Goal: Information Seeking & Learning: Learn about a topic

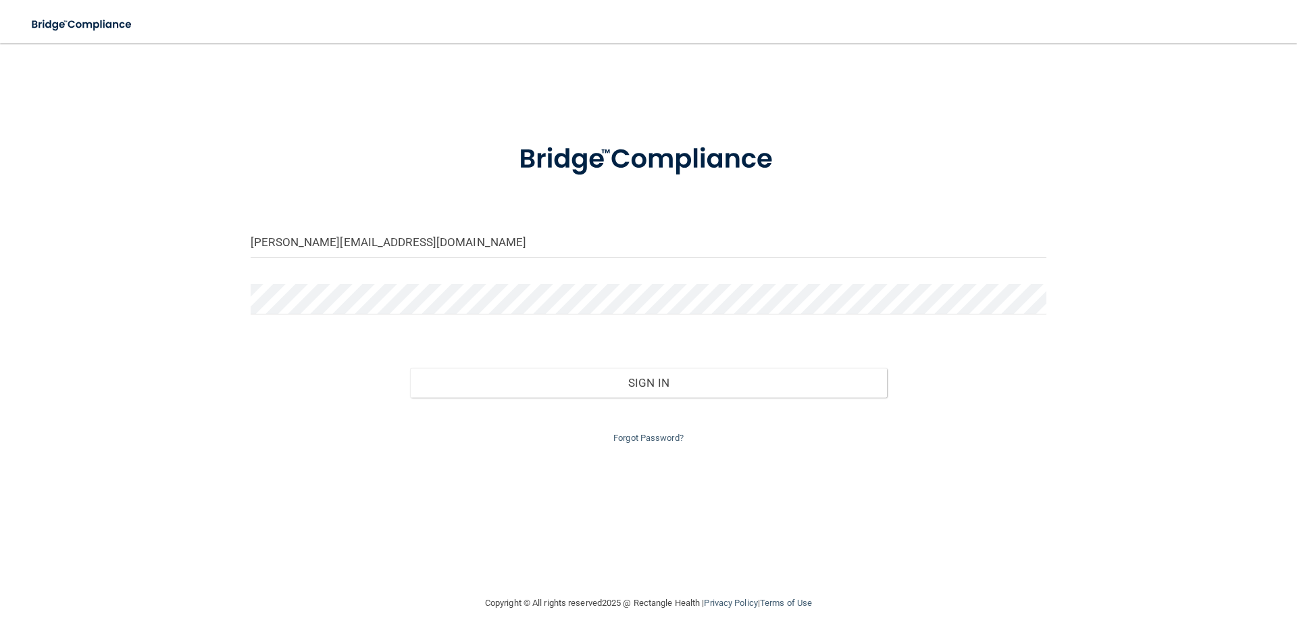
click at [410, 368] on button "Sign In" at bounding box center [649, 383] width 478 height 30
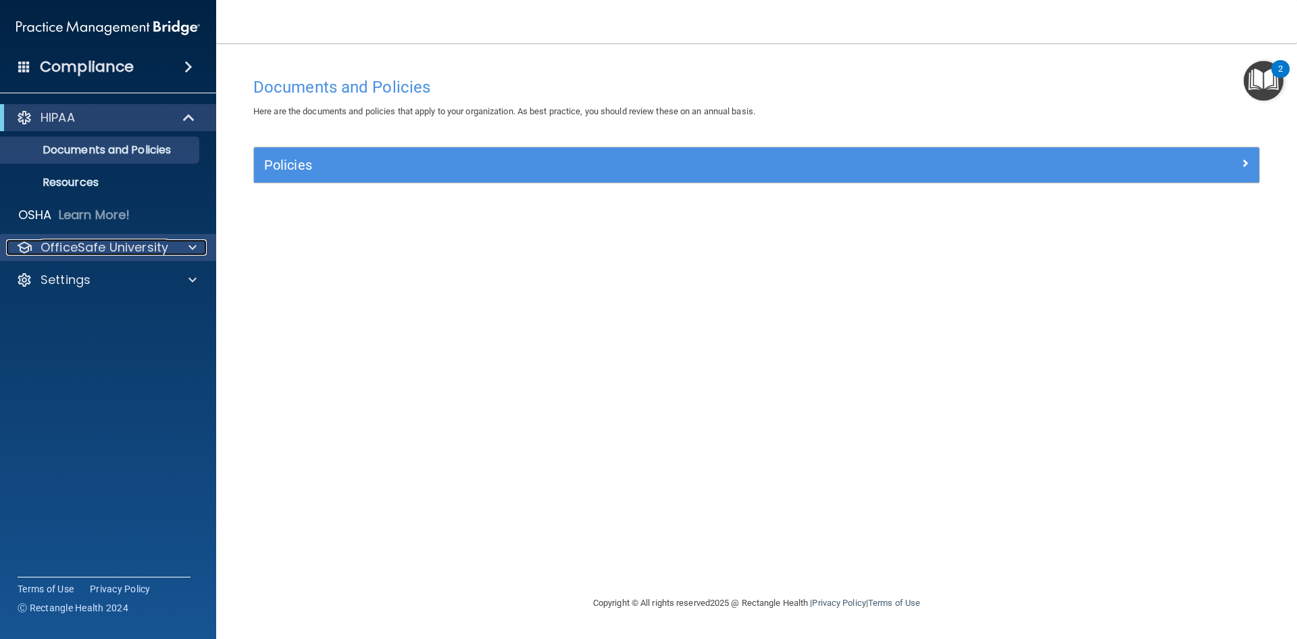
click at [104, 240] on p "OfficeSafe University" at bounding box center [105, 247] width 128 height 16
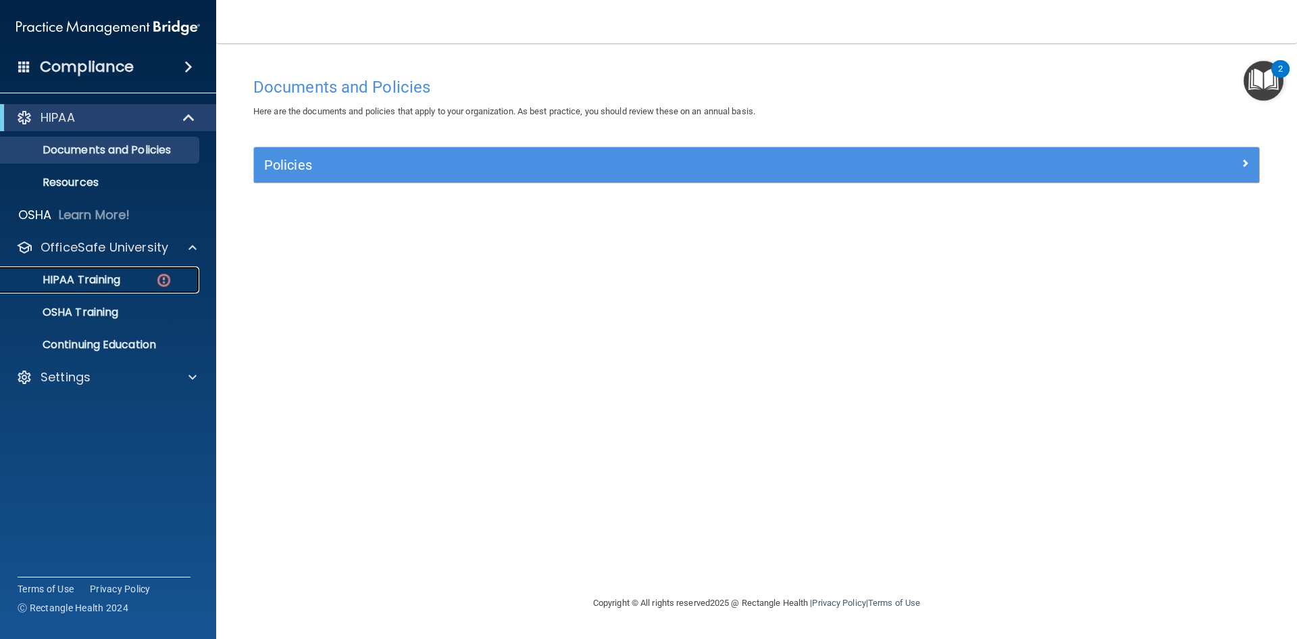
click at [91, 274] on p "HIPAA Training" at bounding box center [64, 280] width 111 height 14
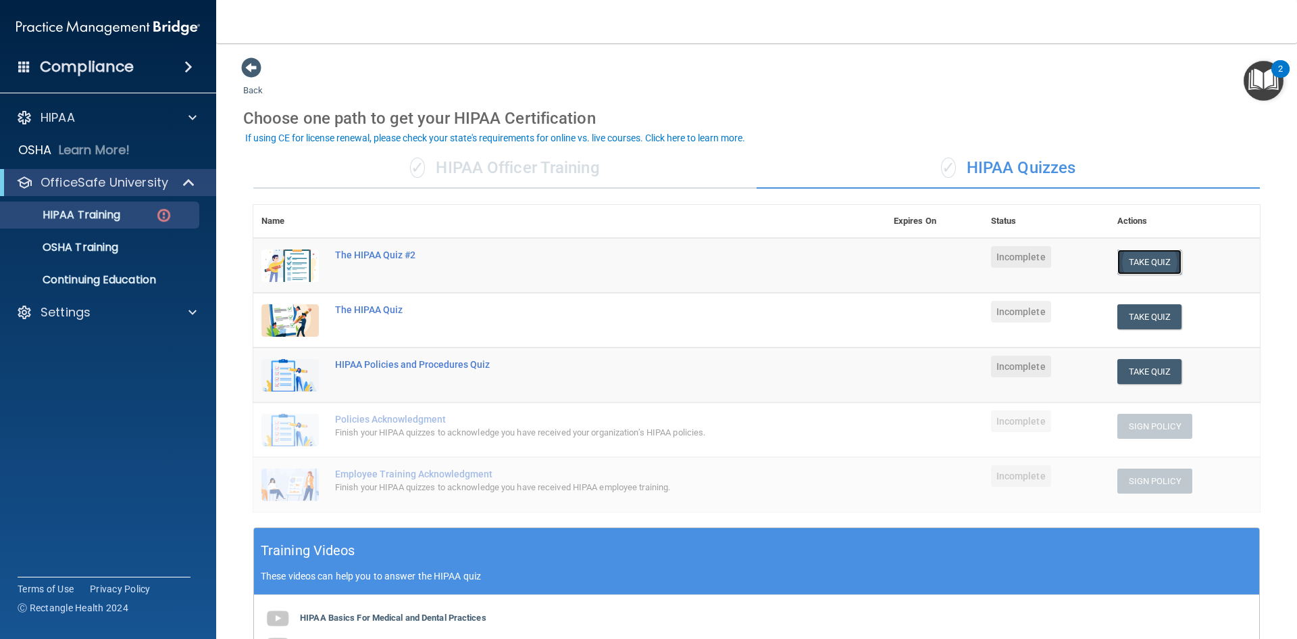
click at [1147, 266] on button "Take Quiz" at bounding box center [1150, 261] width 65 height 25
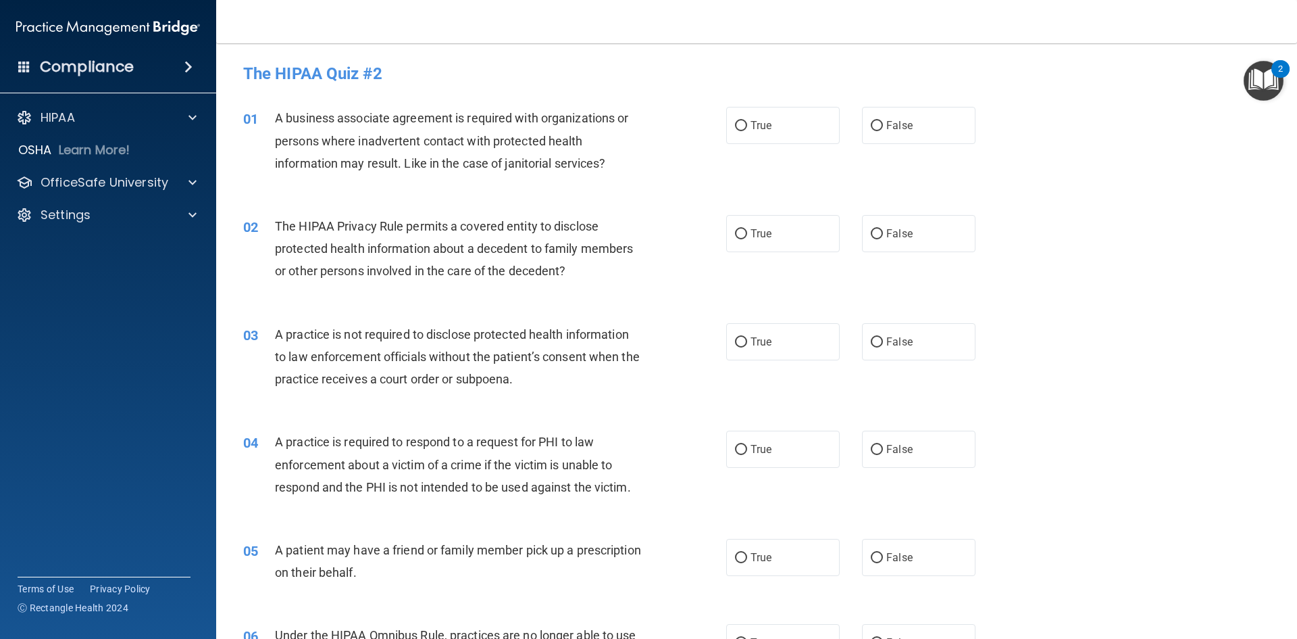
click at [484, 196] on div "01 A business associate agreement is required with organizations or persons whe…" at bounding box center [756, 144] width 1047 height 108
click at [776, 116] on label "True" at bounding box center [783, 125] width 114 height 37
click at [747, 121] on input "True" at bounding box center [741, 126] width 12 height 10
radio input "true"
click at [610, 283] on div "02 The HIPAA Privacy Rule permits a covered entity to disclose protected health…" at bounding box center [485, 252] width 524 height 74
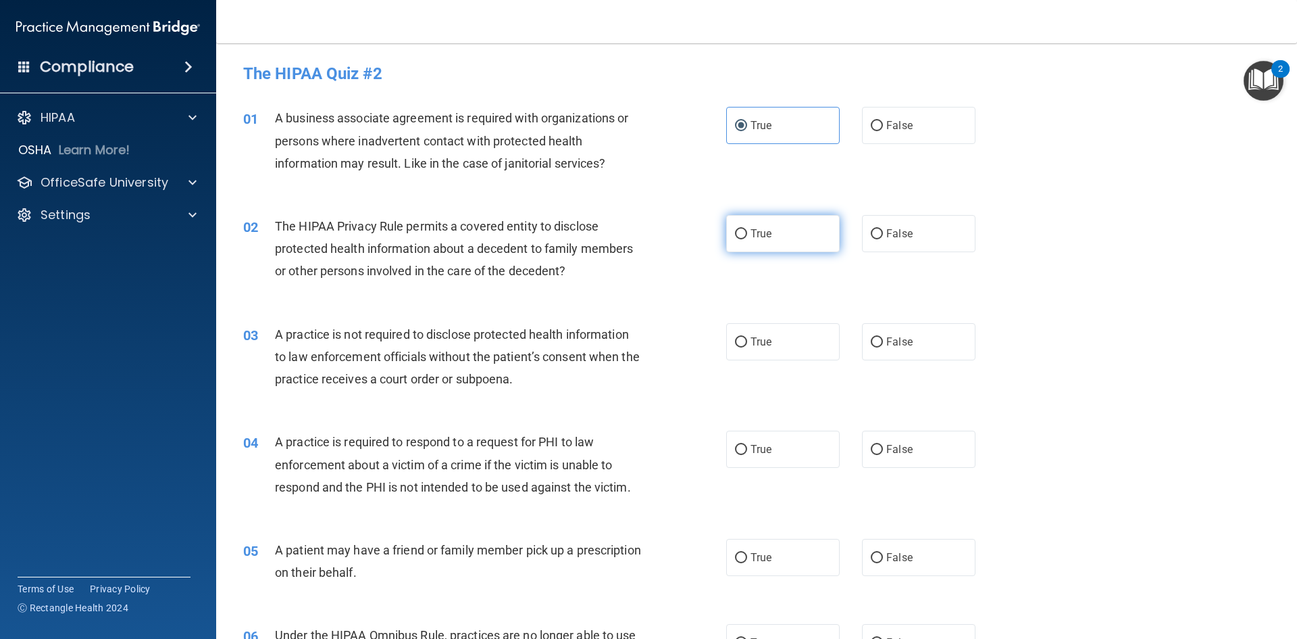
click at [754, 234] on span "True" at bounding box center [761, 233] width 21 height 13
click at [747, 234] on input "True" at bounding box center [741, 234] width 12 height 10
radio input "true"
click at [886, 340] on span "False" at bounding box center [899, 341] width 26 height 13
click at [883, 340] on input "False" at bounding box center [877, 342] width 12 height 10
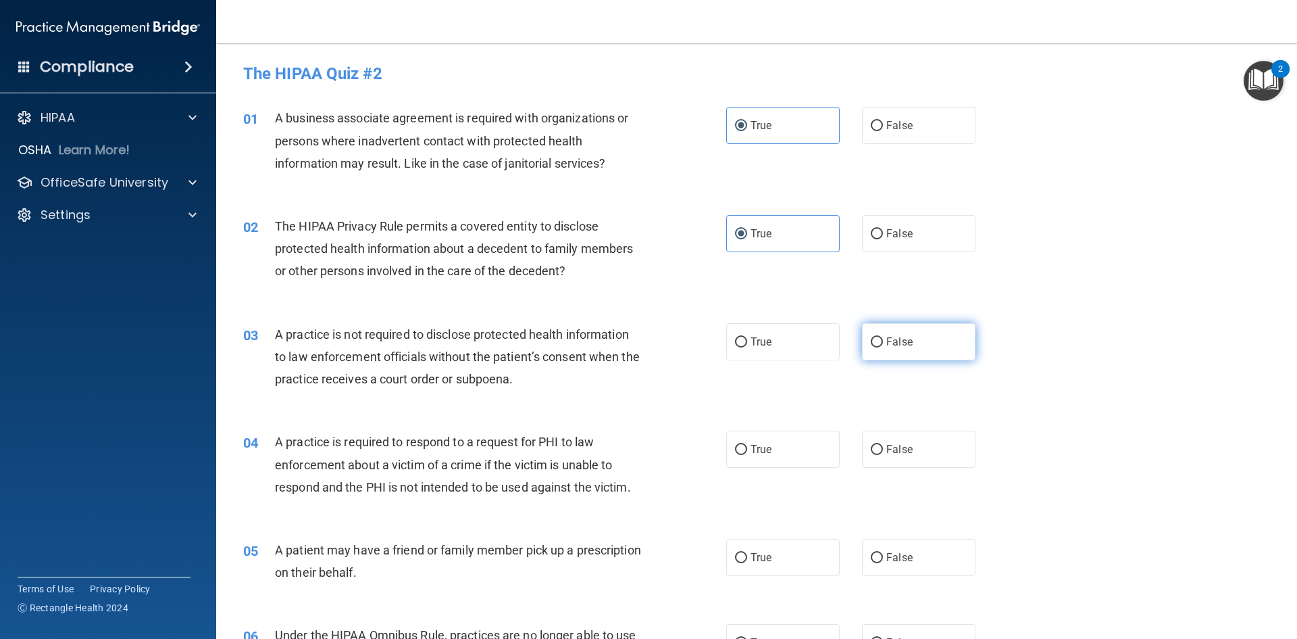
radio input "true"
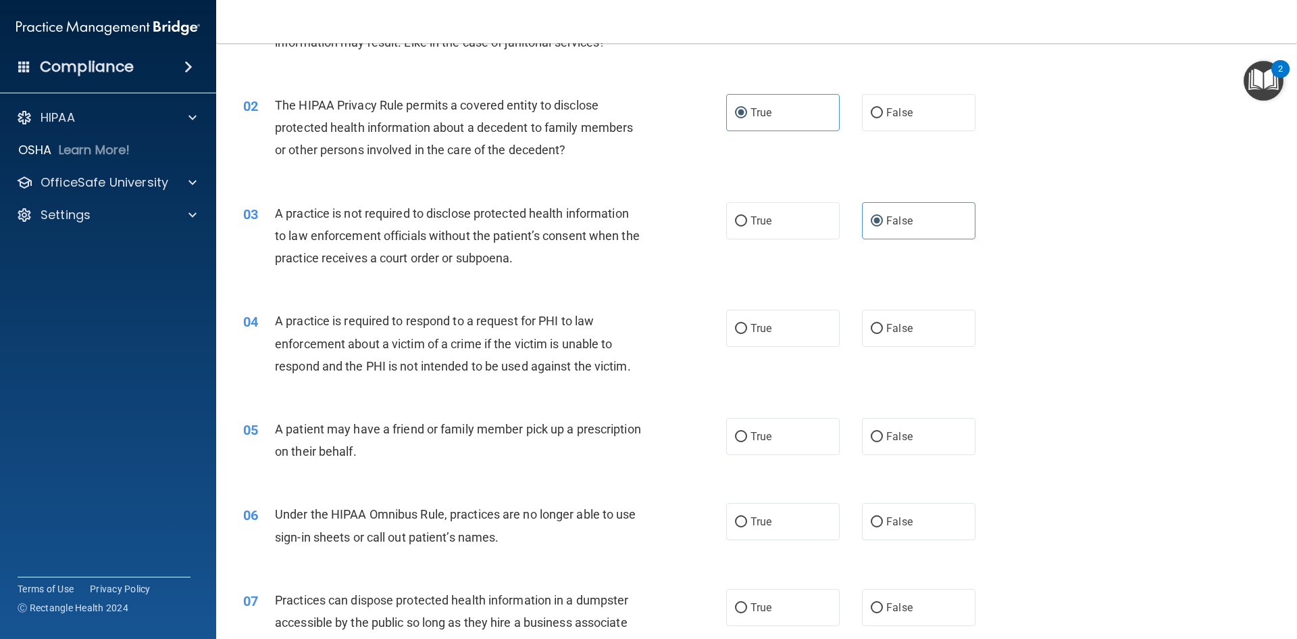
scroll to position [135, 0]
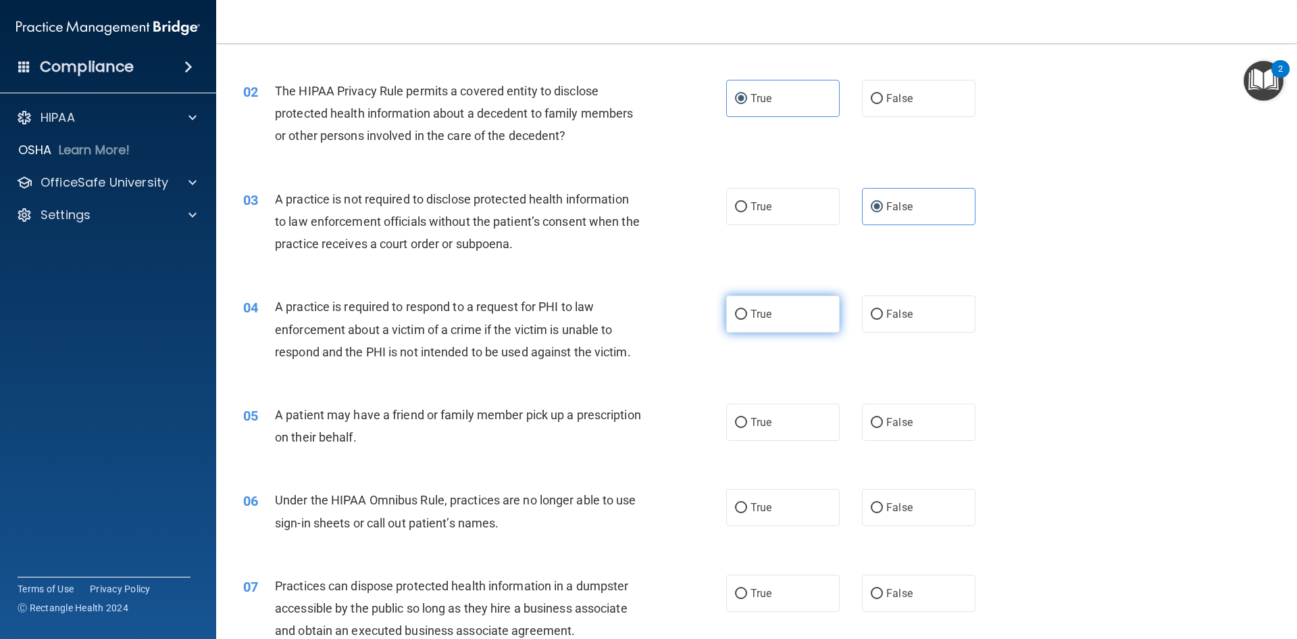
click at [733, 326] on label "True" at bounding box center [783, 313] width 114 height 37
click at [735, 320] on input "True" at bounding box center [741, 314] width 12 height 10
radio input "true"
drag, startPoint x: 481, startPoint y: 437, endPoint x: 501, endPoint y: 434, distance: 19.9
click at [482, 436] on div "A patient may have a friend or family member pick up a prescription on their be…" at bounding box center [464, 425] width 378 height 45
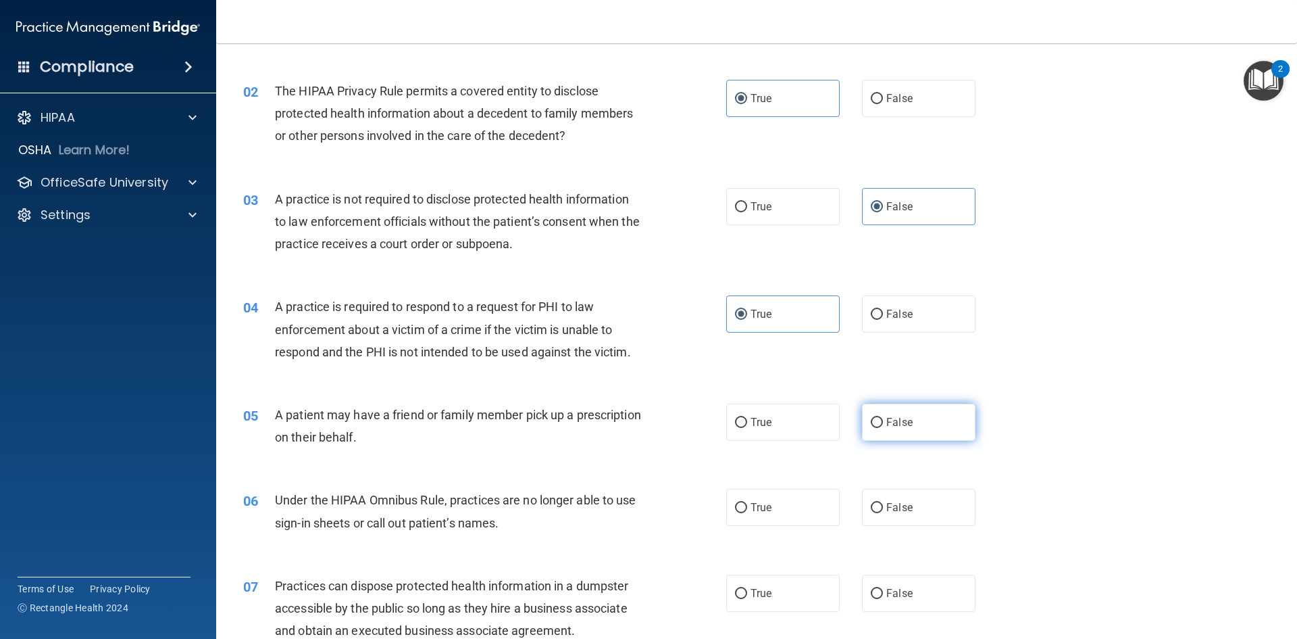
click at [932, 422] on label "False" at bounding box center [919, 421] width 114 height 37
click at [883, 422] on input "False" at bounding box center [877, 423] width 12 height 10
radio input "true"
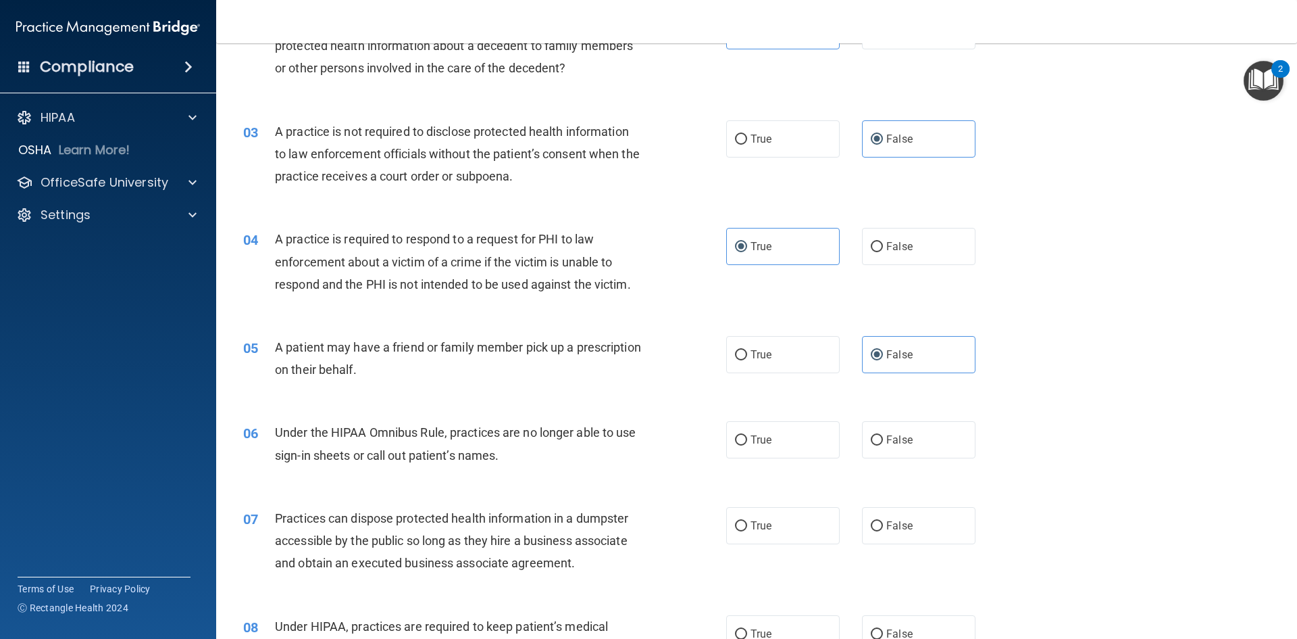
scroll to position [270, 0]
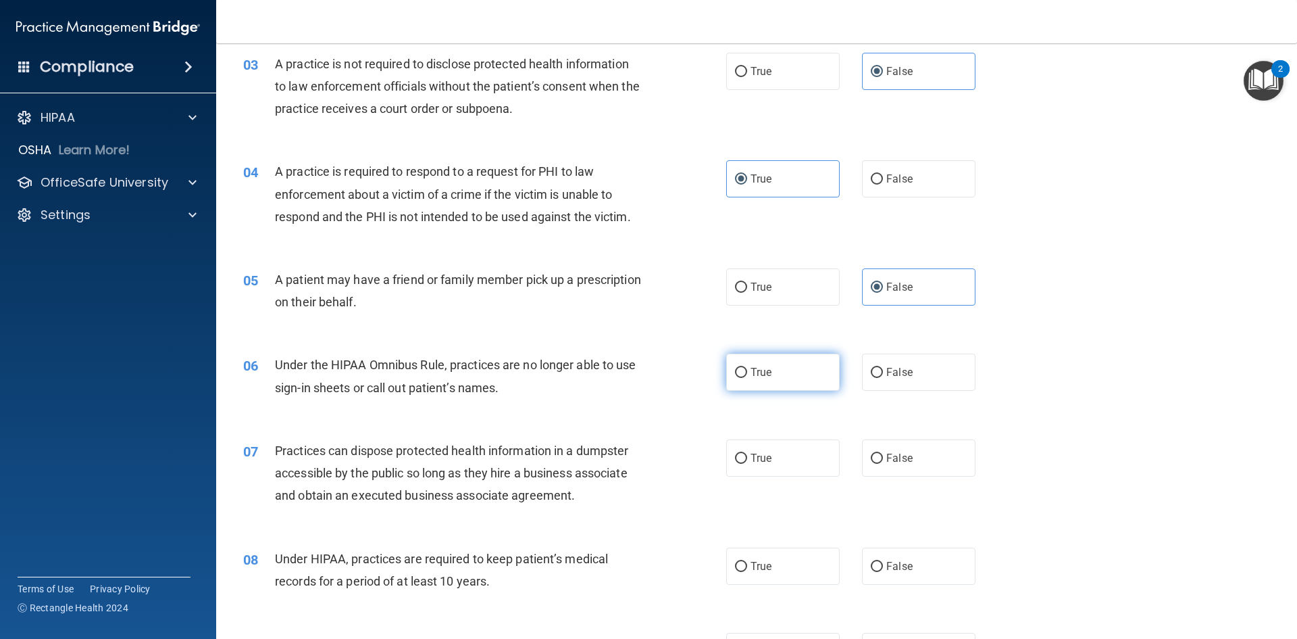
click at [821, 382] on label "True" at bounding box center [783, 371] width 114 height 37
click at [747, 378] on input "True" at bounding box center [741, 373] width 12 height 10
radio input "true"
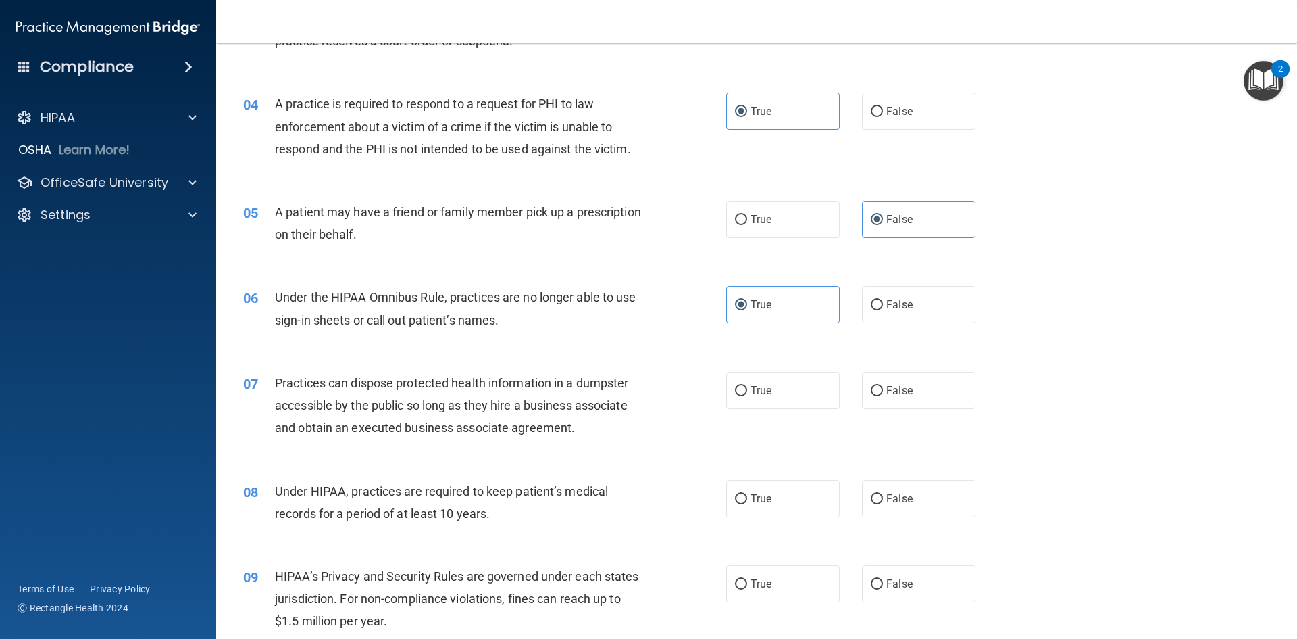
scroll to position [405, 0]
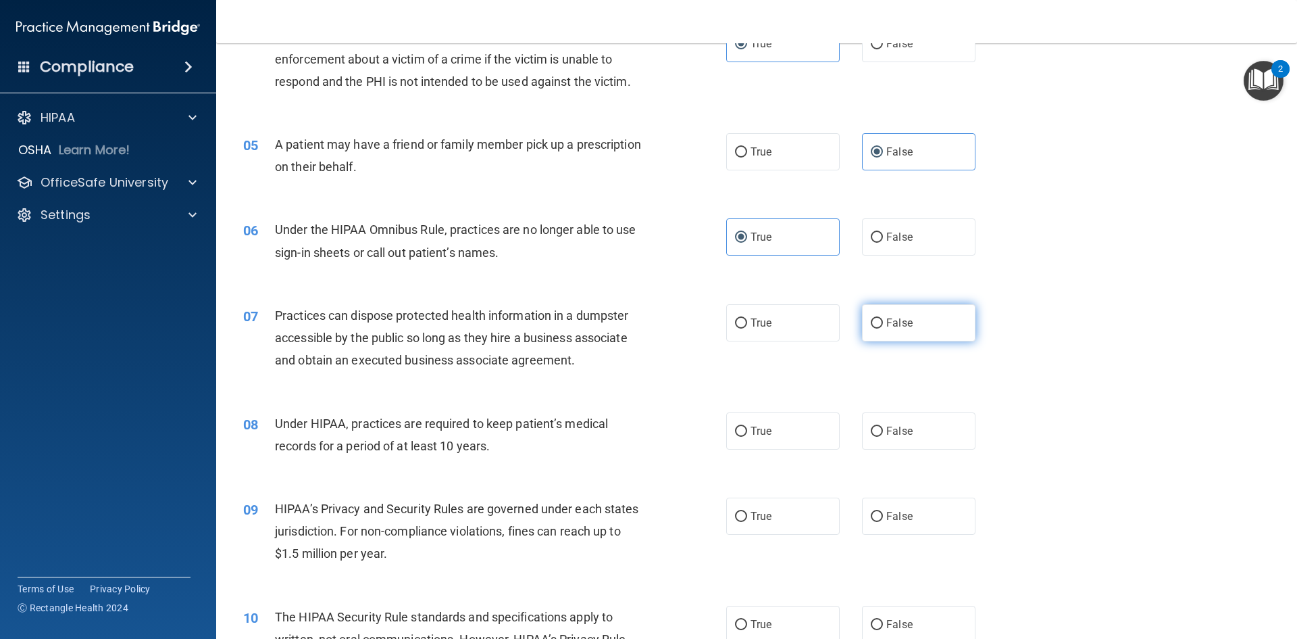
click at [886, 324] on span "False" at bounding box center [899, 322] width 26 height 13
click at [880, 324] on input "False" at bounding box center [877, 323] width 12 height 10
radio input "true"
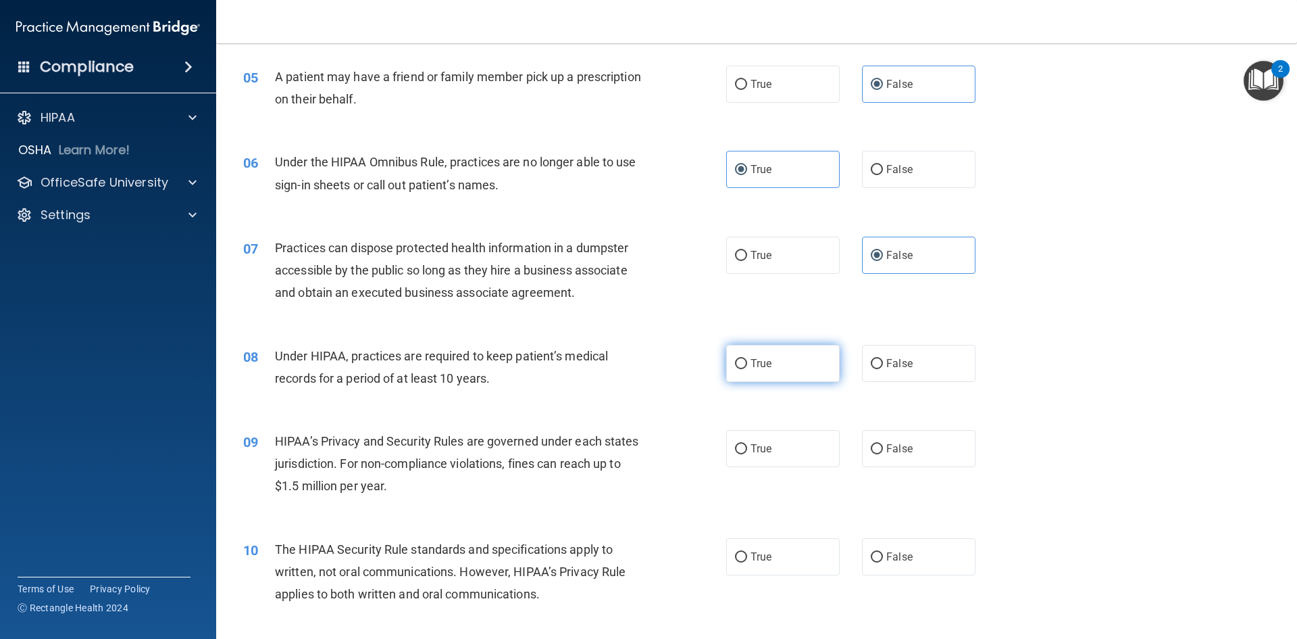
click at [755, 368] on span "True" at bounding box center [761, 363] width 21 height 13
click at [747, 368] on input "True" at bounding box center [741, 364] width 12 height 10
radio input "true"
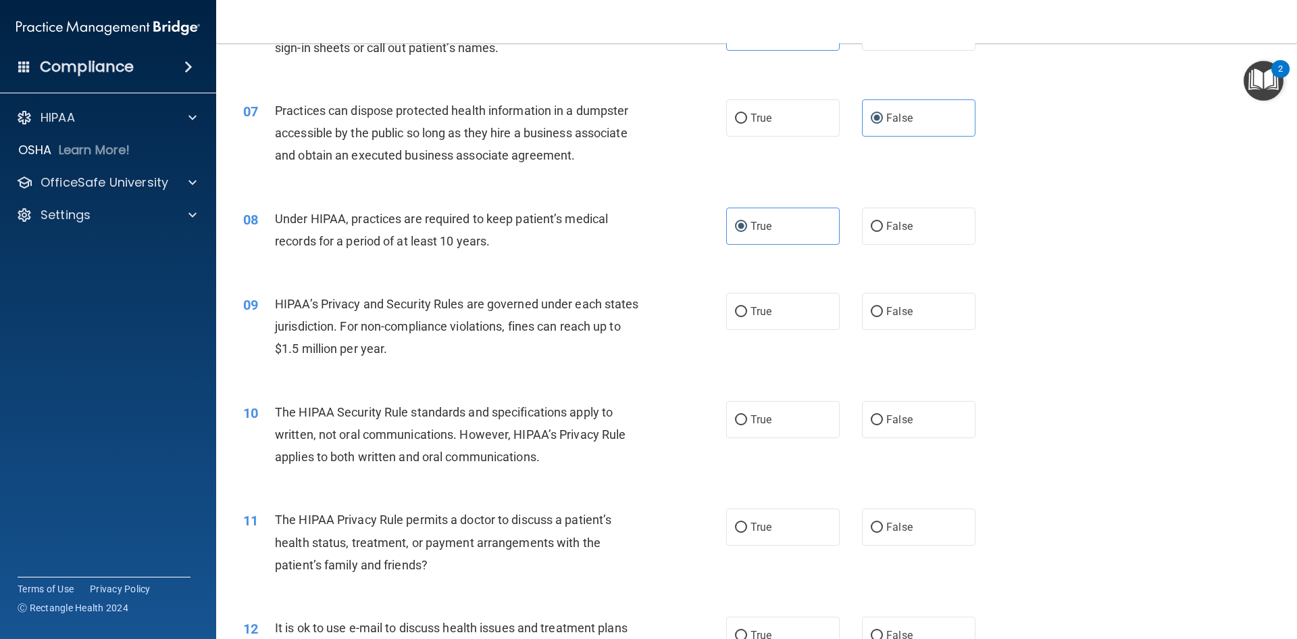
scroll to position [676, 0]
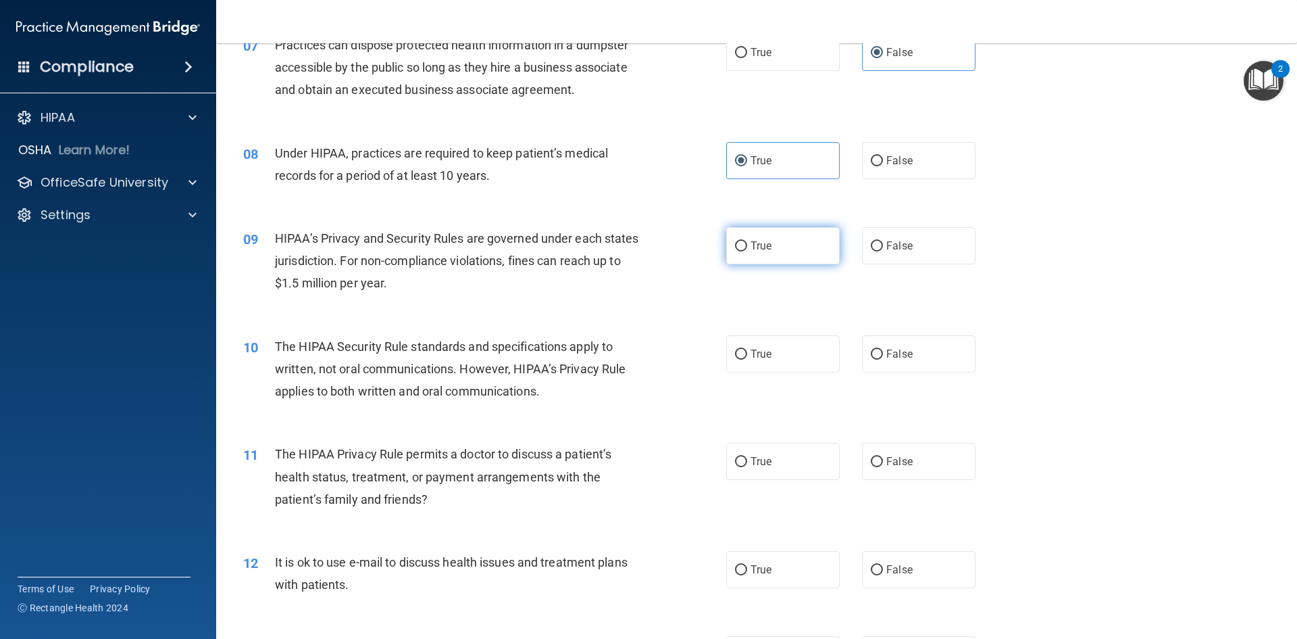
click at [773, 234] on label "True" at bounding box center [783, 245] width 114 height 37
click at [747, 241] on input "True" at bounding box center [741, 246] width 12 height 10
radio input "true"
click at [759, 366] on label "True" at bounding box center [783, 353] width 114 height 37
click at [747, 359] on input "True" at bounding box center [741, 354] width 12 height 10
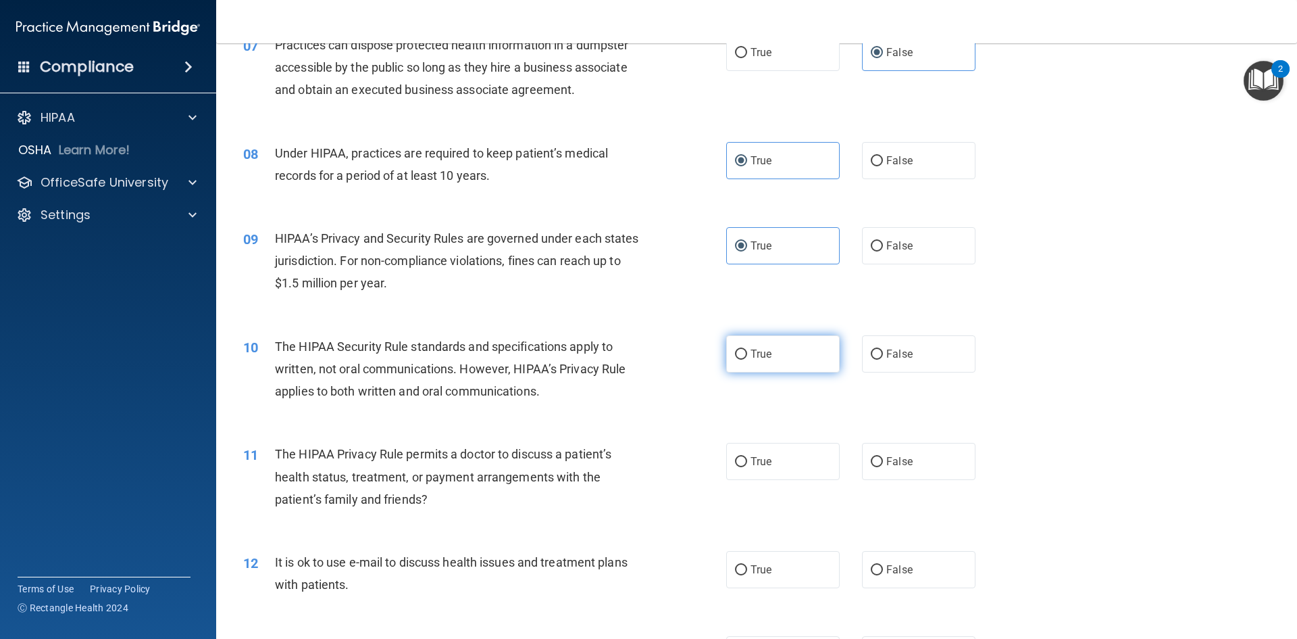
radio input "true"
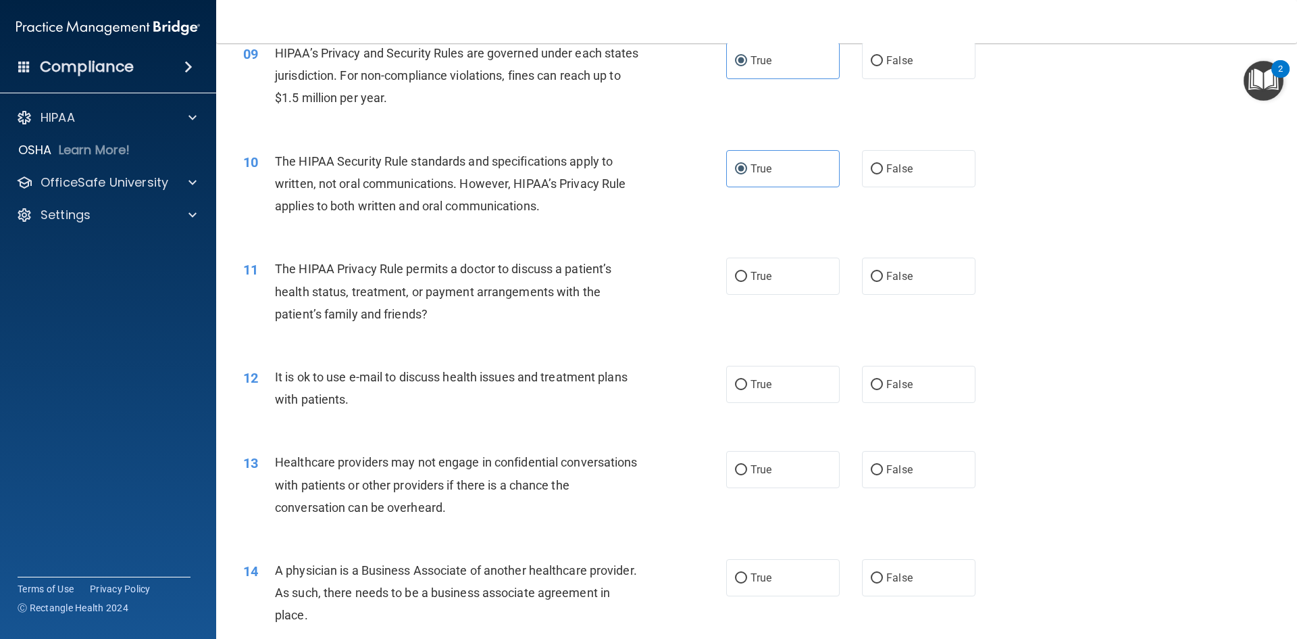
scroll to position [946, 0]
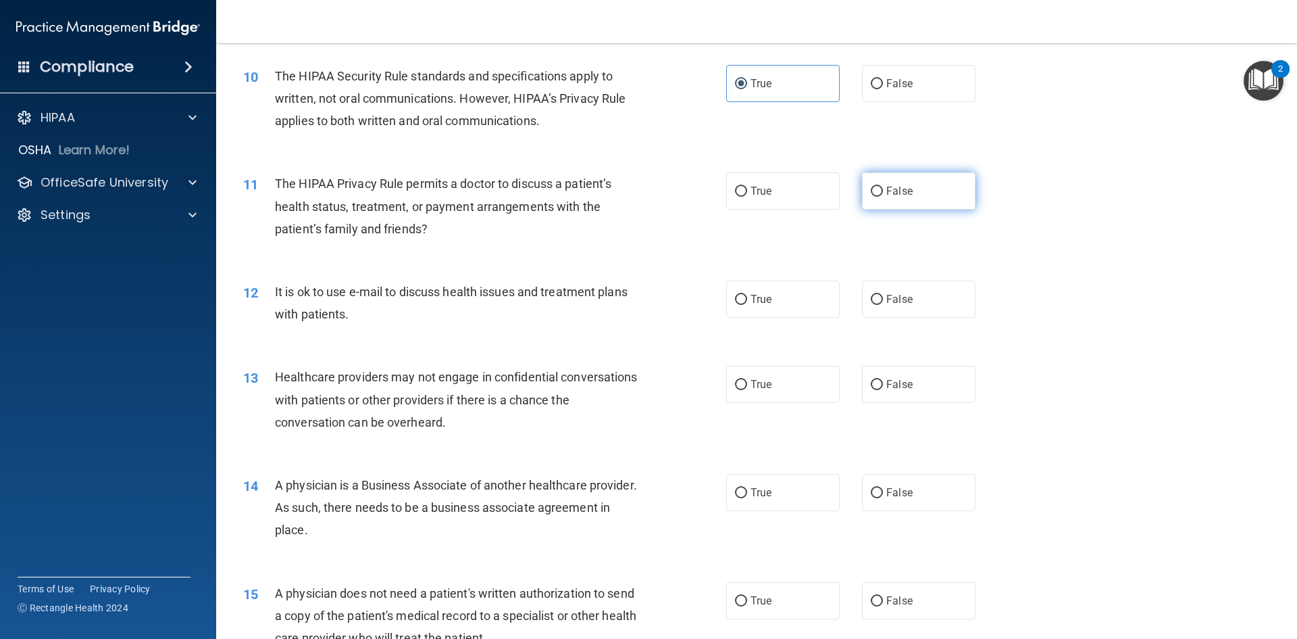
click at [899, 201] on label "False" at bounding box center [919, 190] width 114 height 37
click at [883, 197] on input "False" at bounding box center [877, 191] width 12 height 10
radio input "true"
click at [464, 337] on div "12 It is ok to use e-mail to discuss health issues and treatment plans with pat…" at bounding box center [756, 306] width 1047 height 85
click at [867, 307] on label "False" at bounding box center [919, 298] width 114 height 37
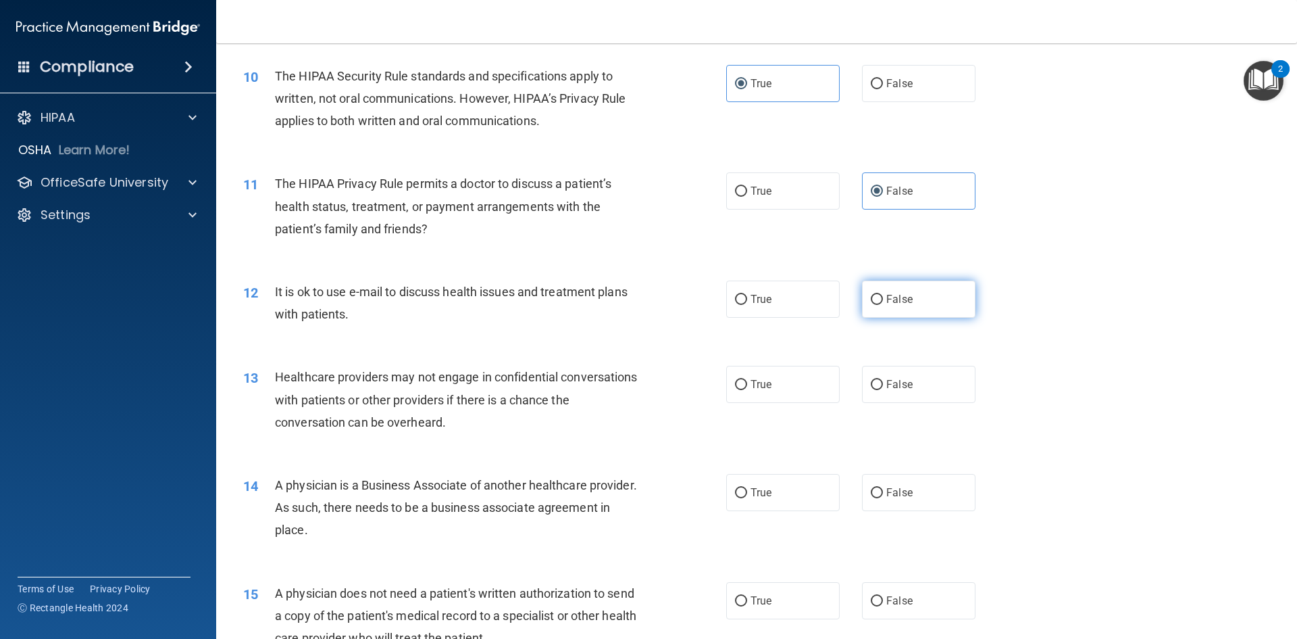
click at [871, 305] on input "False" at bounding box center [877, 300] width 12 height 10
radio input "true"
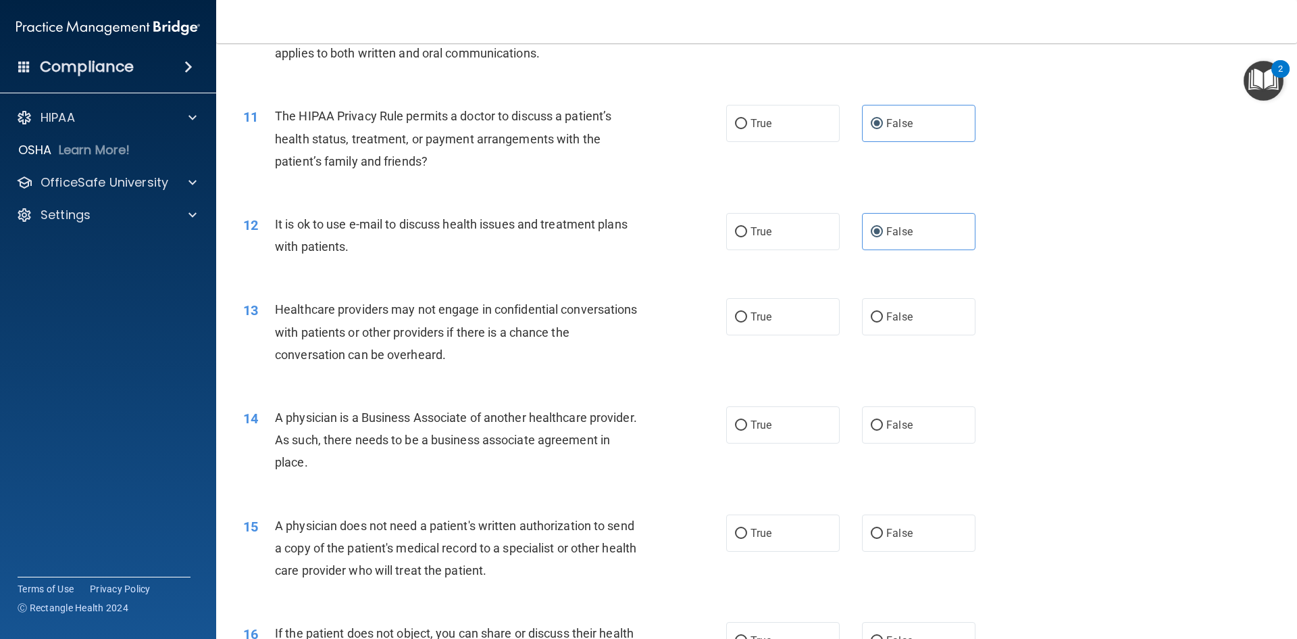
scroll to position [1081, 0]
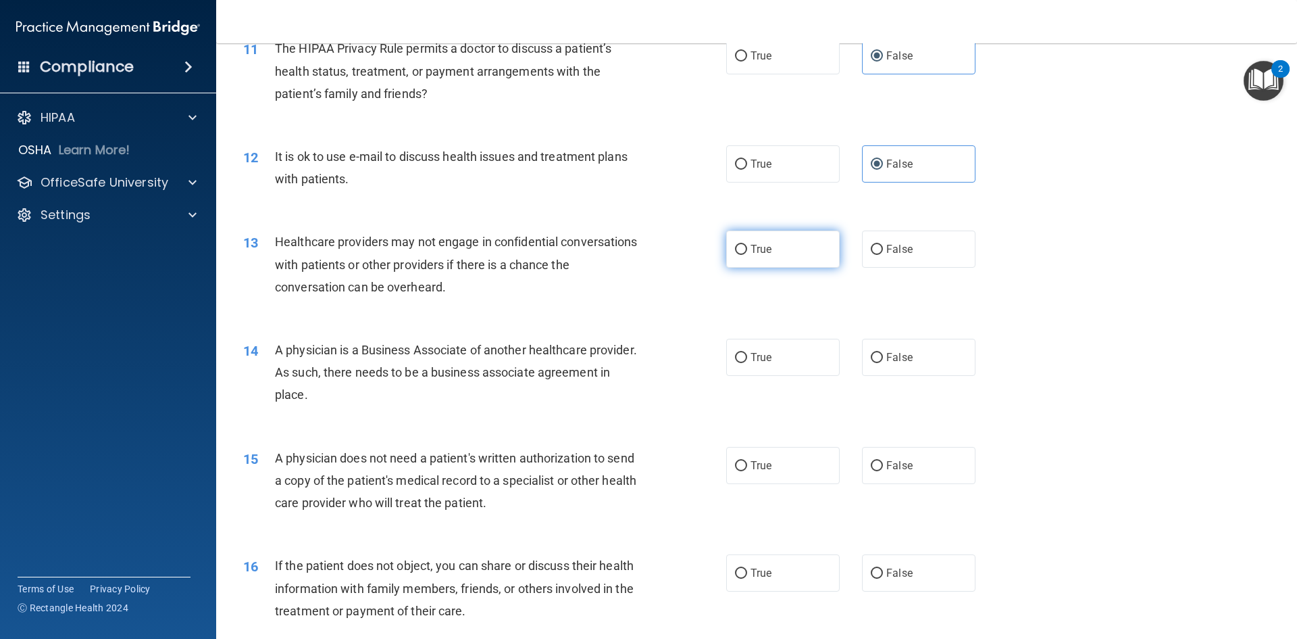
click at [753, 255] on span "True" at bounding box center [761, 249] width 21 height 13
click at [747, 255] on input "True" at bounding box center [741, 250] width 12 height 10
radio input "true"
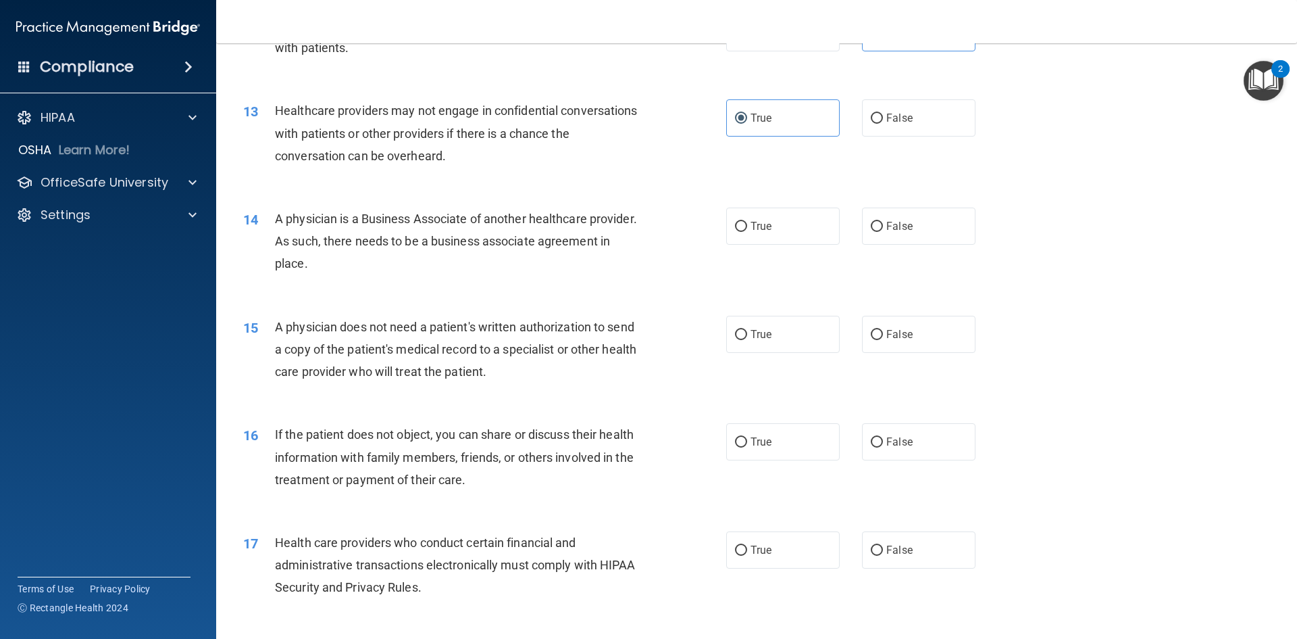
scroll to position [1216, 0]
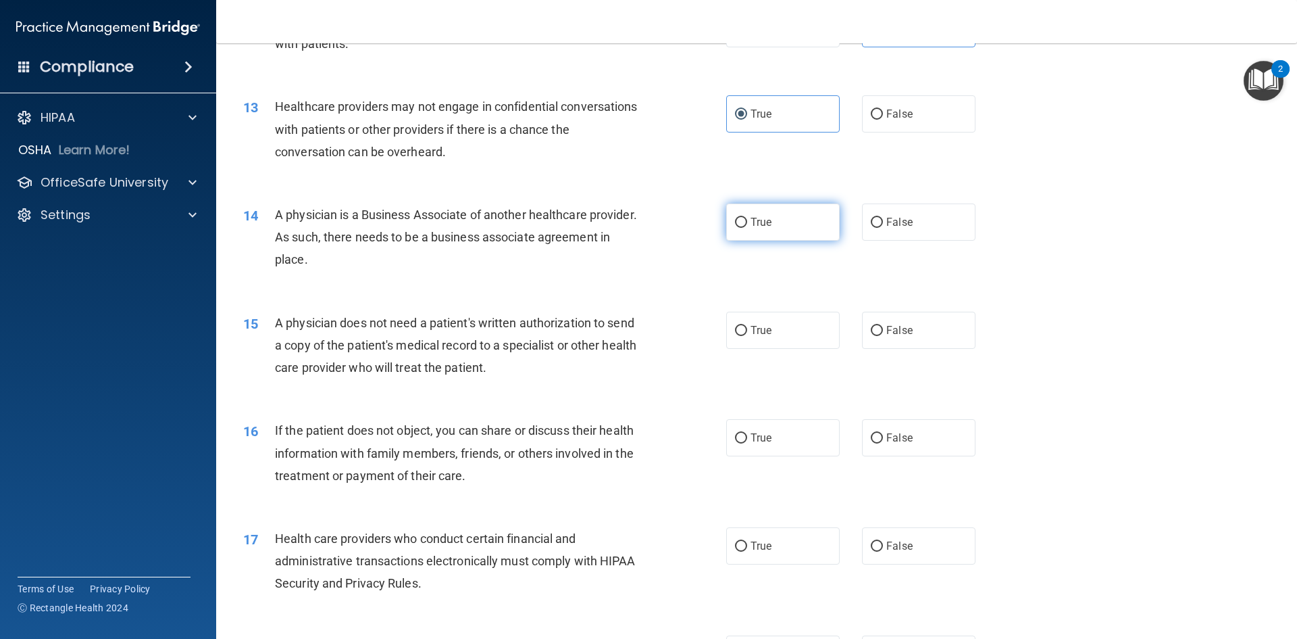
click at [777, 223] on label "True" at bounding box center [783, 221] width 114 height 37
click at [747, 223] on input "True" at bounding box center [741, 223] width 12 height 10
radio input "true"
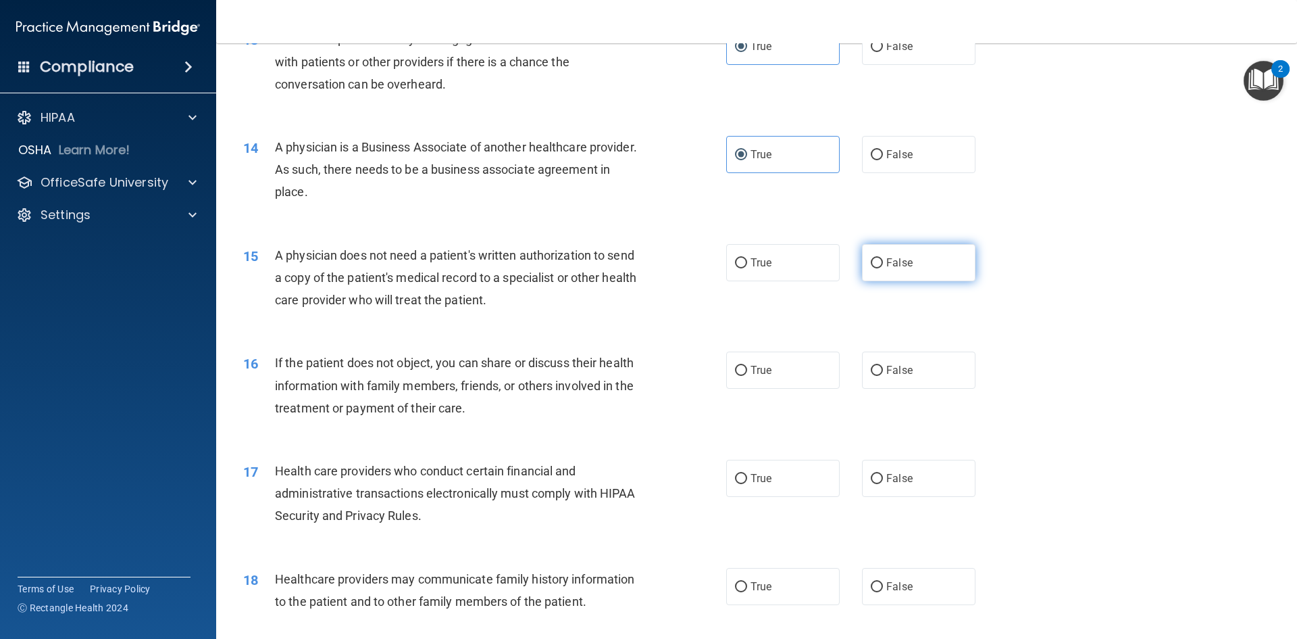
click at [916, 271] on label "False" at bounding box center [919, 262] width 114 height 37
click at [883, 268] on input "False" at bounding box center [877, 263] width 12 height 10
radio input "true"
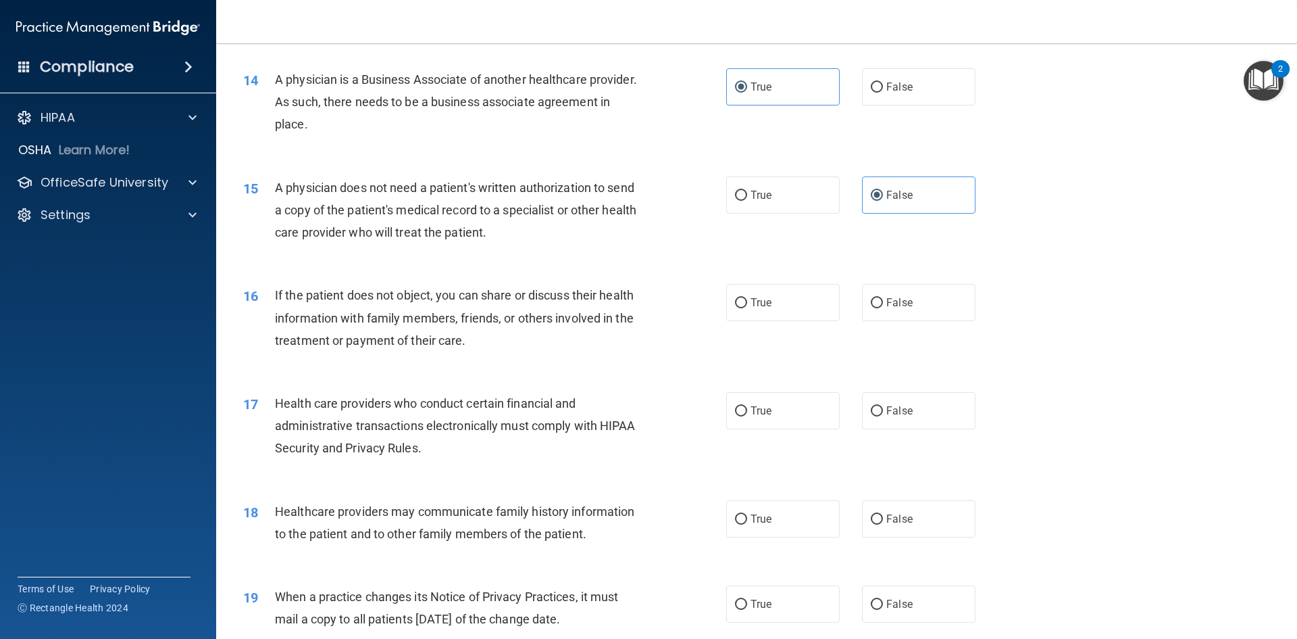
scroll to position [1419, 0]
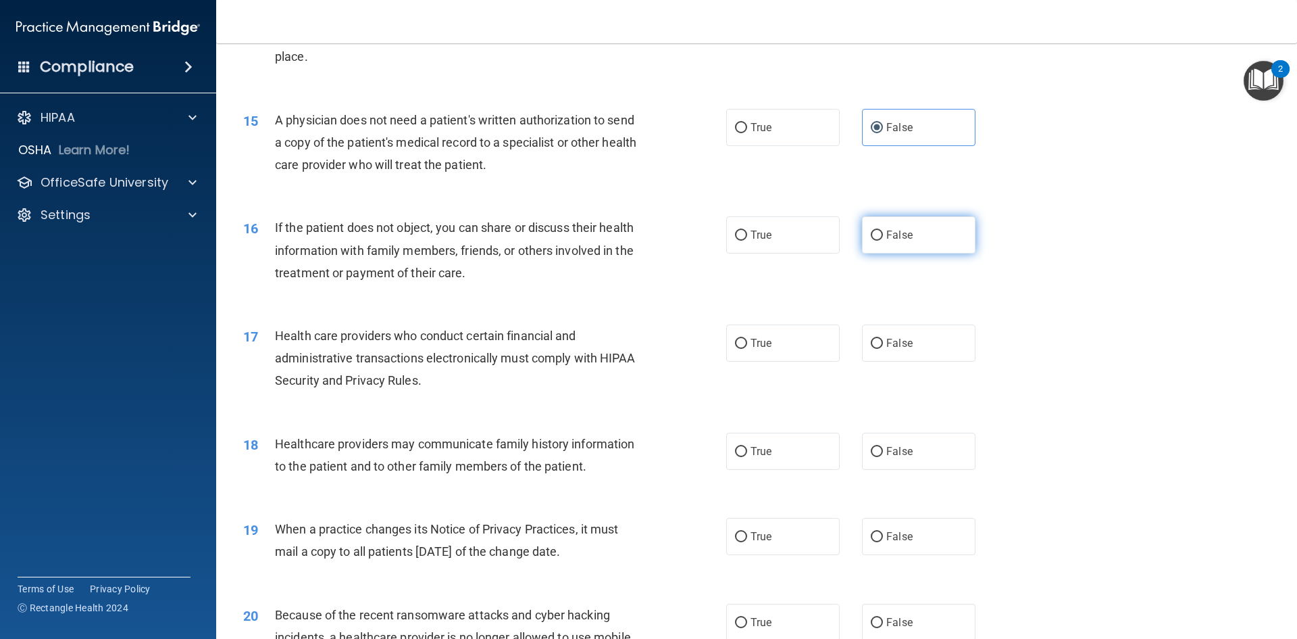
click at [863, 250] on label "False" at bounding box center [919, 234] width 114 height 37
click at [871, 241] on input "False" at bounding box center [877, 235] width 12 height 10
radio input "true"
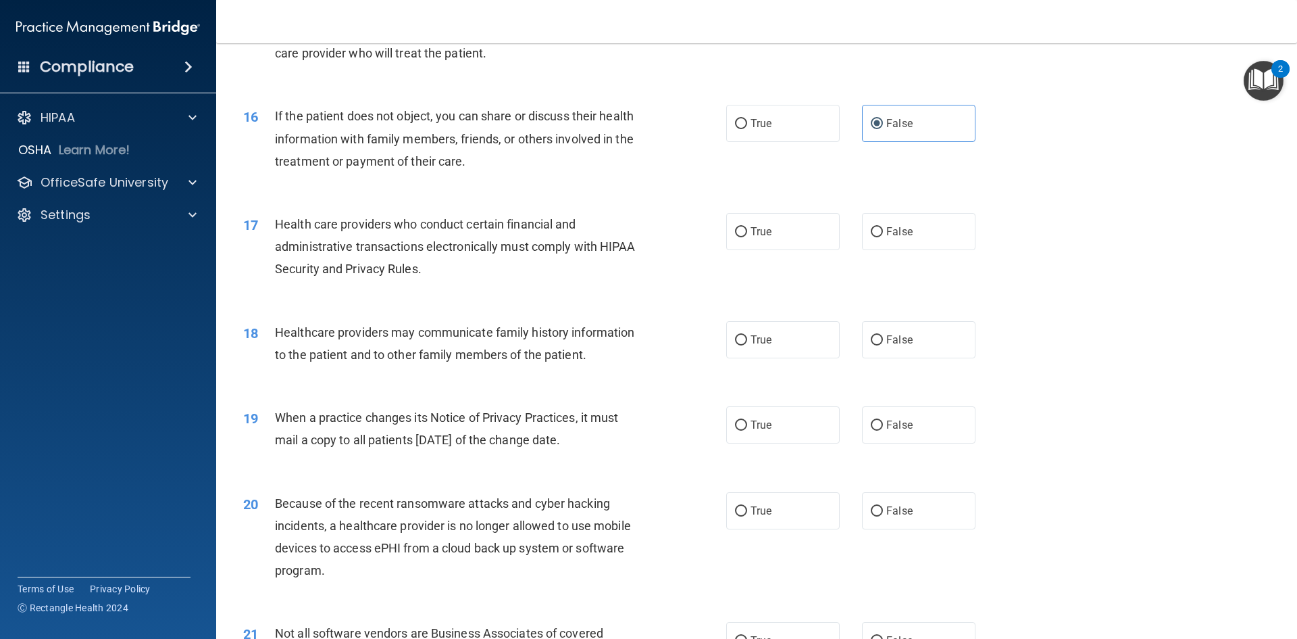
scroll to position [1554, 0]
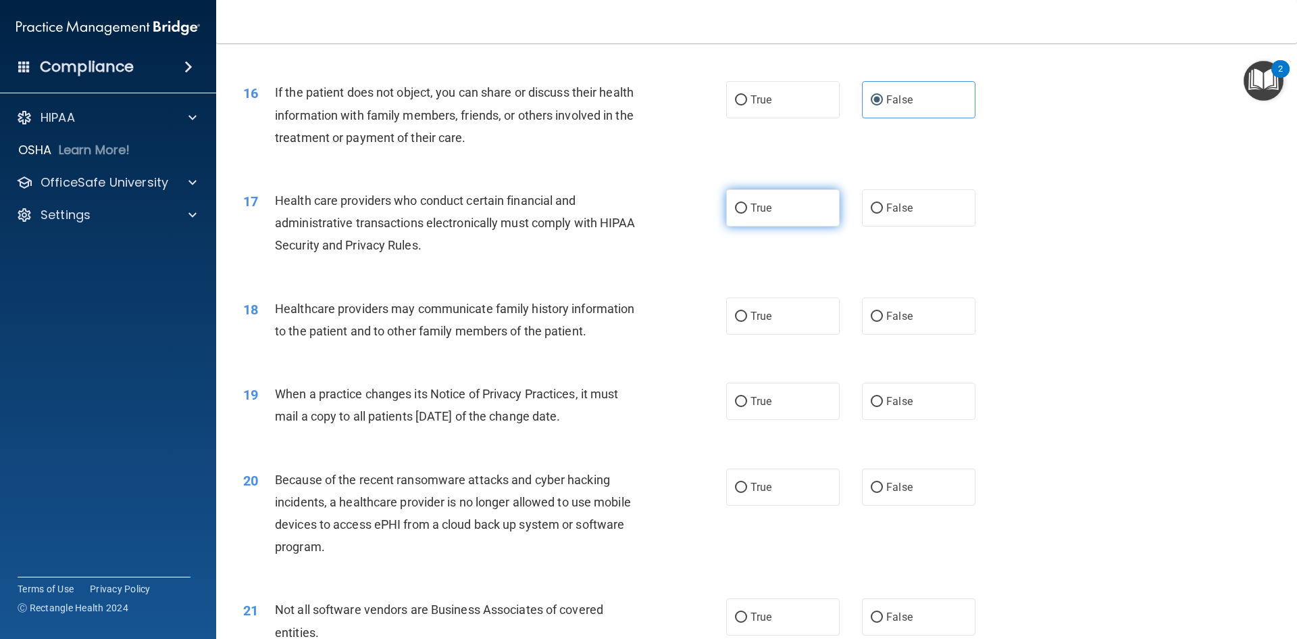
click at [753, 209] on span "True" at bounding box center [761, 207] width 21 height 13
click at [747, 209] on input "True" at bounding box center [741, 208] width 12 height 10
radio input "true"
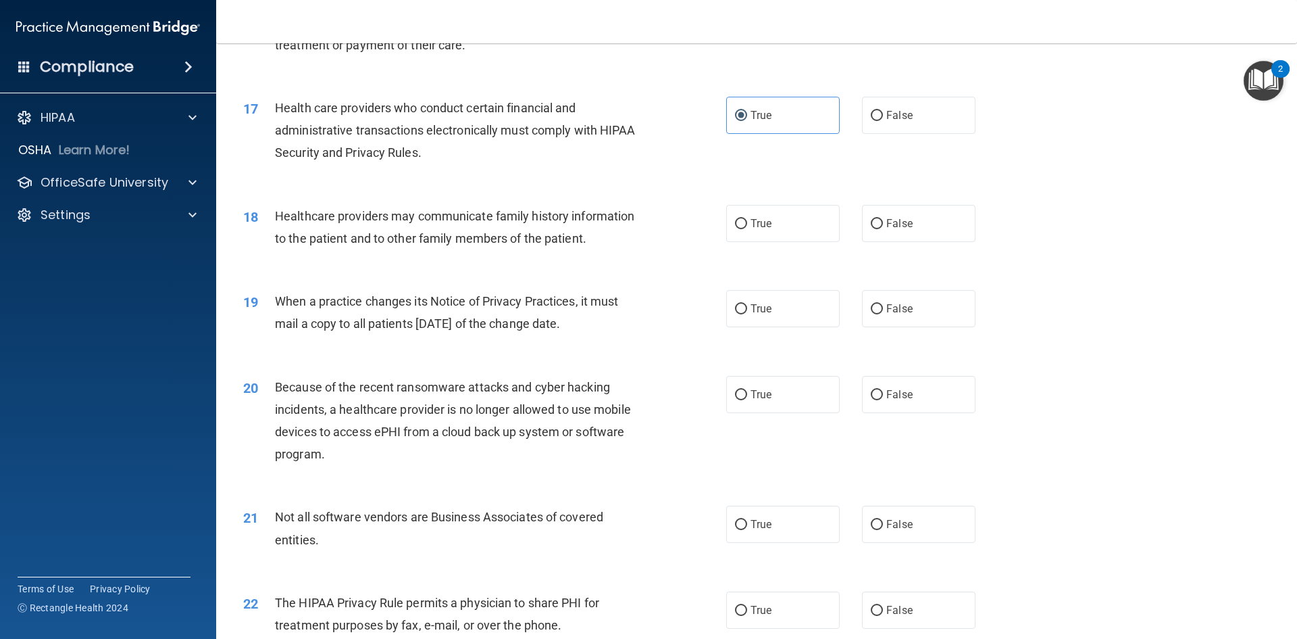
scroll to position [1689, 0]
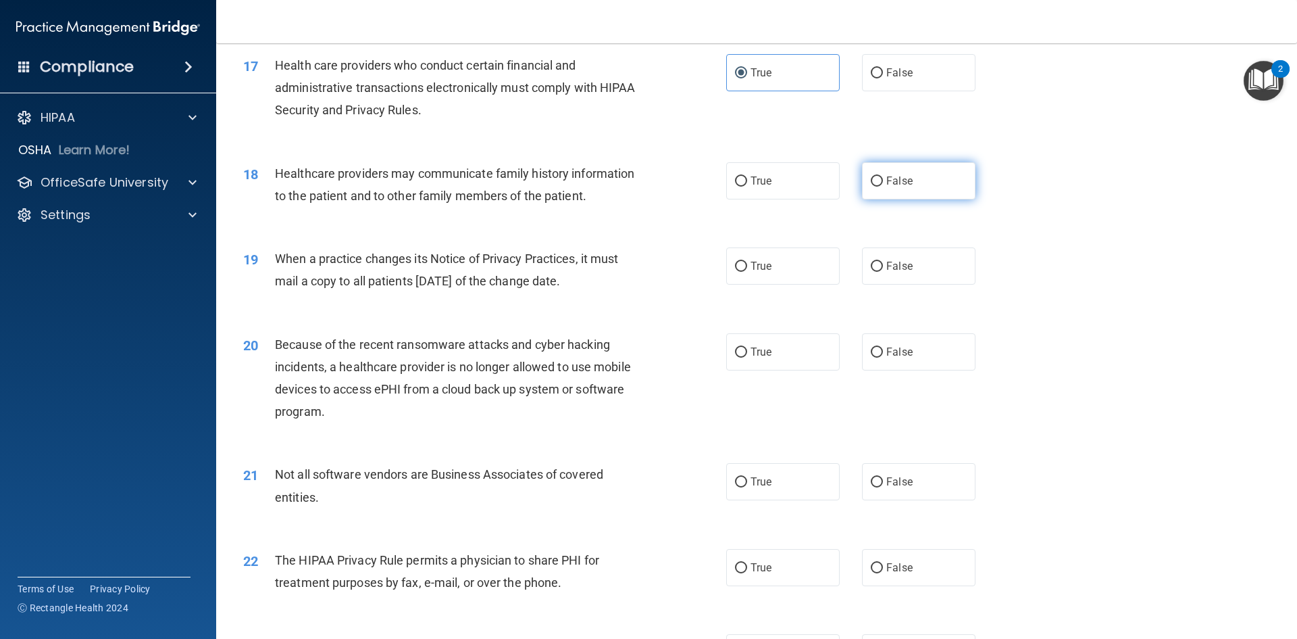
click at [862, 189] on label "False" at bounding box center [919, 180] width 114 height 37
click at [871, 186] on input "False" at bounding box center [877, 181] width 12 height 10
radio input "true"
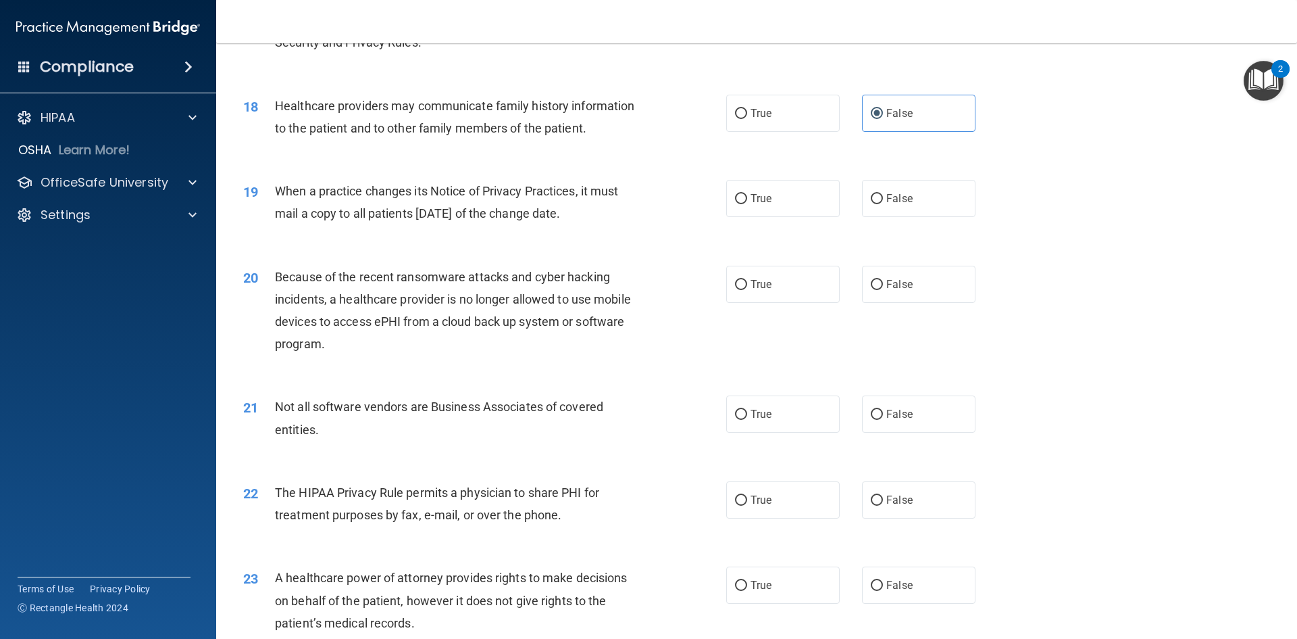
scroll to position [1824, 0]
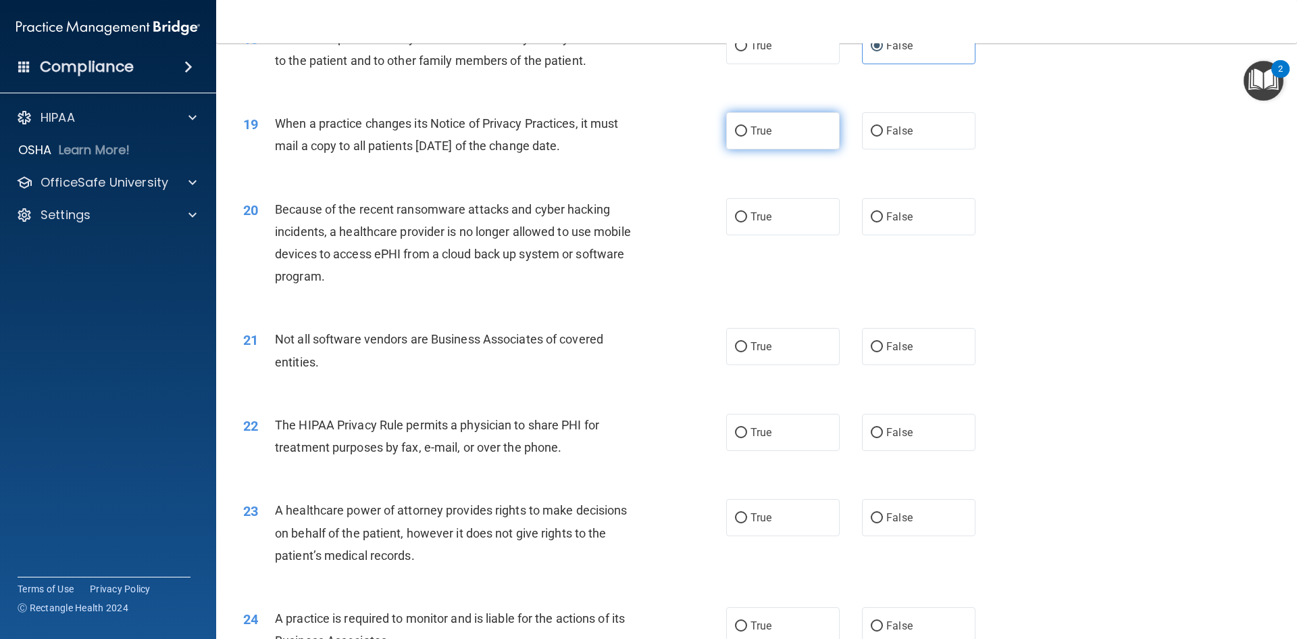
click at [726, 136] on label "True" at bounding box center [783, 130] width 114 height 37
click at [735, 136] on input "True" at bounding box center [741, 131] width 12 height 10
radio input "true"
click at [761, 230] on label "True" at bounding box center [783, 216] width 114 height 37
click at [747, 222] on input "True" at bounding box center [741, 217] width 12 height 10
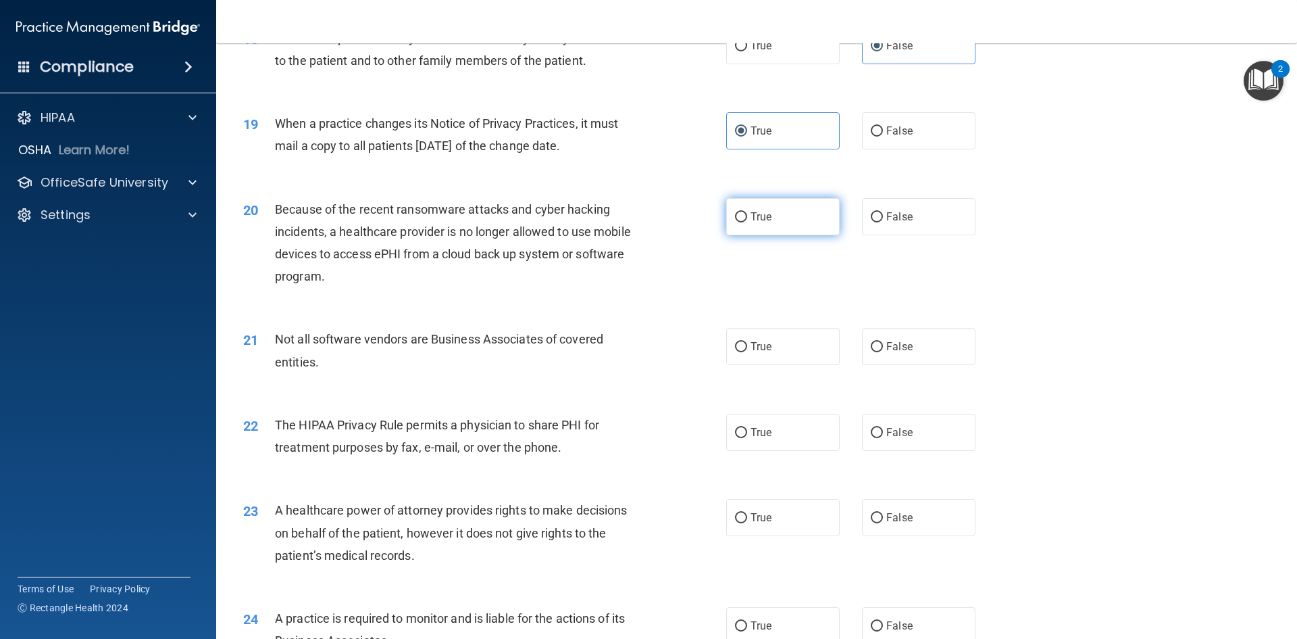
radio input "true"
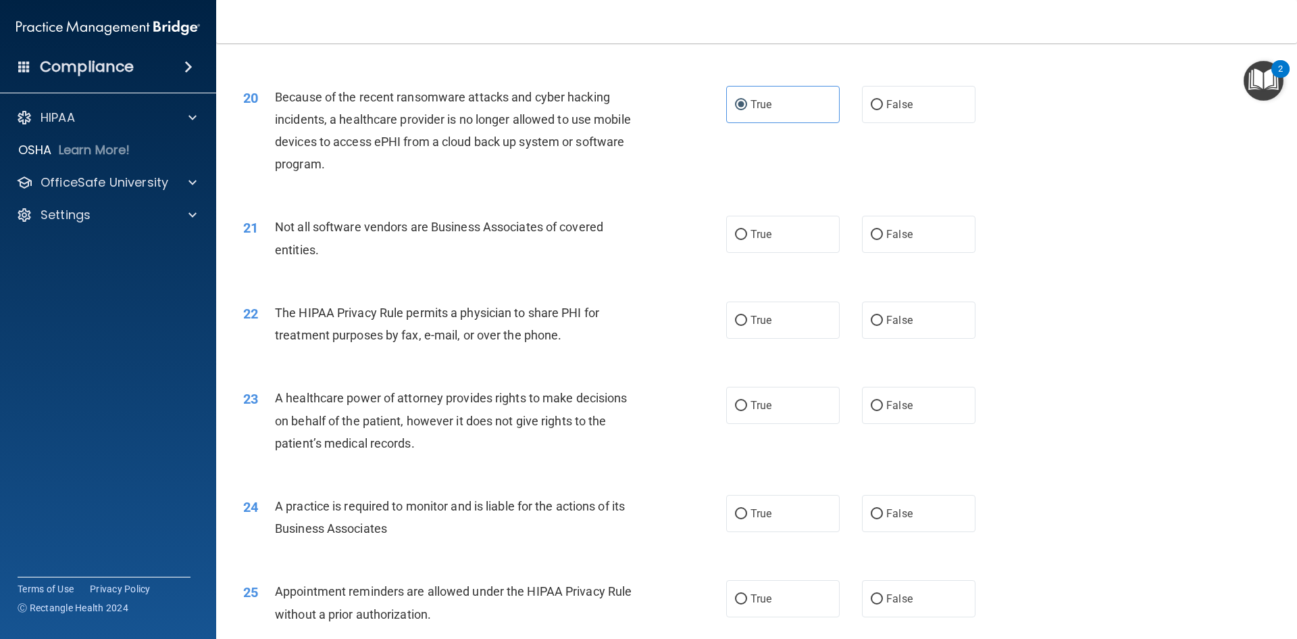
scroll to position [1959, 0]
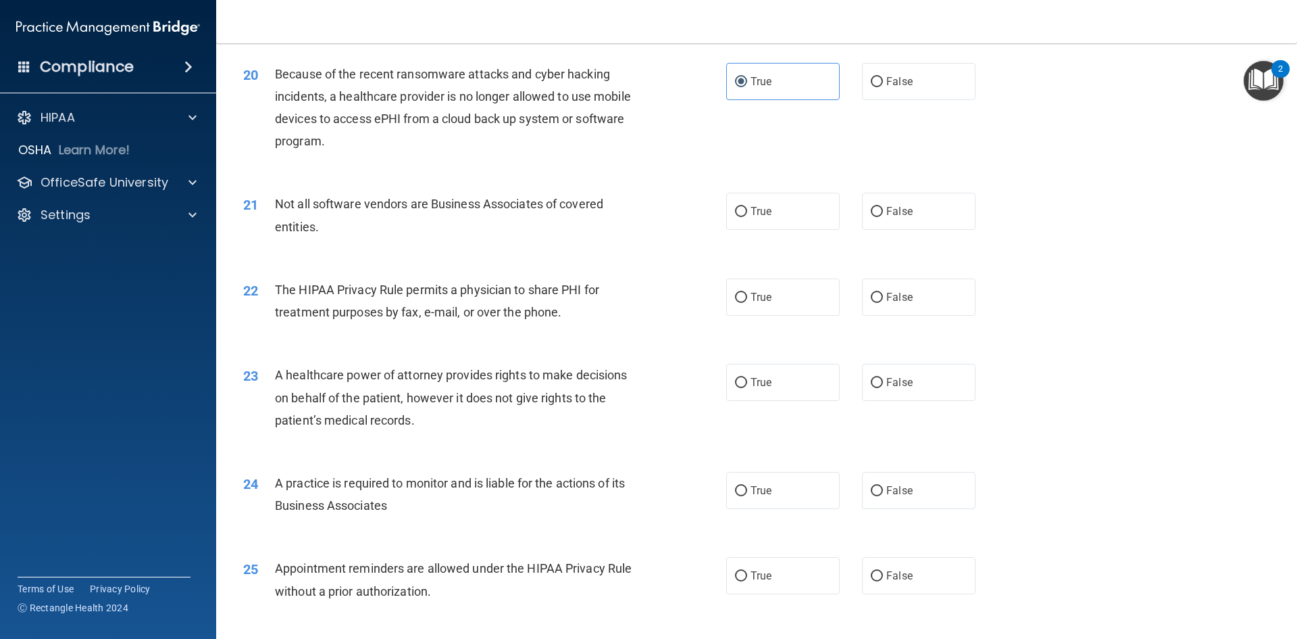
click at [775, 191] on div "21 Not all software vendors are Business Associates of covered entities. True F…" at bounding box center [756, 218] width 1047 height 85
click at [743, 253] on div "21 Not all software vendors are Business Associates of covered entities. True F…" at bounding box center [756, 218] width 1047 height 85
click at [765, 184] on div "21 Not all software vendors are Business Associates of covered entities. True F…" at bounding box center [756, 218] width 1047 height 85
drag, startPoint x: 747, startPoint y: 216, endPoint x: 743, endPoint y: 203, distance: 13.7
click at [743, 203] on label "True" at bounding box center [783, 211] width 114 height 37
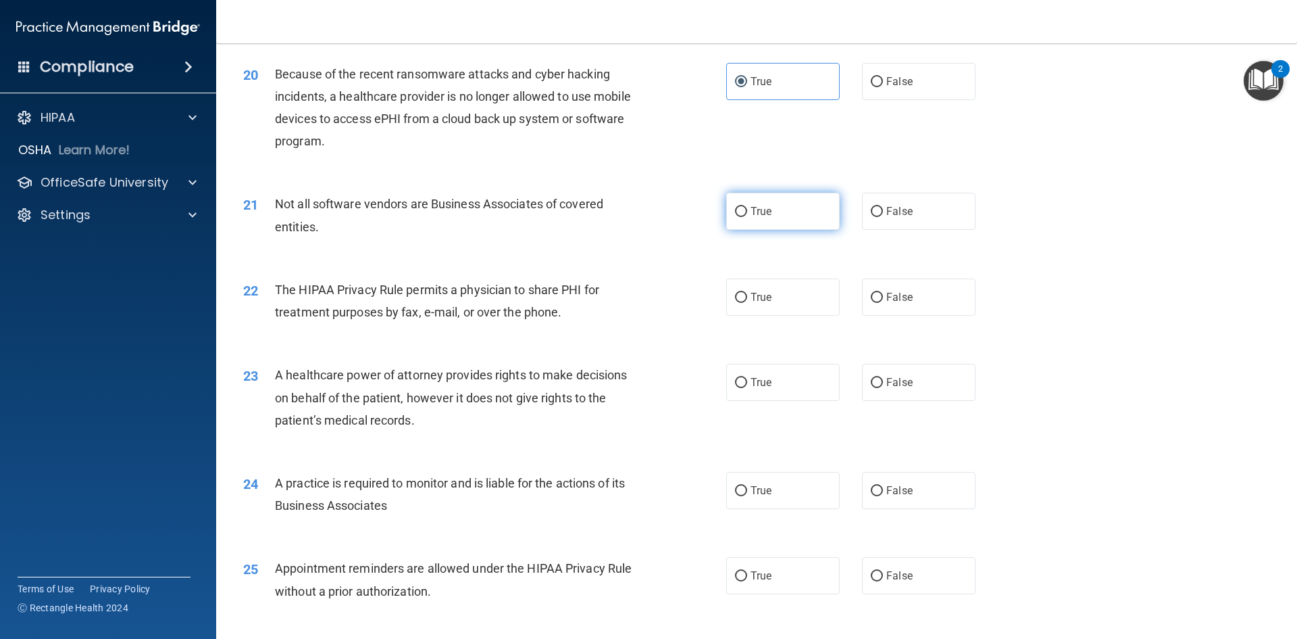
click at [743, 207] on input "True" at bounding box center [741, 212] width 12 height 10
radio input "true"
click at [915, 314] on label "False" at bounding box center [919, 296] width 114 height 37
click at [883, 303] on input "False" at bounding box center [877, 298] width 12 height 10
radio input "true"
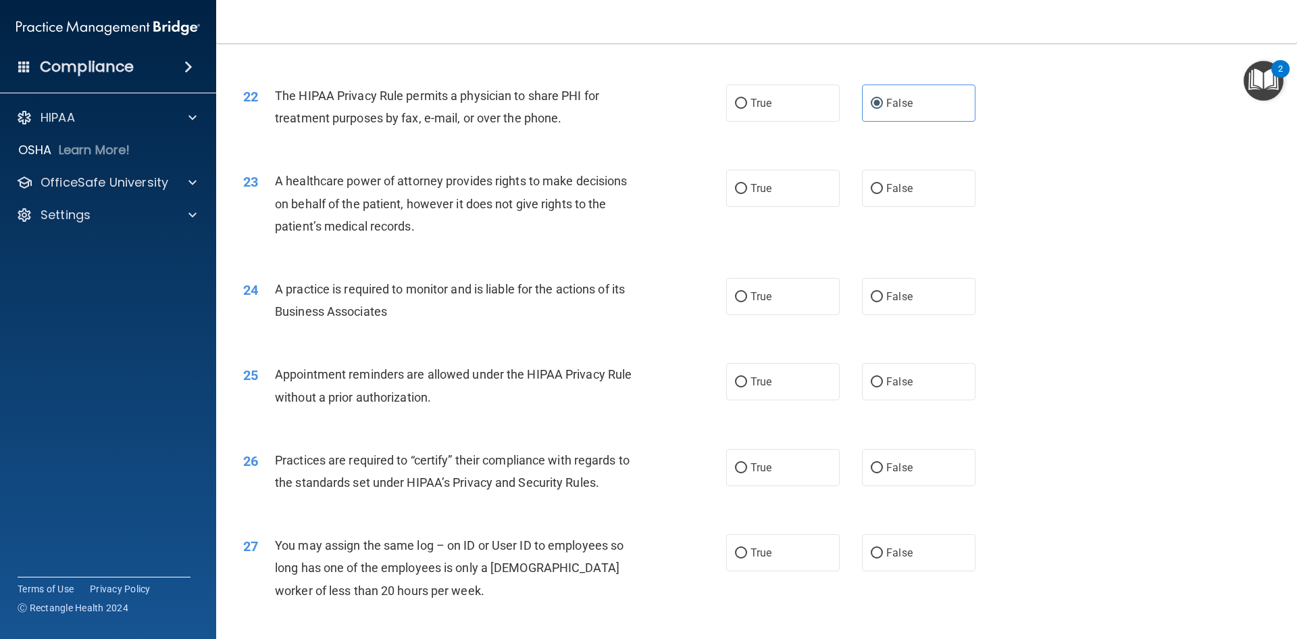
scroll to position [2162, 0]
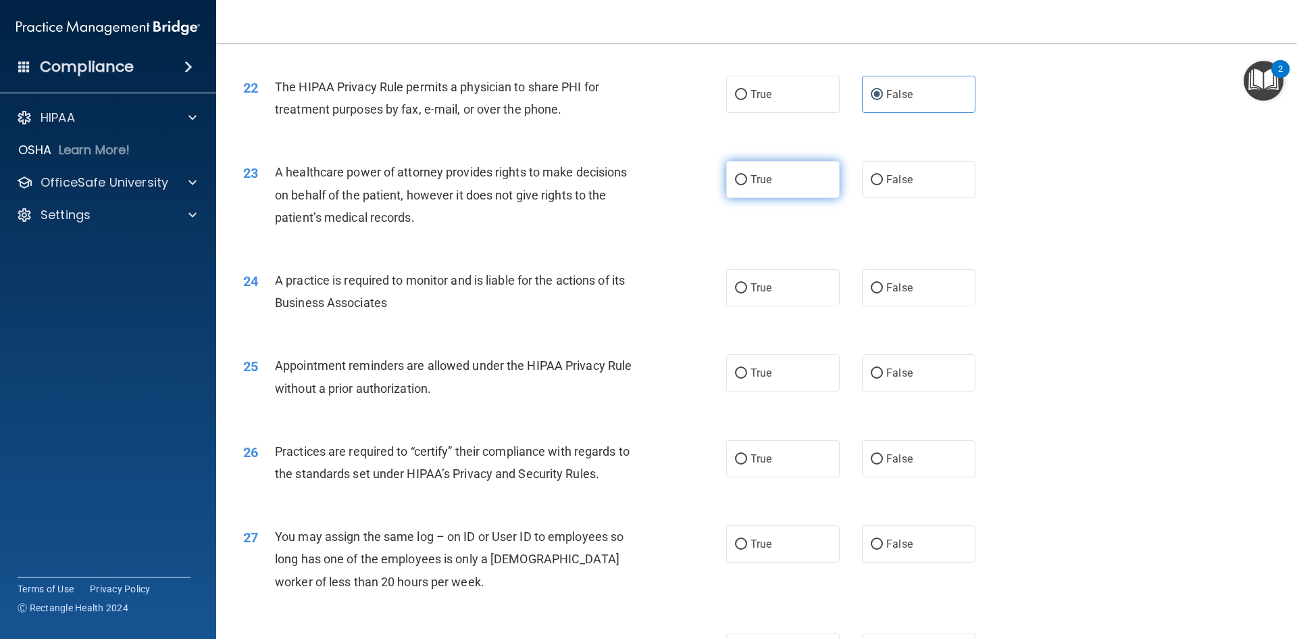
click at [763, 182] on span "True" at bounding box center [761, 179] width 21 height 13
click at [747, 182] on input "True" at bounding box center [741, 180] width 12 height 10
radio input "true"
click at [799, 277] on label "True" at bounding box center [783, 287] width 114 height 37
click at [747, 283] on input "True" at bounding box center [741, 288] width 12 height 10
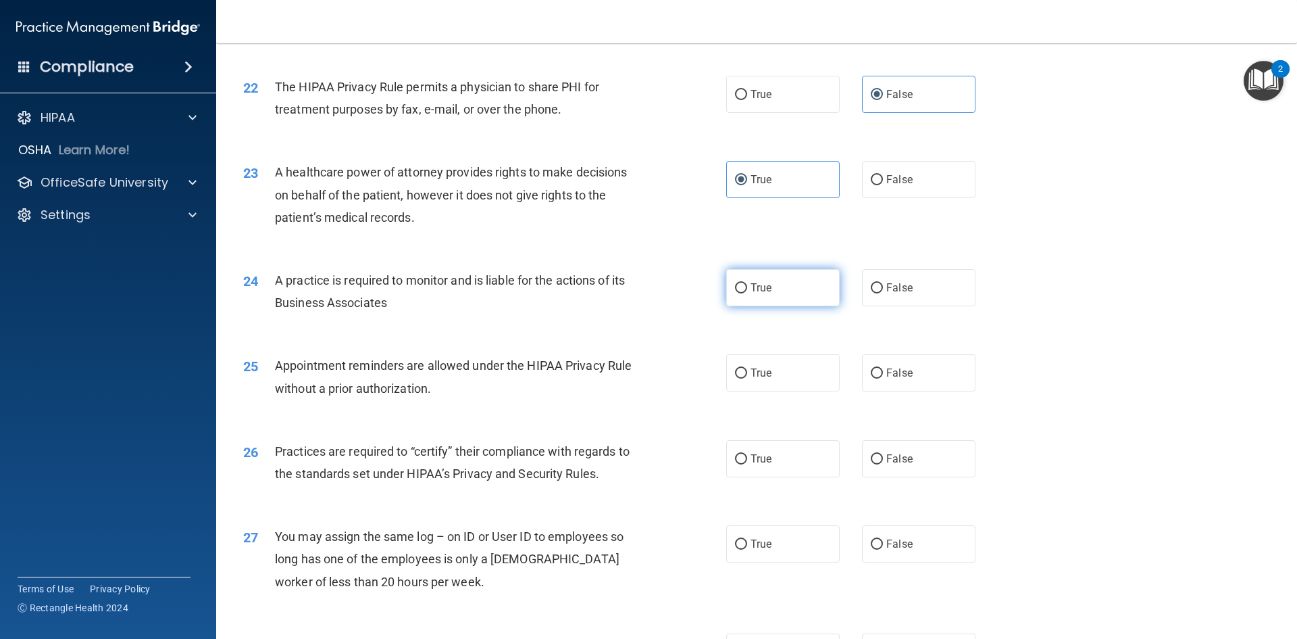
radio input "true"
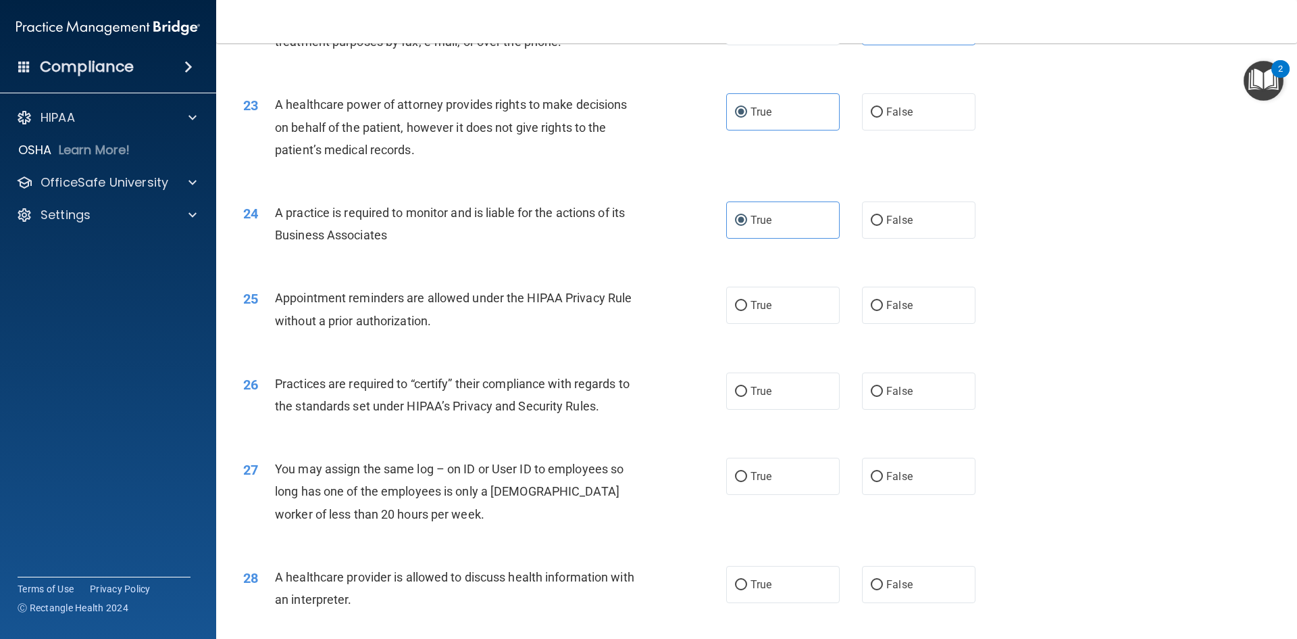
scroll to position [2297, 0]
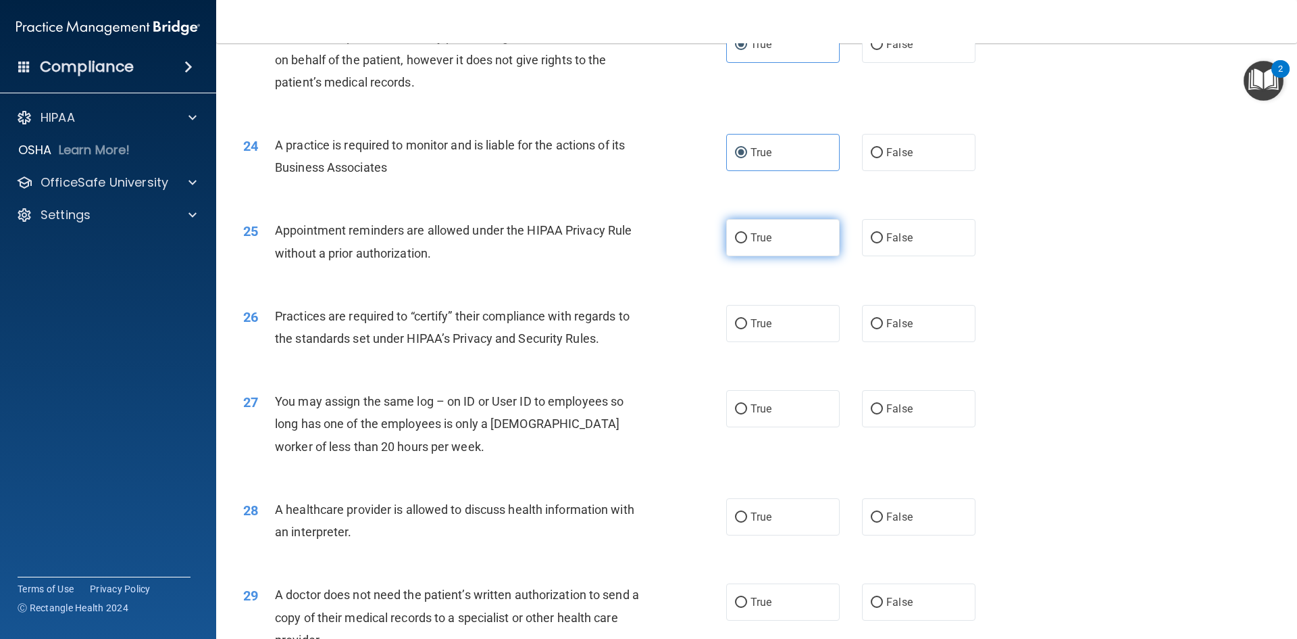
click at [772, 239] on label "True" at bounding box center [783, 237] width 114 height 37
click at [747, 239] on input "True" at bounding box center [741, 238] width 12 height 10
radio input "true"
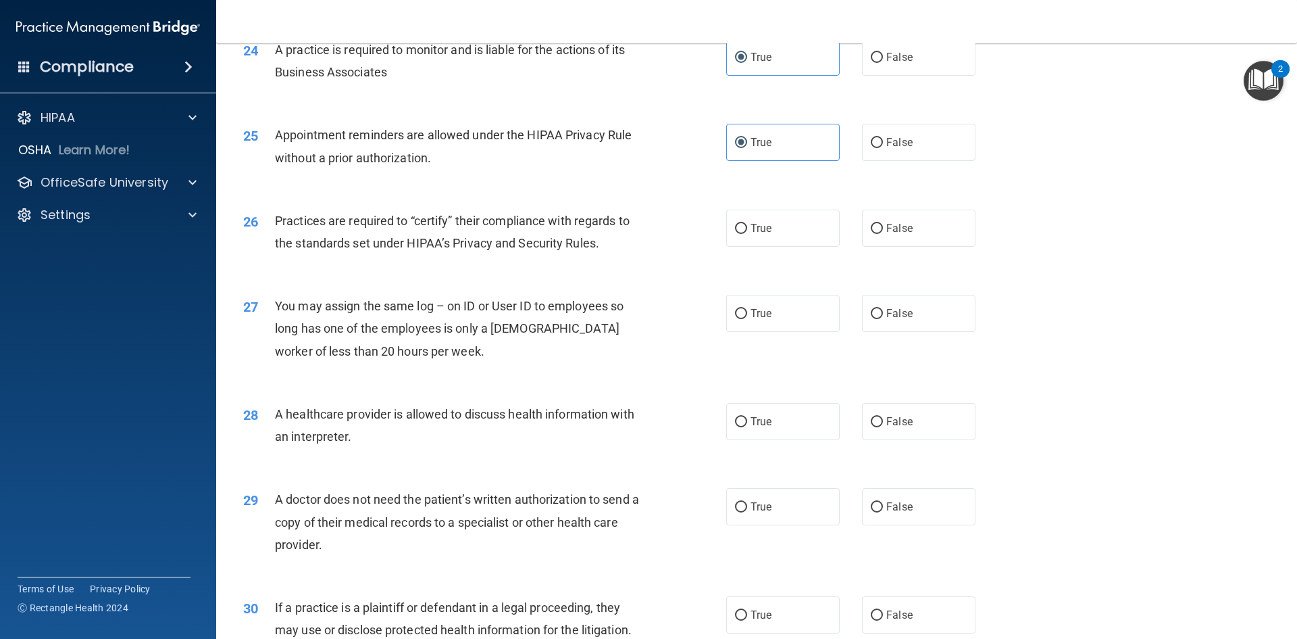
scroll to position [2432, 0]
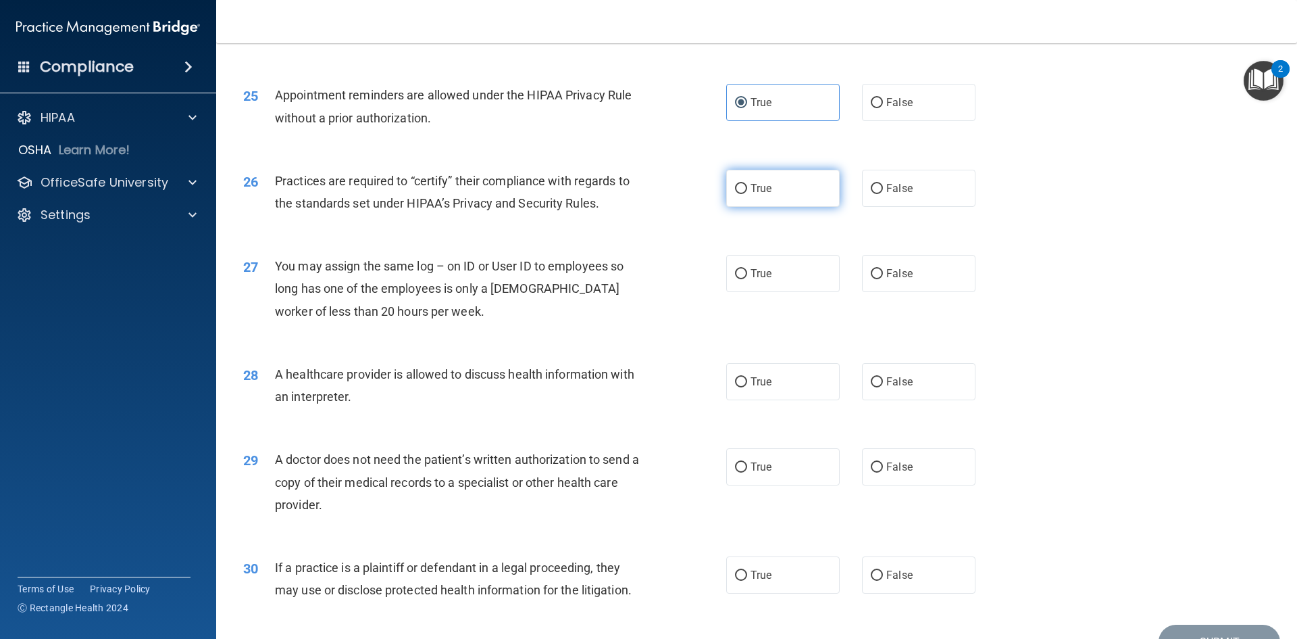
click at [759, 202] on label "True" at bounding box center [783, 188] width 114 height 37
click at [747, 194] on input "True" at bounding box center [741, 189] width 12 height 10
radio input "true"
click at [912, 290] on label "False" at bounding box center [919, 273] width 114 height 37
click at [883, 279] on input "False" at bounding box center [877, 274] width 12 height 10
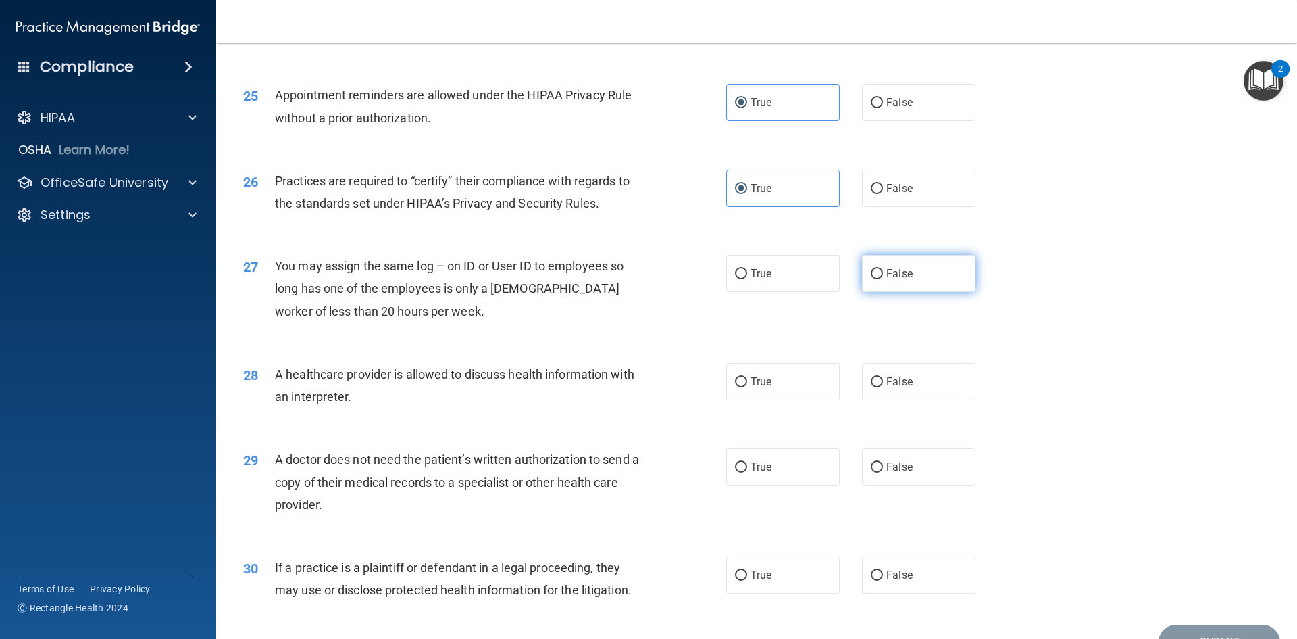
radio input "true"
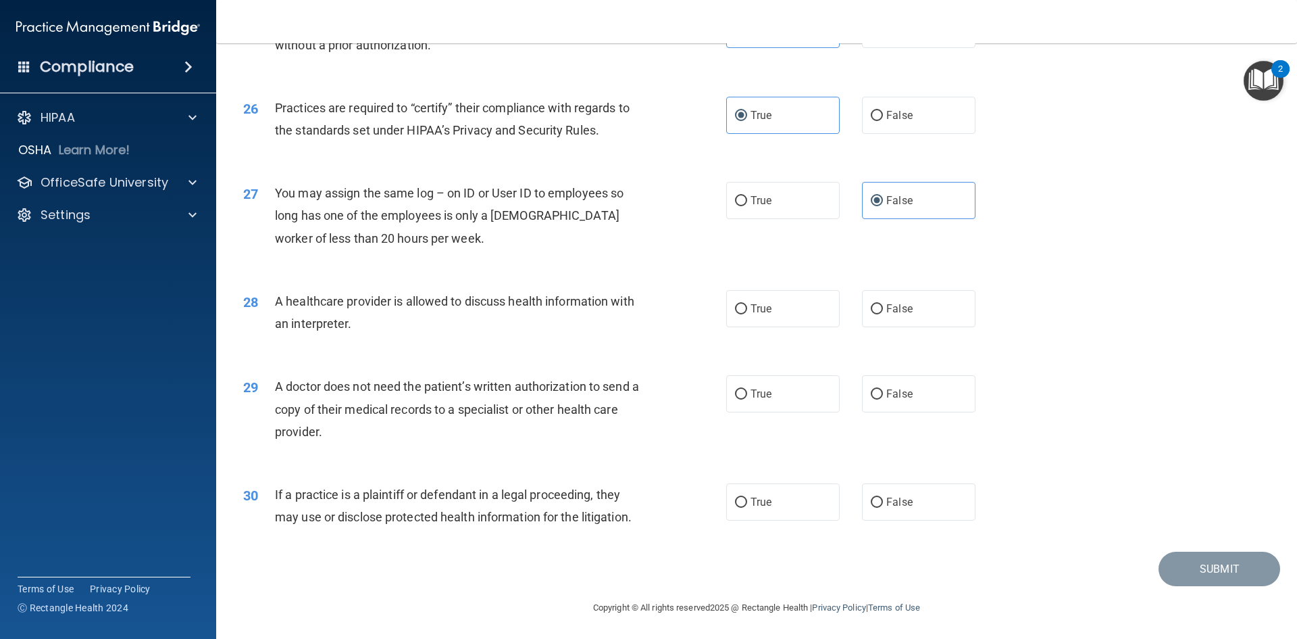
scroll to position [2507, 0]
click at [801, 326] on div "28 A healthcare provider is allowed to discuss health information with an inter…" at bounding box center [756, 314] width 1047 height 85
click at [799, 322] on label "True" at bounding box center [783, 307] width 114 height 37
click at [747, 313] on input "True" at bounding box center [741, 308] width 12 height 10
radio input "true"
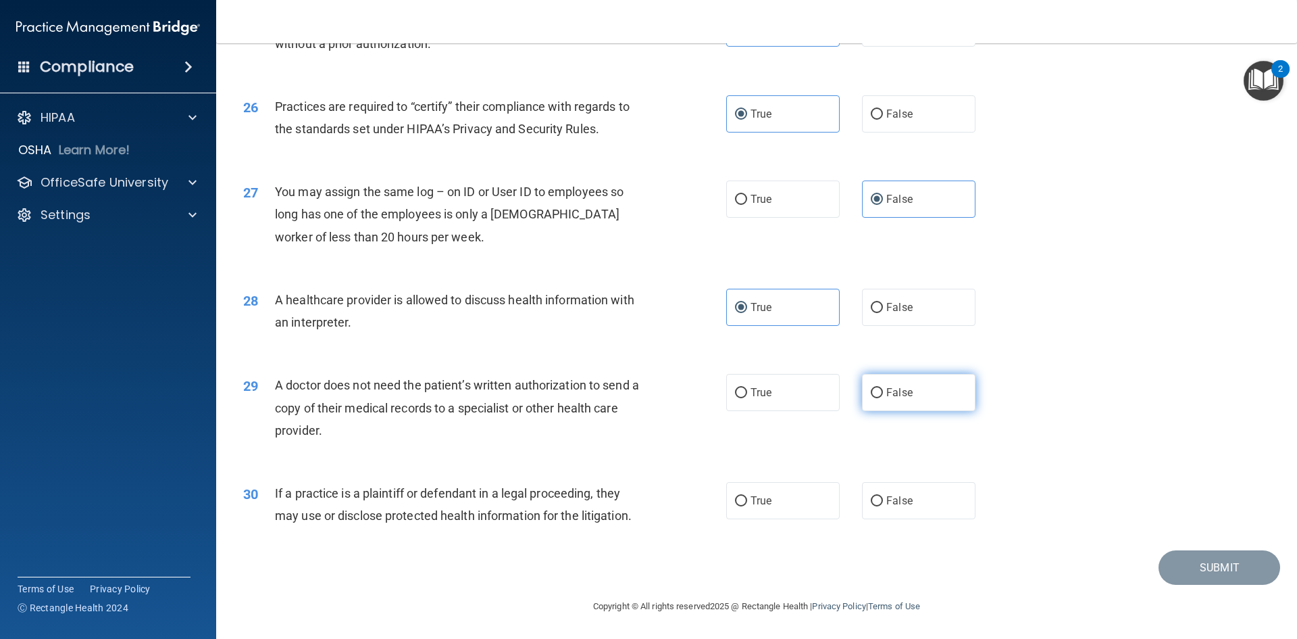
click at [904, 388] on span "False" at bounding box center [899, 392] width 26 height 13
click at [883, 388] on input "False" at bounding box center [877, 393] width 12 height 10
radio input "true"
click at [801, 493] on label "True" at bounding box center [783, 500] width 114 height 37
click at [747, 496] on input "True" at bounding box center [741, 501] width 12 height 10
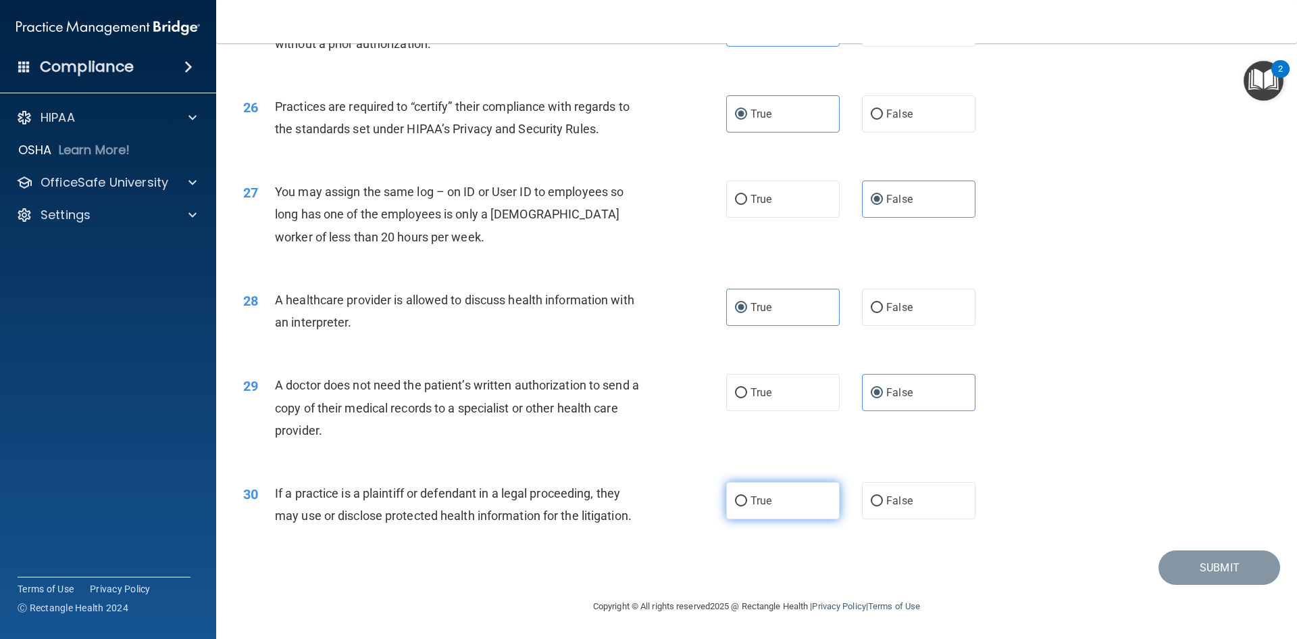
radio input "true"
click at [1207, 572] on button "Submit" at bounding box center [1220, 567] width 122 height 34
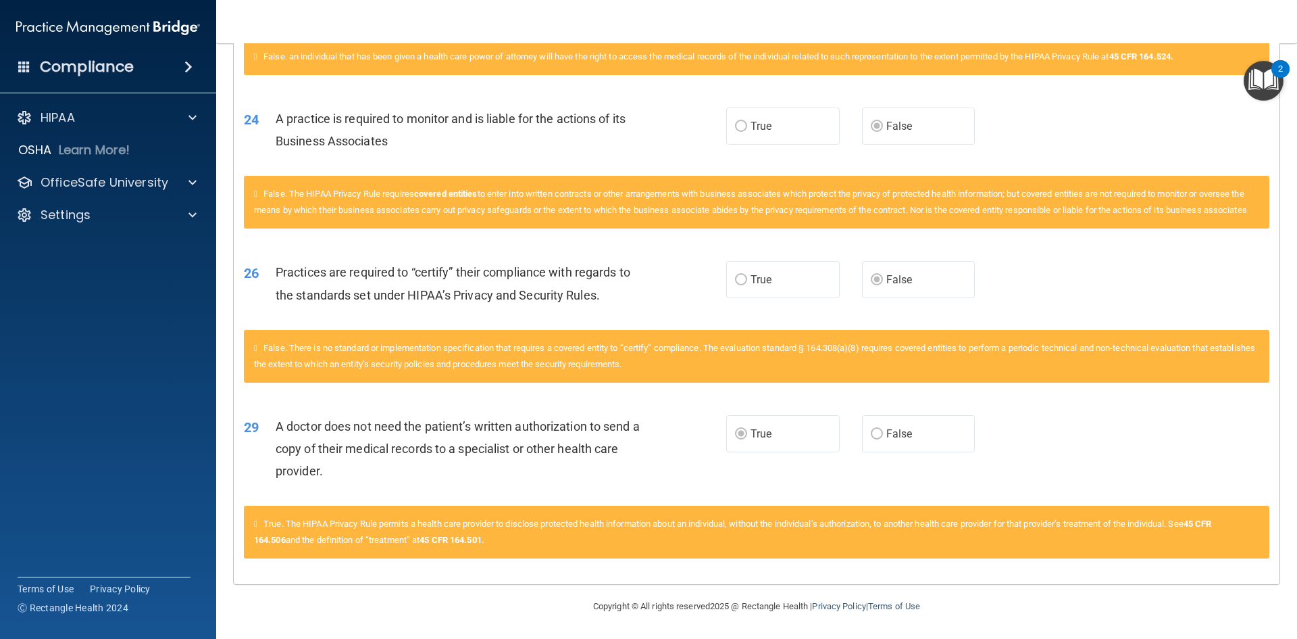
scroll to position [2753, 0]
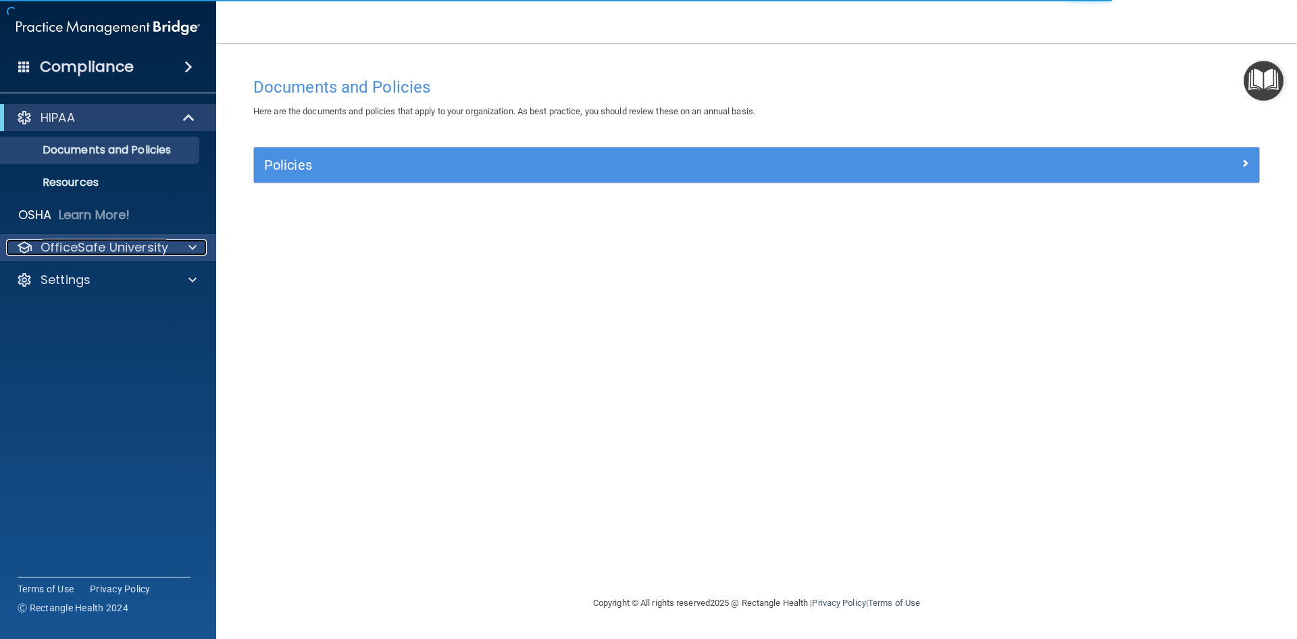
click at [130, 247] on p "OfficeSafe University" at bounding box center [105, 247] width 128 height 16
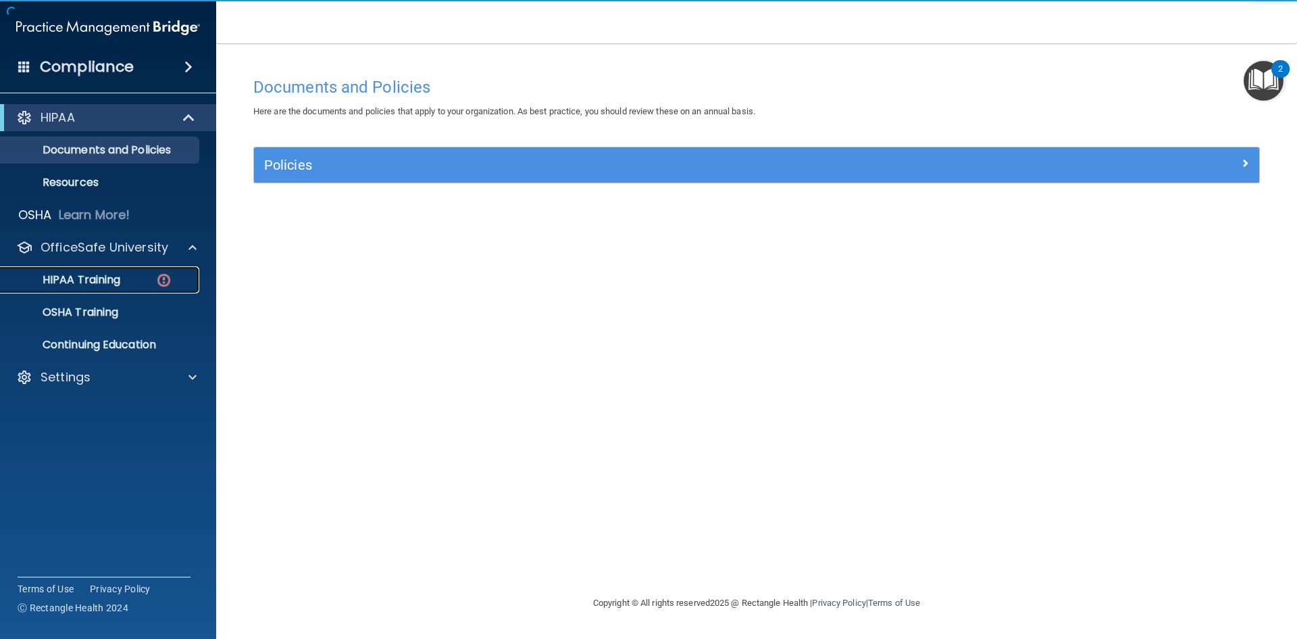
click at [97, 277] on p "HIPAA Training" at bounding box center [64, 280] width 111 height 14
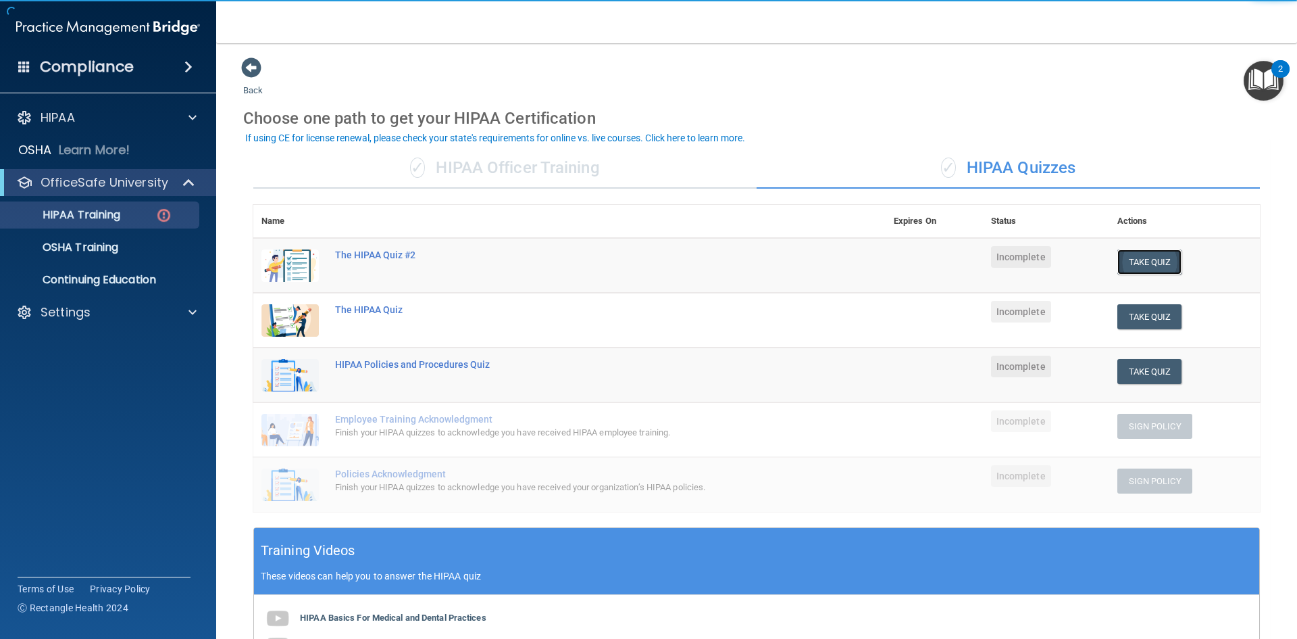
click at [1132, 257] on button "Take Quiz" at bounding box center [1150, 261] width 65 height 25
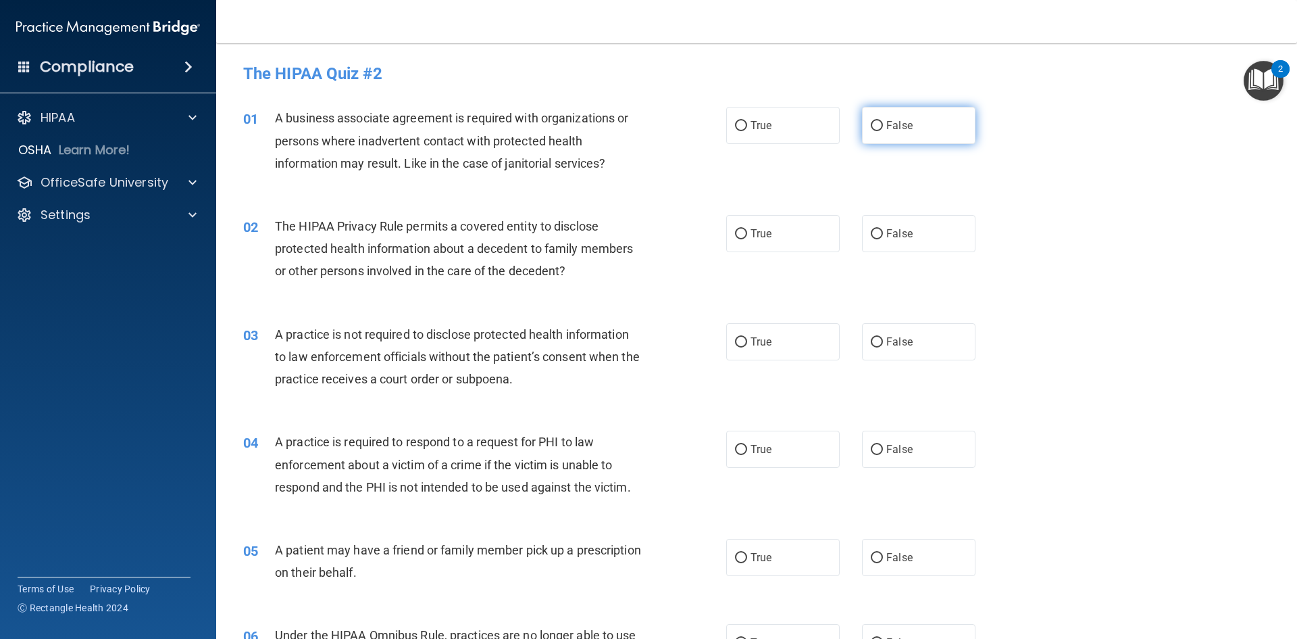
click at [955, 135] on label "False" at bounding box center [919, 125] width 114 height 37
click at [883, 131] on input "False" at bounding box center [877, 126] width 12 height 10
radio input "true"
click at [899, 564] on label "False" at bounding box center [919, 557] width 114 height 37
click at [883, 563] on input "False" at bounding box center [877, 558] width 12 height 10
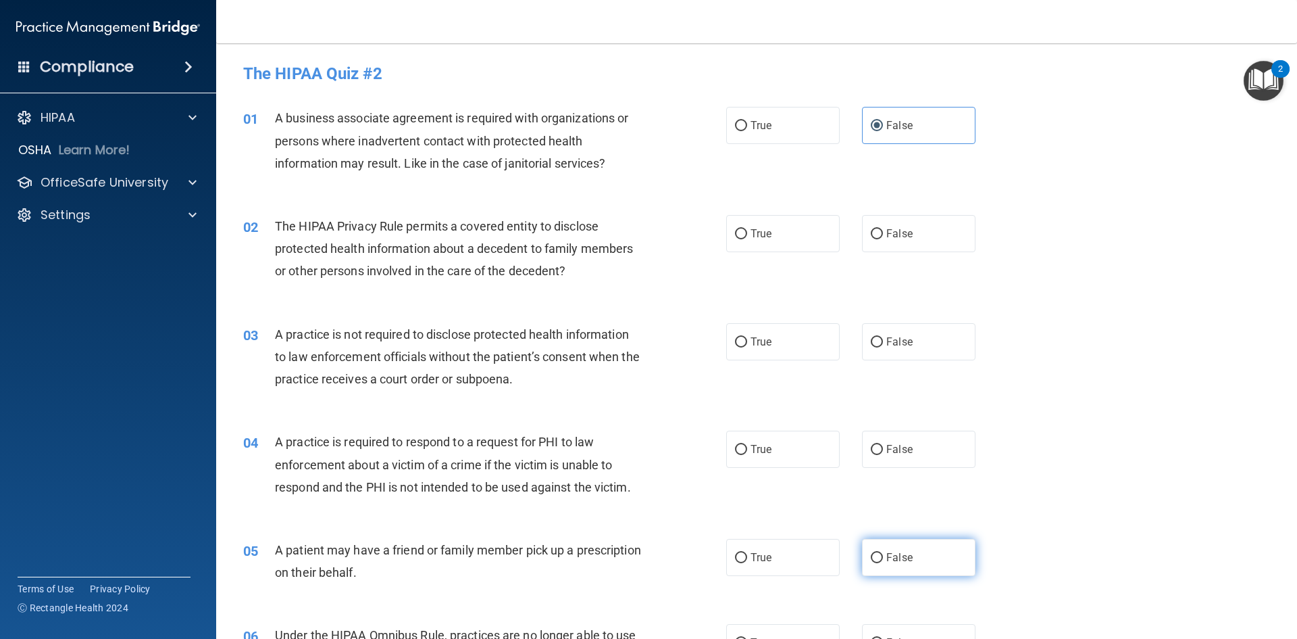
radio input "true"
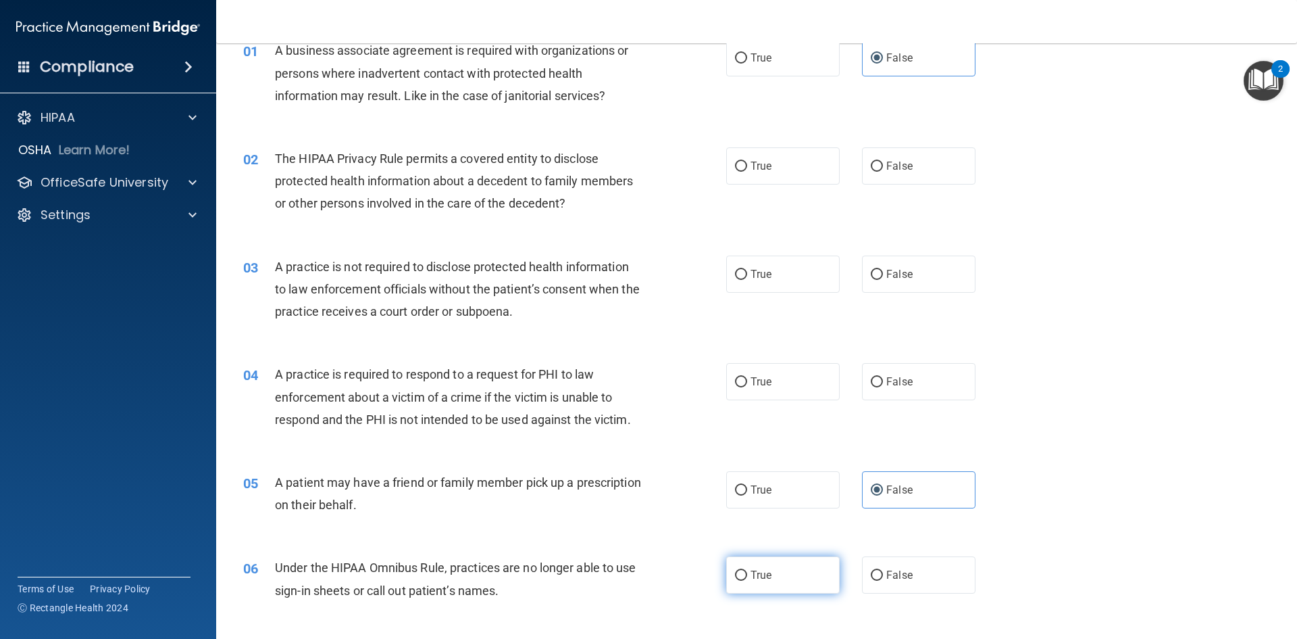
click at [735, 578] on input "True" at bounding box center [741, 575] width 12 height 10
radio input "true"
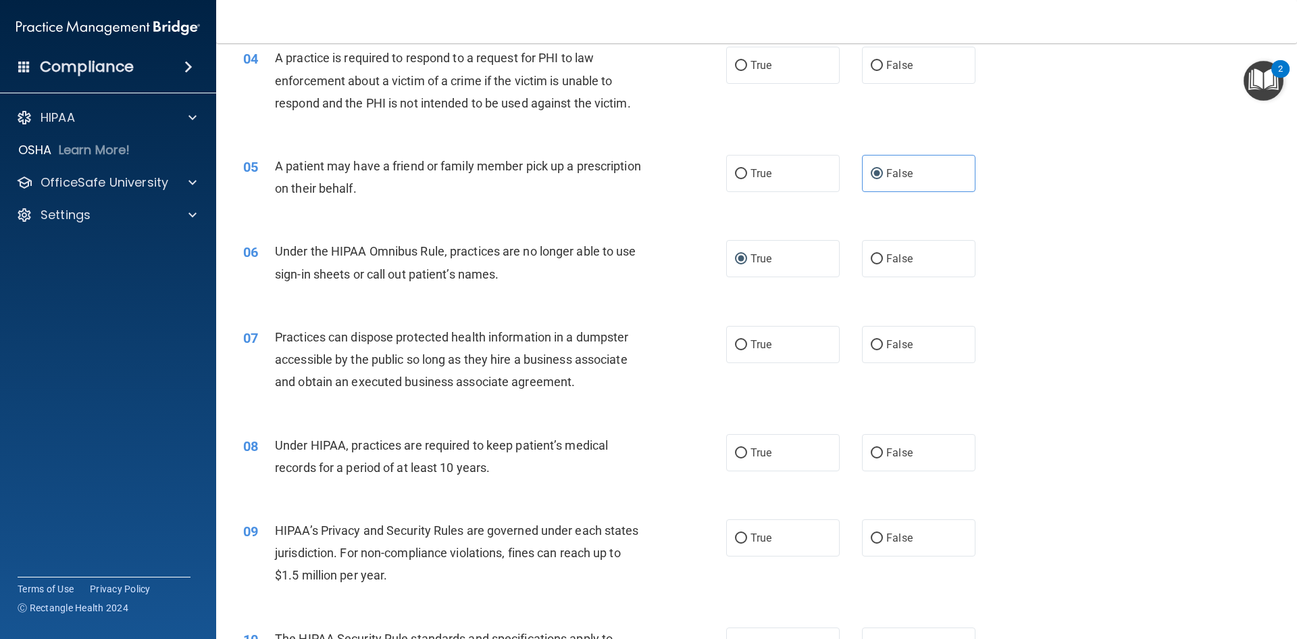
scroll to position [473, 0]
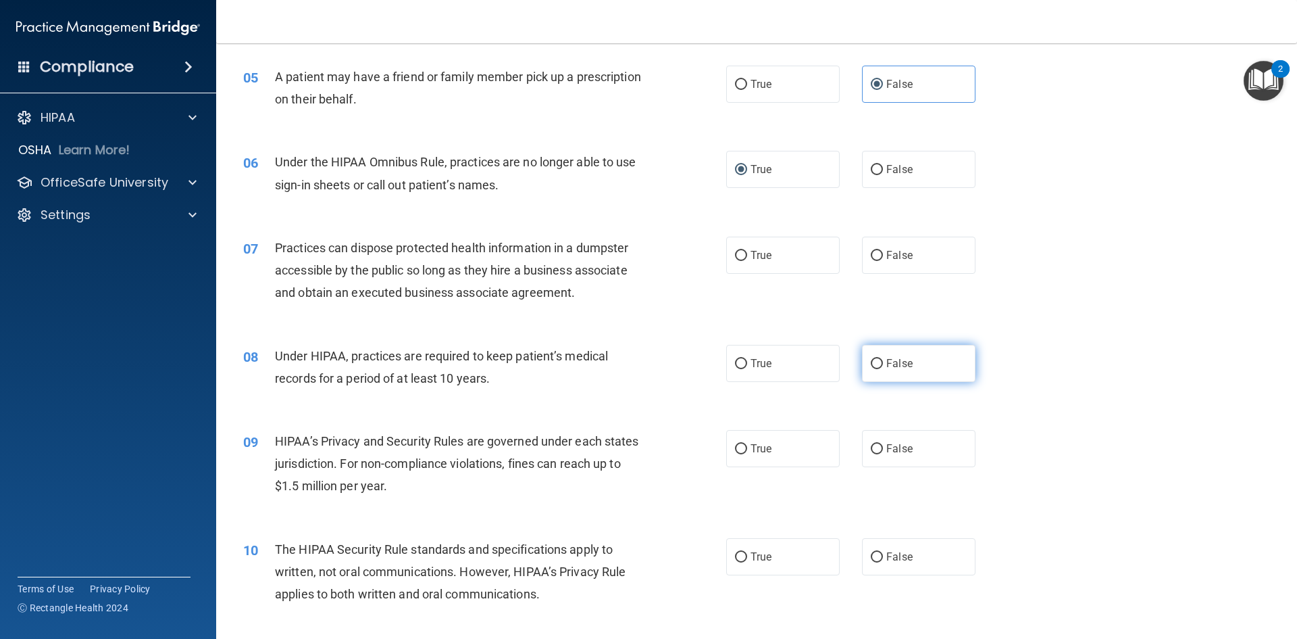
click at [884, 345] on label "False" at bounding box center [919, 363] width 114 height 37
click at [883, 359] on input "False" at bounding box center [877, 364] width 12 height 10
radio input "true"
click at [763, 453] on span "True" at bounding box center [761, 448] width 21 height 13
click at [747, 453] on input "True" at bounding box center [741, 449] width 12 height 10
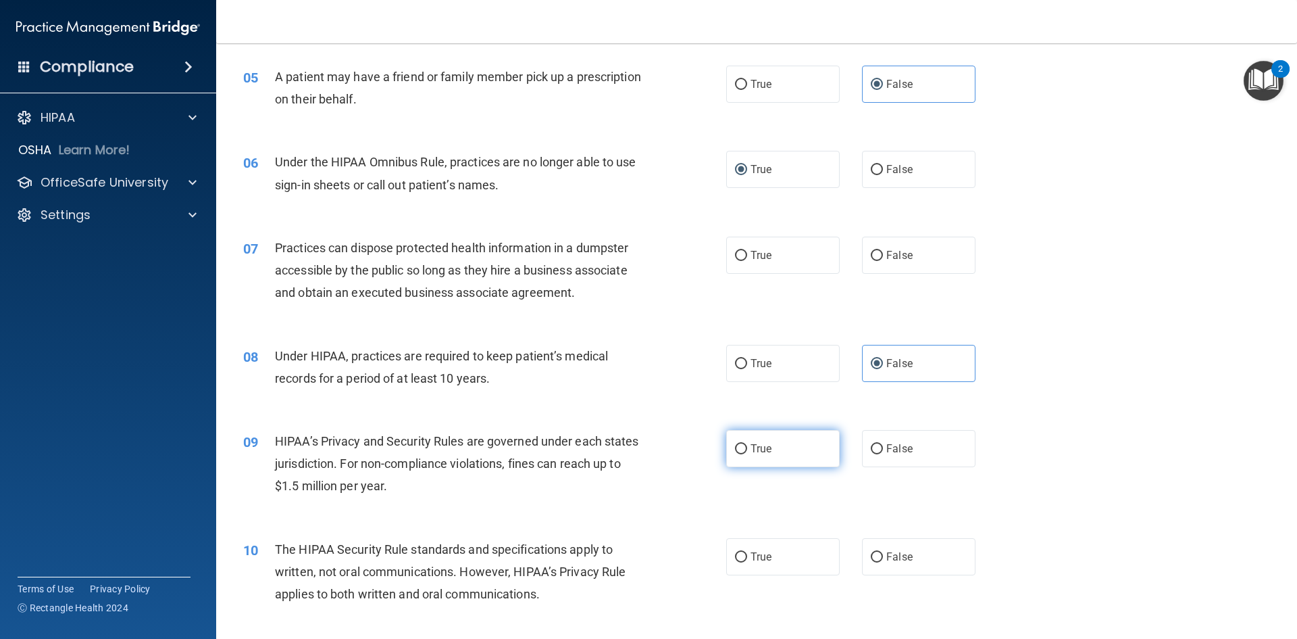
radio input "true"
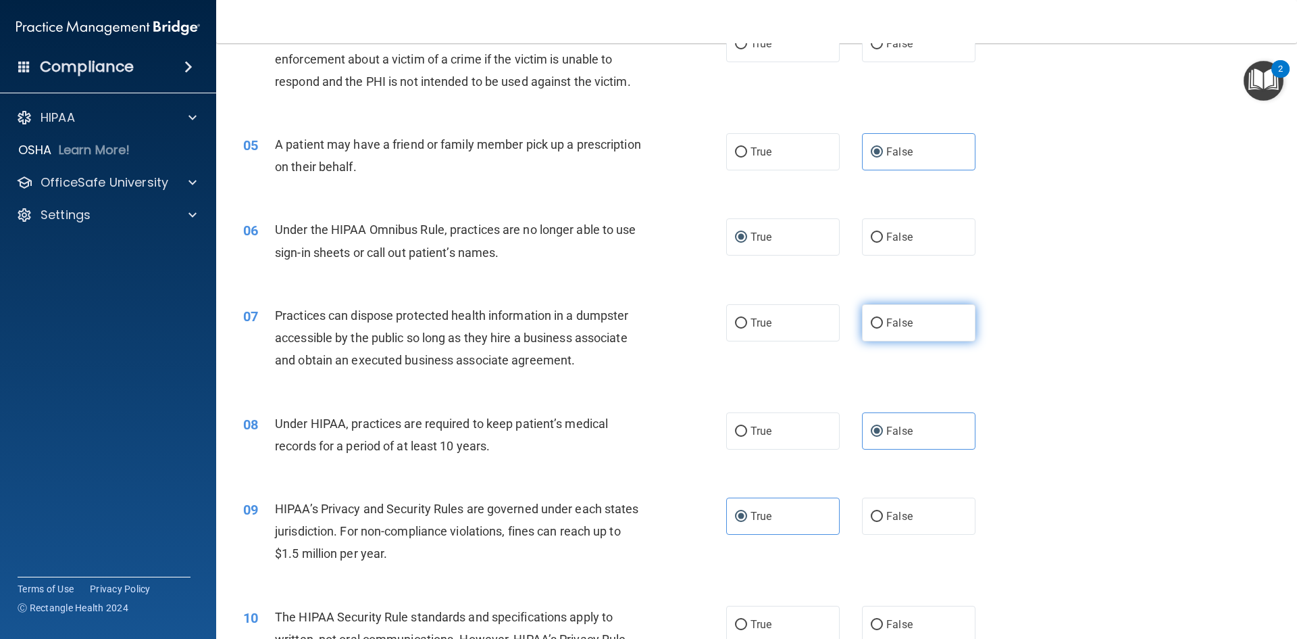
click at [949, 322] on label "False" at bounding box center [919, 322] width 114 height 37
click at [883, 322] on input "False" at bounding box center [877, 323] width 12 height 10
radio input "true"
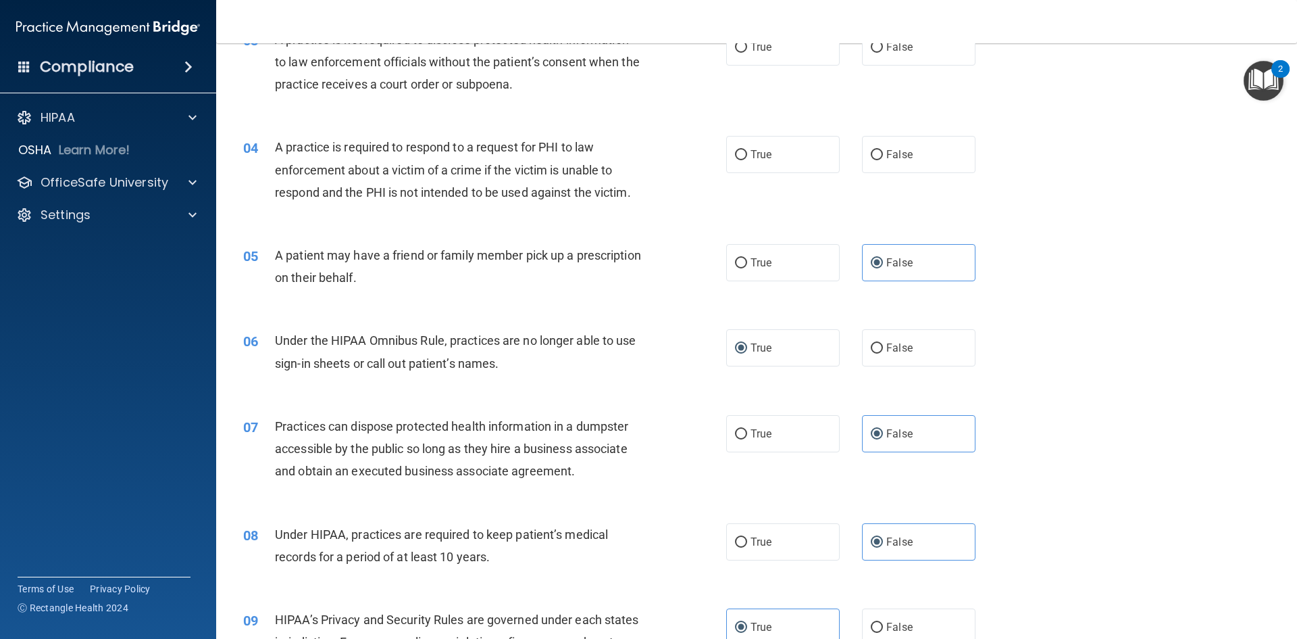
scroll to position [270, 0]
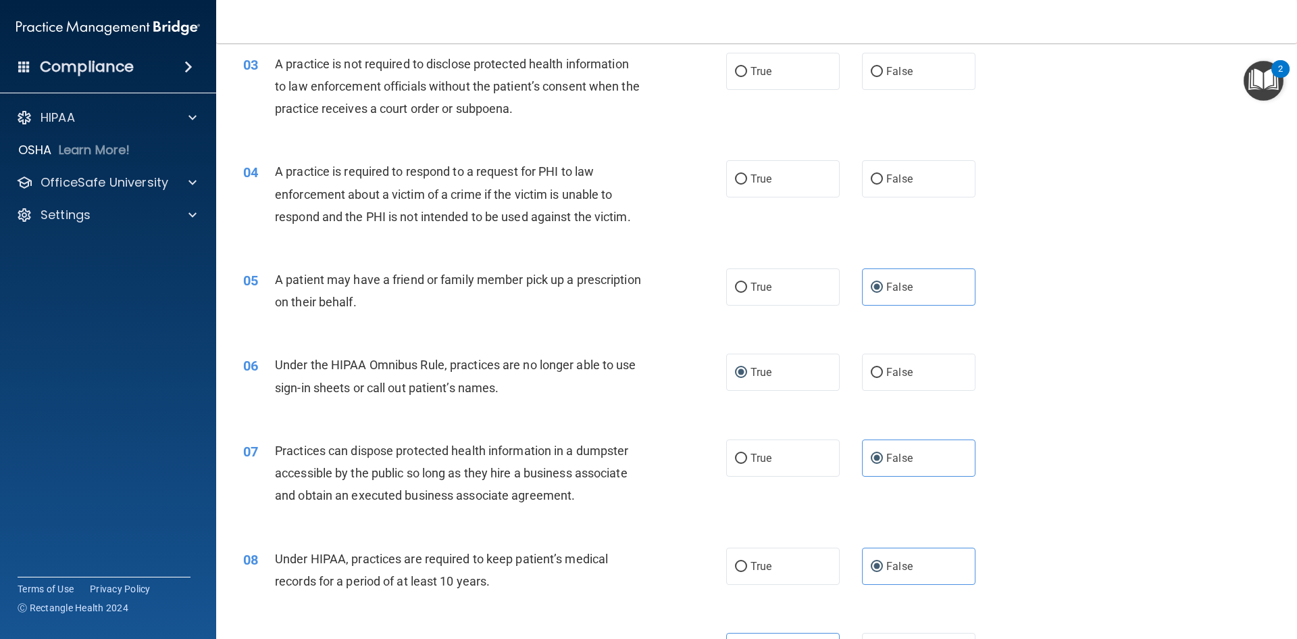
click at [422, 236] on div "04 A practice is required to respond to a request for PHI to law enforcement ab…" at bounding box center [756, 197] width 1047 height 108
click at [810, 180] on label "True" at bounding box center [783, 178] width 114 height 37
click at [747, 180] on input "True" at bounding box center [741, 179] width 12 height 10
radio input "true"
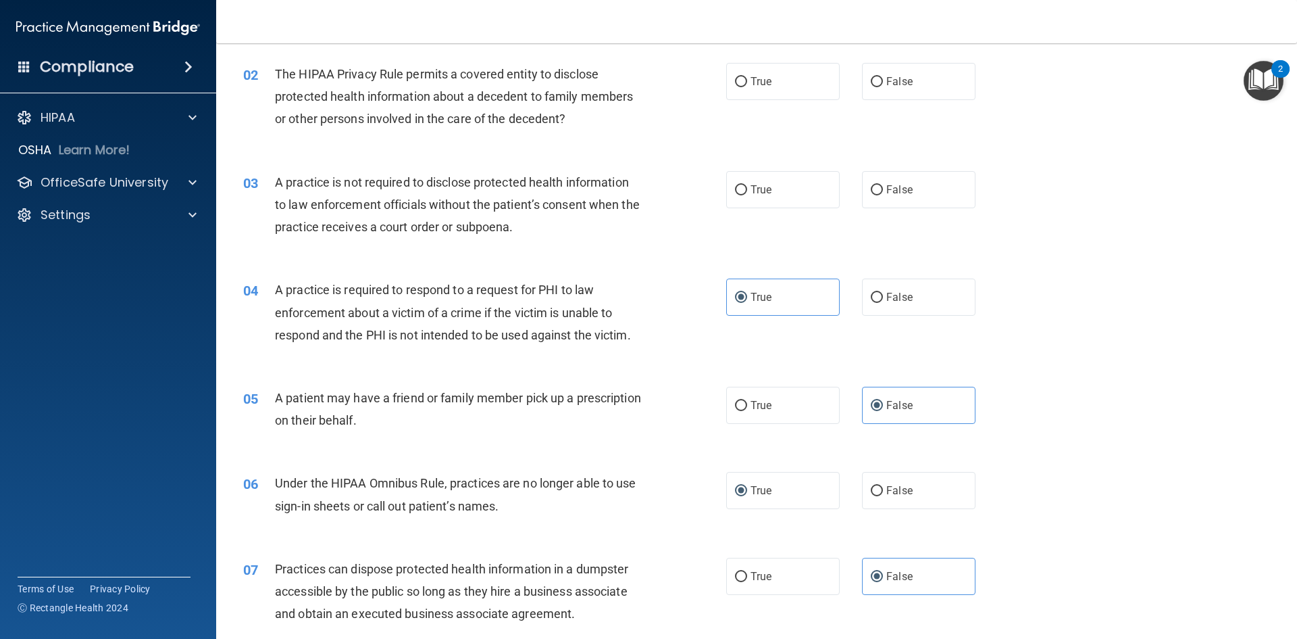
scroll to position [135, 0]
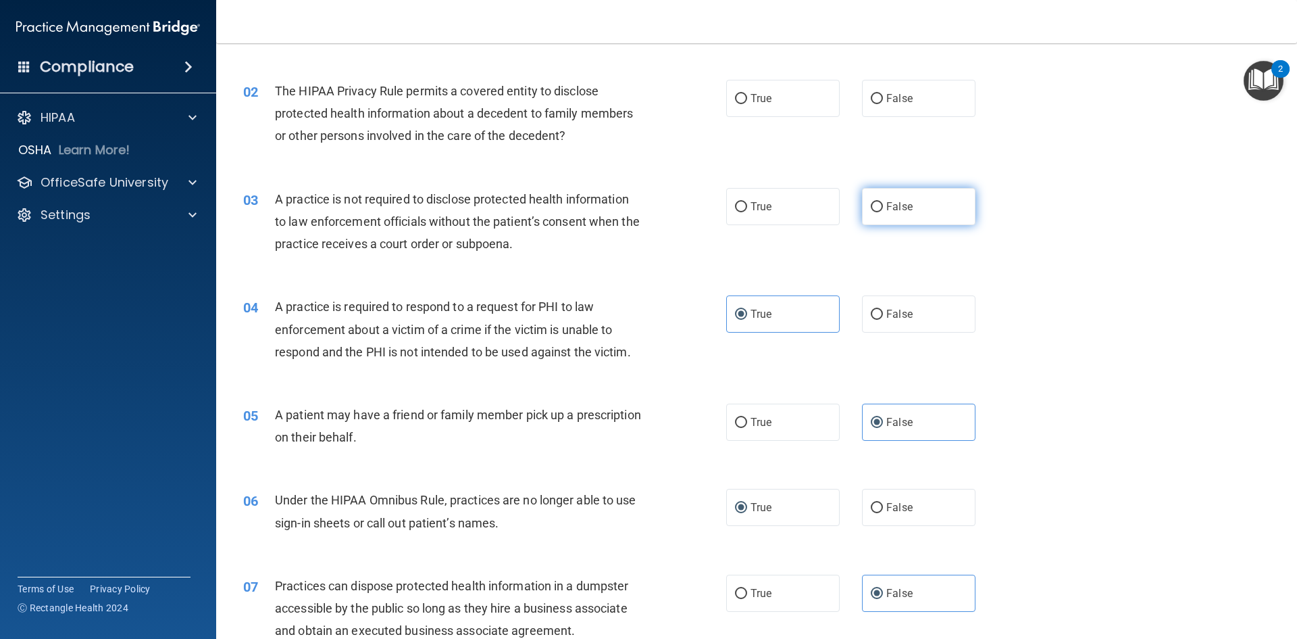
click at [910, 216] on label "False" at bounding box center [919, 206] width 114 height 37
click at [883, 212] on input "False" at bounding box center [877, 207] width 12 height 10
radio input "true"
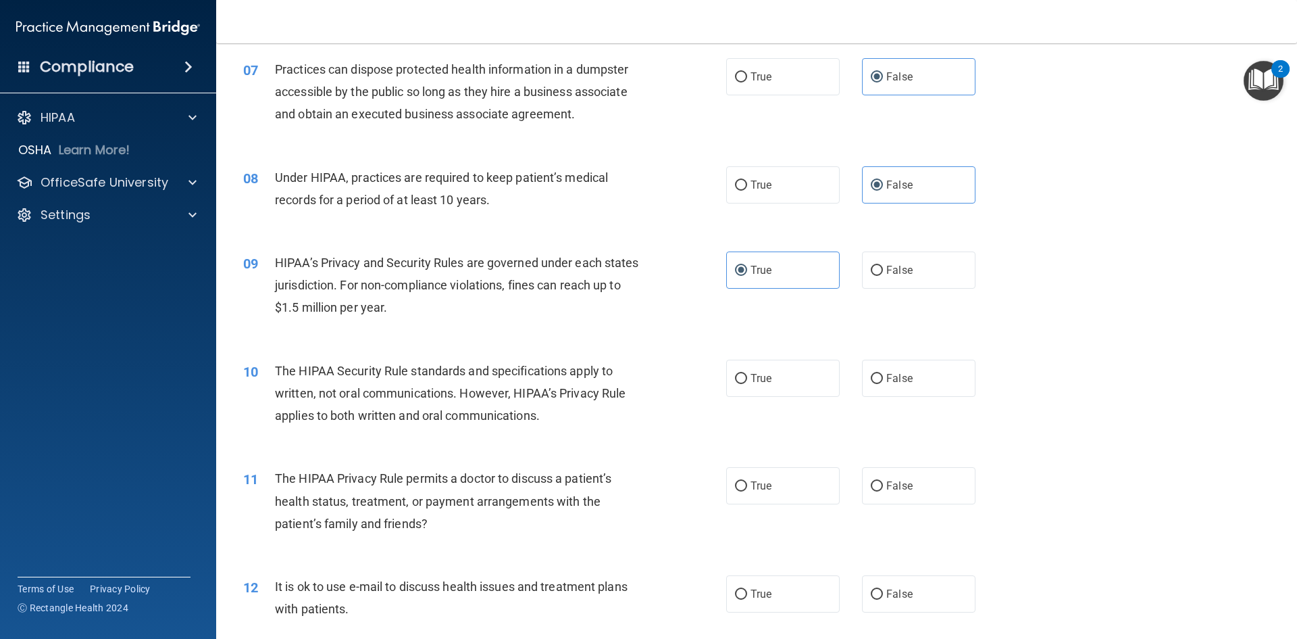
scroll to position [676, 0]
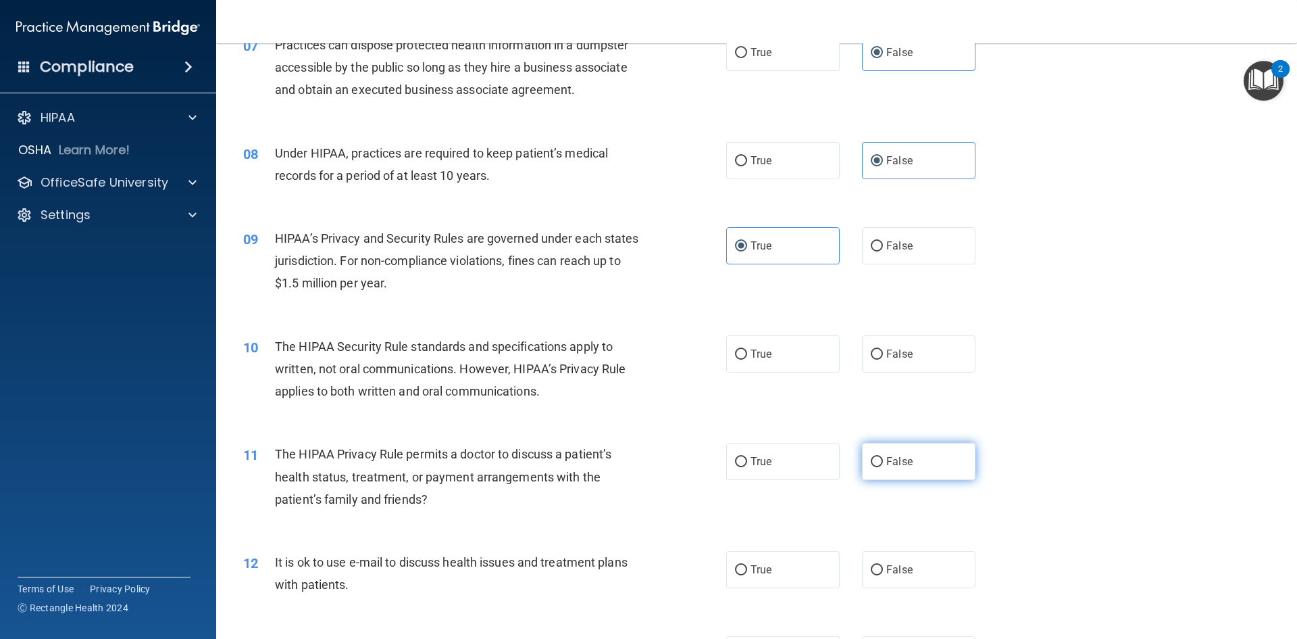
click at [913, 470] on label "False" at bounding box center [919, 461] width 114 height 37
click at [883, 467] on input "False" at bounding box center [877, 462] width 12 height 10
radio input "true"
click at [913, 570] on label "False" at bounding box center [919, 569] width 114 height 37
click at [883, 570] on input "False" at bounding box center [877, 570] width 12 height 10
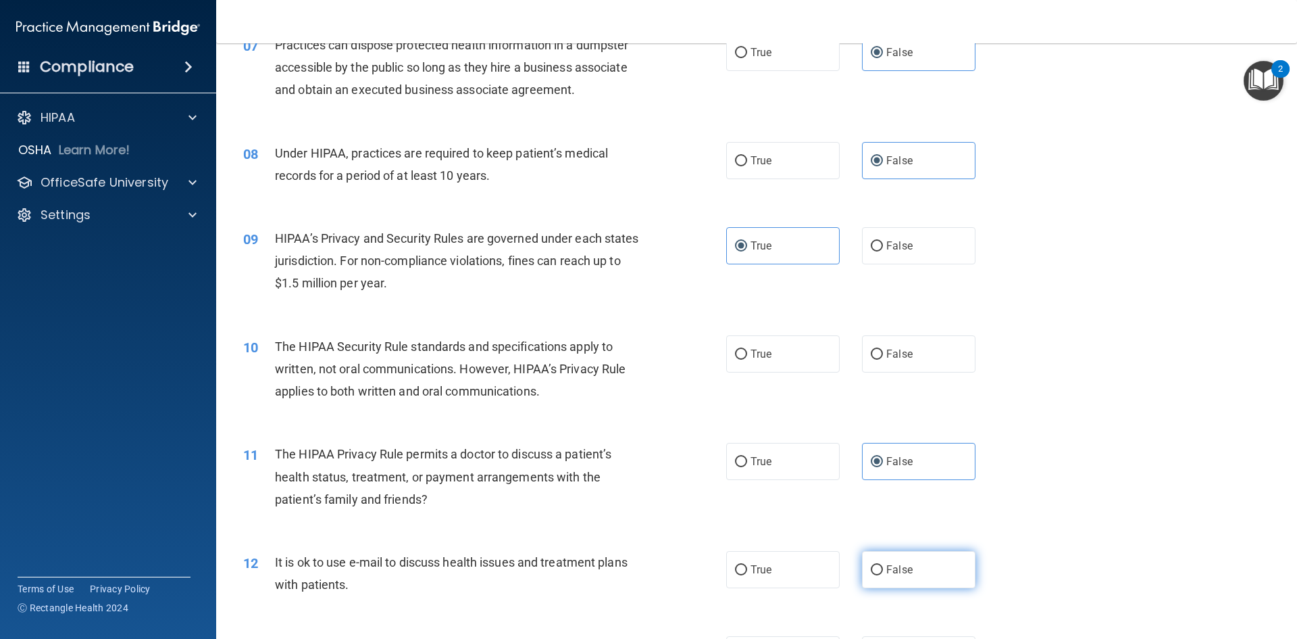
radio input "true"
click at [760, 371] on label "True" at bounding box center [783, 353] width 114 height 37
click at [747, 359] on input "True" at bounding box center [741, 354] width 12 height 10
radio input "true"
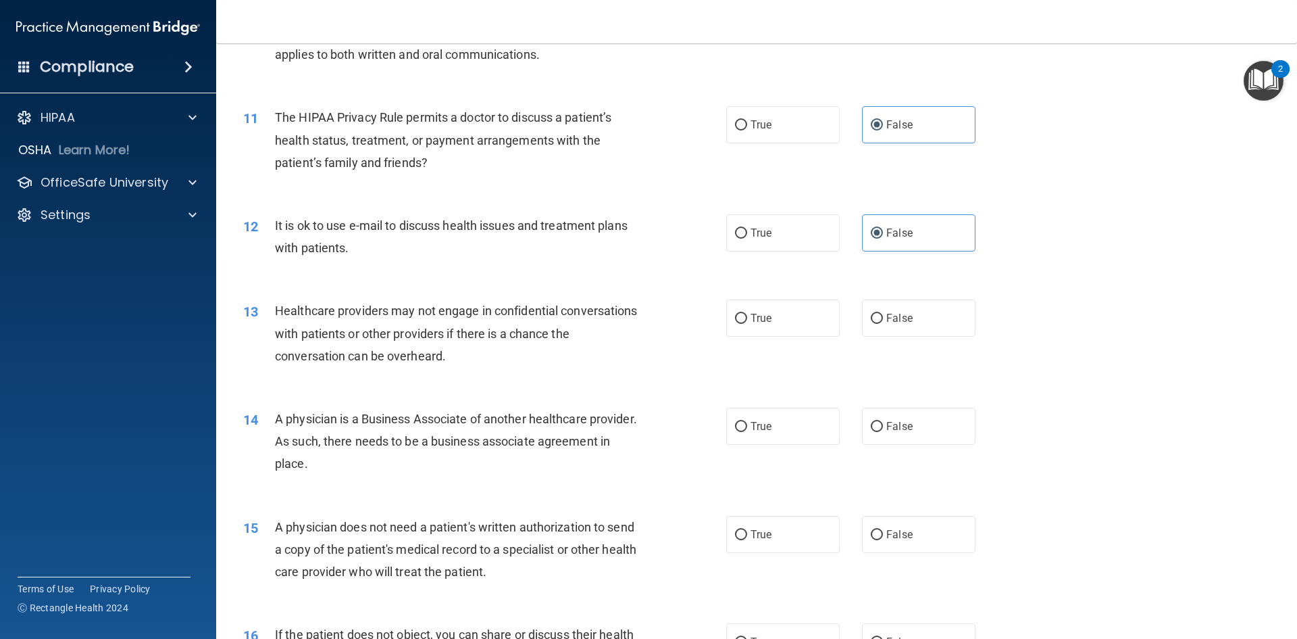
scroll to position [1014, 0]
click at [781, 329] on label "True" at bounding box center [783, 316] width 114 height 37
click at [747, 322] on input "True" at bounding box center [741, 317] width 12 height 10
radio input "true"
click at [771, 426] on label "True" at bounding box center [783, 424] width 114 height 37
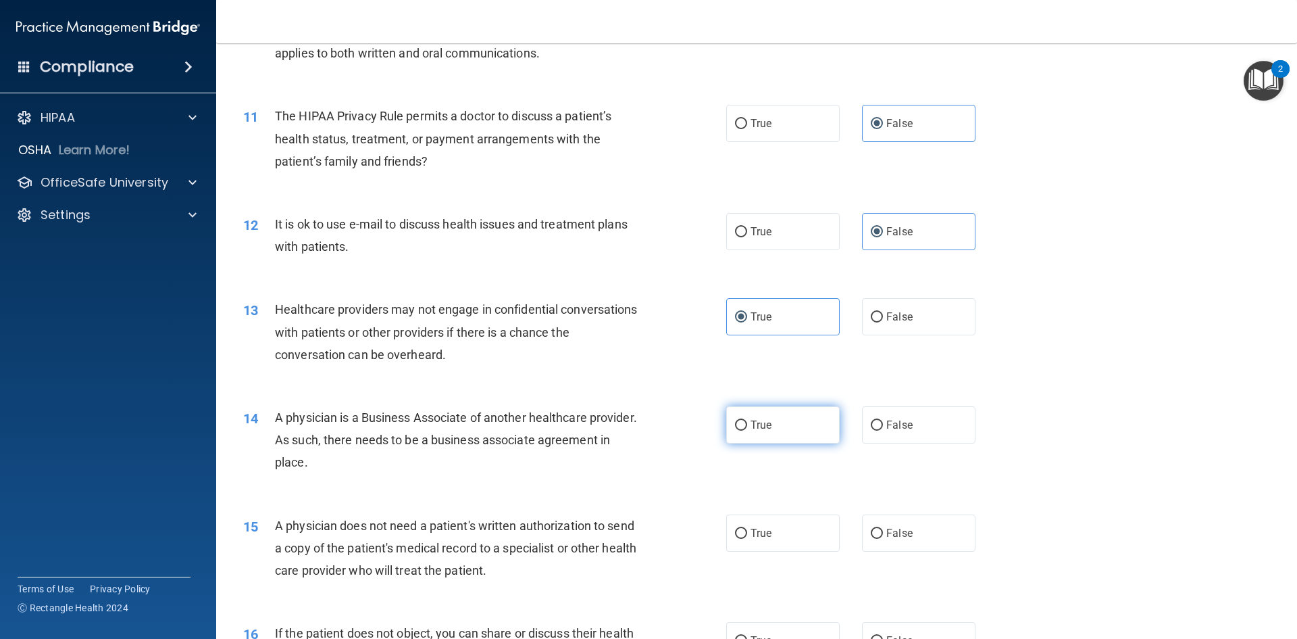
click at [747, 426] on input "True" at bounding box center [741, 425] width 12 height 10
radio input "true"
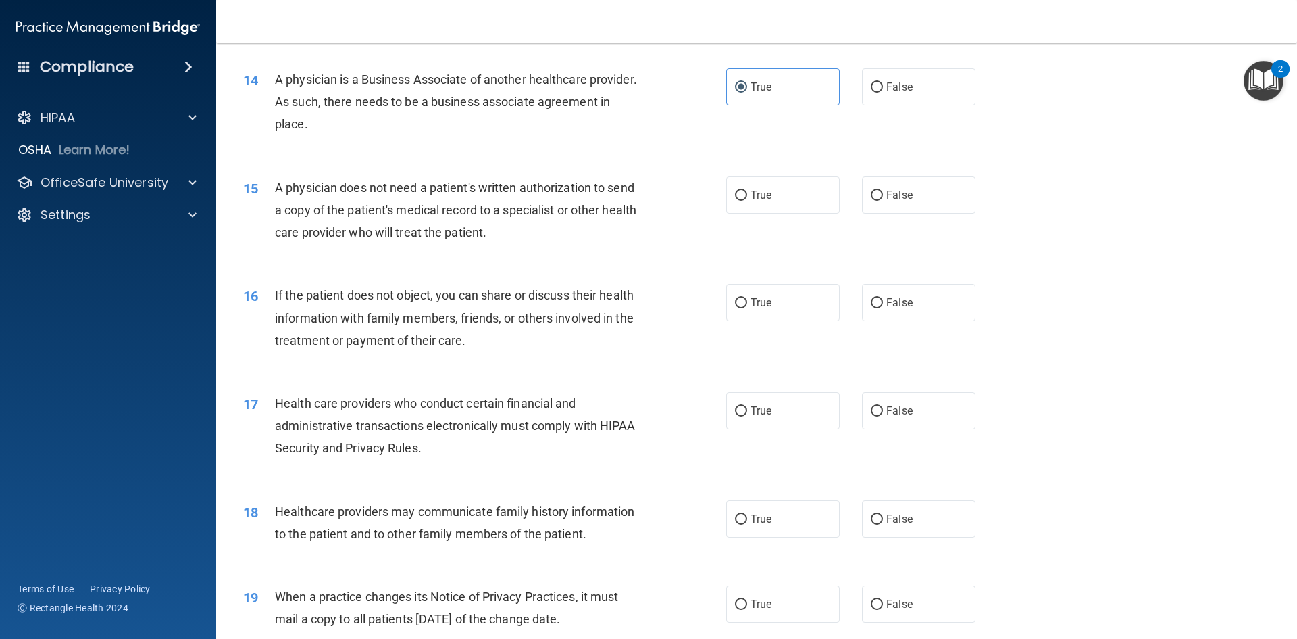
scroll to position [1419, 0]
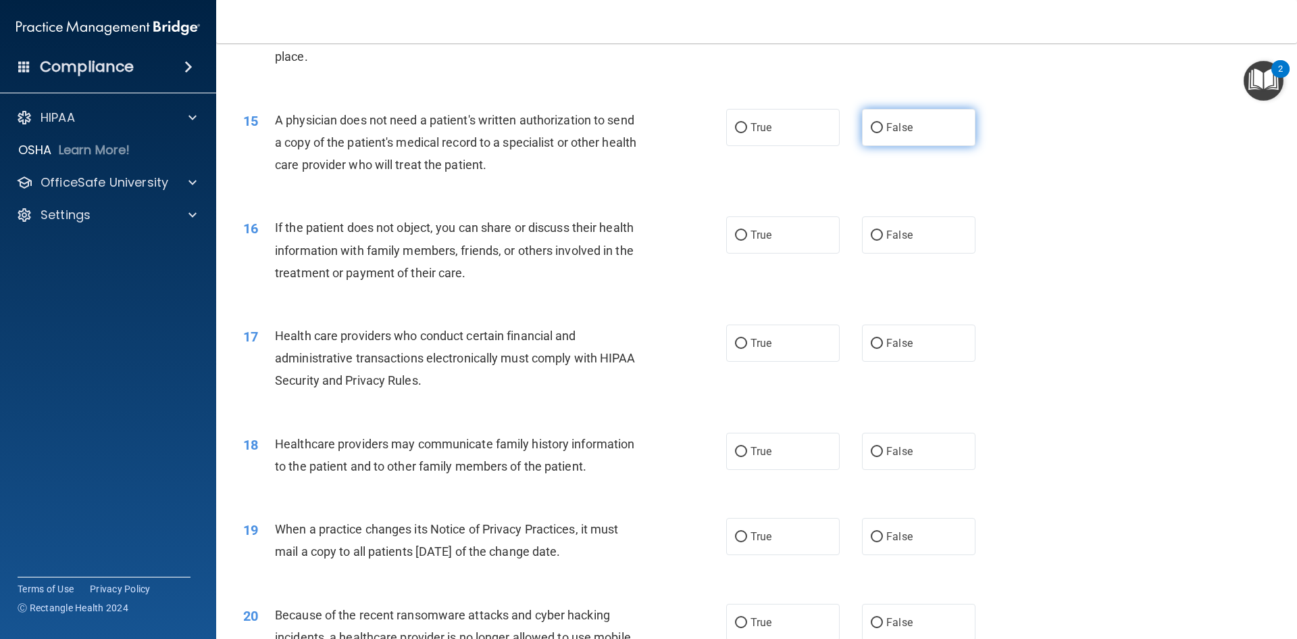
click at [889, 141] on label "False" at bounding box center [919, 127] width 114 height 37
click at [883, 133] on input "False" at bounding box center [877, 128] width 12 height 10
radio input "true"
click at [896, 241] on span "False" at bounding box center [899, 234] width 26 height 13
click at [883, 241] on input "False" at bounding box center [877, 235] width 12 height 10
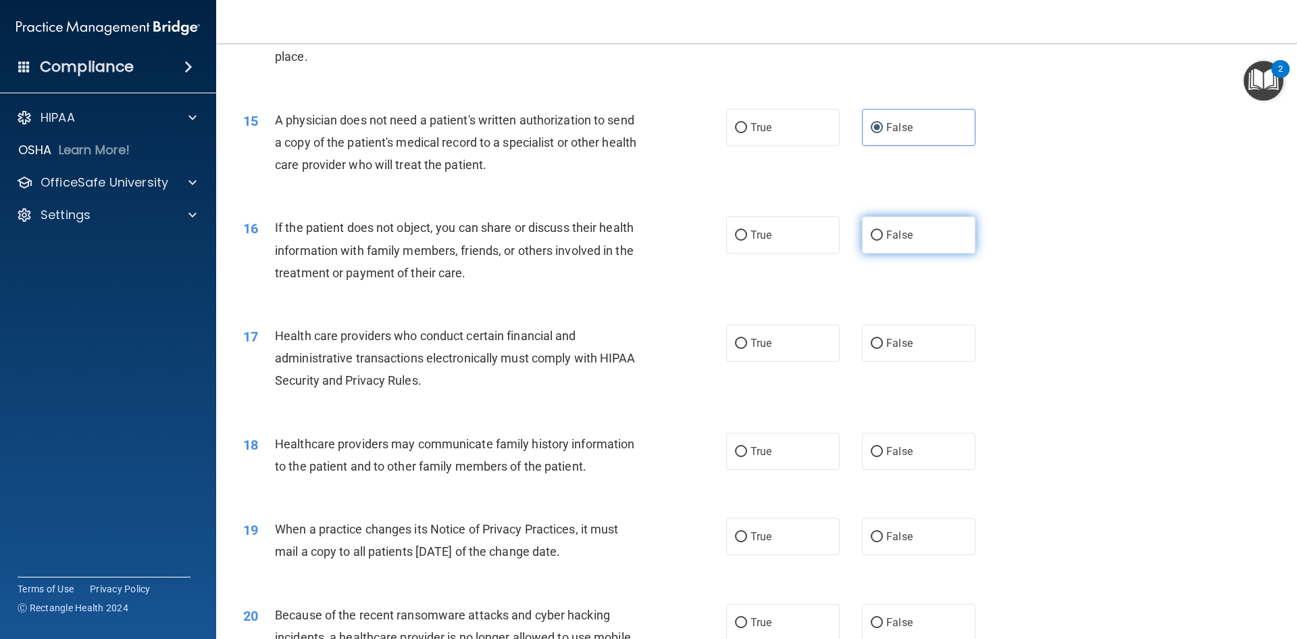
radio input "true"
click at [743, 522] on label "True" at bounding box center [783, 536] width 114 height 37
click at [743, 532] on input "True" at bounding box center [741, 537] width 12 height 10
radio input "true"
click at [822, 336] on label "True" at bounding box center [783, 342] width 114 height 37
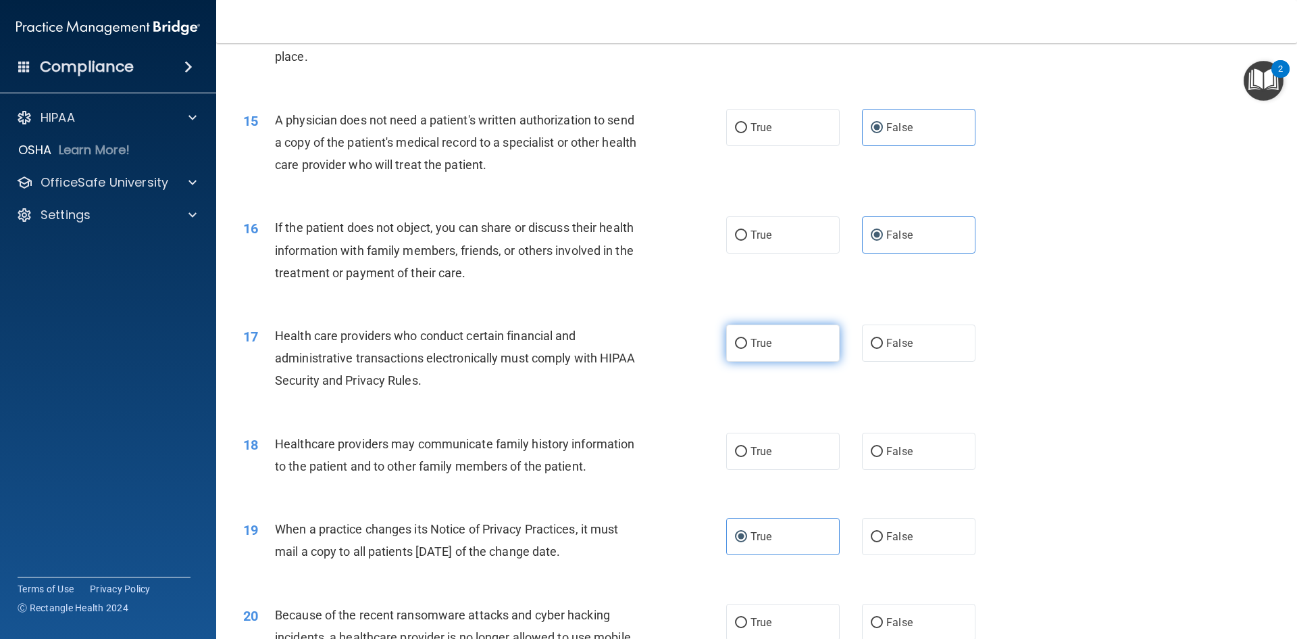
click at [747, 339] on input "True" at bounding box center [741, 344] width 12 height 10
radio input "true"
click at [886, 459] on label "False" at bounding box center [919, 450] width 114 height 37
click at [883, 457] on input "False" at bounding box center [877, 452] width 12 height 10
radio input "true"
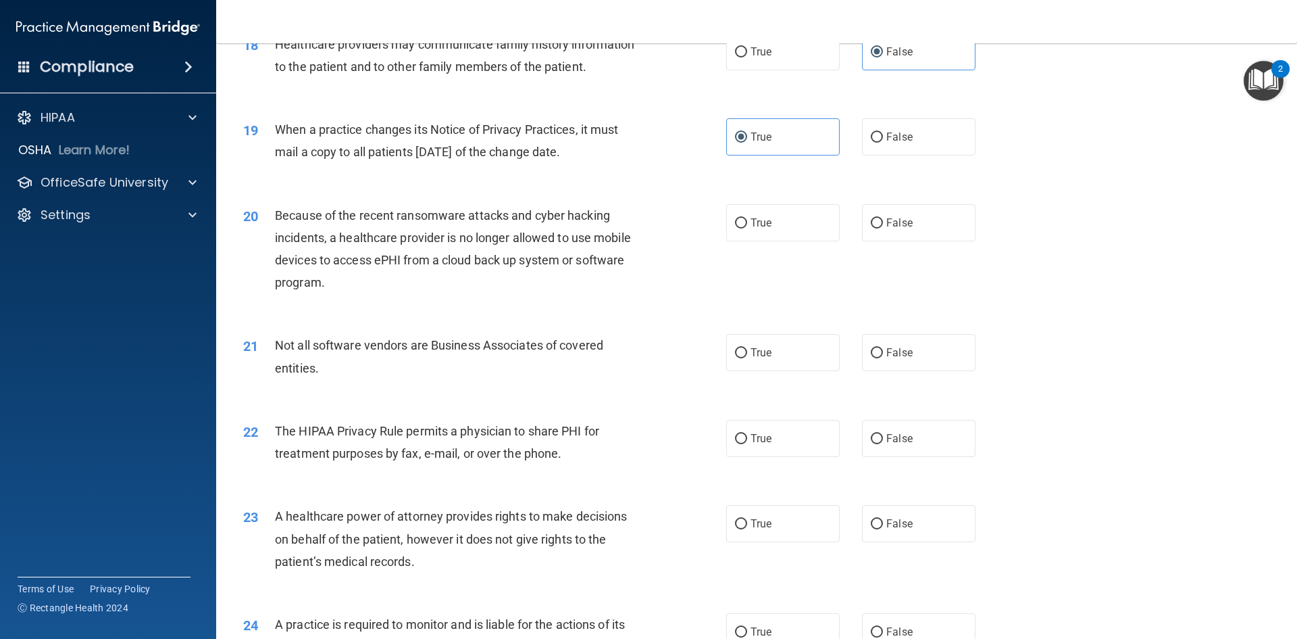
scroll to position [1824, 0]
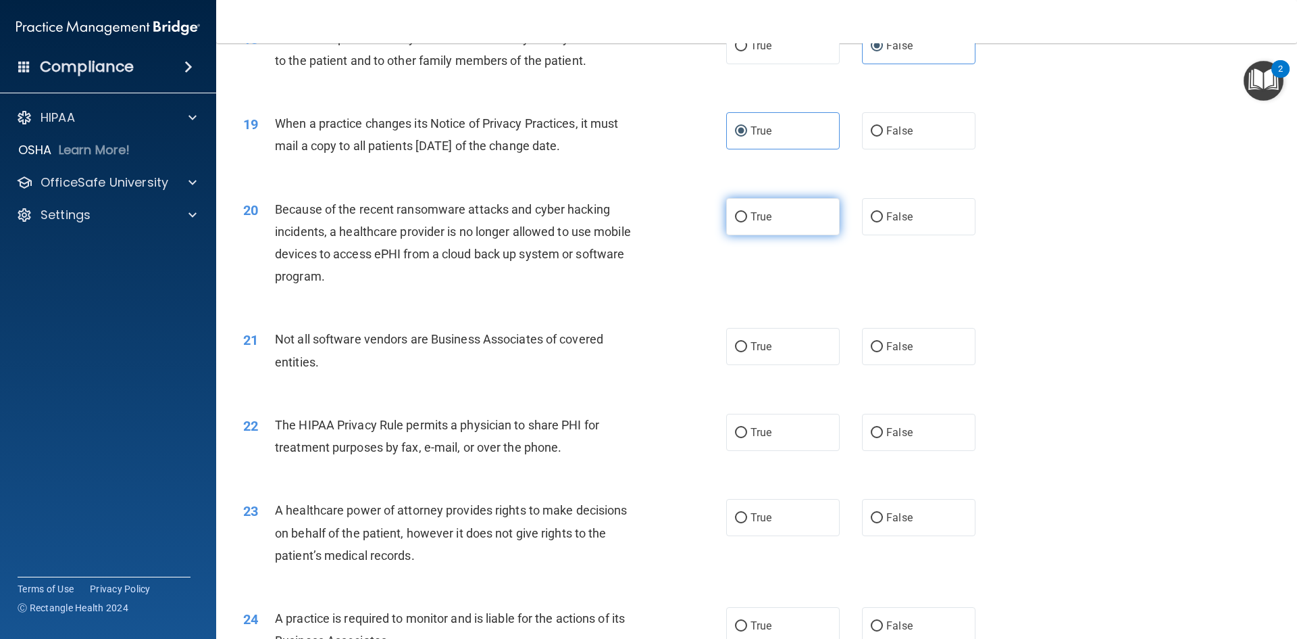
click at [778, 211] on label "True" at bounding box center [783, 216] width 114 height 37
click at [747, 212] on input "True" at bounding box center [741, 217] width 12 height 10
radio input "true"
click at [549, 278] on div "Because of the recent ransomware attacks and cyber hacking incidents, a healthc…" at bounding box center [464, 243] width 378 height 90
drag, startPoint x: 778, startPoint y: 348, endPoint x: 782, endPoint y: 354, distance: 7.3
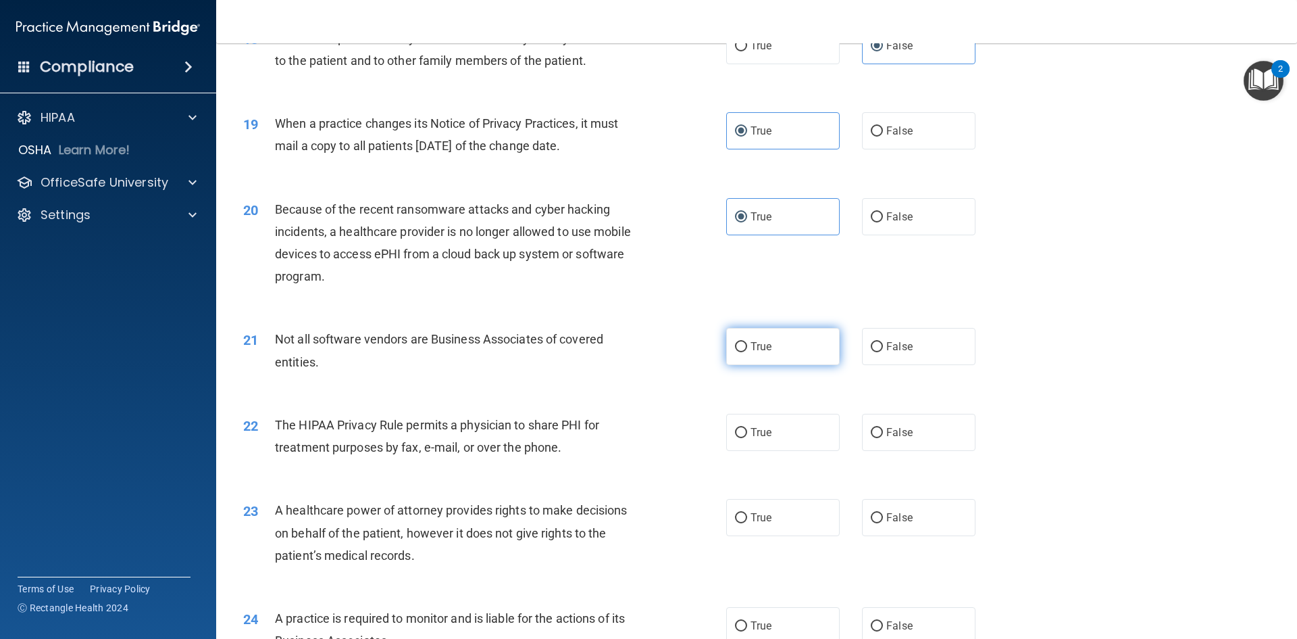
click at [780, 351] on label "True" at bounding box center [783, 346] width 114 height 37
click at [747, 351] on input "True" at bounding box center [741, 347] width 12 height 10
radio input "true"
click at [903, 439] on label "False" at bounding box center [919, 432] width 114 height 37
click at [883, 438] on input "False" at bounding box center [877, 433] width 12 height 10
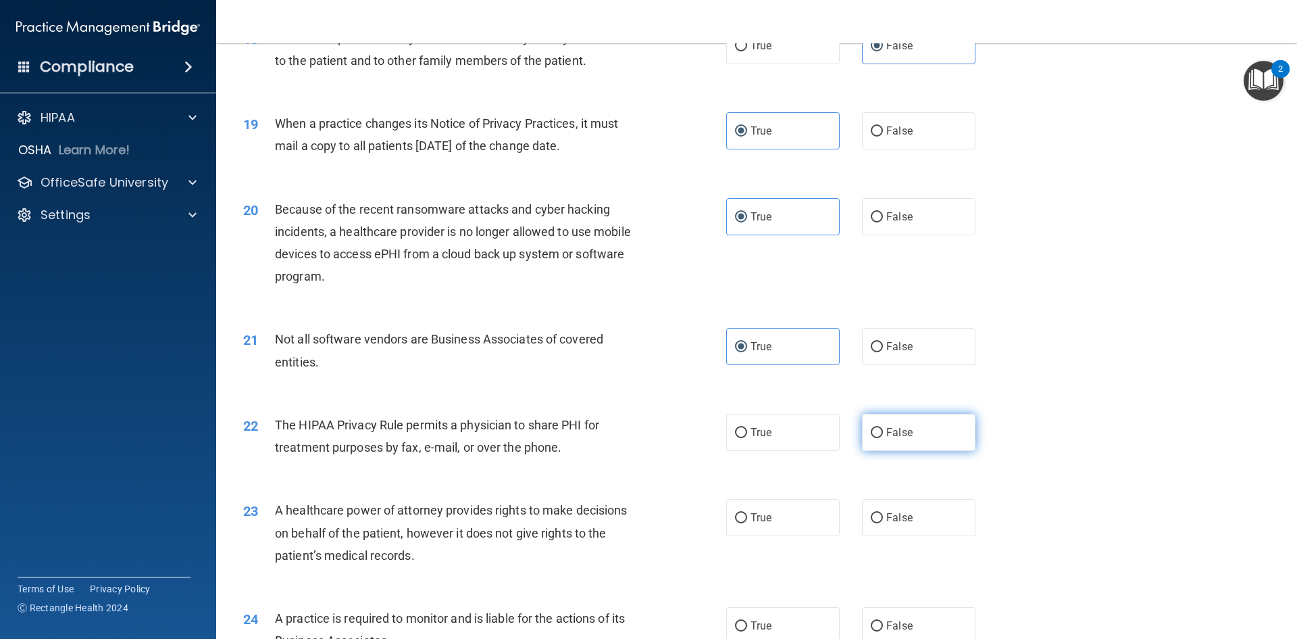
radio input "true"
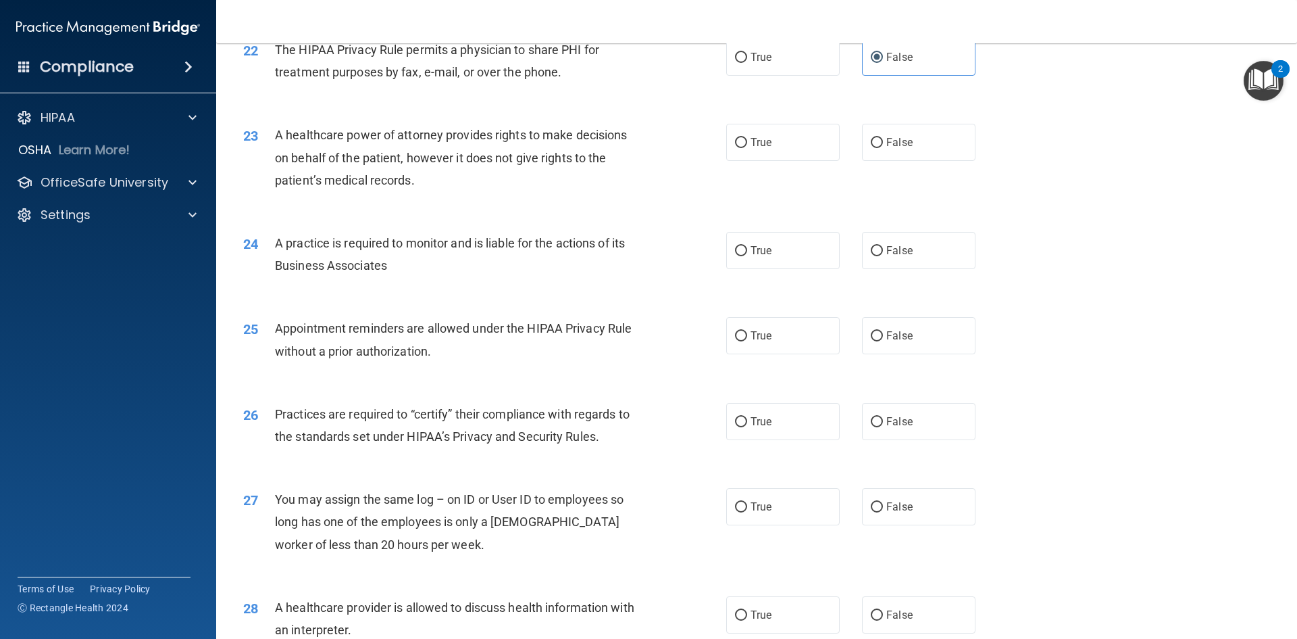
scroll to position [2230, 0]
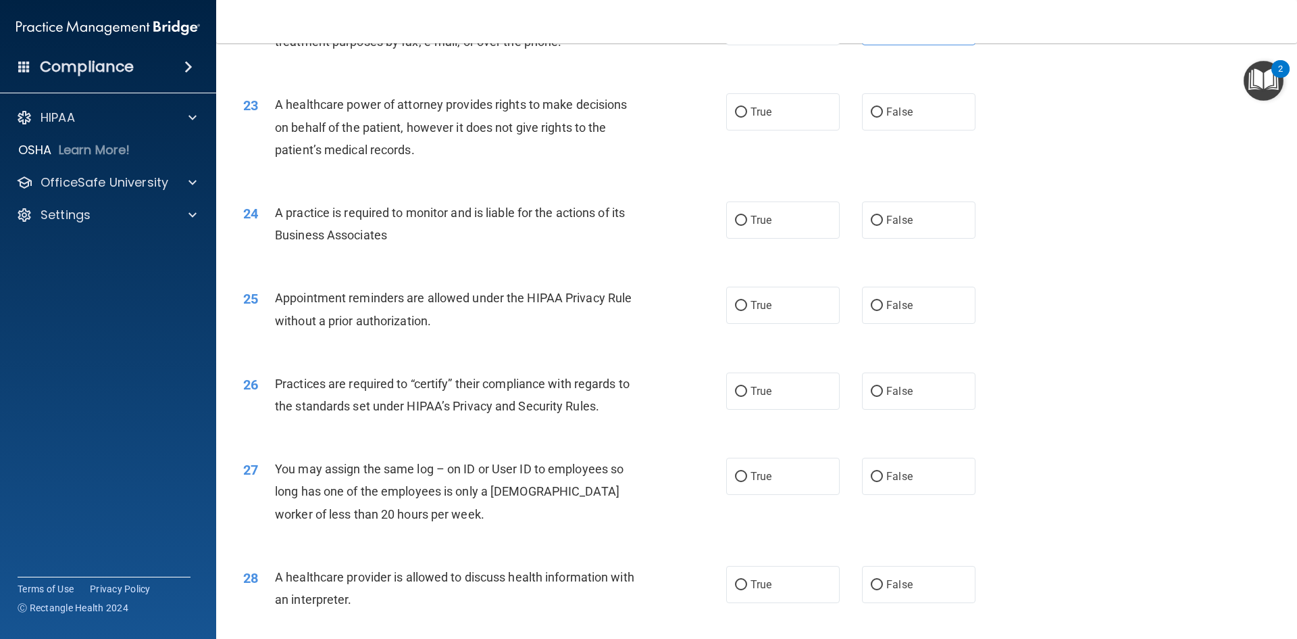
click at [419, 228] on div "A practice is required to monitor and is liable for the actions of its Business…" at bounding box center [464, 223] width 378 height 45
click at [743, 119] on label "True" at bounding box center [783, 111] width 114 height 37
click at [743, 118] on input "True" at bounding box center [741, 112] width 12 height 10
radio input "true"
click at [521, 177] on div "23 A healthcare power of attorney provides rights to make decisions on behalf o…" at bounding box center [756, 130] width 1047 height 108
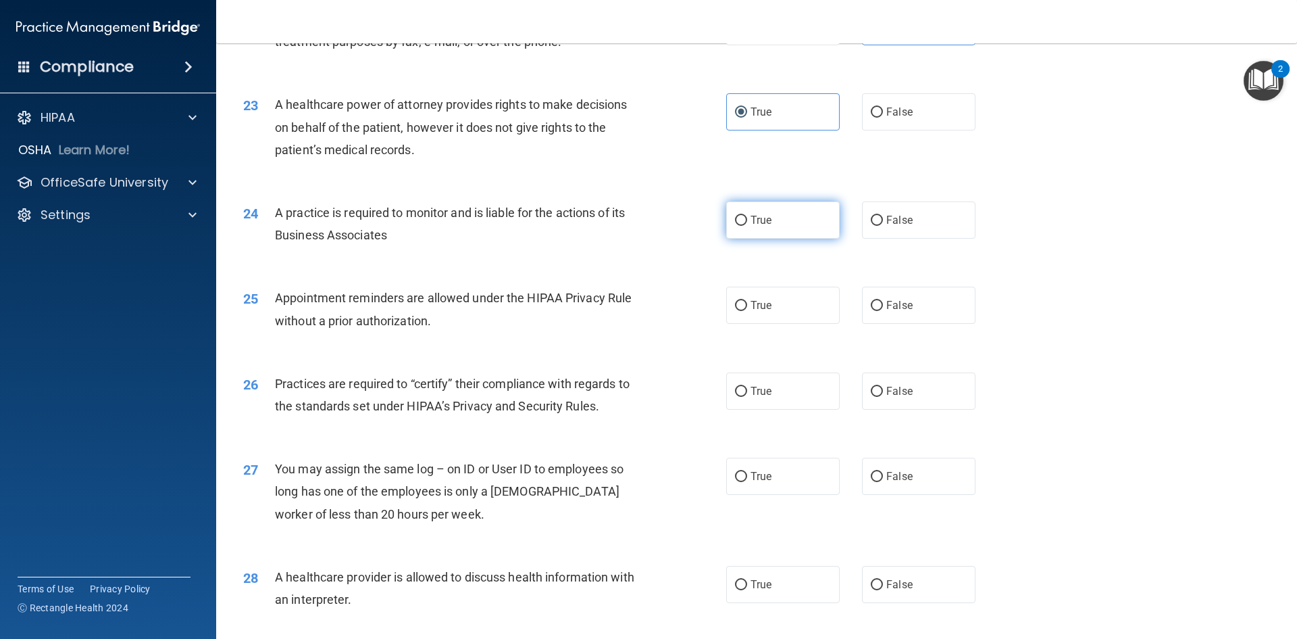
click at [779, 222] on label "True" at bounding box center [783, 219] width 114 height 37
click at [747, 222] on input "True" at bounding box center [741, 221] width 12 height 10
radio input "true"
click at [732, 291] on label "True" at bounding box center [783, 304] width 114 height 37
click at [735, 301] on input "True" at bounding box center [741, 306] width 12 height 10
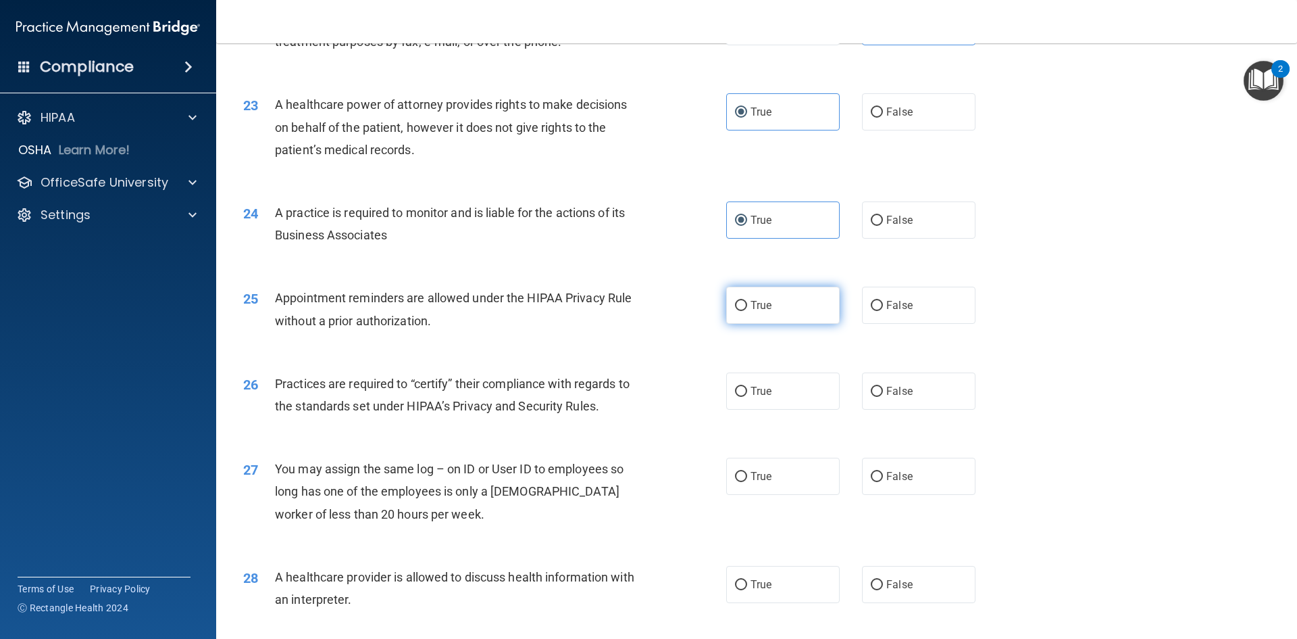
radio input "true"
click at [774, 392] on label "True" at bounding box center [783, 390] width 114 height 37
click at [747, 392] on input "True" at bounding box center [741, 391] width 12 height 10
radio input "true"
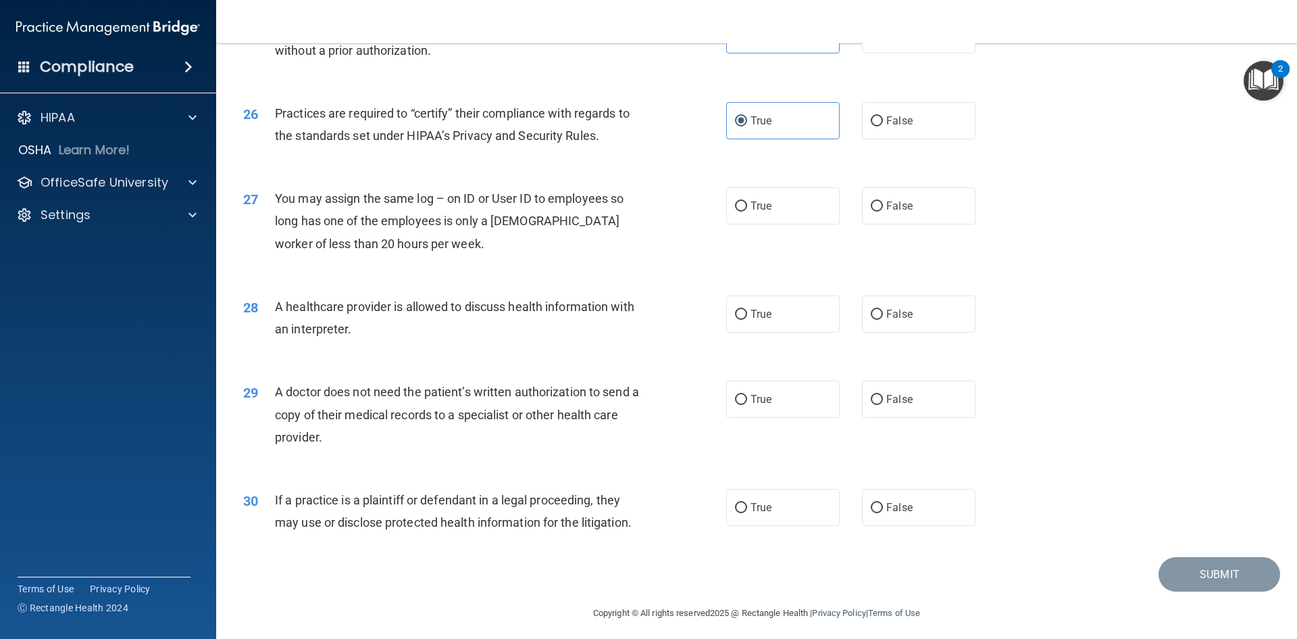
scroll to position [2507, 0]
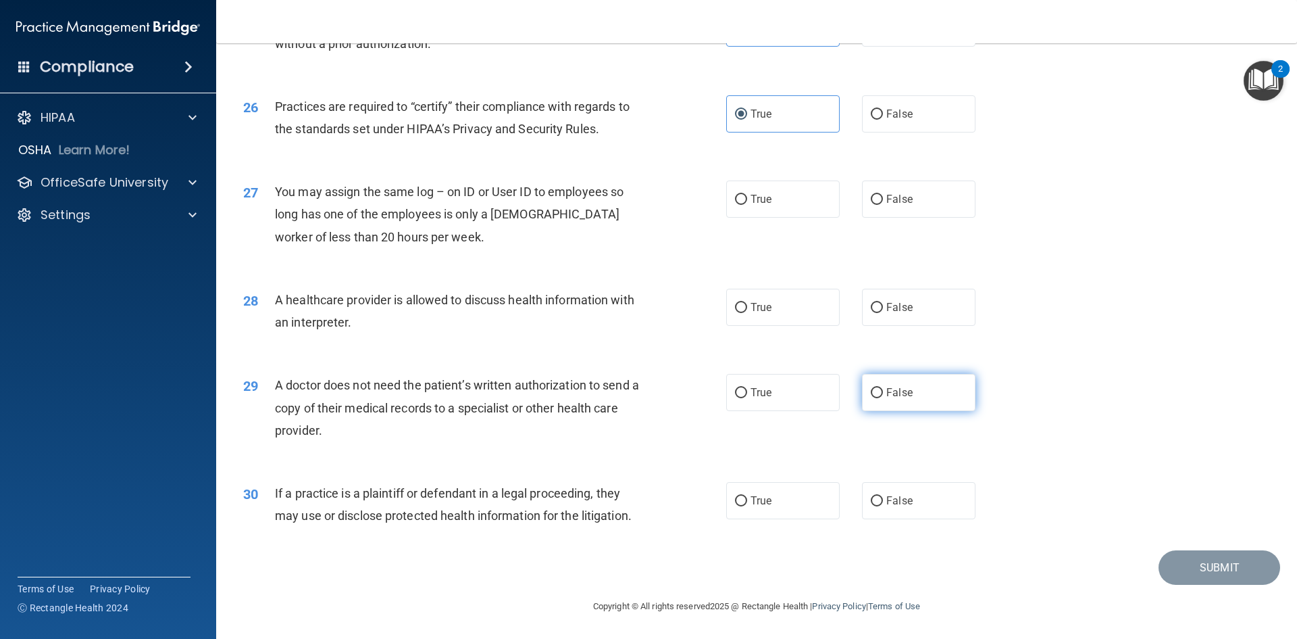
click at [916, 387] on label "False" at bounding box center [919, 392] width 114 height 37
click at [883, 388] on input "False" at bounding box center [877, 393] width 12 height 10
radio input "true"
click at [471, 252] on div "27 You may assign the same log – on ID or User ID to employees so long has one …" at bounding box center [485, 217] width 524 height 74
click at [928, 190] on label "False" at bounding box center [919, 198] width 114 height 37
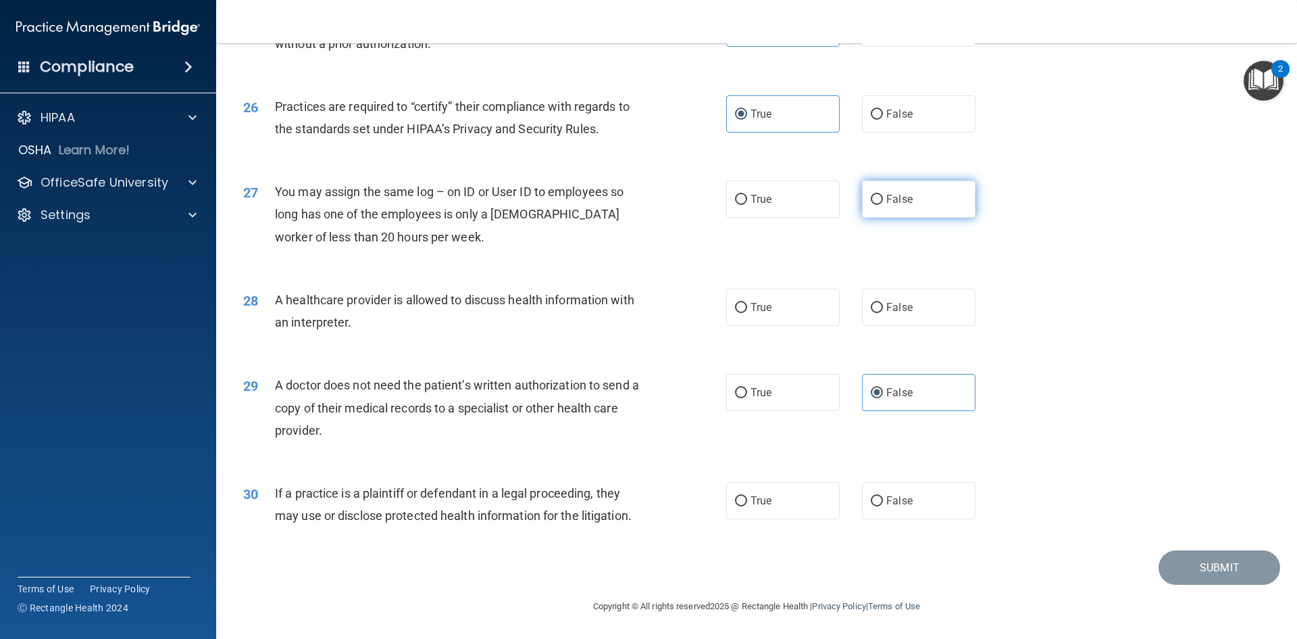
click at [883, 195] on input "False" at bounding box center [877, 200] width 12 height 10
radio input "true"
click at [793, 328] on div "28 A healthcare provider is allowed to discuss health information with an inter…" at bounding box center [756, 314] width 1047 height 85
click at [797, 311] on label "True" at bounding box center [783, 307] width 114 height 37
click at [747, 311] on input "True" at bounding box center [741, 308] width 12 height 10
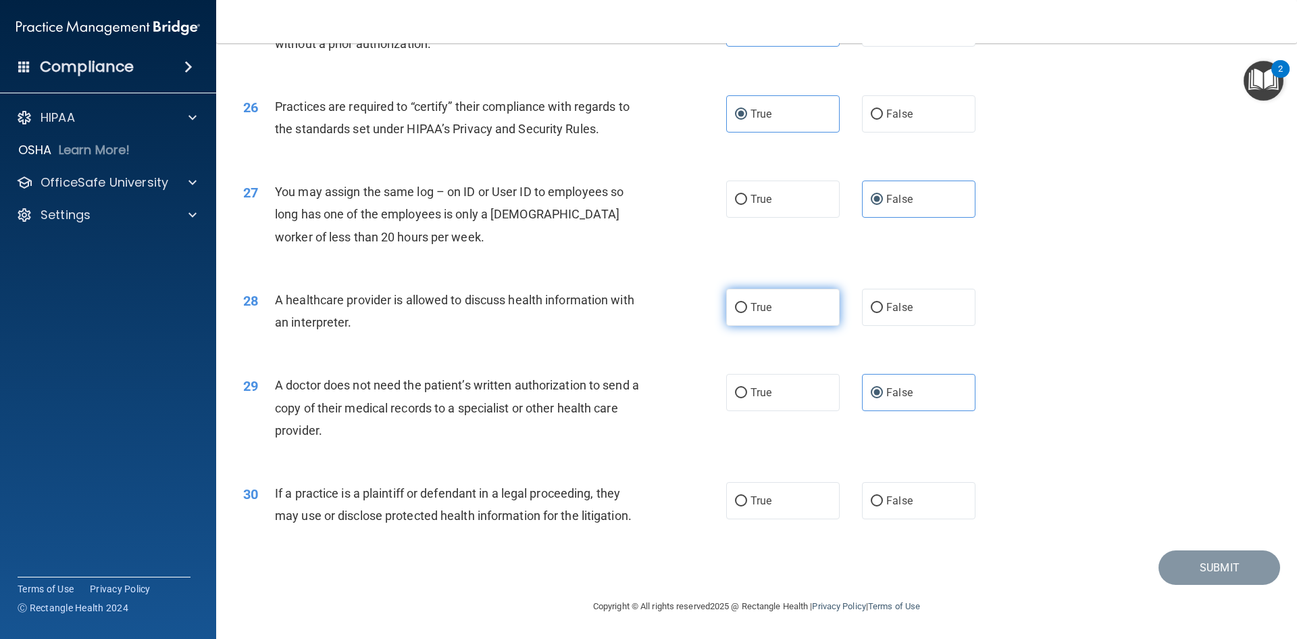
radio input "true"
click at [772, 505] on label "True" at bounding box center [783, 500] width 114 height 37
click at [747, 505] on input "True" at bounding box center [741, 501] width 12 height 10
radio input "true"
click at [909, 570] on div "Submit" at bounding box center [756, 567] width 1047 height 34
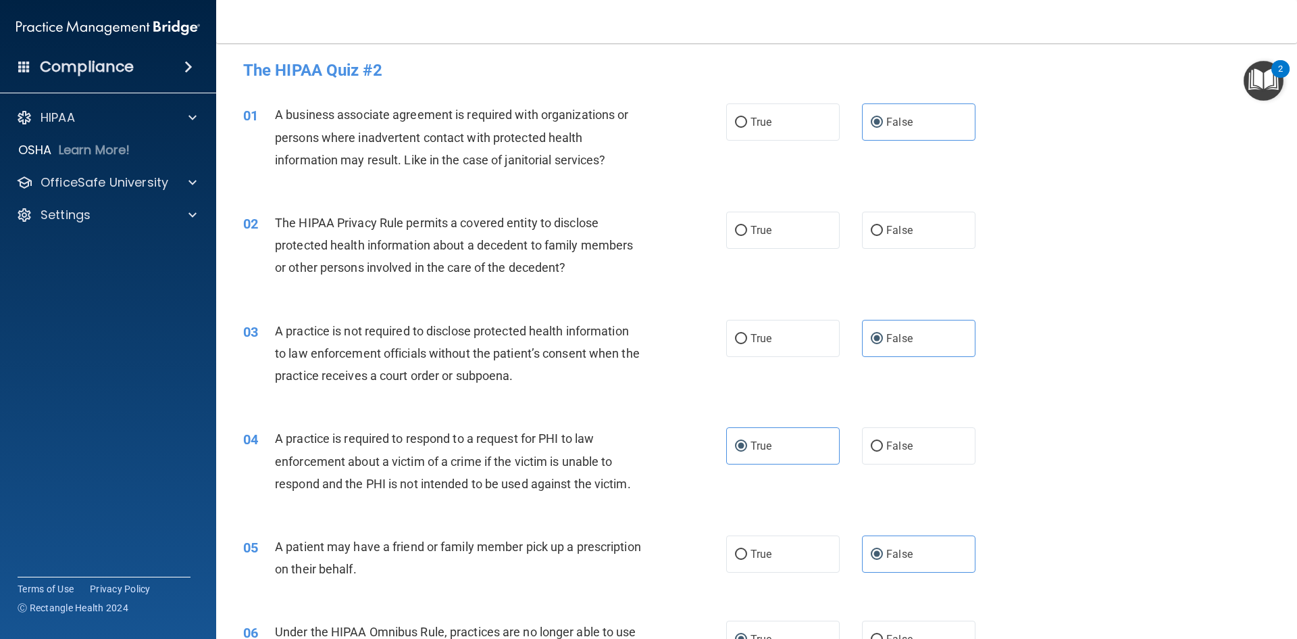
scroll to position [0, 0]
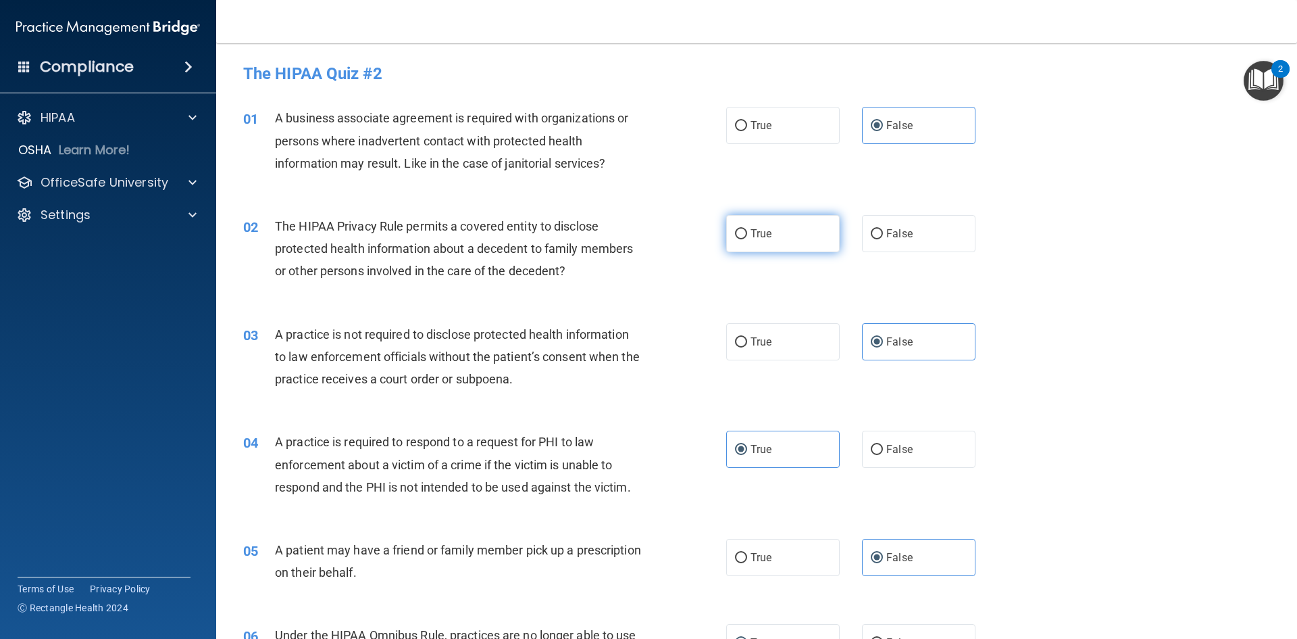
click at [758, 234] on span "True" at bounding box center [761, 233] width 21 height 13
click at [747, 234] on input "True" at bounding box center [741, 234] width 12 height 10
radio input "true"
click at [880, 224] on label "False" at bounding box center [919, 233] width 114 height 37
click at [880, 229] on input "False" at bounding box center [877, 234] width 12 height 10
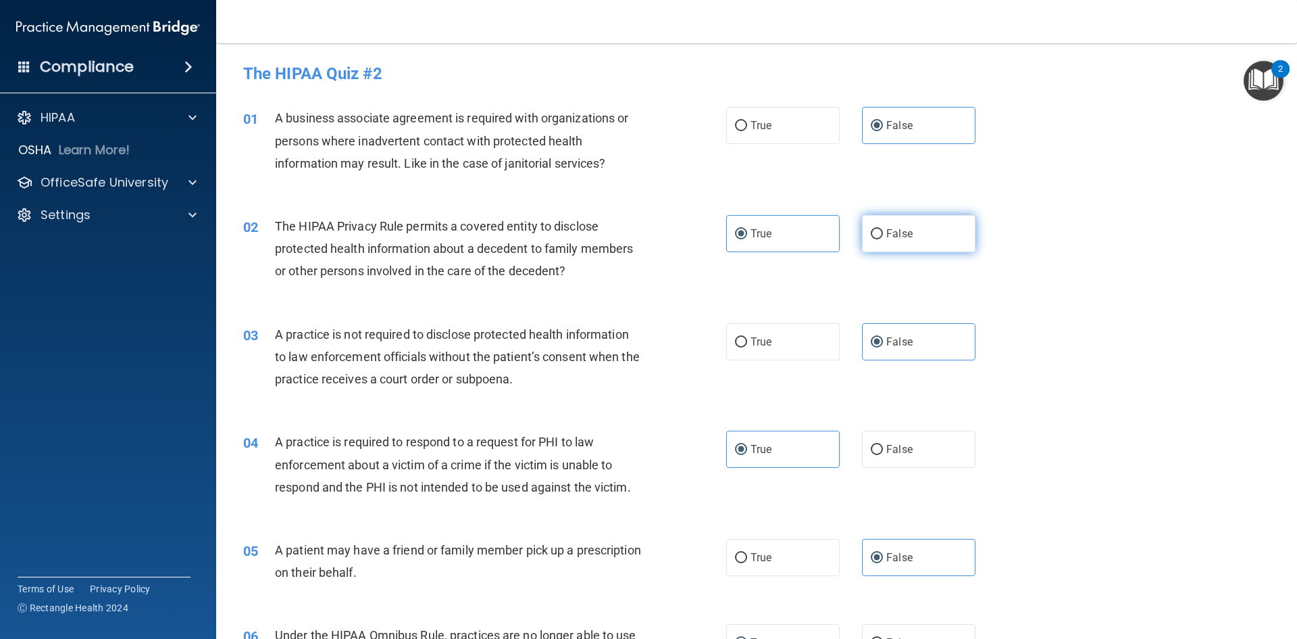
radio input "true"
radio input "false"
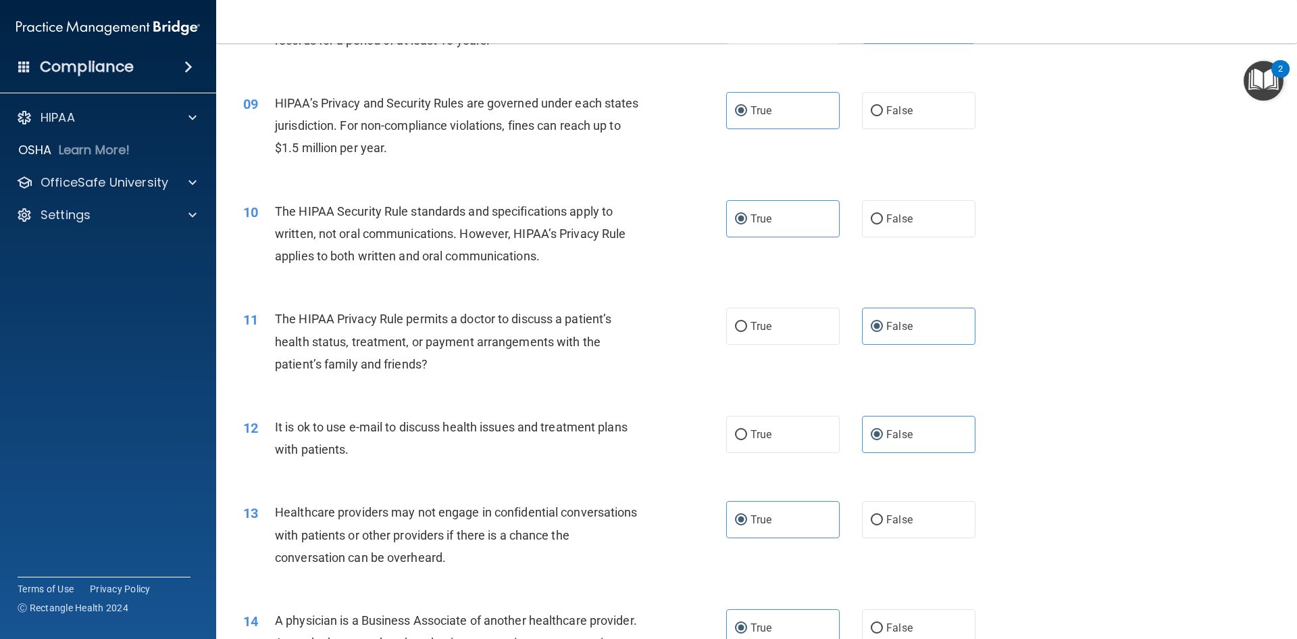
scroll to position [2507, 0]
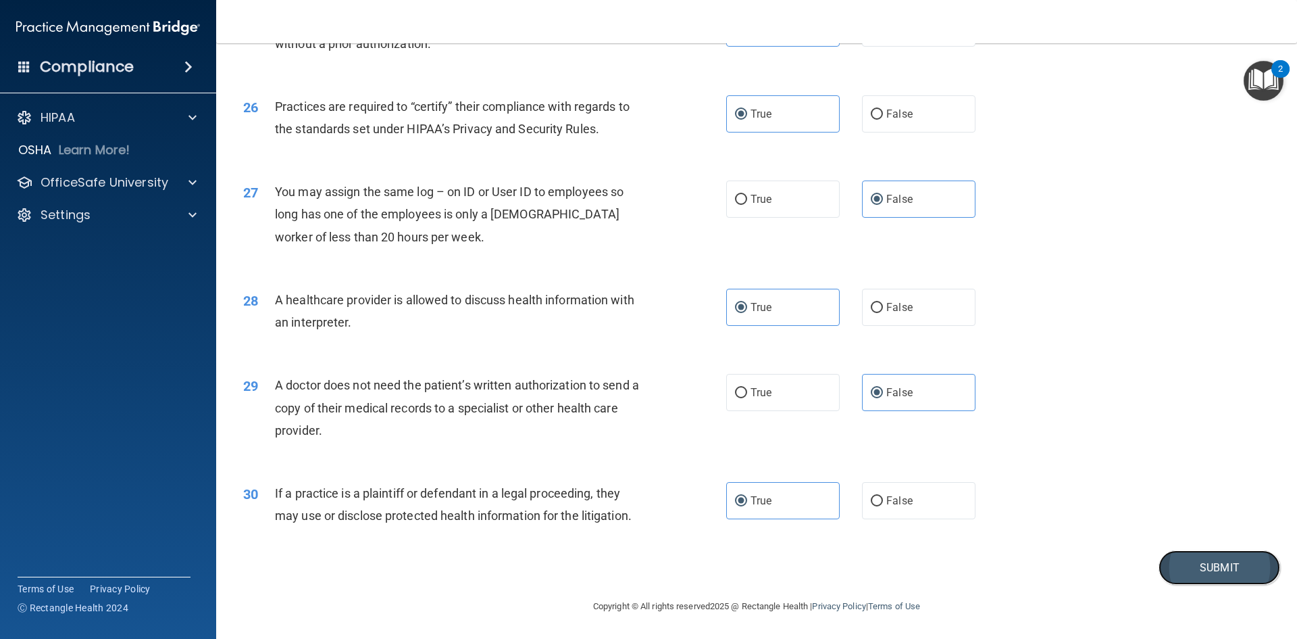
click at [1212, 562] on button "Submit" at bounding box center [1220, 567] width 122 height 34
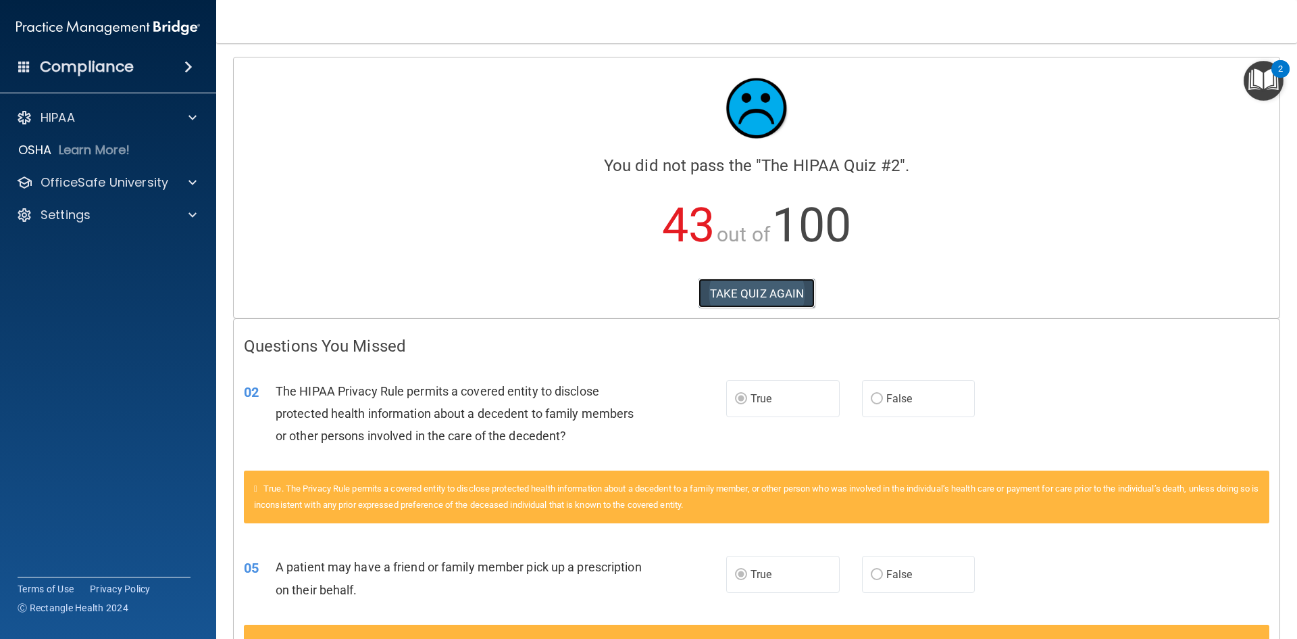
click at [778, 291] on button "TAKE QUIZ AGAIN" at bounding box center [757, 293] width 117 height 30
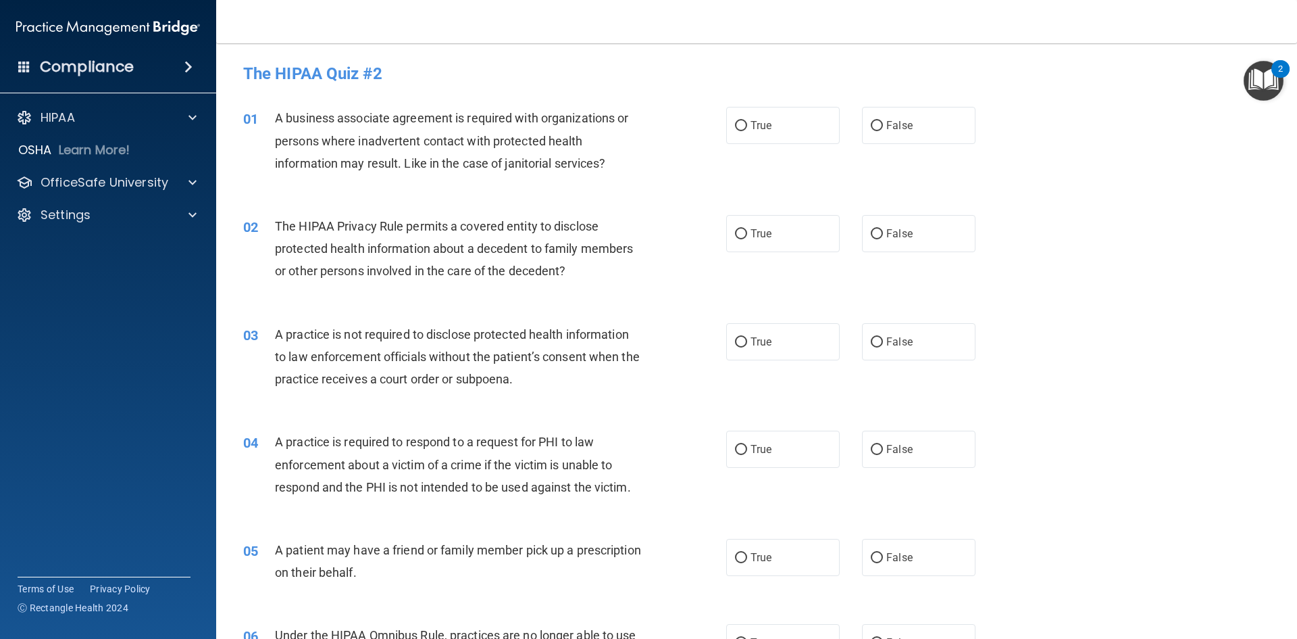
click at [374, 194] on div "01 A business associate agreement is required with organizations or persons whe…" at bounding box center [756, 144] width 1047 height 108
click at [728, 118] on label "True" at bounding box center [783, 125] width 114 height 37
click at [735, 121] on input "True" at bounding box center [741, 126] width 12 height 10
radio input "true"
click at [593, 141] on div "A business associate agreement is required with organizations or persons where …" at bounding box center [464, 141] width 378 height 68
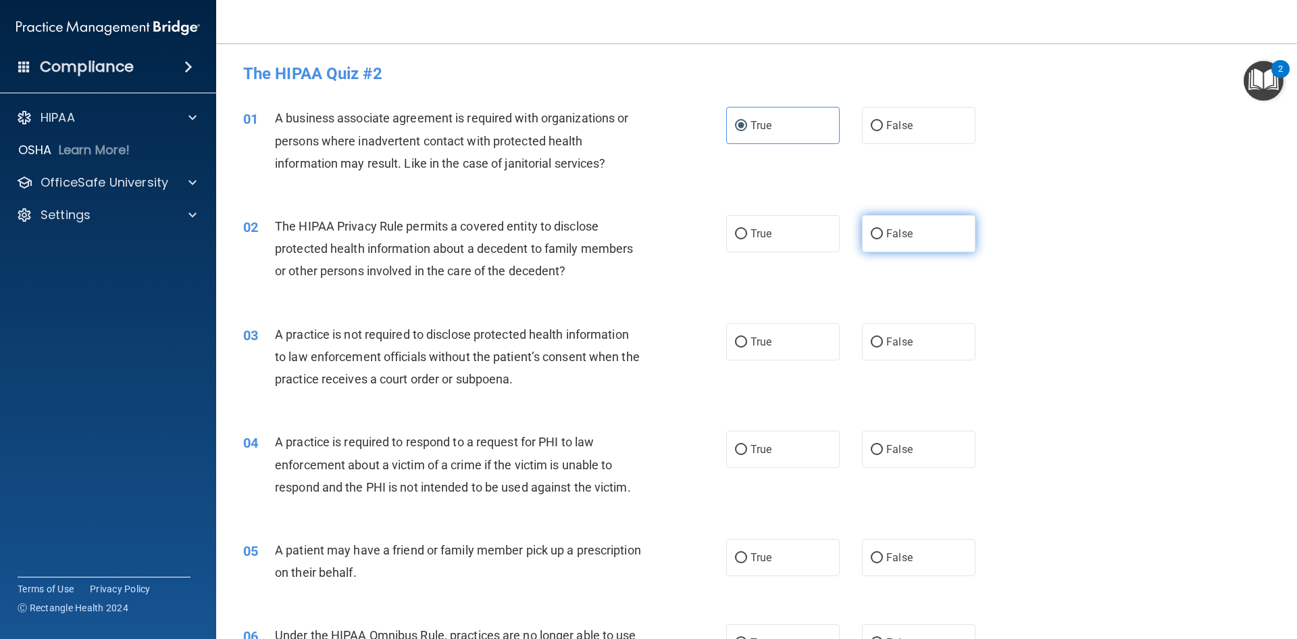
click at [880, 241] on label "False" at bounding box center [919, 233] width 114 height 37
click at [880, 239] on input "False" at bounding box center [877, 234] width 12 height 10
radio input "true"
click at [487, 126] on div "A business associate agreement is required with organizations or persons where …" at bounding box center [464, 141] width 378 height 68
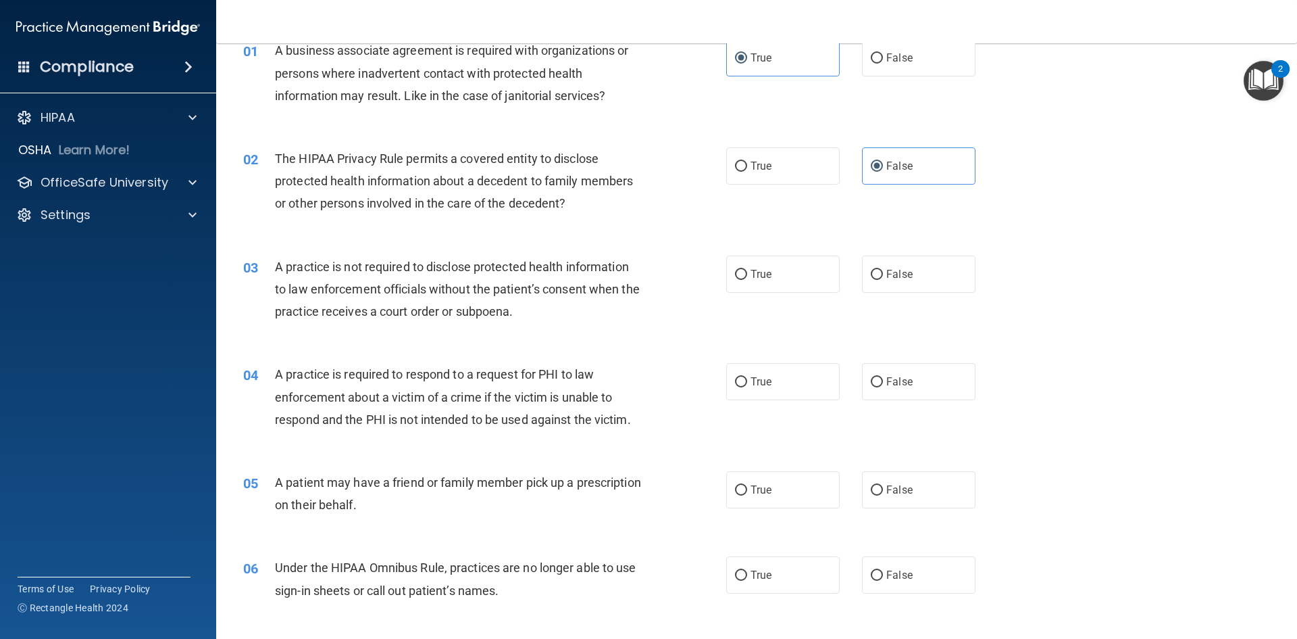
scroll to position [135, 0]
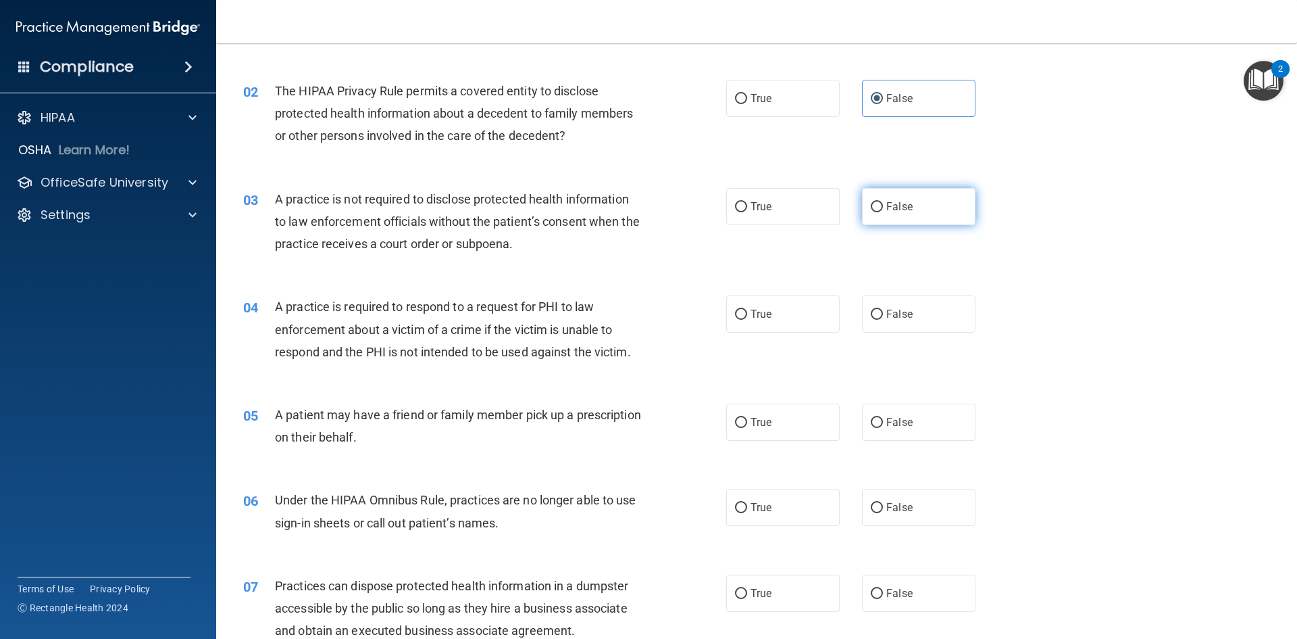
click at [900, 203] on span "False" at bounding box center [899, 206] width 26 height 13
click at [883, 203] on input "False" at bounding box center [877, 207] width 12 height 10
radio input "true"
click at [757, 306] on label "True" at bounding box center [783, 313] width 114 height 37
click at [747, 309] on input "True" at bounding box center [741, 314] width 12 height 10
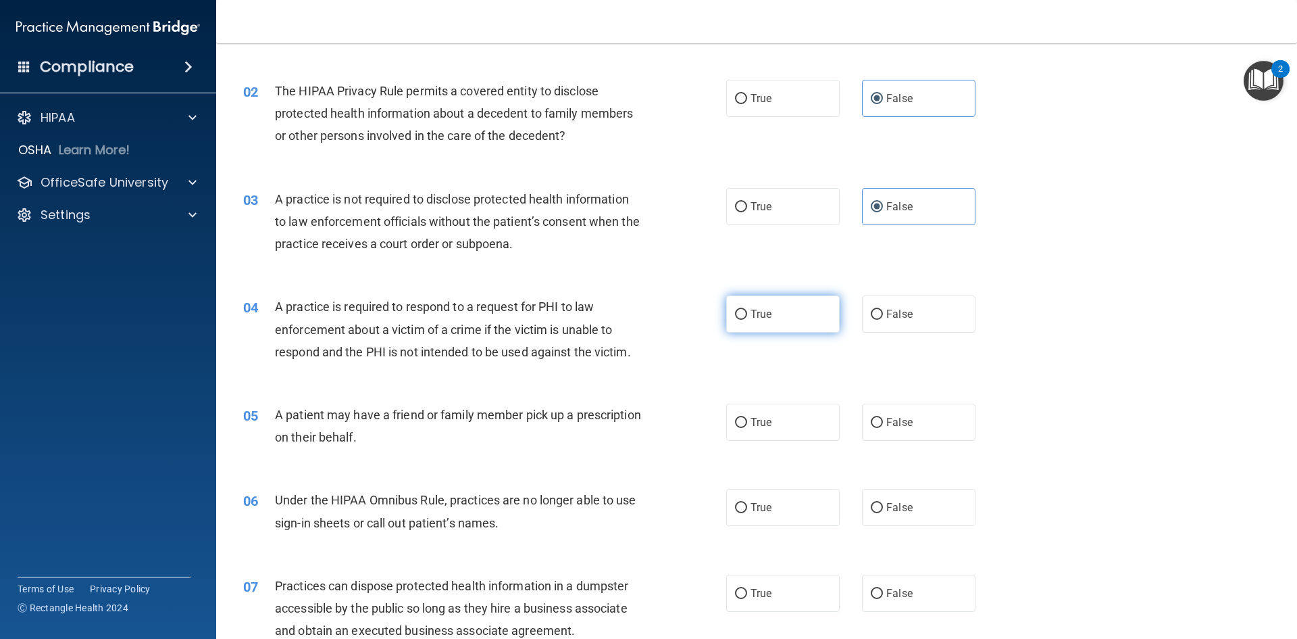
radio input "true"
click at [574, 418] on span "A patient may have a friend or family member pick up a prescription on their be…" at bounding box center [458, 425] width 366 height 36
drag, startPoint x: 900, startPoint y: 438, endPoint x: 701, endPoint y: 420, distance: 199.5
click at [899, 438] on label "False" at bounding box center [919, 421] width 114 height 37
click at [883, 428] on input "False" at bounding box center [877, 423] width 12 height 10
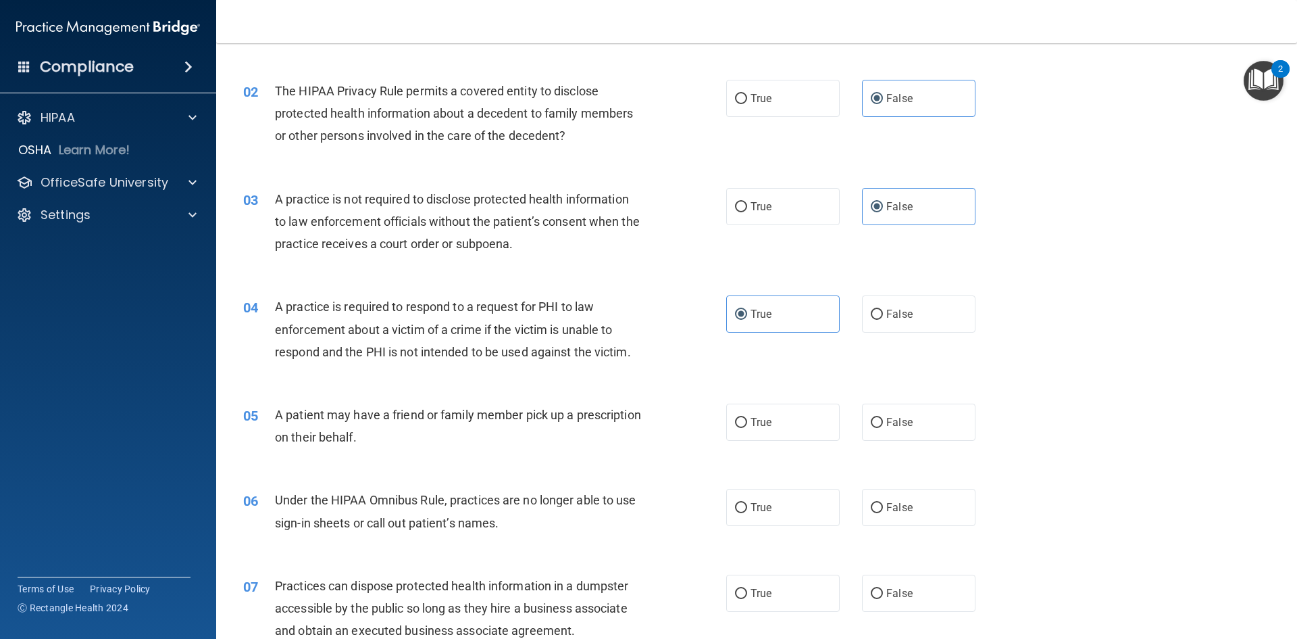
radio input "true"
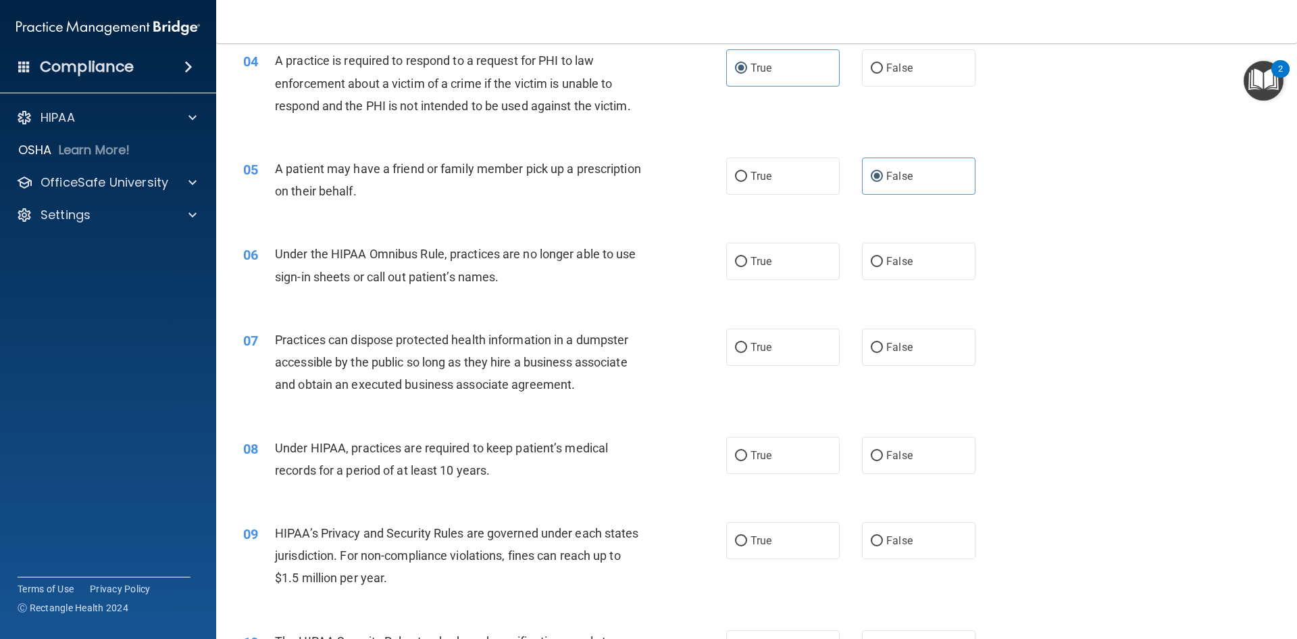
scroll to position [405, 0]
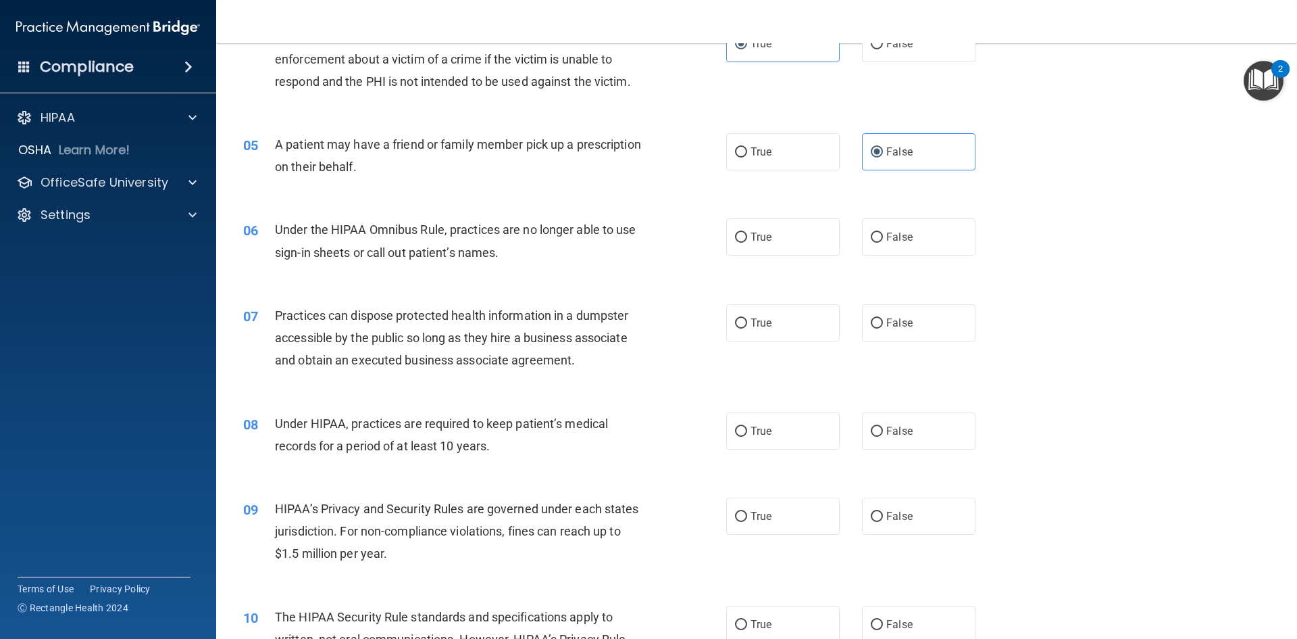
click at [502, 291] on div "07 Practices can dispose protected health information in a dumpster accessible …" at bounding box center [756, 341] width 1047 height 108
click at [736, 236] on input "True" at bounding box center [741, 237] width 12 height 10
radio input "true"
click at [509, 187] on div "05 A patient may have a friend or family member pick up a prescription on their…" at bounding box center [756, 158] width 1047 height 85
click at [879, 320] on label "False" at bounding box center [919, 322] width 114 height 37
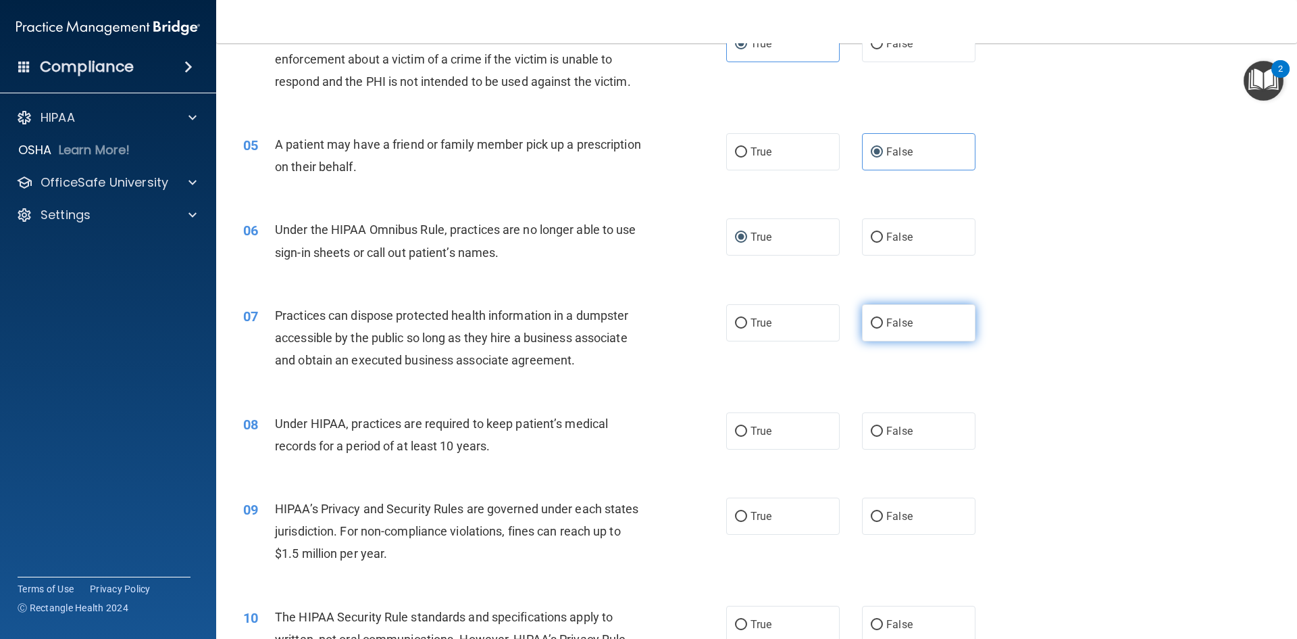
click at [879, 320] on input "False" at bounding box center [877, 323] width 12 height 10
radio input "true"
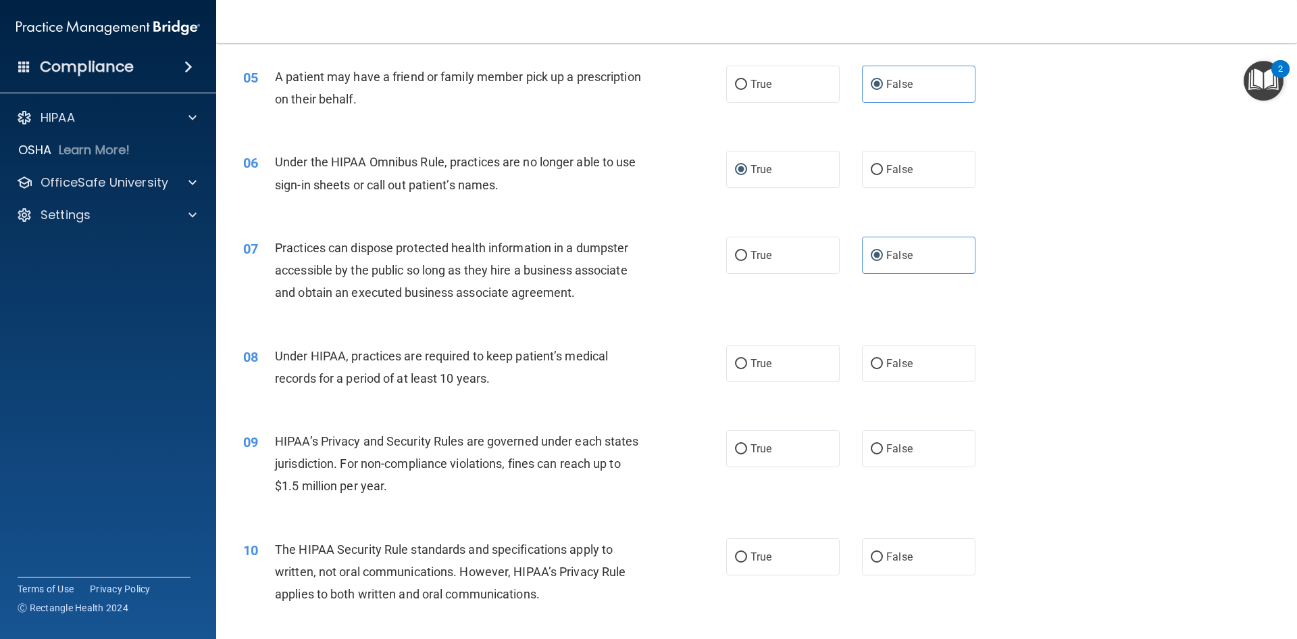
scroll to position [541, 0]
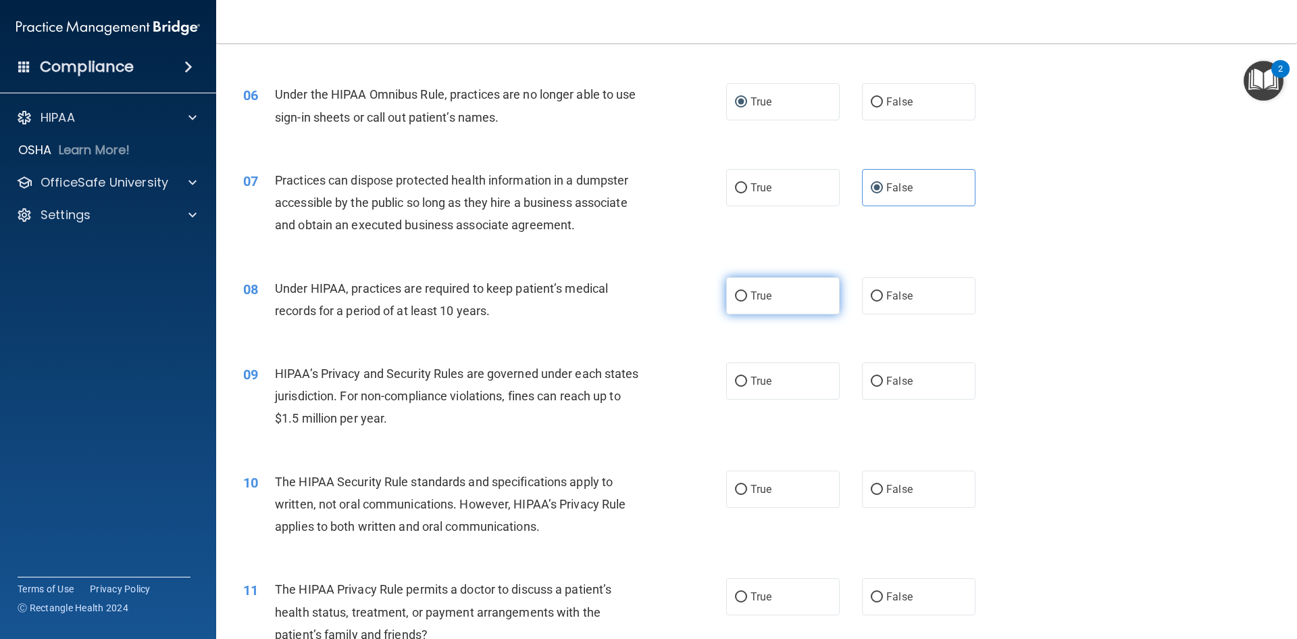
click at [739, 289] on label "True" at bounding box center [783, 295] width 114 height 37
click at [739, 291] on input "True" at bounding box center [741, 296] width 12 height 10
radio input "true"
click at [467, 441] on div "09 HIPAA’s Privacy and Security Rules are governed under each states jurisdicti…" at bounding box center [756, 399] width 1047 height 108
click at [437, 434] on div "09 HIPAA’s Privacy and Security Rules are governed under each states jurisdicti…" at bounding box center [485, 399] width 524 height 74
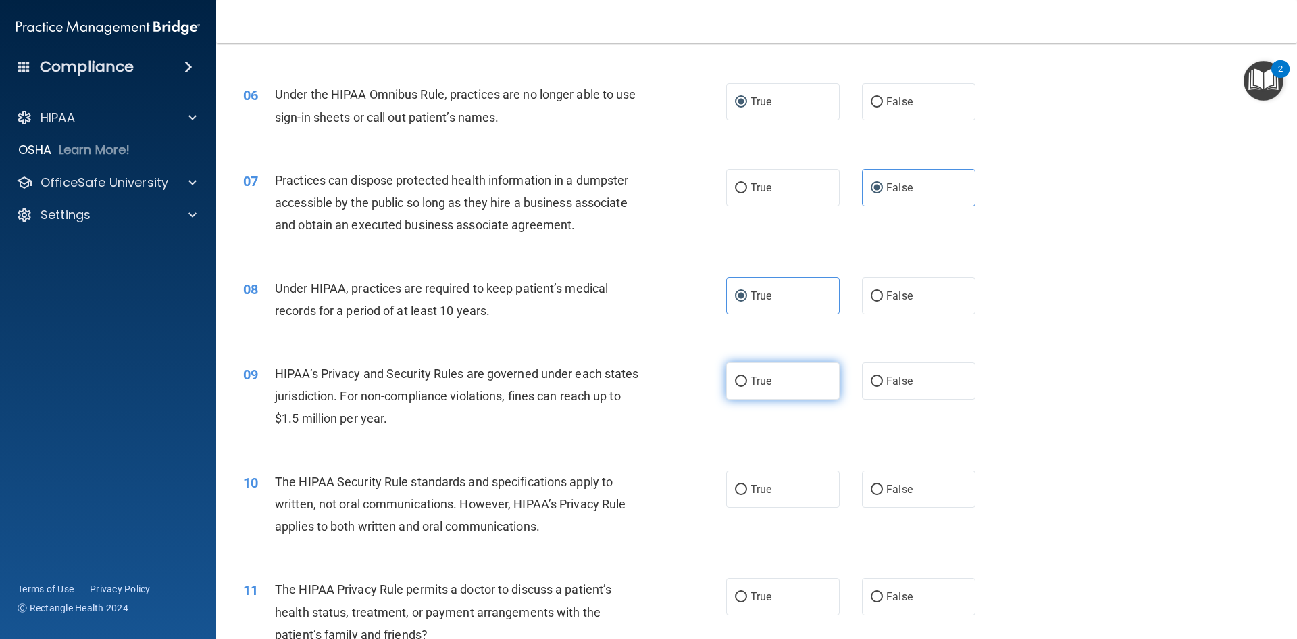
click at [745, 391] on label "True" at bounding box center [783, 380] width 114 height 37
click at [745, 386] on input "True" at bounding box center [741, 381] width 12 height 10
radio input "true"
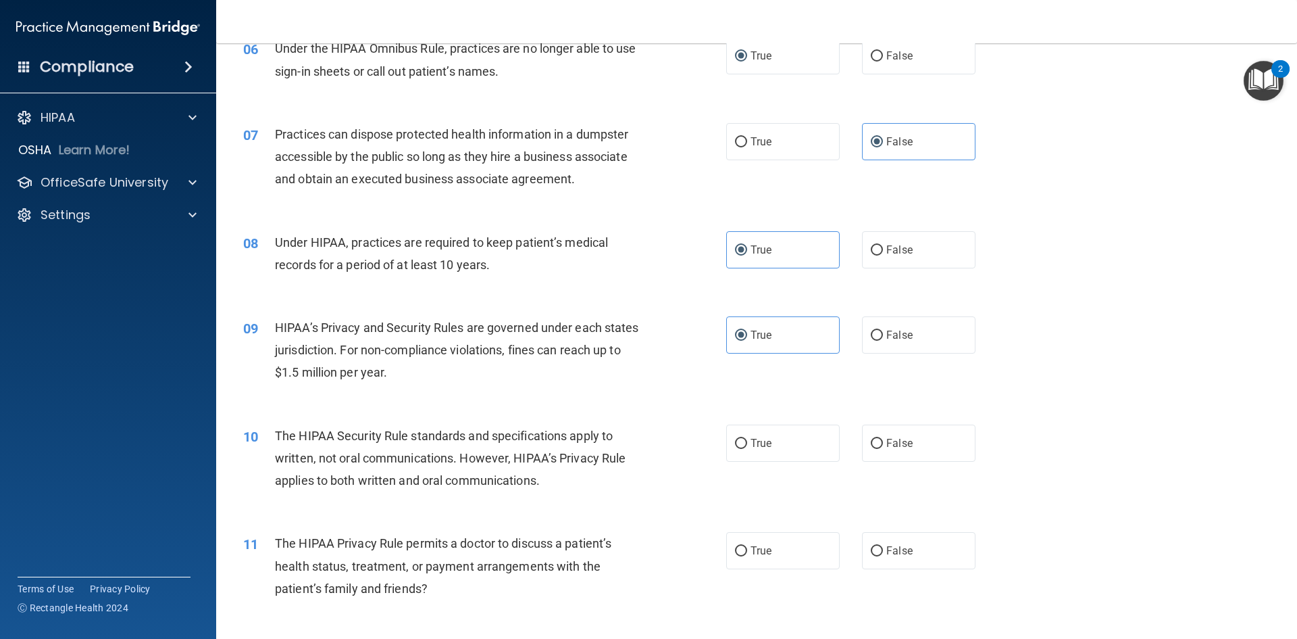
scroll to position [676, 0]
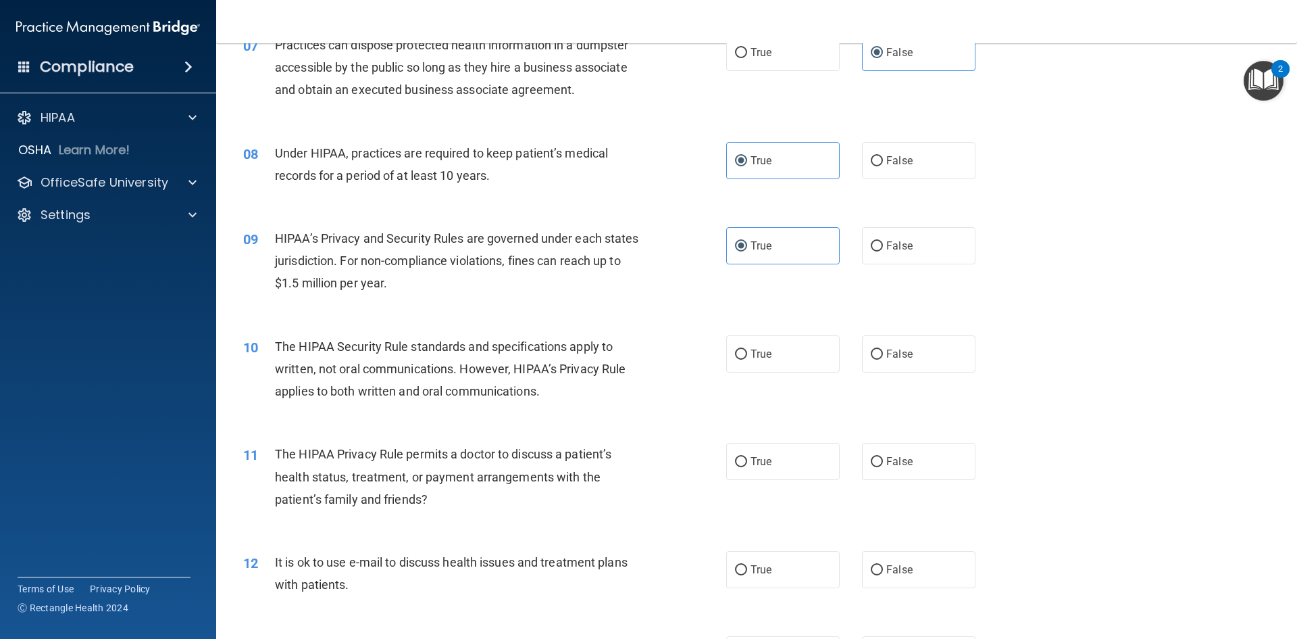
click at [550, 401] on div "10 The HIPAA Security Rule standards and specifications apply to written, not o…" at bounding box center [485, 372] width 524 height 74
click at [831, 346] on label "True" at bounding box center [783, 353] width 114 height 37
click at [747, 349] on input "True" at bounding box center [741, 354] width 12 height 10
radio input "true"
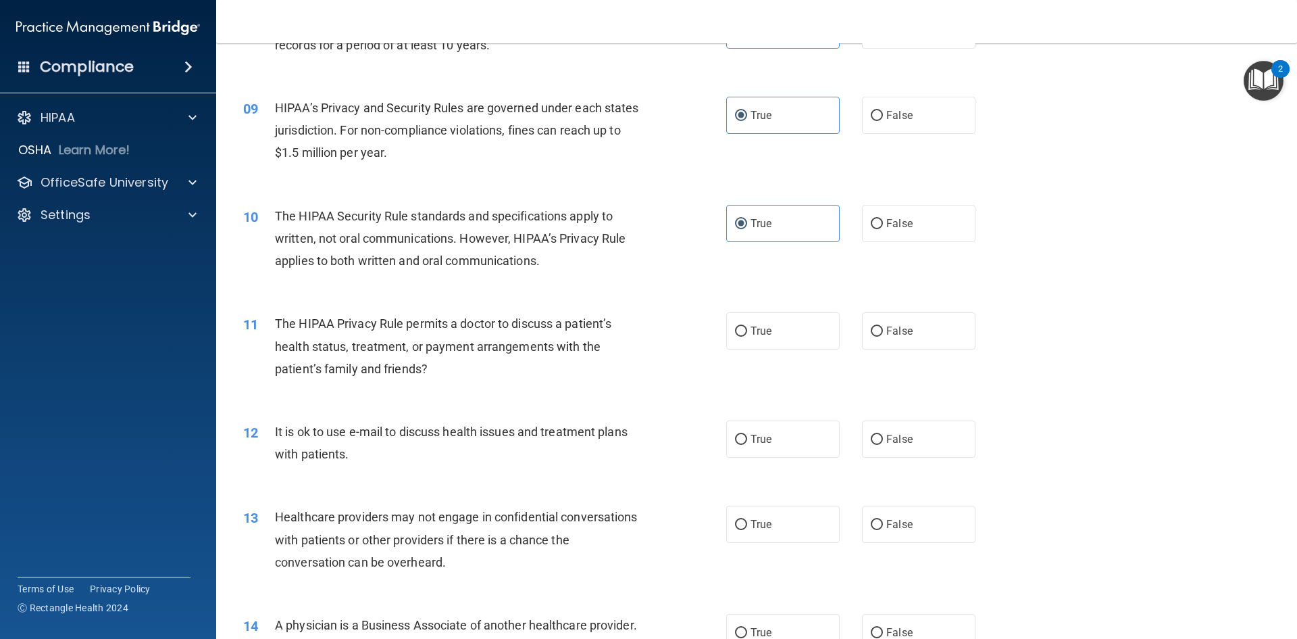
scroll to position [811, 0]
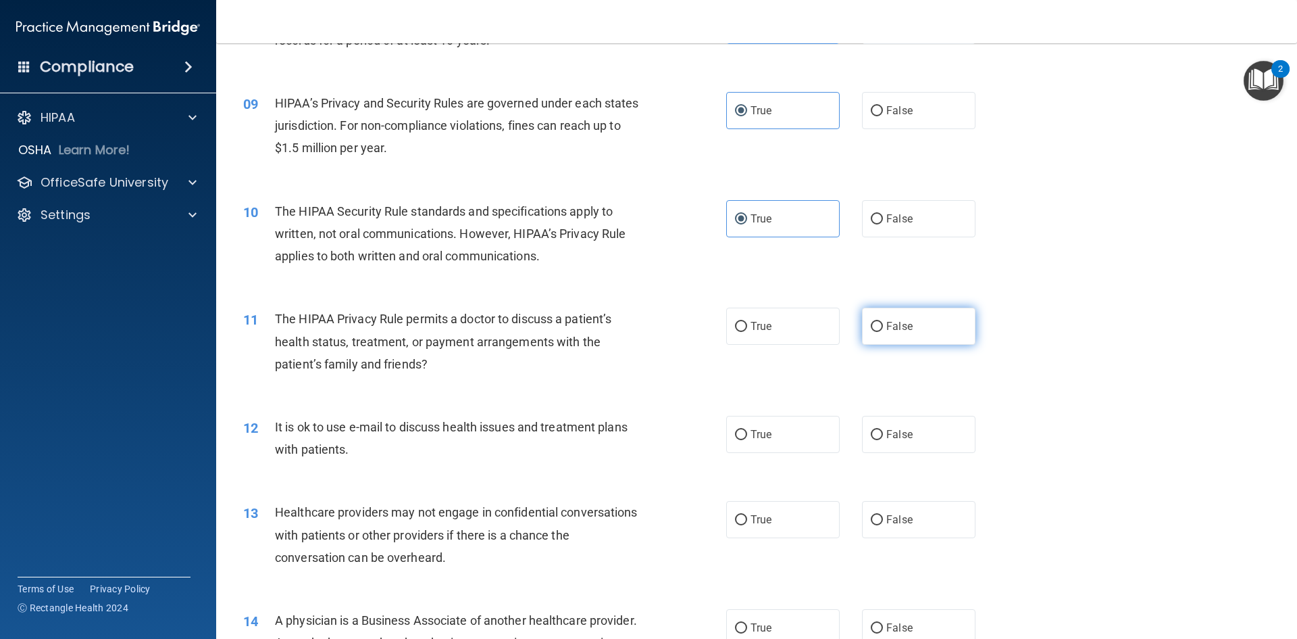
click at [886, 332] on span "False" at bounding box center [899, 326] width 26 height 13
click at [883, 332] on input "False" at bounding box center [877, 327] width 12 height 10
radio input "true"
click at [894, 431] on span "False" at bounding box center [899, 434] width 26 height 13
click at [883, 431] on input "False" at bounding box center [877, 435] width 12 height 10
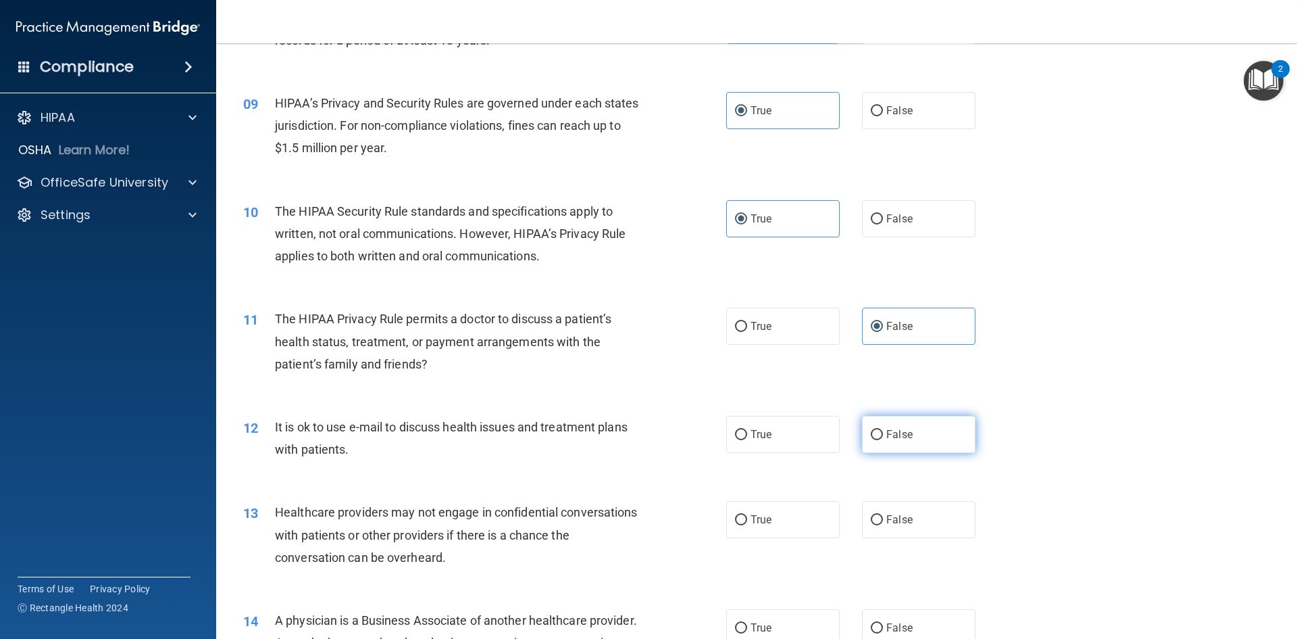
radio input "true"
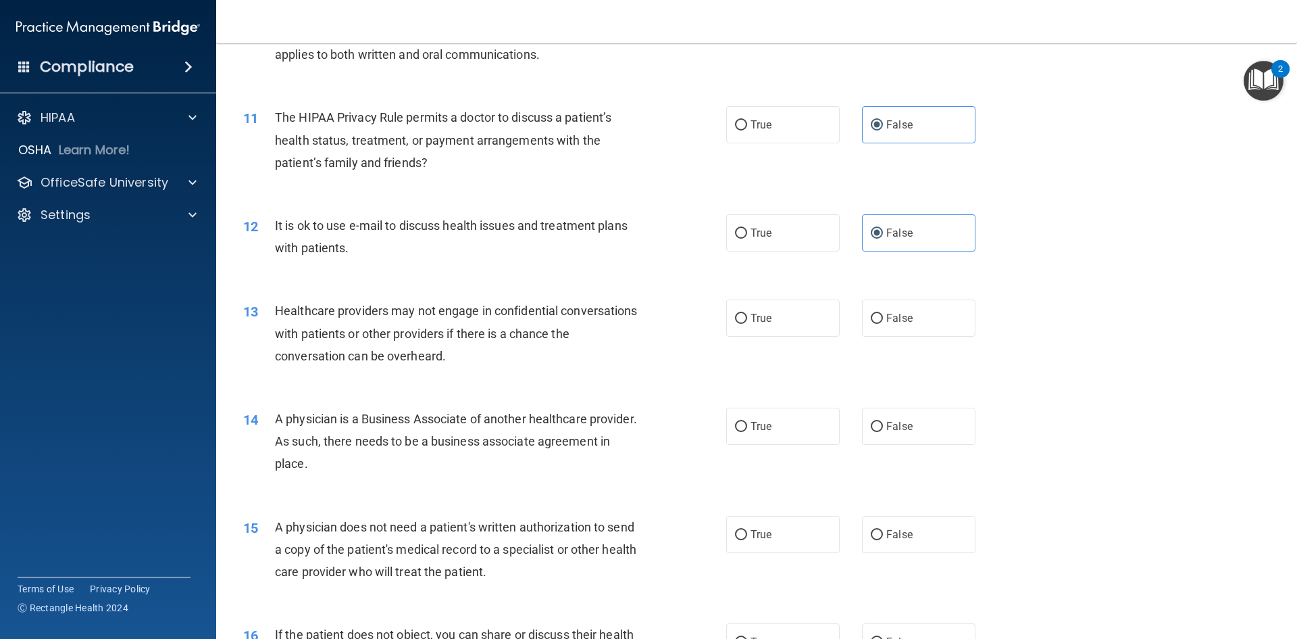
scroll to position [1014, 0]
drag, startPoint x: 750, startPoint y: 316, endPoint x: 498, endPoint y: 351, distance: 254.5
click at [751, 314] on span "True" at bounding box center [761, 316] width 21 height 13
click at [747, 314] on input "True" at bounding box center [741, 317] width 12 height 10
radio input "true"
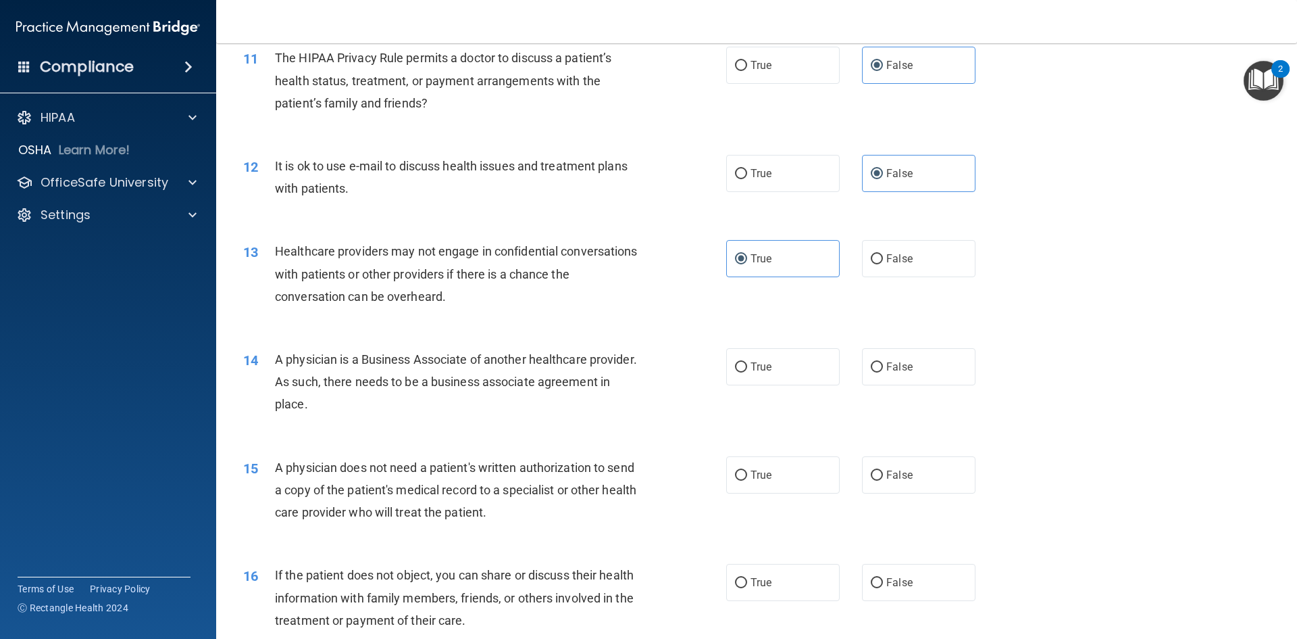
scroll to position [1149, 0]
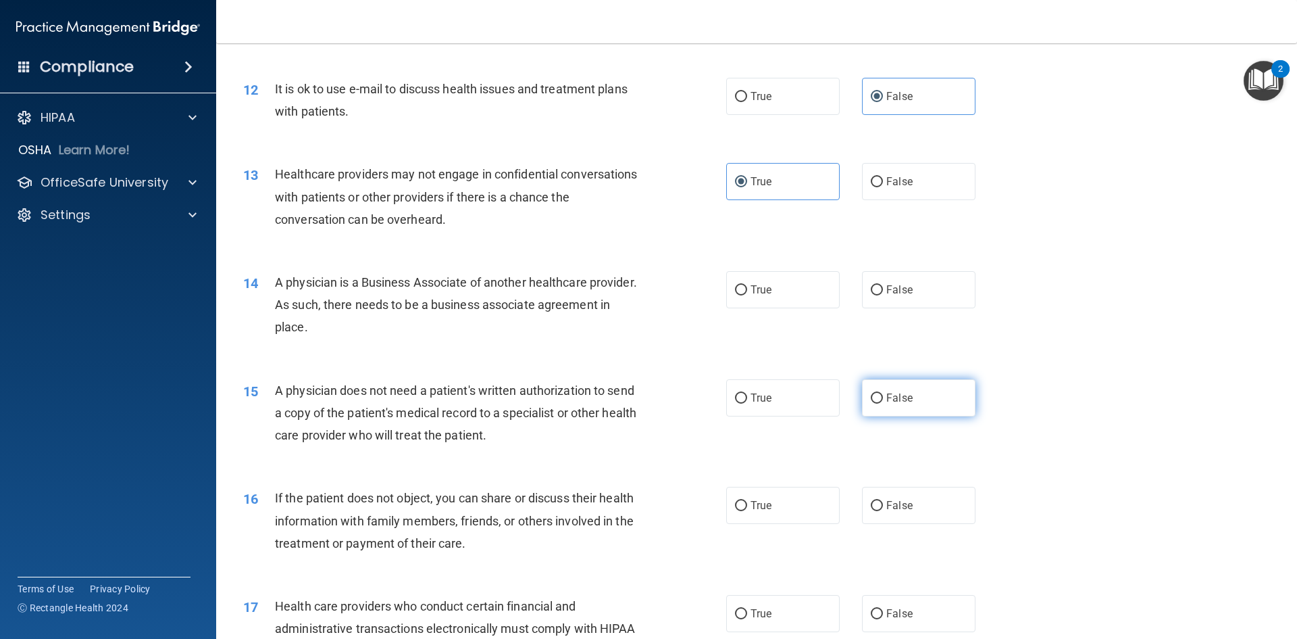
click at [924, 382] on label "False" at bounding box center [919, 397] width 114 height 37
click at [883, 393] on input "False" at bounding box center [877, 398] width 12 height 10
radio input "true"
click at [775, 289] on label "True" at bounding box center [783, 289] width 114 height 37
click at [747, 289] on input "True" at bounding box center [741, 290] width 12 height 10
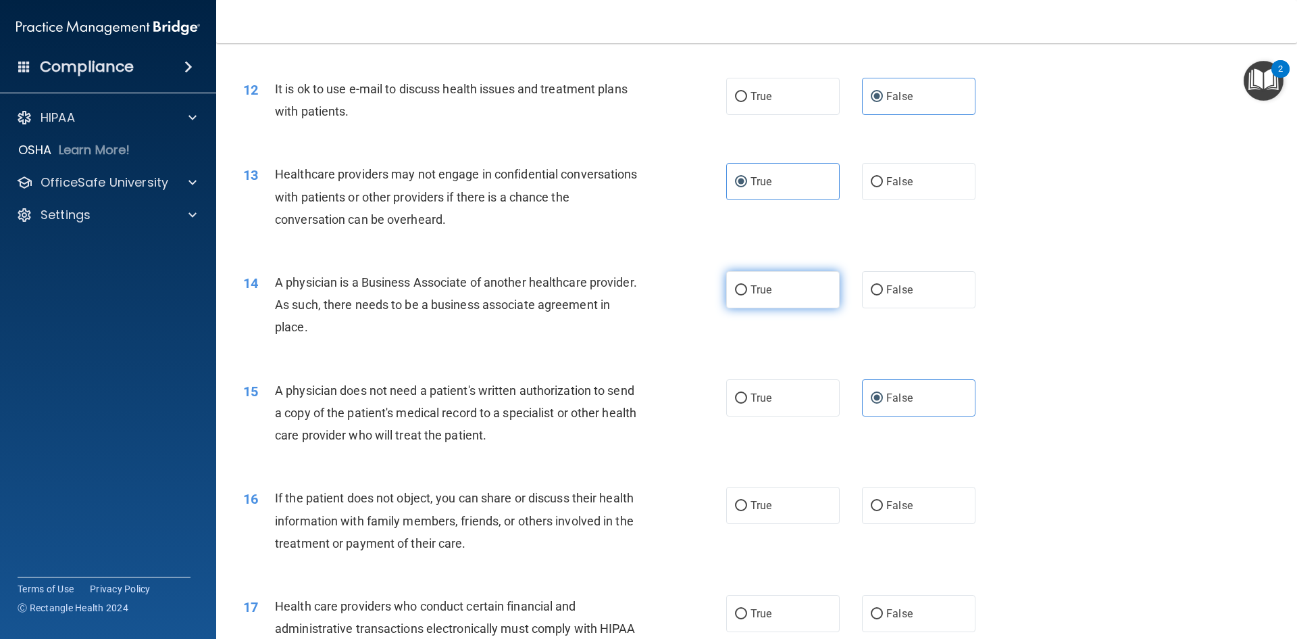
radio input "true"
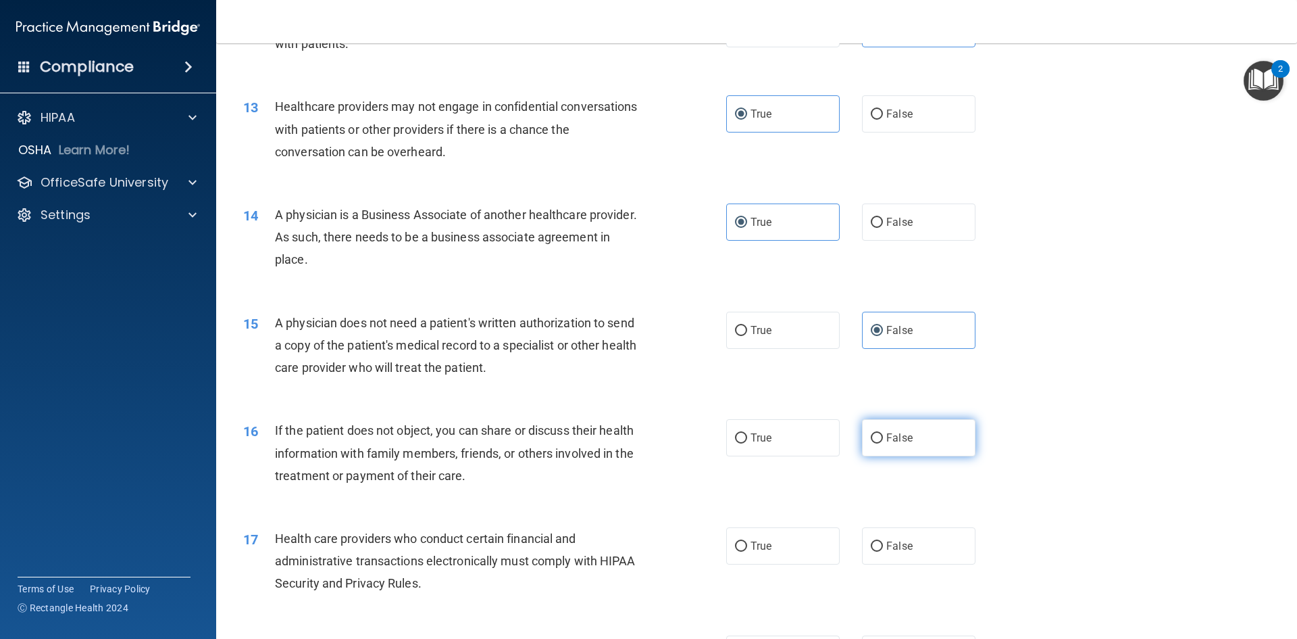
click at [873, 421] on label "False" at bounding box center [919, 437] width 114 height 37
click at [873, 433] on input "False" at bounding box center [877, 438] width 12 height 10
radio input "true"
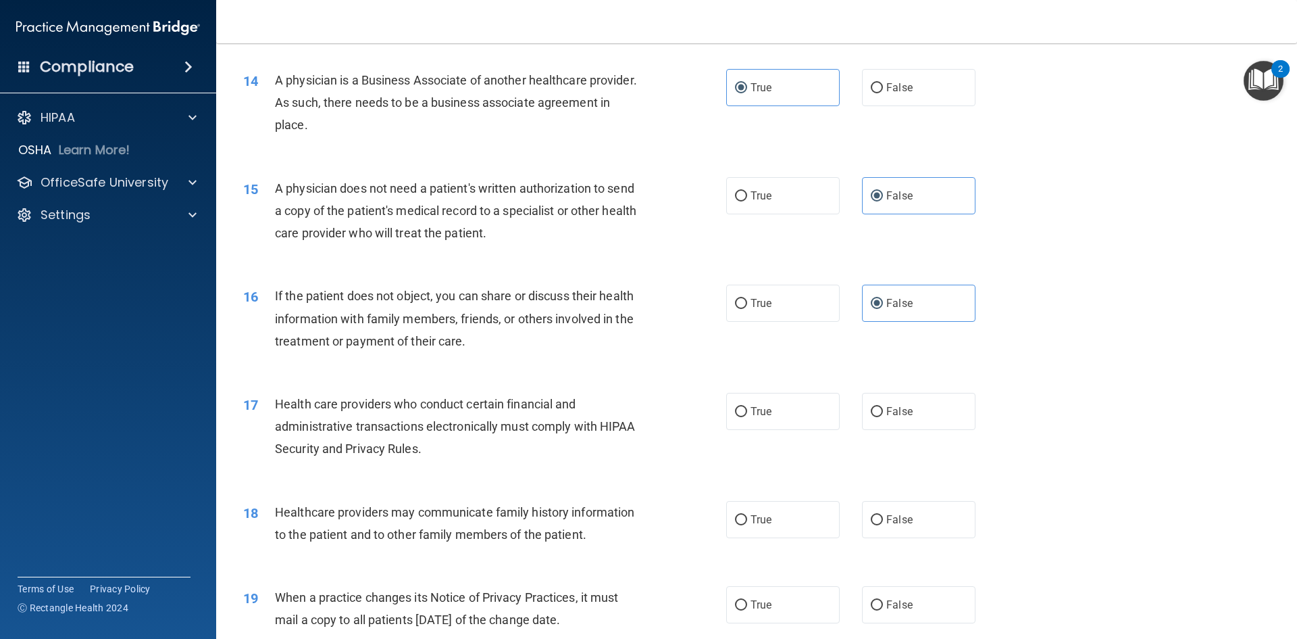
scroll to position [1351, 0]
click at [782, 426] on label "True" at bounding box center [783, 410] width 114 height 37
click at [747, 416] on input "True" at bounding box center [741, 411] width 12 height 10
radio input "true"
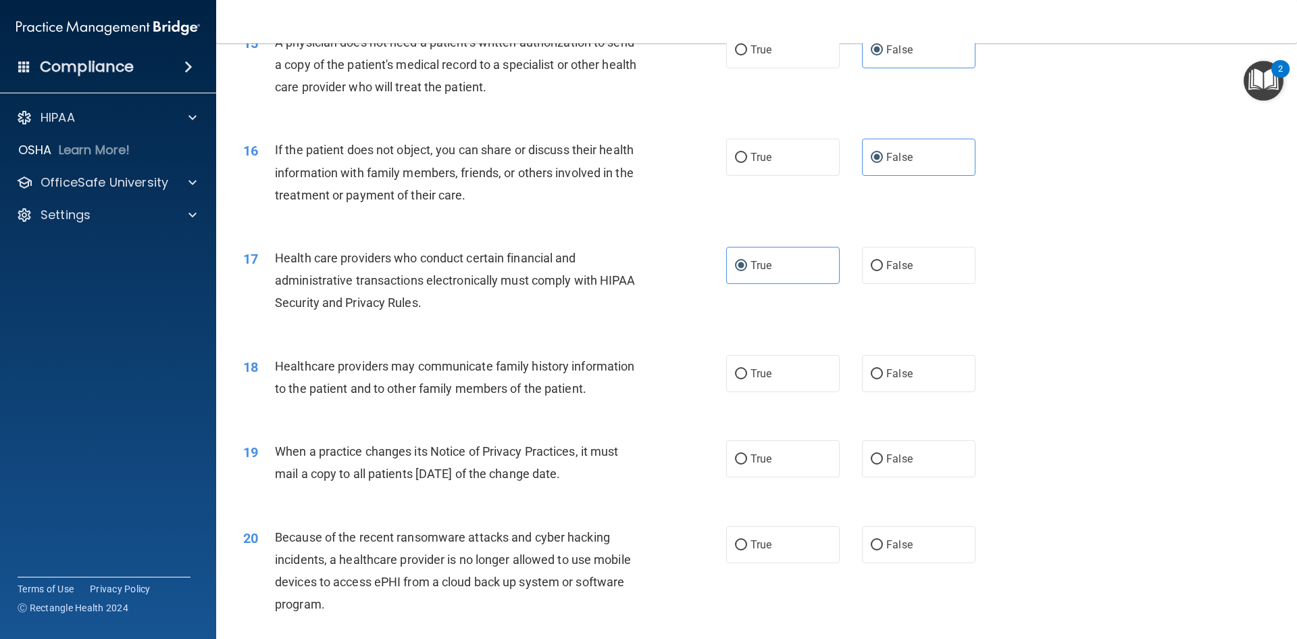
scroll to position [1554, 0]
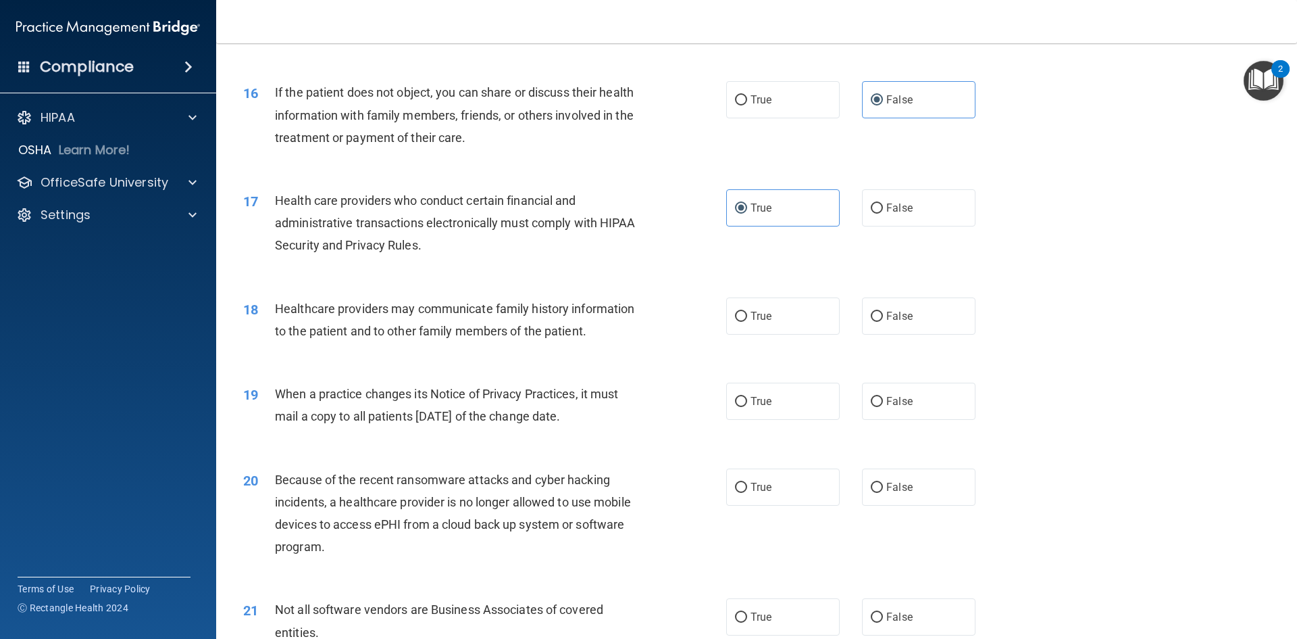
click at [564, 248] on div "Health care providers who conduct certain financial and administrative transact…" at bounding box center [464, 223] width 378 height 68
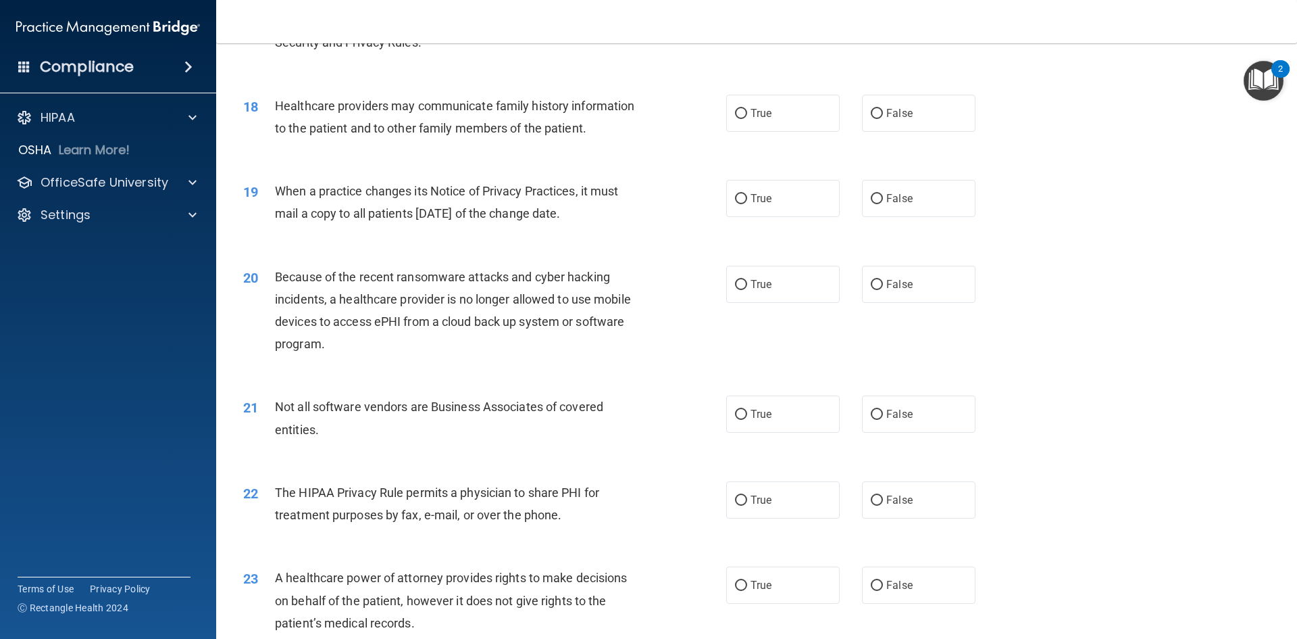
scroll to position [1689, 0]
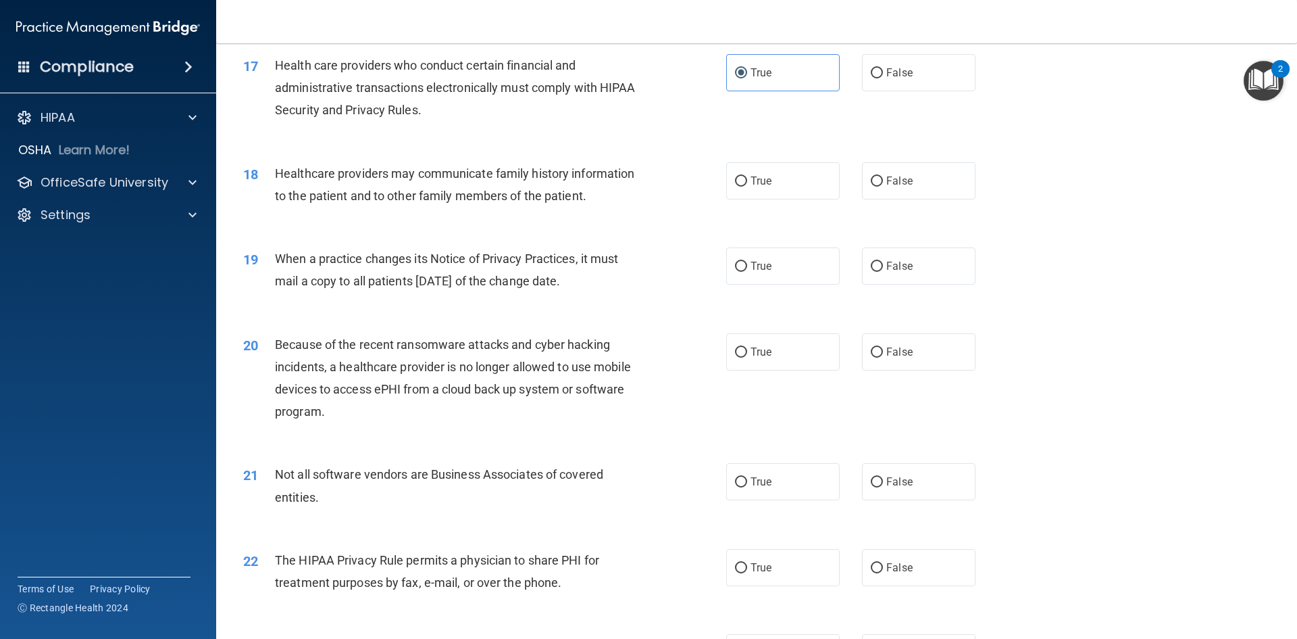
click at [503, 320] on div "20 Because of the recent ransomware attacks and cyber hacking incidents, a heal…" at bounding box center [756, 381] width 1047 height 130
click at [901, 193] on label "False" at bounding box center [919, 180] width 114 height 37
click at [883, 186] on input "False" at bounding box center [877, 181] width 12 height 10
radio input "true"
click at [811, 281] on label "True" at bounding box center [783, 265] width 114 height 37
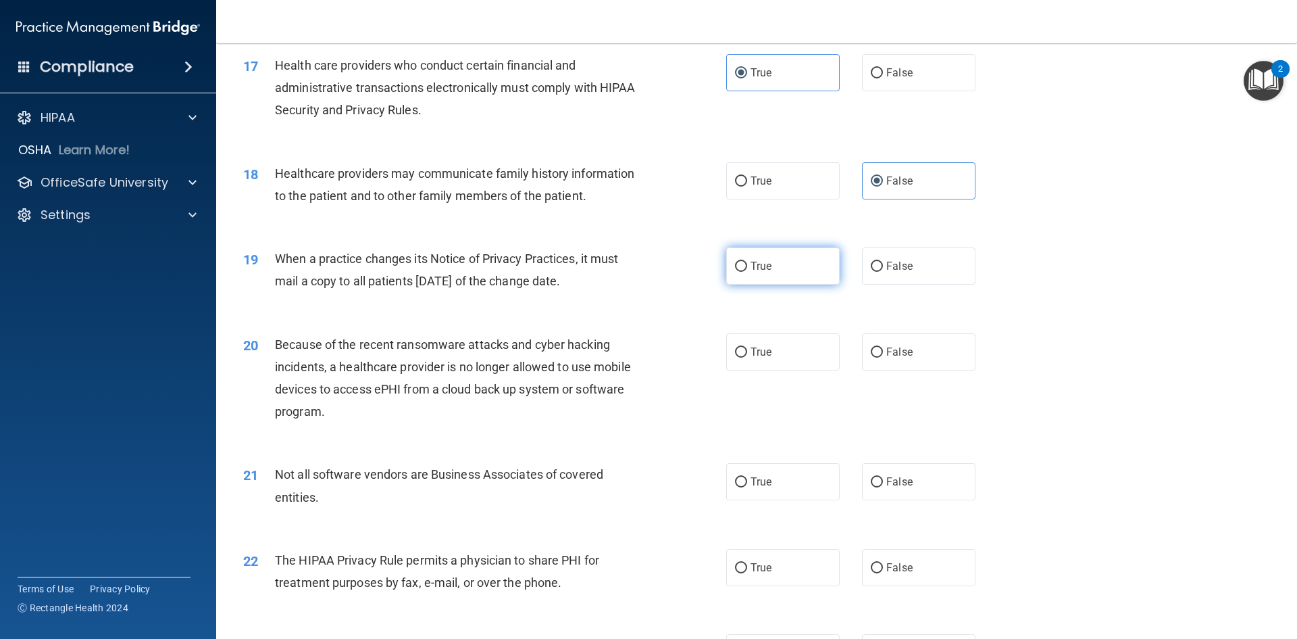
click at [747, 272] on input "True" at bounding box center [741, 266] width 12 height 10
radio input "true"
click at [770, 329] on div "20 Because of the recent ransomware attacks and cyber hacking incidents, a heal…" at bounding box center [756, 381] width 1047 height 130
click at [765, 347] on span "True" at bounding box center [761, 351] width 21 height 13
click at [747, 347] on input "True" at bounding box center [741, 352] width 12 height 10
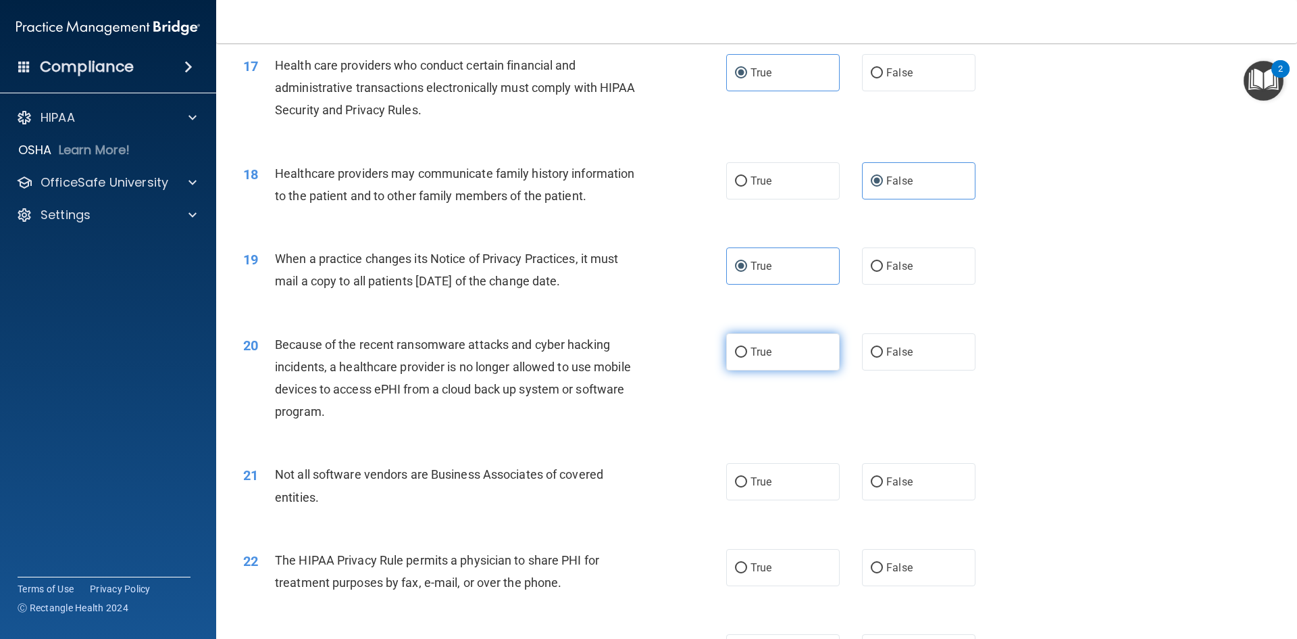
radio input "true"
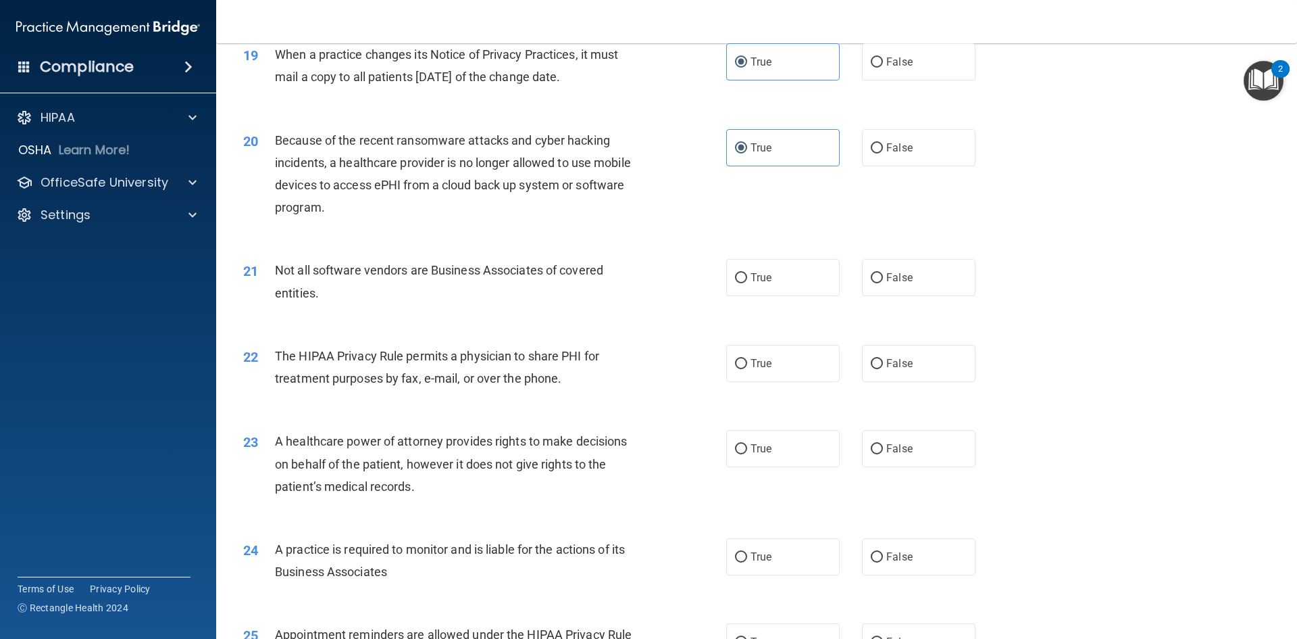
scroll to position [1959, 0]
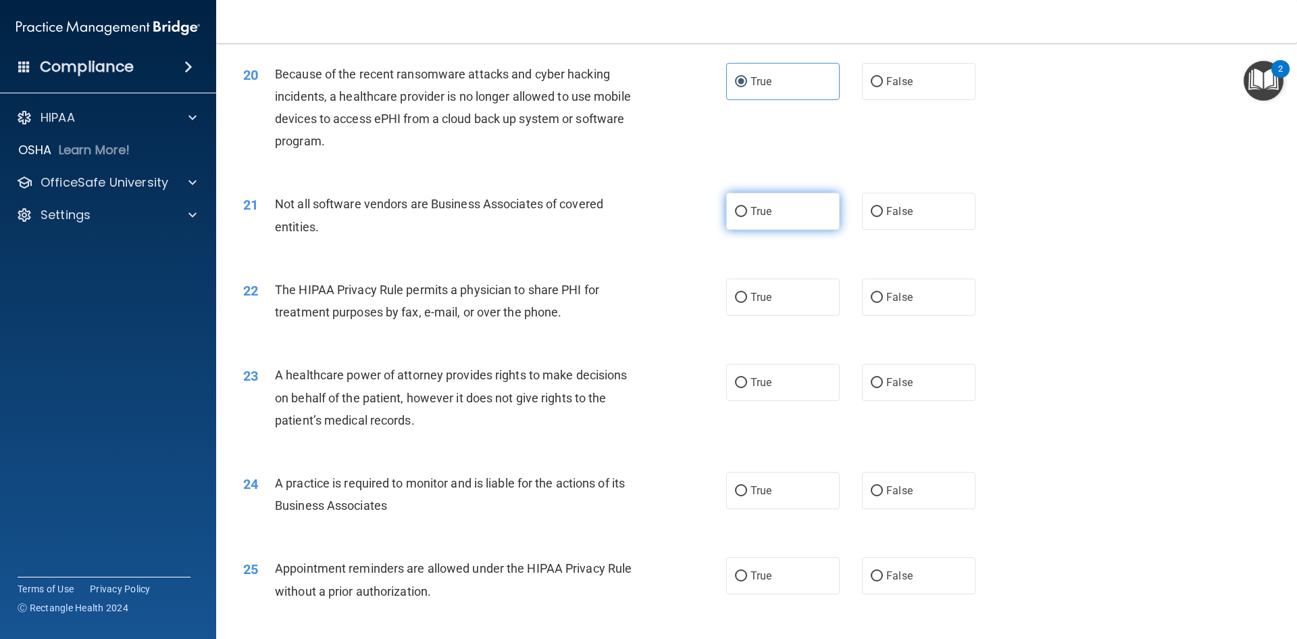
click at [795, 207] on label "True" at bounding box center [783, 211] width 114 height 37
click at [747, 207] on input "True" at bounding box center [741, 212] width 12 height 10
radio input "true"
click at [951, 304] on label "False" at bounding box center [919, 296] width 114 height 37
click at [883, 303] on input "False" at bounding box center [877, 298] width 12 height 10
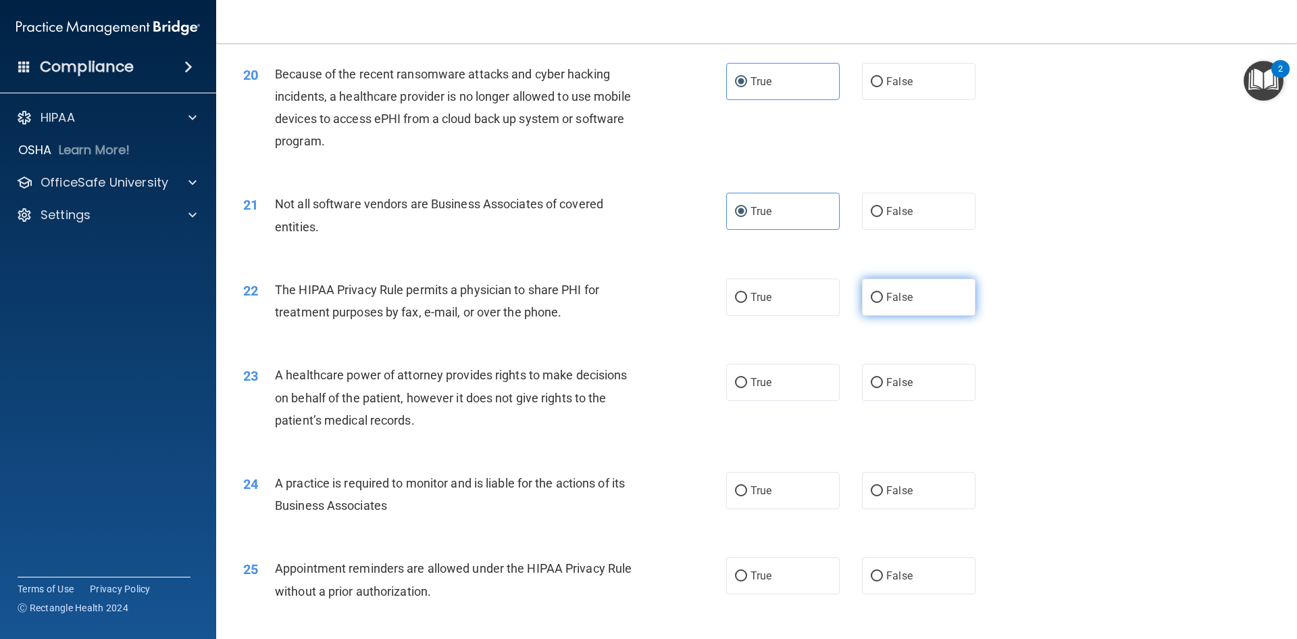
radio input "true"
click at [791, 395] on label "True" at bounding box center [783, 382] width 114 height 37
click at [747, 388] on input "True" at bounding box center [741, 383] width 12 height 10
radio input "true"
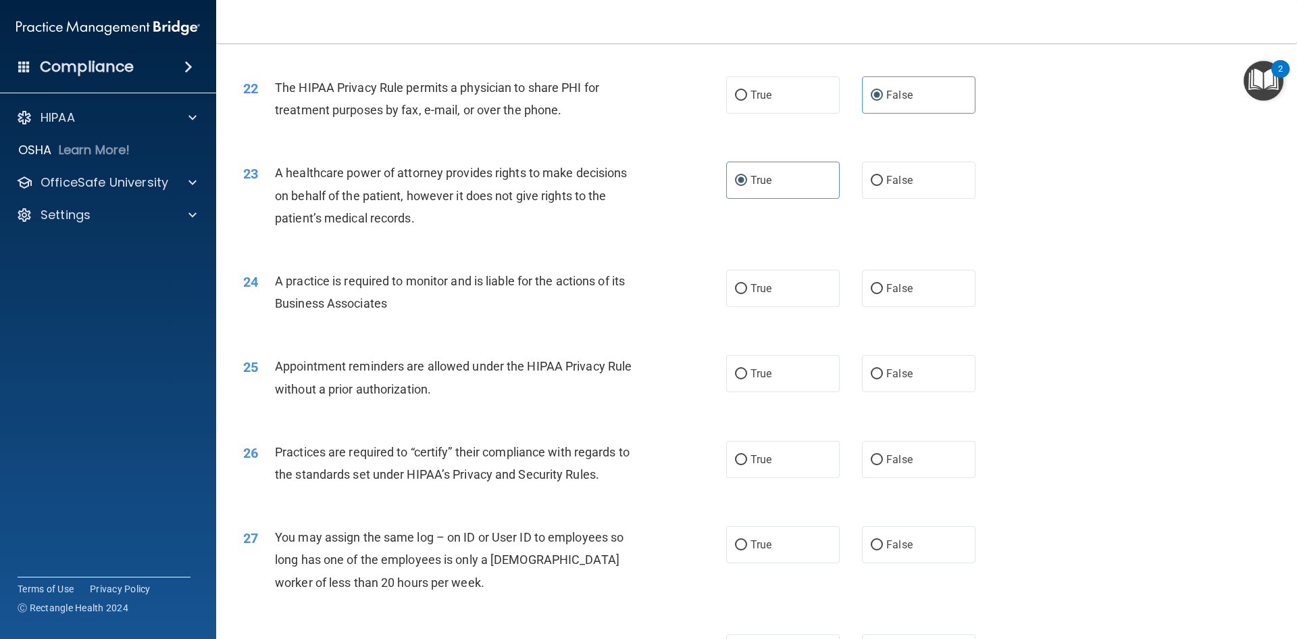
scroll to position [2162, 0]
click at [572, 310] on div "A practice is required to monitor and is liable for the actions of its Business…" at bounding box center [464, 291] width 378 height 45
click at [785, 284] on label "True" at bounding box center [783, 287] width 114 height 37
click at [747, 284] on input "True" at bounding box center [741, 288] width 12 height 10
radio input "true"
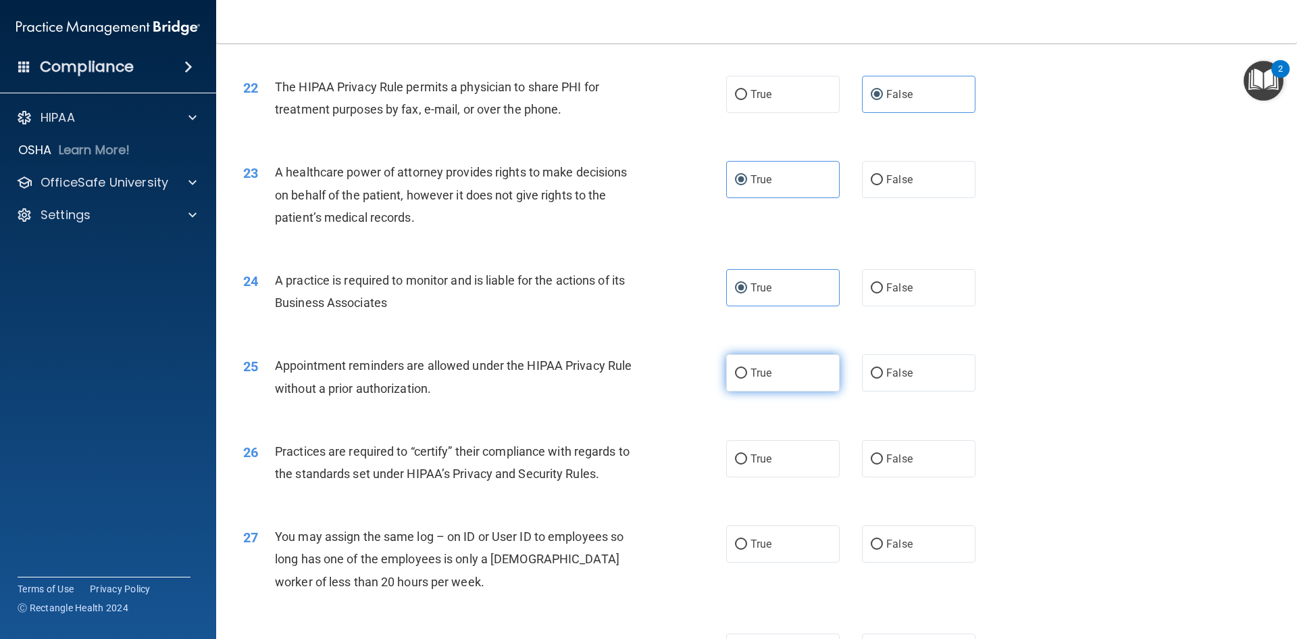
click at [806, 359] on label "True" at bounding box center [783, 372] width 114 height 37
click at [747, 368] on input "True" at bounding box center [741, 373] width 12 height 10
radio input "true"
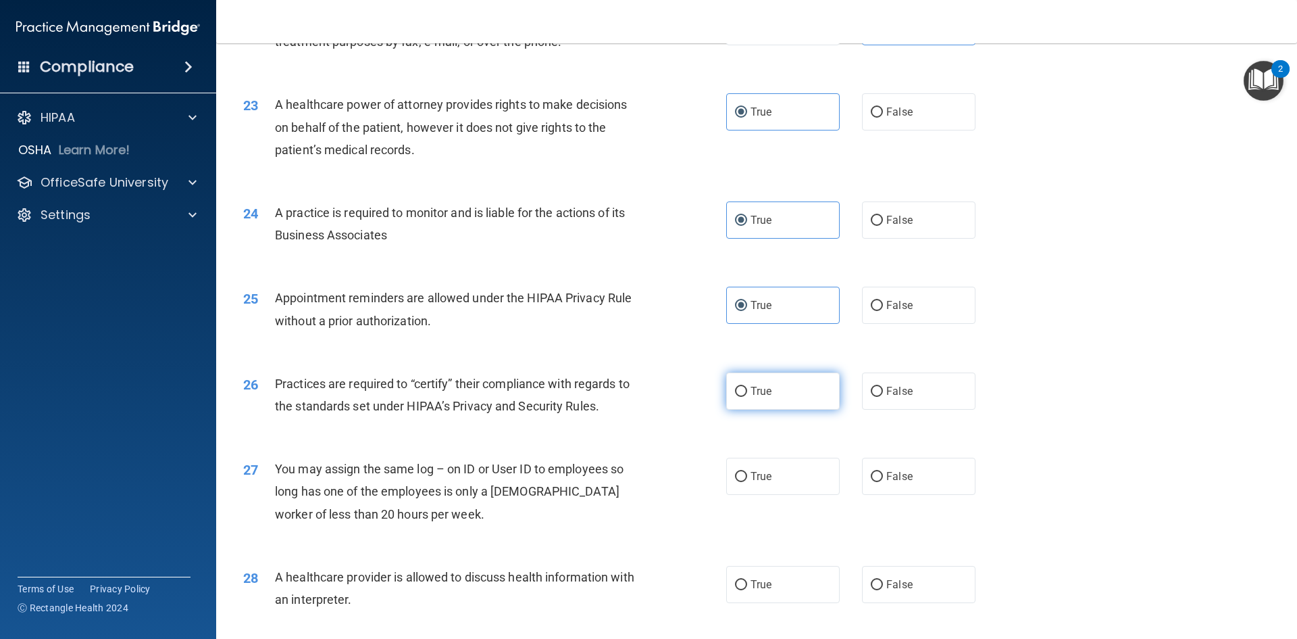
click at [776, 395] on label "True" at bounding box center [783, 390] width 114 height 37
click at [747, 395] on input "True" at bounding box center [741, 391] width 12 height 10
radio input "true"
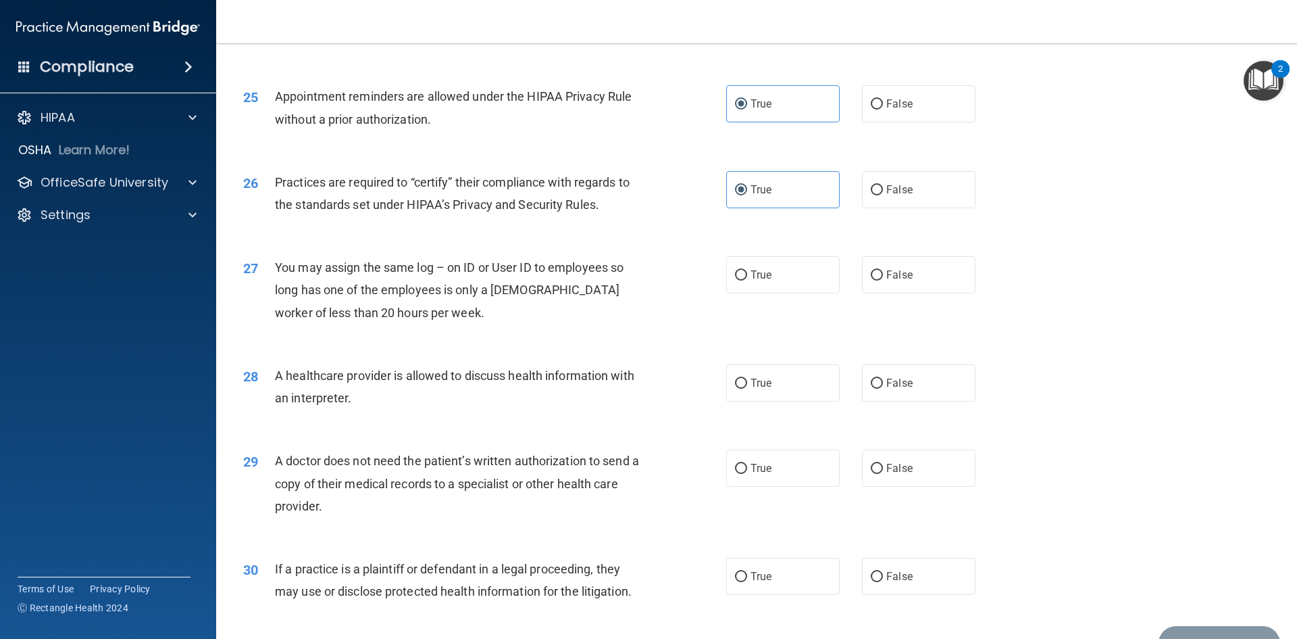
scroll to position [2432, 0]
click at [952, 269] on label "False" at bounding box center [919, 273] width 114 height 37
click at [883, 269] on input "False" at bounding box center [877, 274] width 12 height 10
radio input "true"
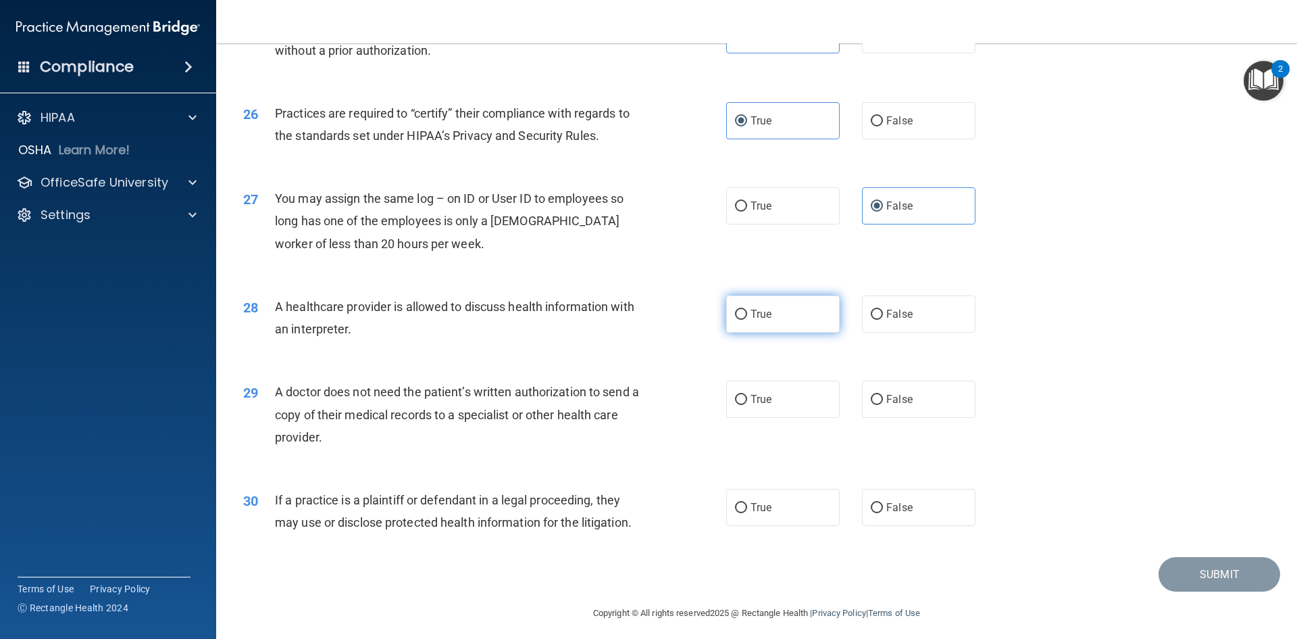
click at [763, 307] on span "True" at bounding box center [761, 313] width 21 height 13
click at [747, 309] on input "True" at bounding box center [741, 314] width 12 height 10
radio input "true"
click at [862, 397] on label "False" at bounding box center [919, 398] width 114 height 37
click at [871, 397] on input "False" at bounding box center [877, 400] width 12 height 10
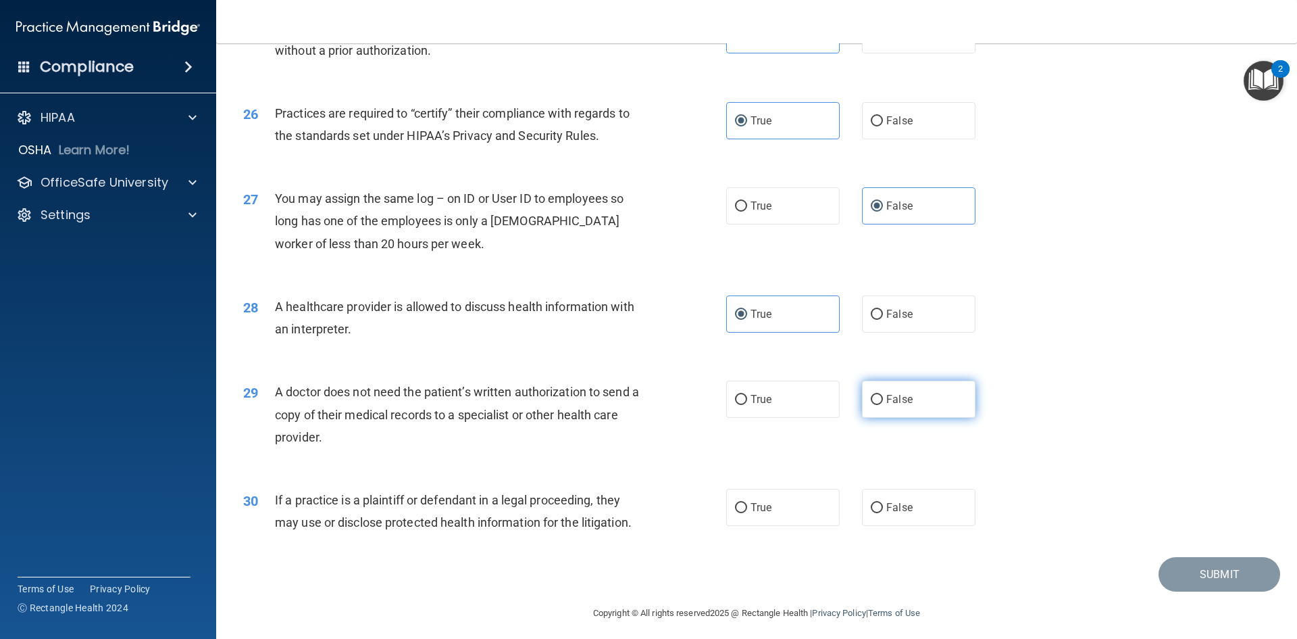
radio input "true"
click at [743, 511] on label "True" at bounding box center [783, 507] width 114 height 37
click at [743, 511] on input "True" at bounding box center [741, 508] width 12 height 10
radio input "true"
click at [1218, 575] on button "Submit" at bounding box center [1220, 574] width 122 height 34
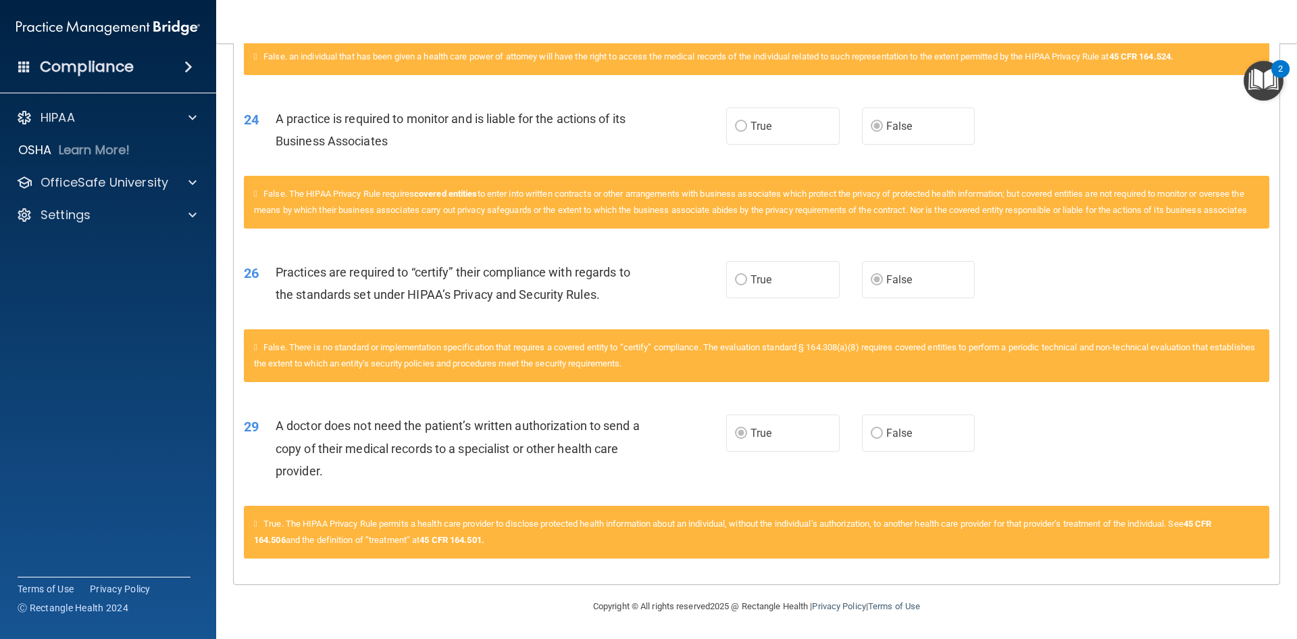
scroll to position [2929, 0]
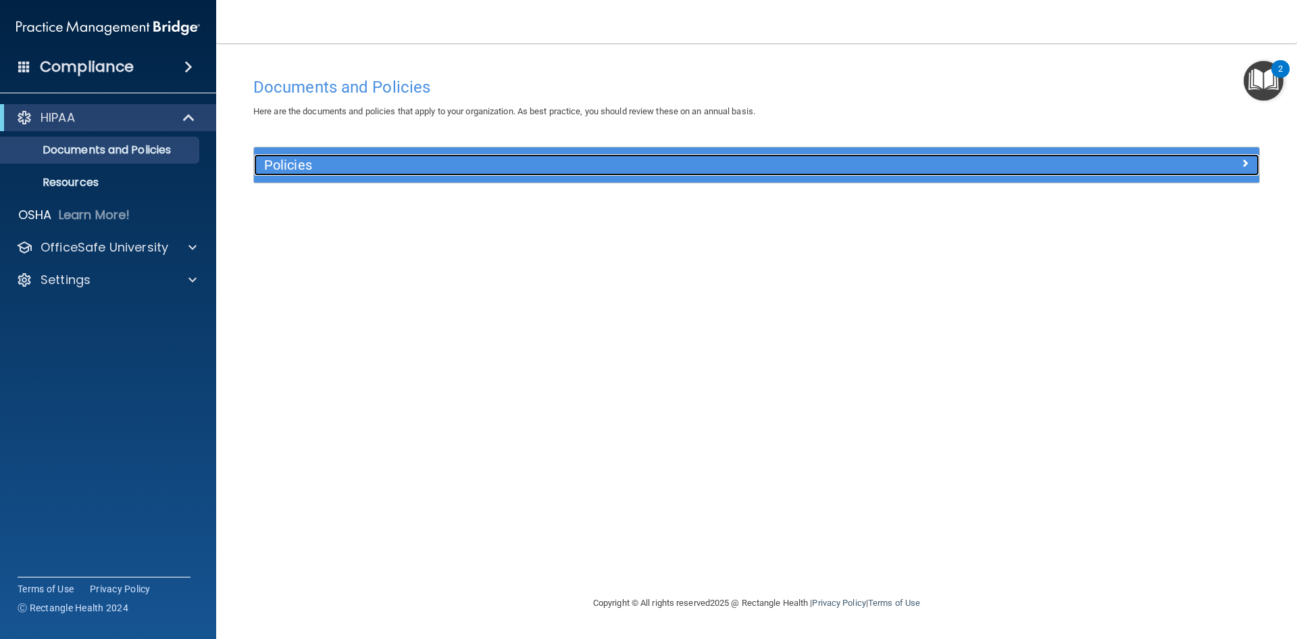
click at [314, 166] on h5 "Policies" at bounding box center [631, 164] width 734 height 15
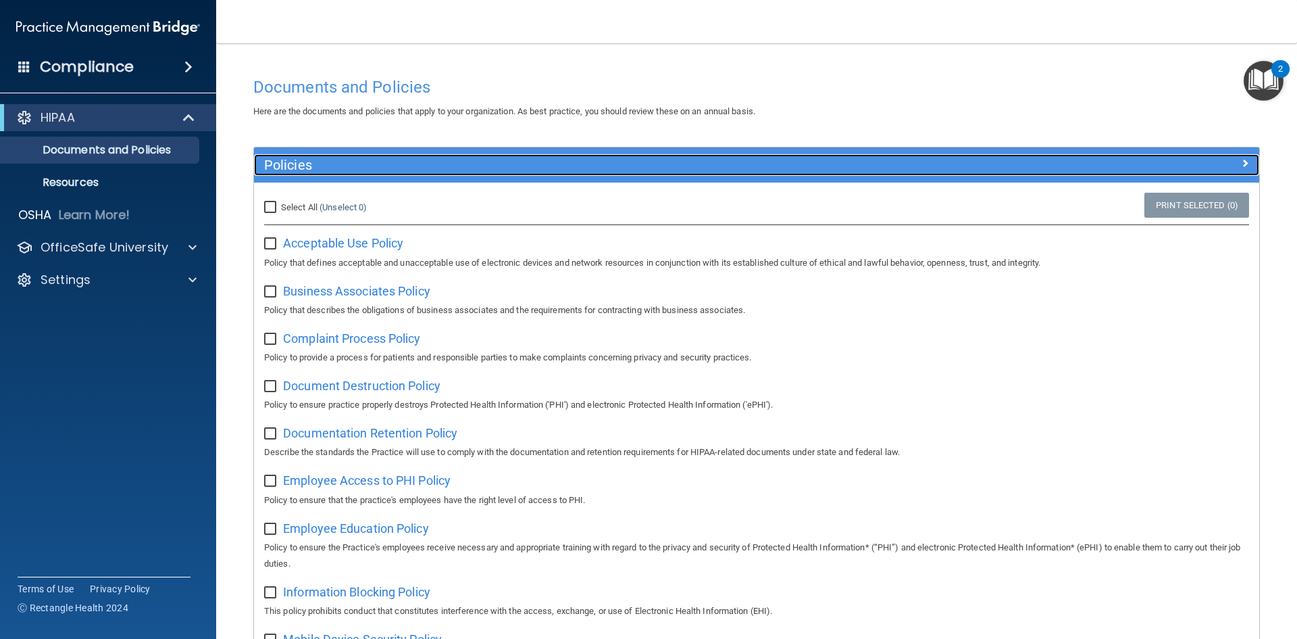
click at [314, 166] on h5 "Policies" at bounding box center [631, 164] width 734 height 15
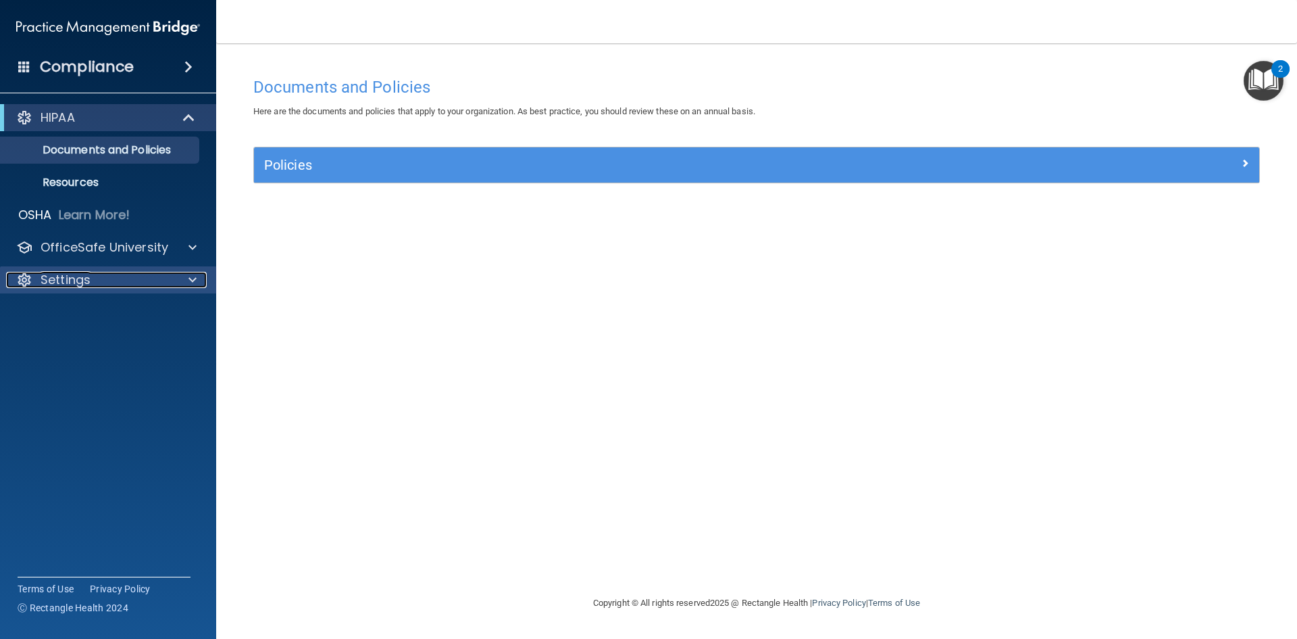
click at [95, 273] on div "Settings" at bounding box center [90, 280] width 168 height 16
click at [94, 276] on div "Settings" at bounding box center [90, 280] width 168 height 16
click at [102, 253] on p "OfficeSafe University" at bounding box center [105, 247] width 128 height 16
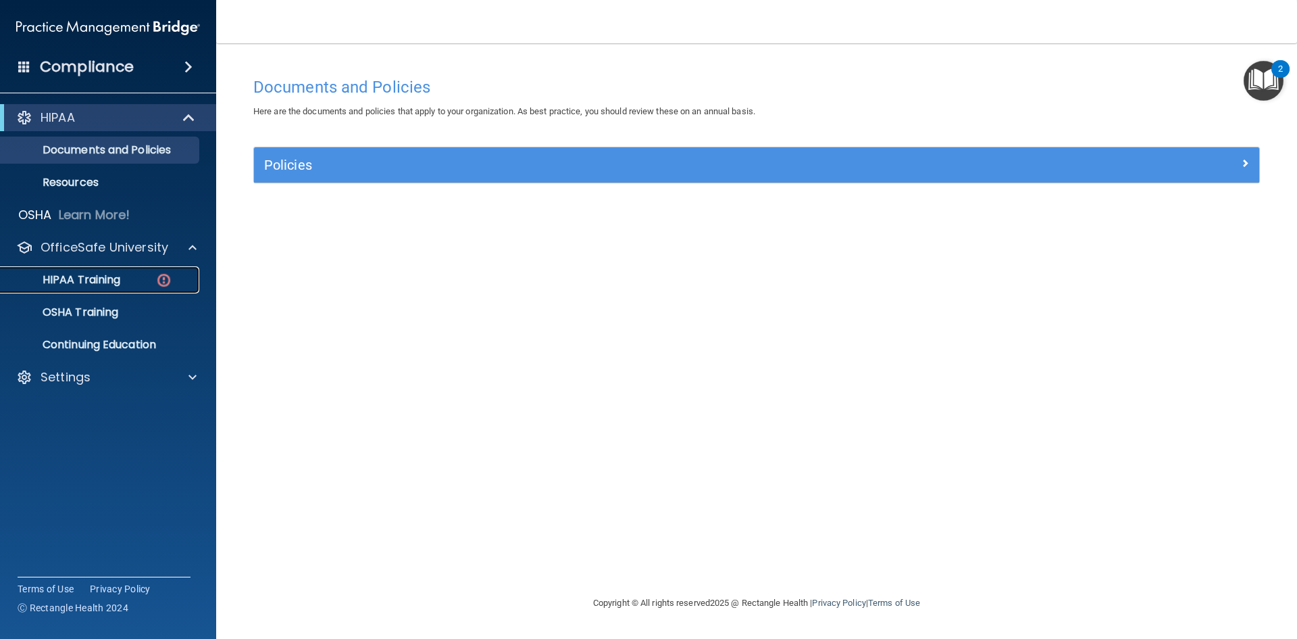
click at [86, 285] on p "HIPAA Training" at bounding box center [64, 280] width 111 height 14
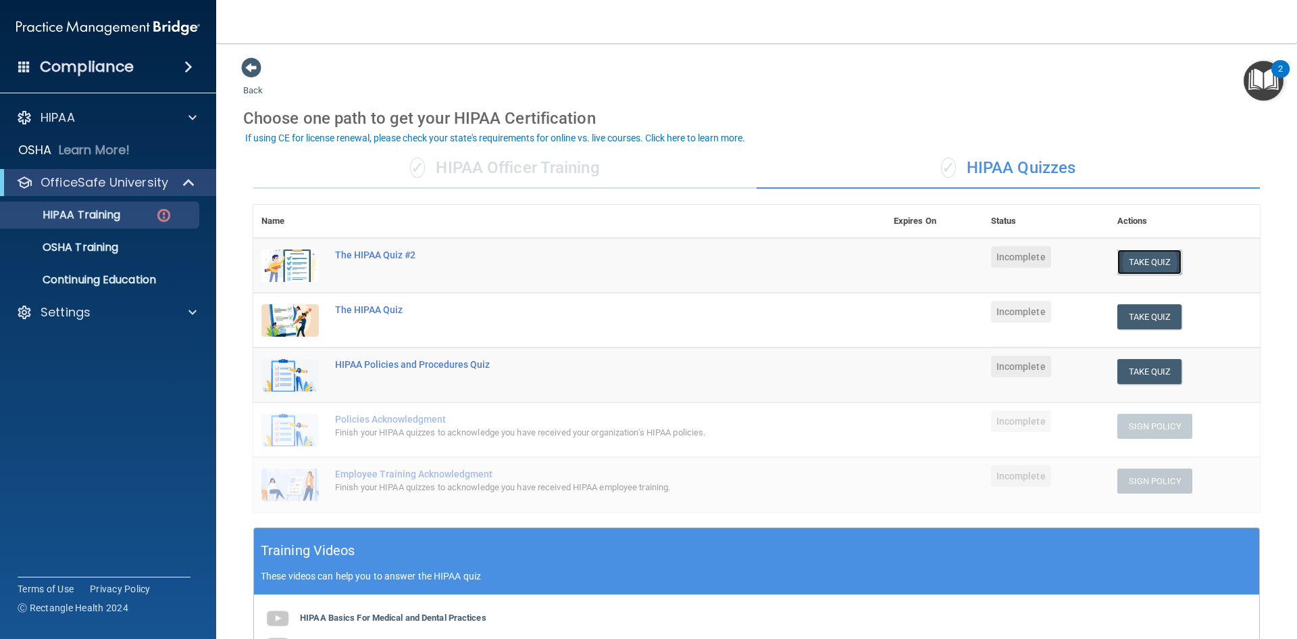
click at [1143, 261] on button "Take Quiz" at bounding box center [1150, 261] width 65 height 25
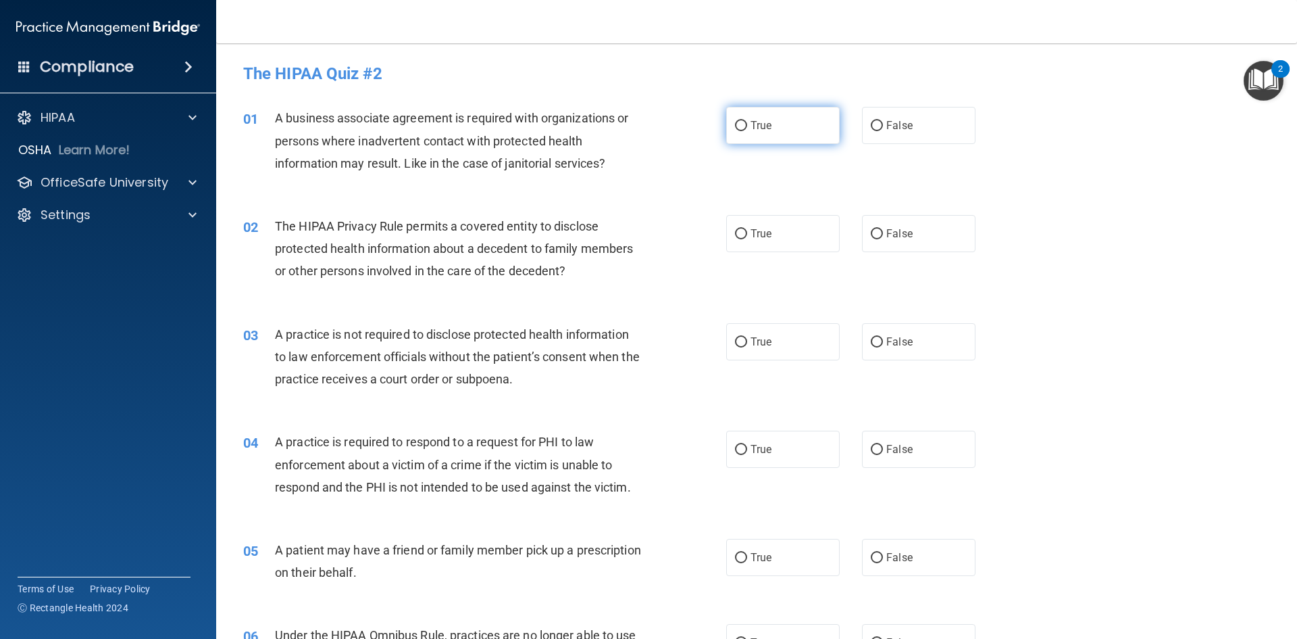
click at [767, 128] on span "True" at bounding box center [761, 125] width 21 height 13
click at [747, 128] on input "True" at bounding box center [741, 126] width 12 height 10
radio input "true"
click at [780, 242] on label "True" at bounding box center [783, 233] width 114 height 37
click at [747, 239] on input "True" at bounding box center [741, 234] width 12 height 10
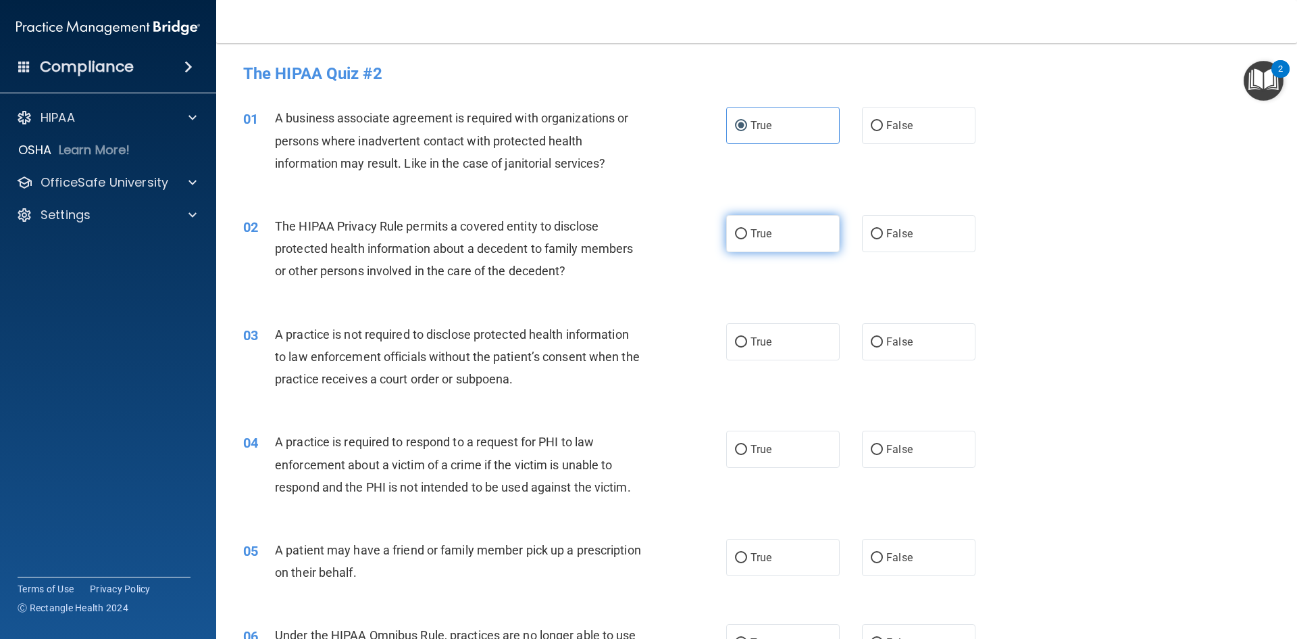
radio input "true"
click at [971, 118] on div "True False" at bounding box center [862, 125] width 272 height 37
click at [914, 116] on label "False" at bounding box center [919, 125] width 114 height 37
click at [883, 121] on input "False" at bounding box center [877, 126] width 12 height 10
radio input "true"
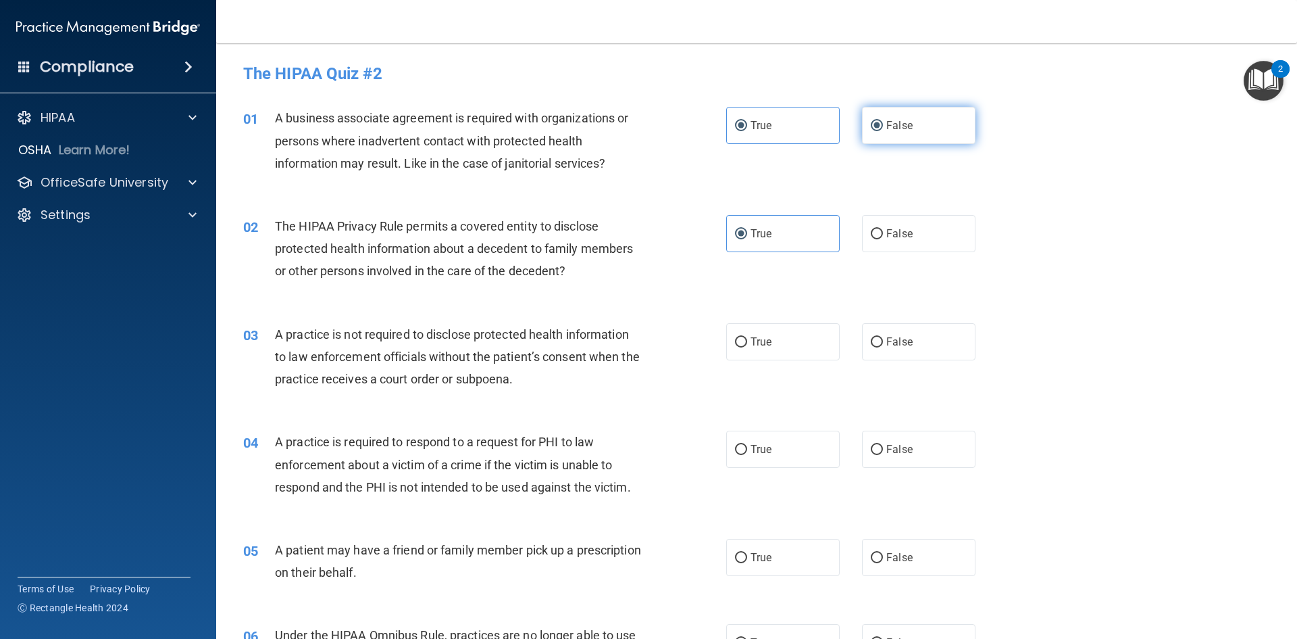
radio input "false"
click at [752, 557] on span "True" at bounding box center [761, 557] width 21 height 13
click at [747, 557] on input "True" at bounding box center [741, 558] width 12 height 10
radio input "true"
click at [914, 344] on label "False" at bounding box center [919, 341] width 114 height 37
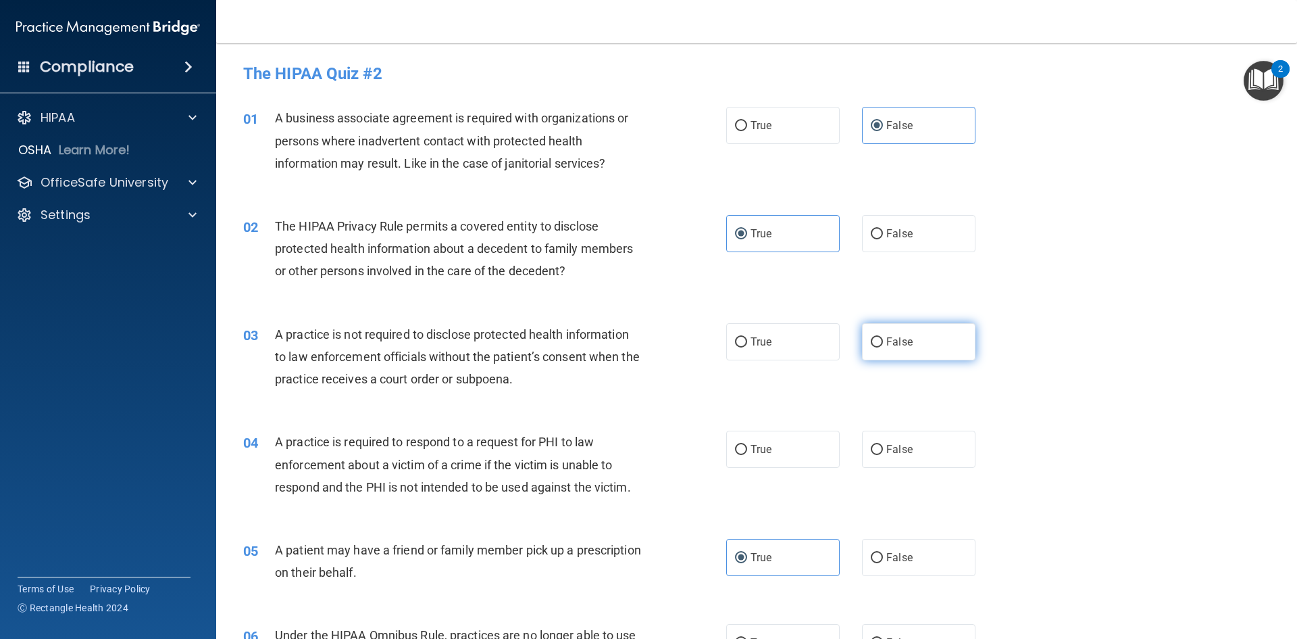
click at [883, 344] on input "False" at bounding box center [877, 342] width 12 height 10
radio input "true"
click at [751, 448] on span "True" at bounding box center [761, 449] width 21 height 13
click at [747, 448] on input "True" at bounding box center [741, 450] width 12 height 10
radio input "true"
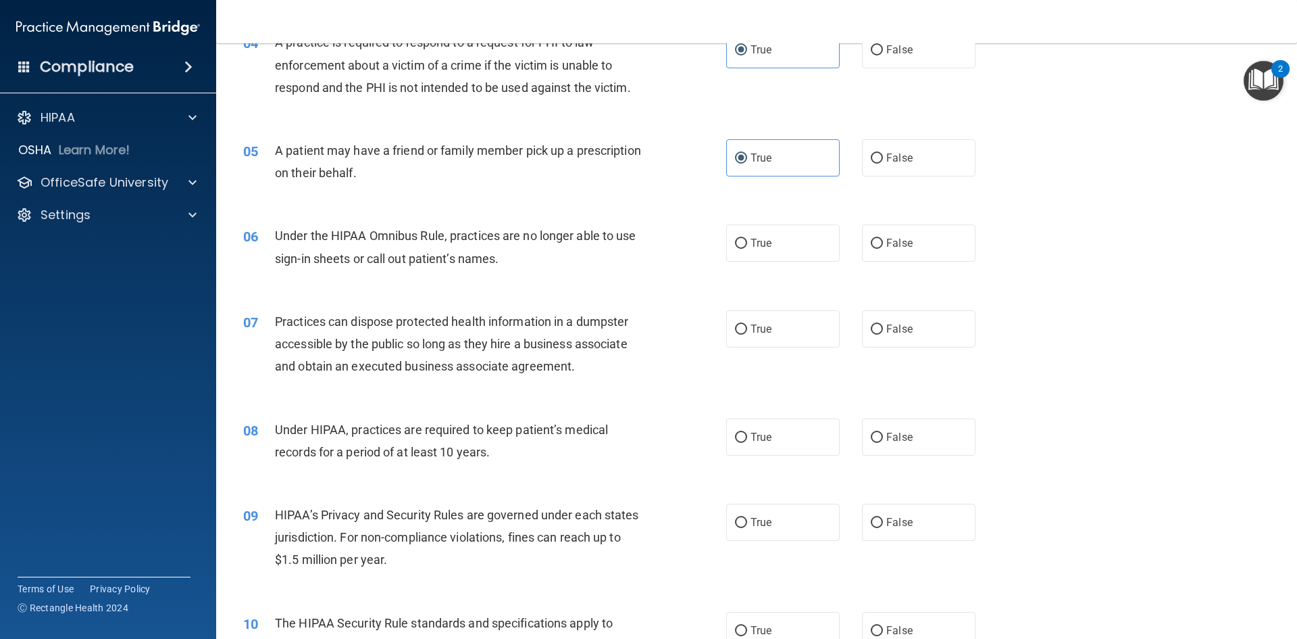
scroll to position [405, 0]
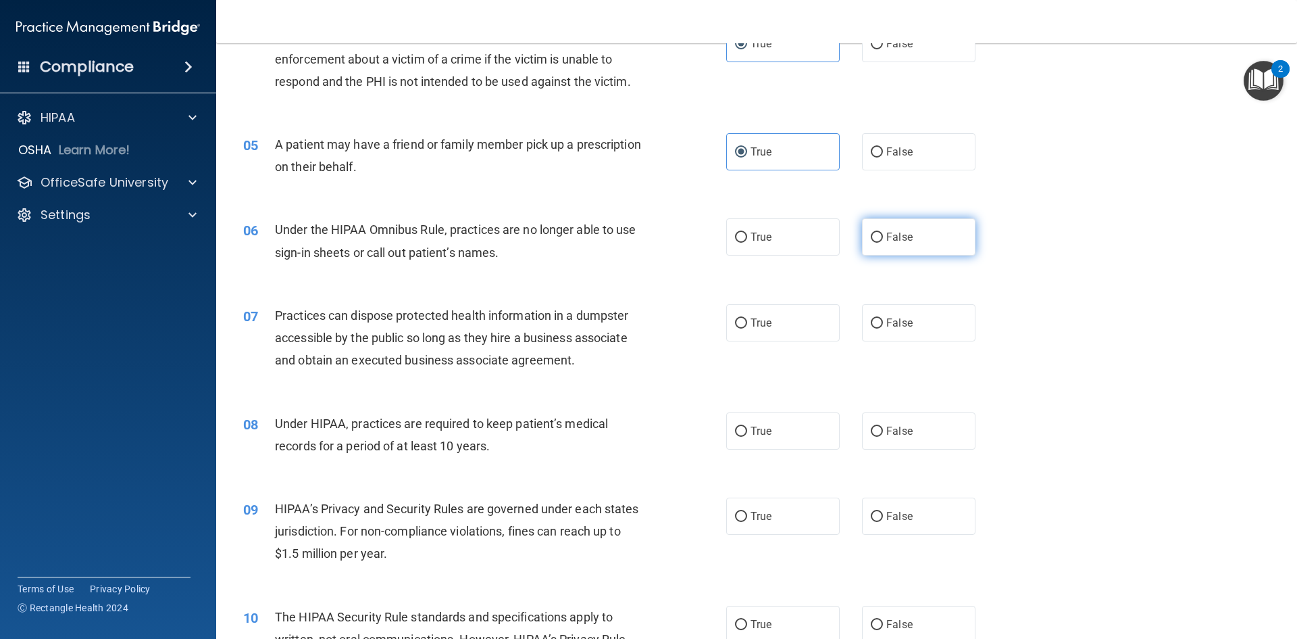
click at [893, 239] on span "False" at bounding box center [899, 236] width 26 height 13
click at [883, 239] on input "False" at bounding box center [877, 237] width 12 height 10
radio input "true"
click at [915, 444] on label "False" at bounding box center [919, 430] width 114 height 37
click at [883, 436] on input "False" at bounding box center [877, 431] width 12 height 10
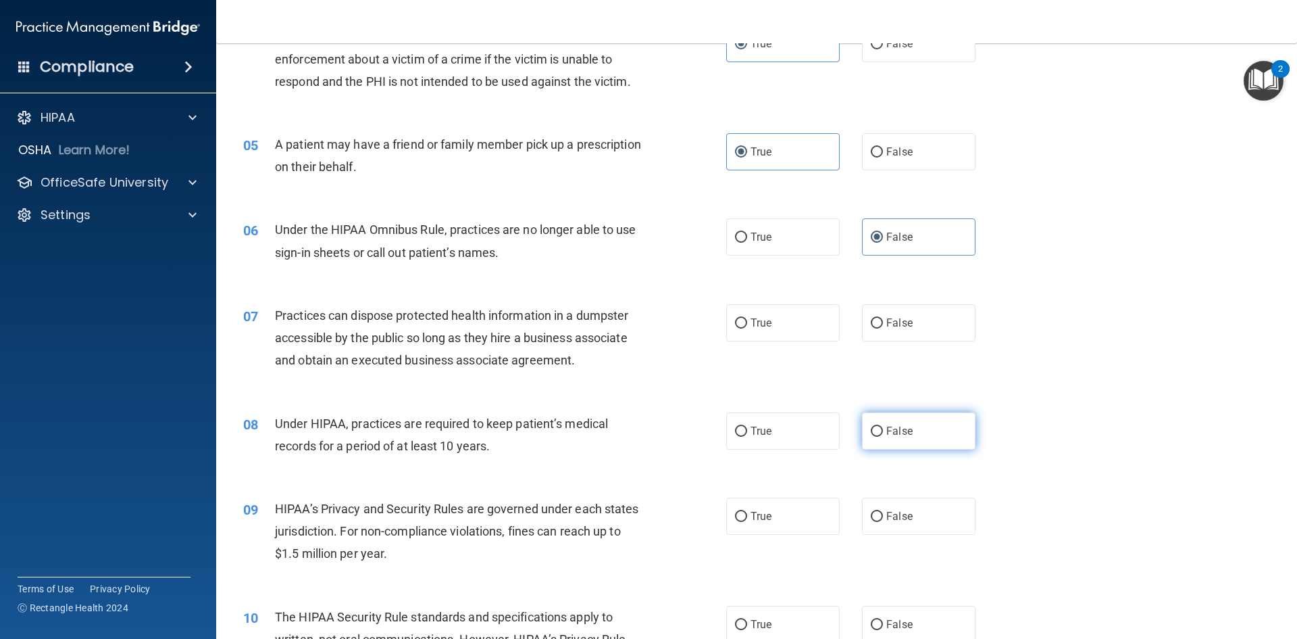
radio input "true"
click at [908, 336] on label "False" at bounding box center [919, 322] width 114 height 37
click at [883, 328] on input "False" at bounding box center [877, 323] width 12 height 10
radio input "true"
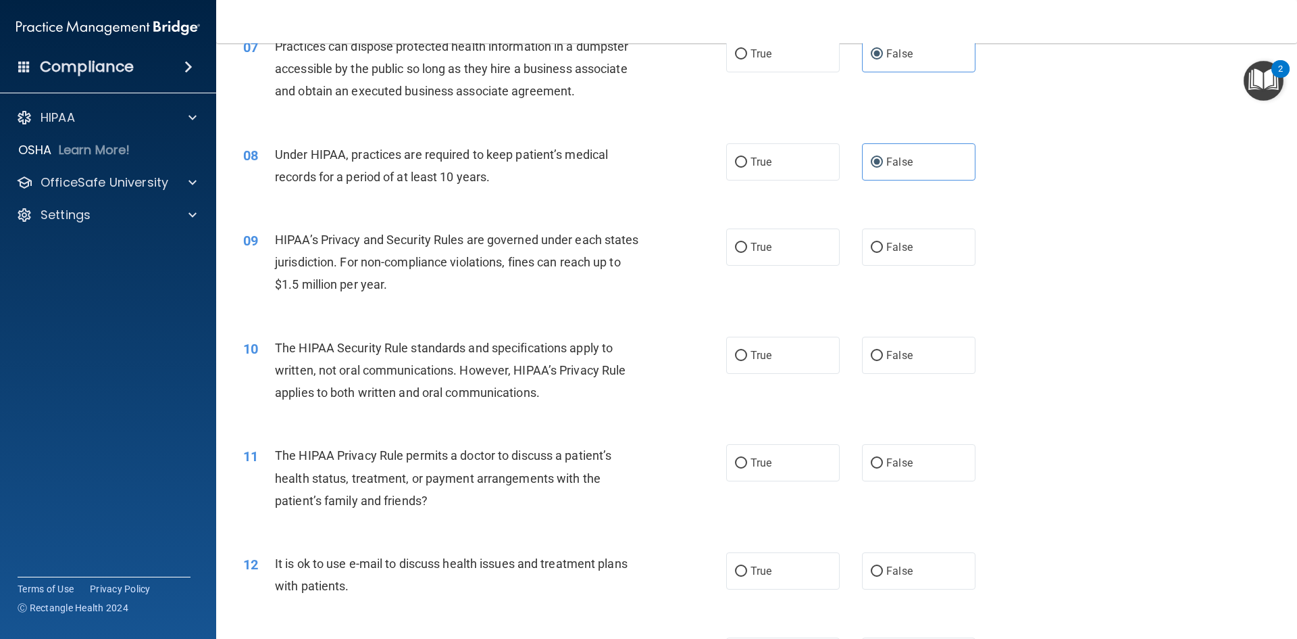
scroll to position [676, 0]
click at [899, 242] on span "False" at bounding box center [899, 245] width 26 height 13
click at [883, 242] on input "False" at bounding box center [877, 246] width 12 height 10
radio input "true"
click at [777, 466] on label "True" at bounding box center [783, 461] width 114 height 37
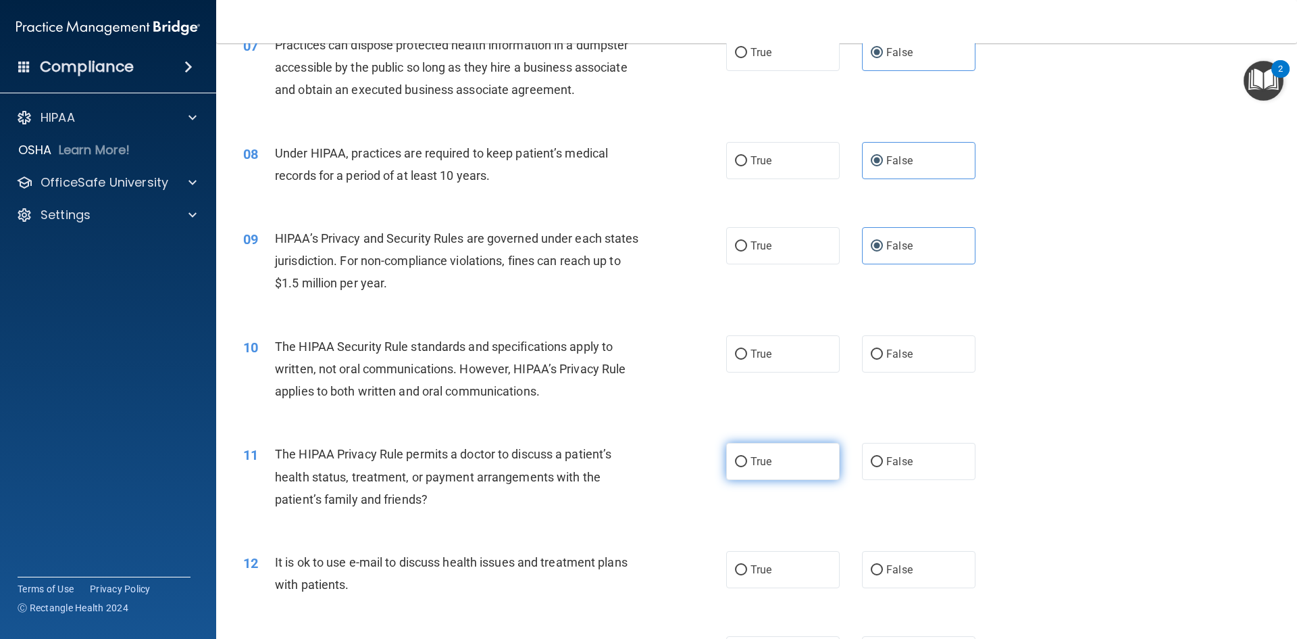
click at [747, 466] on input "True" at bounding box center [741, 462] width 12 height 10
radio input "true"
click at [780, 346] on label "True" at bounding box center [783, 353] width 114 height 37
click at [747, 349] on input "True" at bounding box center [741, 354] width 12 height 10
radio input "true"
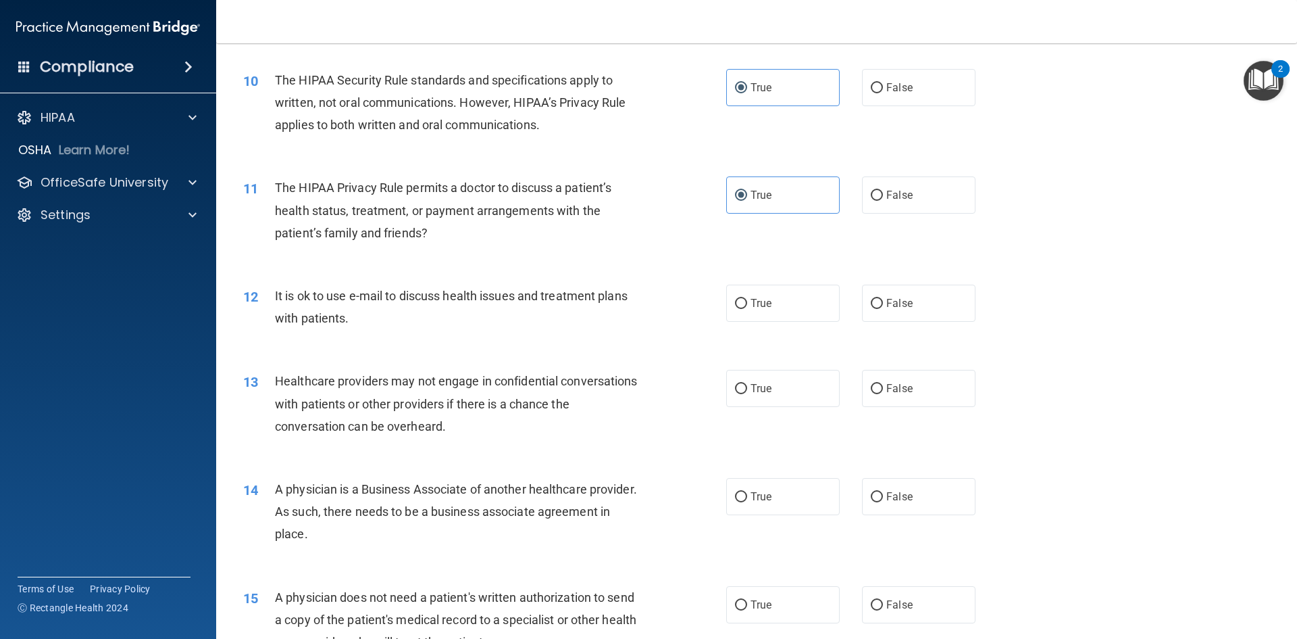
scroll to position [1014, 0]
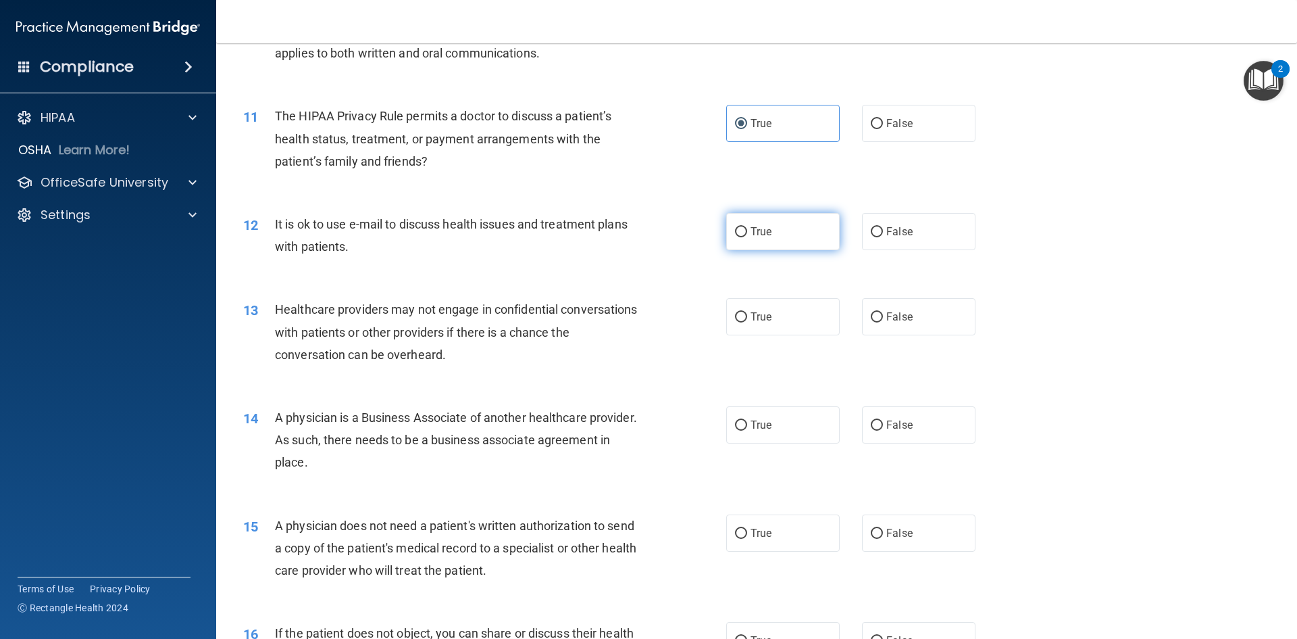
click at [824, 233] on label "True" at bounding box center [783, 231] width 114 height 37
click at [747, 233] on input "True" at bounding box center [741, 232] width 12 height 10
radio input "true"
click at [888, 320] on span "False" at bounding box center [899, 316] width 26 height 13
click at [883, 320] on input "False" at bounding box center [877, 317] width 12 height 10
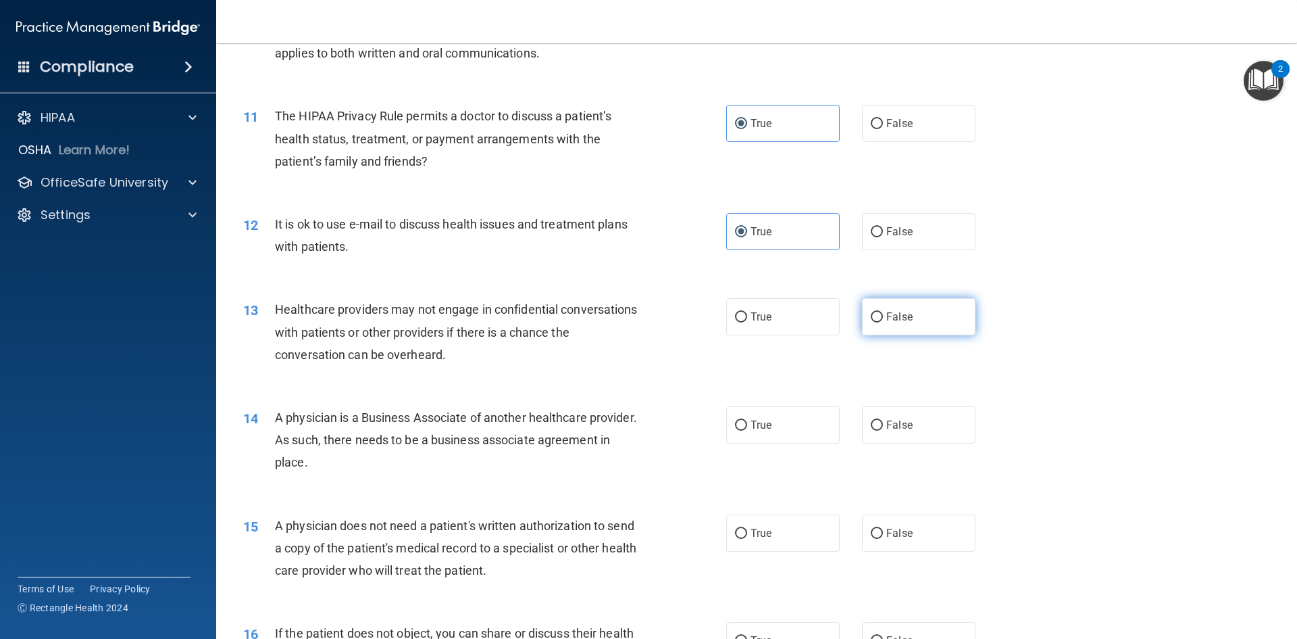
radio input "true"
click at [925, 408] on label "False" at bounding box center [919, 424] width 114 height 37
click at [883, 420] on input "False" at bounding box center [877, 425] width 12 height 10
radio input "true"
click at [802, 524] on label "True" at bounding box center [783, 532] width 114 height 37
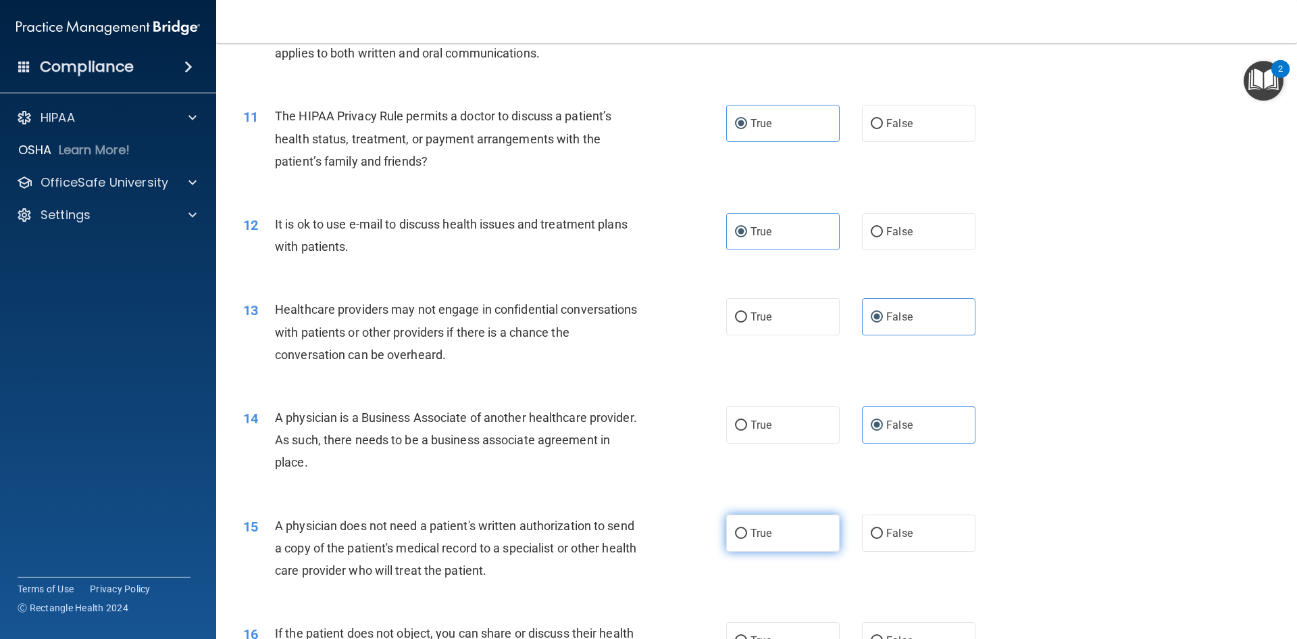
click at [747, 528] on input "True" at bounding box center [741, 533] width 12 height 10
radio input "true"
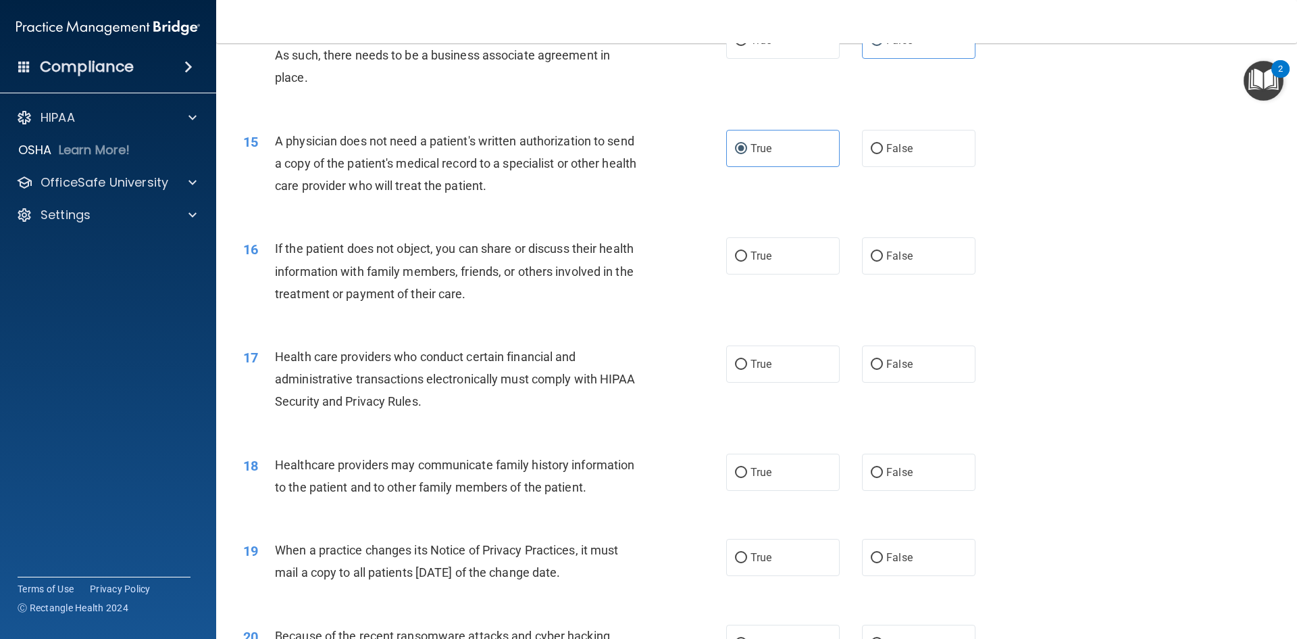
scroll to position [1487, 0]
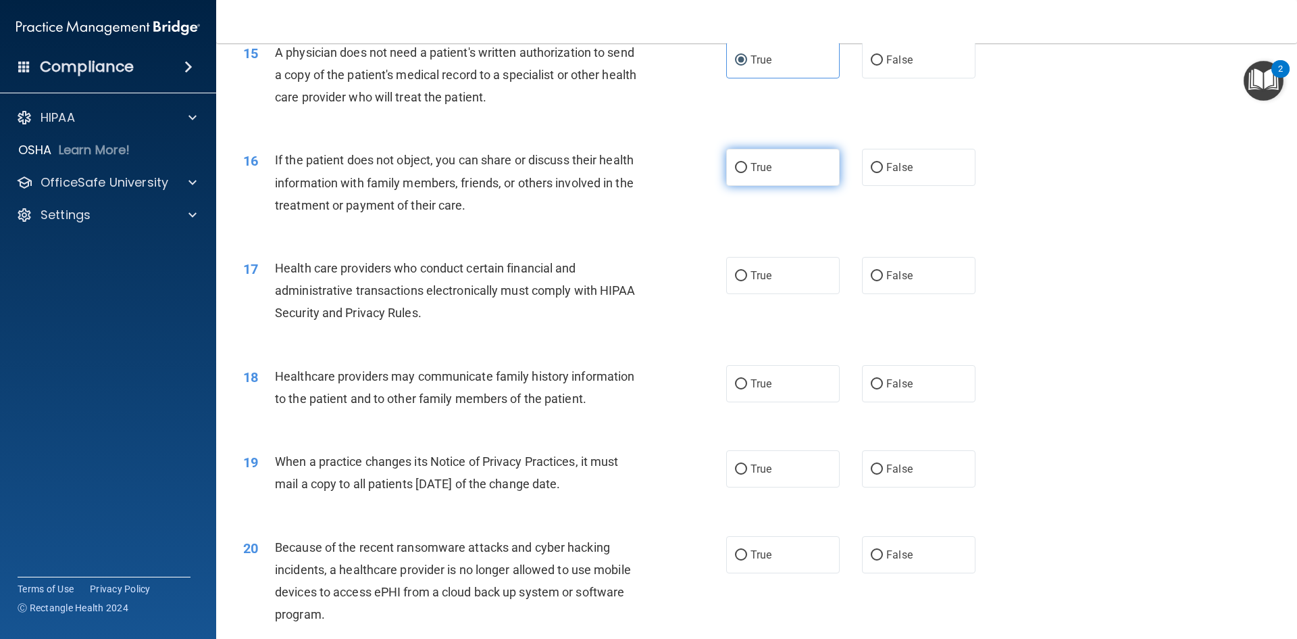
click at [765, 160] on label "True" at bounding box center [783, 167] width 114 height 37
click at [747, 163] on input "True" at bounding box center [741, 168] width 12 height 10
radio input "true"
click at [401, 305] on span "Health care providers who conduct certain financial and administrative transact…" at bounding box center [455, 290] width 361 height 59
click at [807, 276] on label "True" at bounding box center [783, 275] width 114 height 37
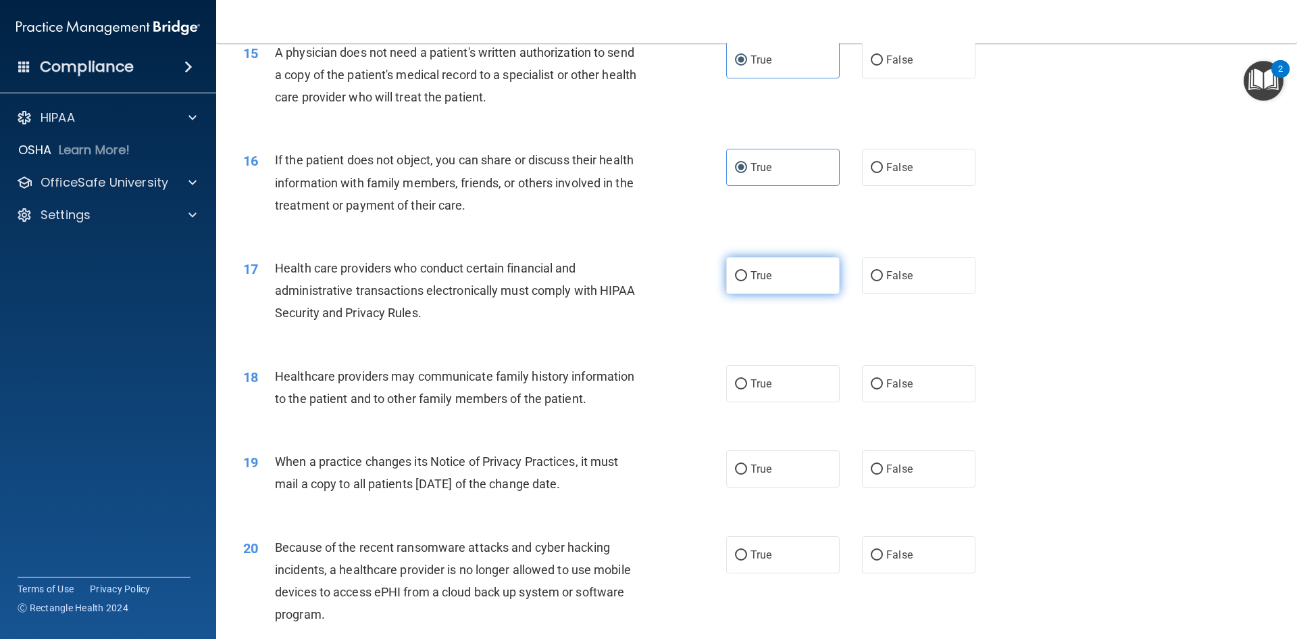
click at [747, 276] on input "True" at bounding box center [741, 276] width 12 height 10
radio input "true"
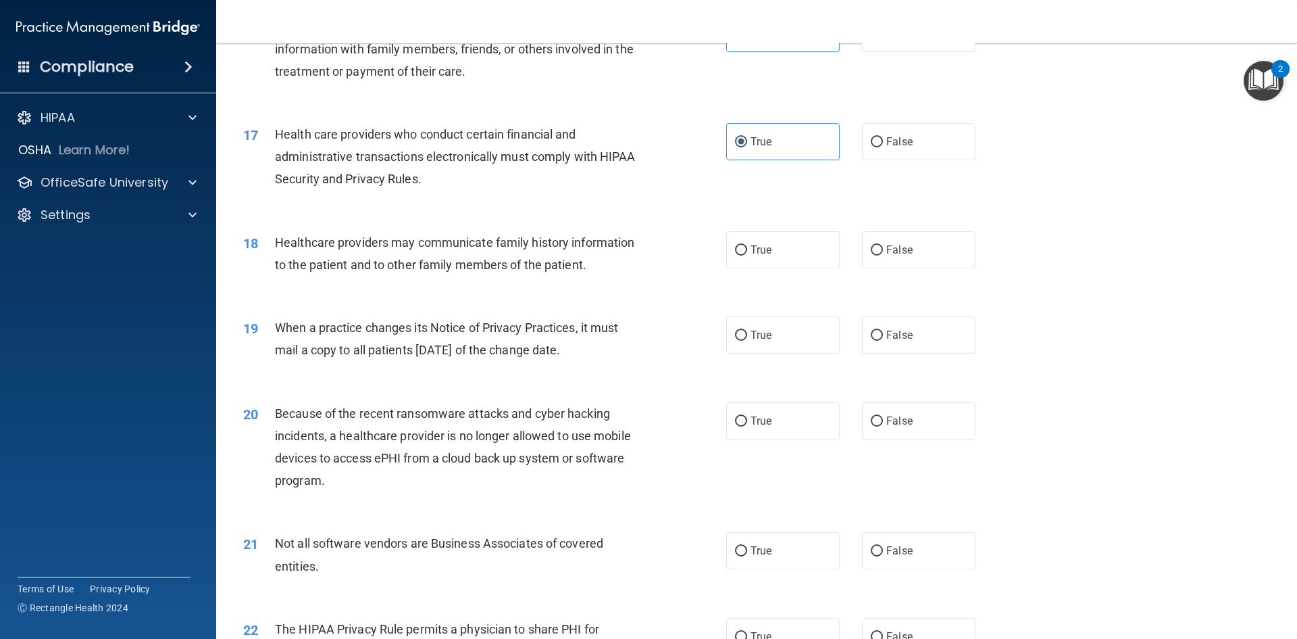
scroll to position [1622, 0]
click at [885, 256] on label "False" at bounding box center [919, 248] width 114 height 37
click at [883, 254] on input "False" at bounding box center [877, 249] width 12 height 10
radio input "true"
click at [800, 332] on label "True" at bounding box center [783, 333] width 114 height 37
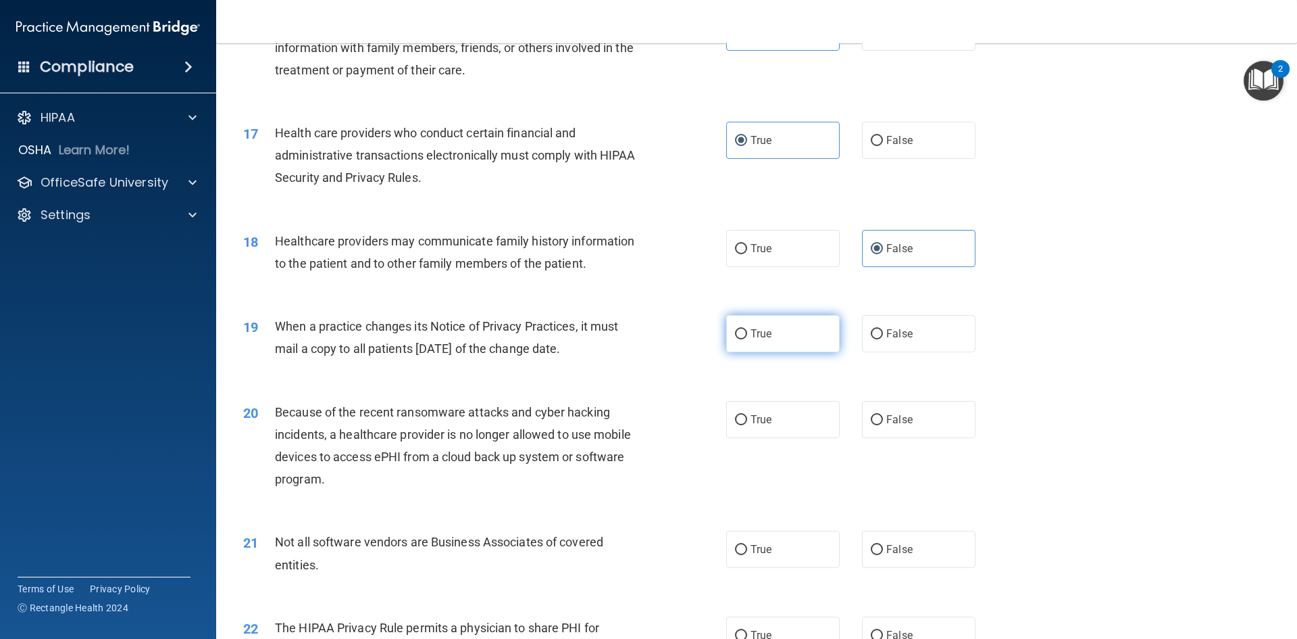
click at [747, 332] on input "True" at bounding box center [741, 334] width 12 height 10
radio input "true"
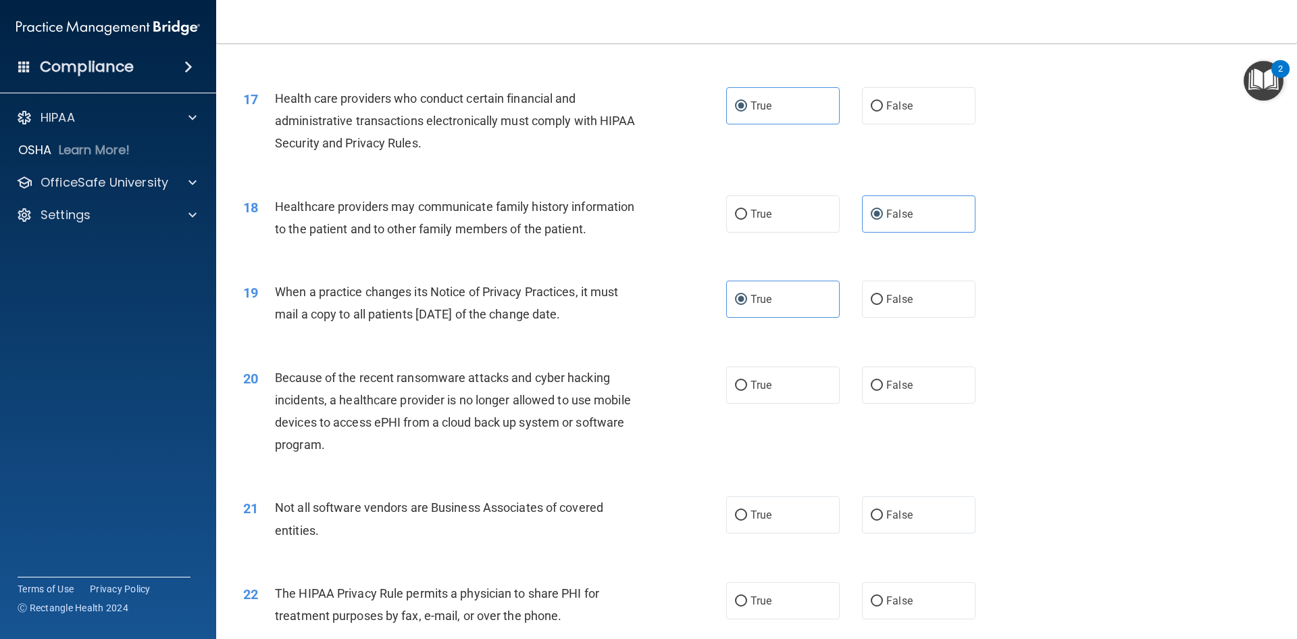
scroll to position [1689, 0]
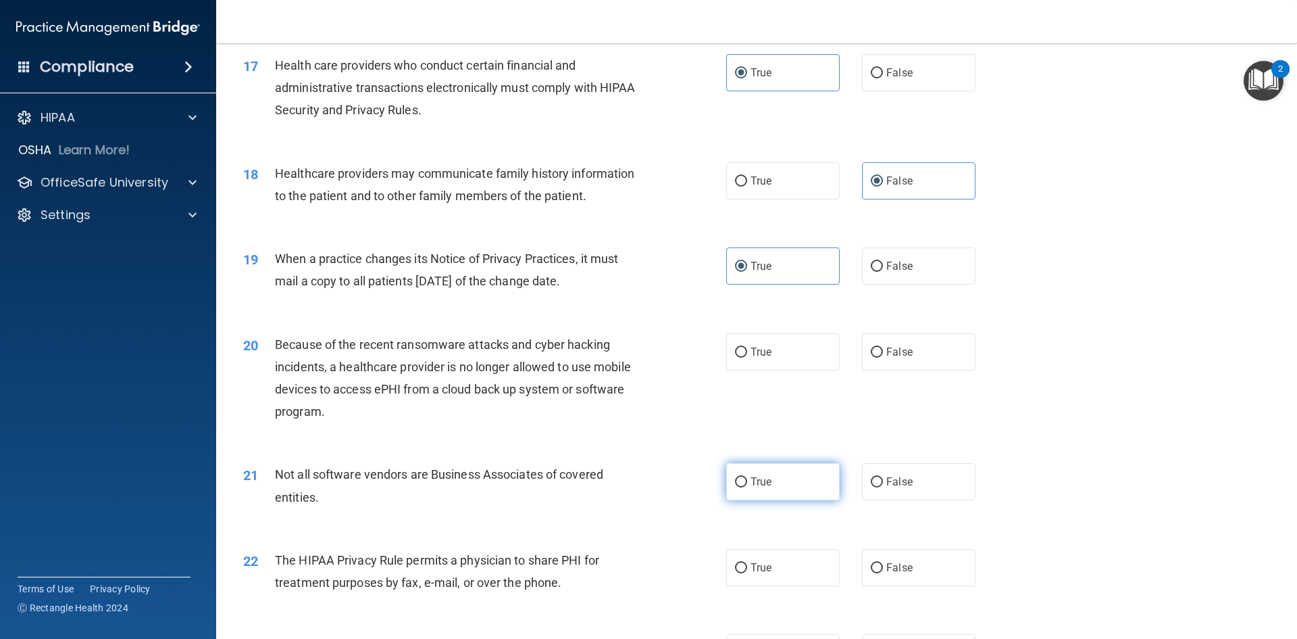
click at [739, 463] on label "True" at bounding box center [783, 481] width 114 height 37
click at [739, 477] on input "True" at bounding box center [741, 482] width 12 height 10
radio input "true"
click at [917, 349] on label "False" at bounding box center [919, 351] width 114 height 37
click at [883, 349] on input "False" at bounding box center [877, 352] width 12 height 10
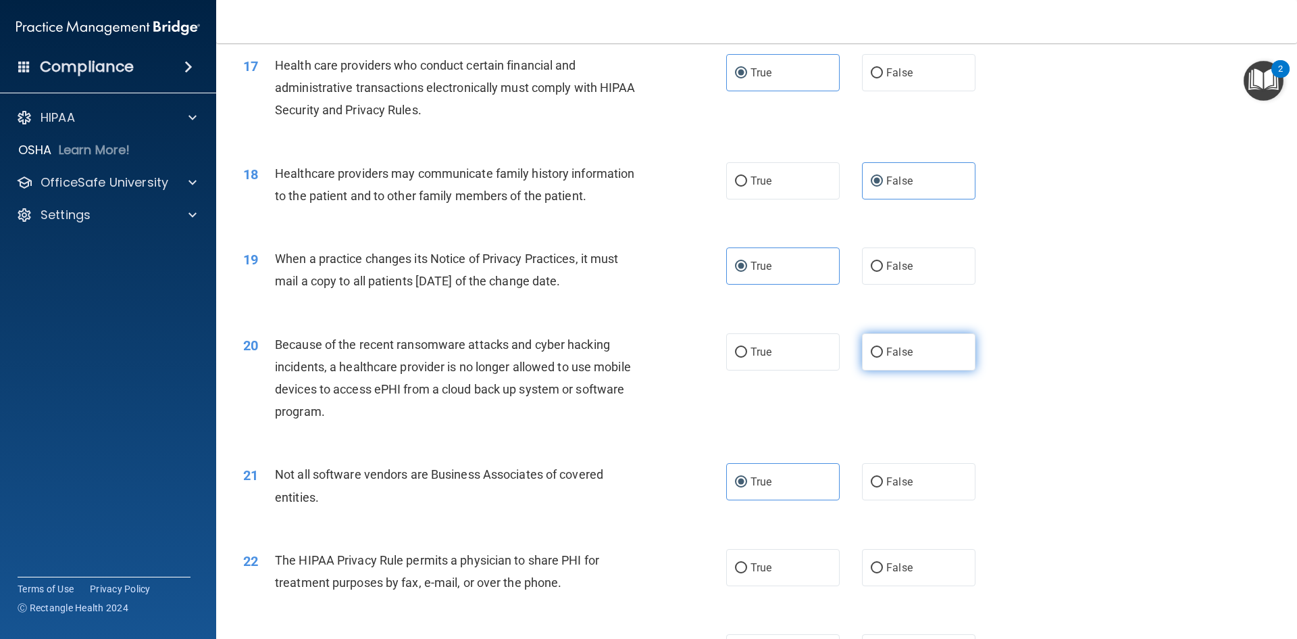
radio input "true"
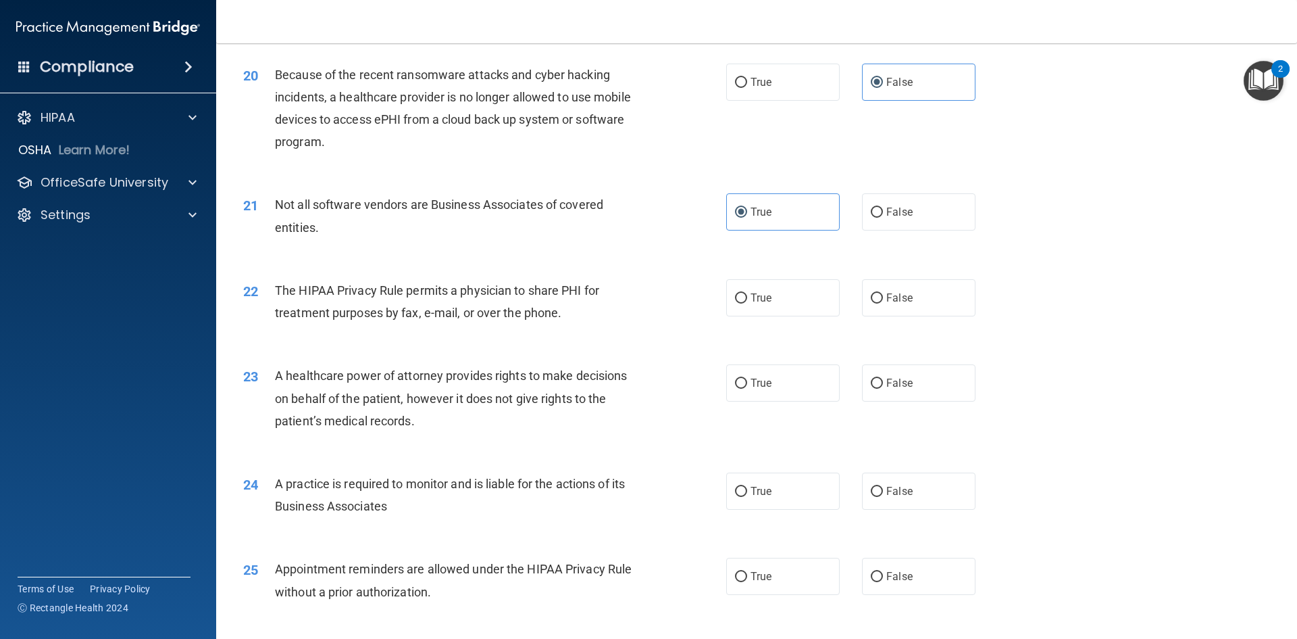
scroll to position [1959, 0]
click at [472, 297] on div "The HIPAA Privacy Rule permits a physician to share PHI for treatment purposes …" at bounding box center [464, 300] width 378 height 45
click at [475, 261] on div "22 The HIPAA Privacy Rule permits a physician to share PHI for treatment purpos…" at bounding box center [756, 303] width 1047 height 85
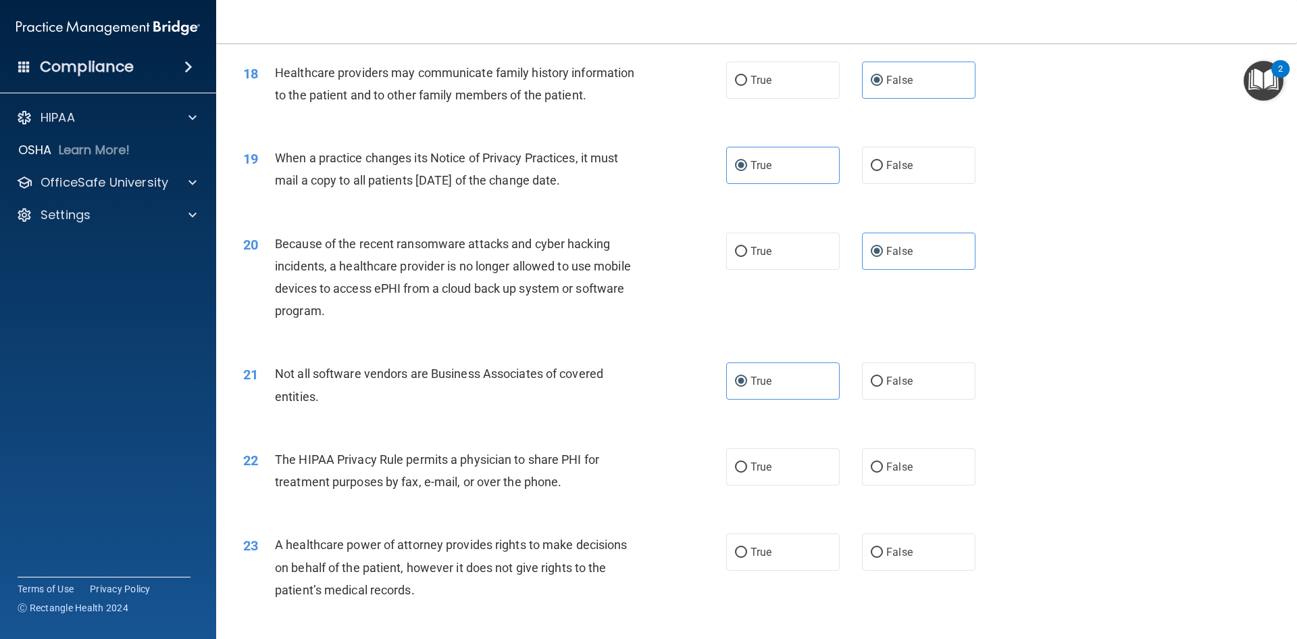
scroll to position [1757, 0]
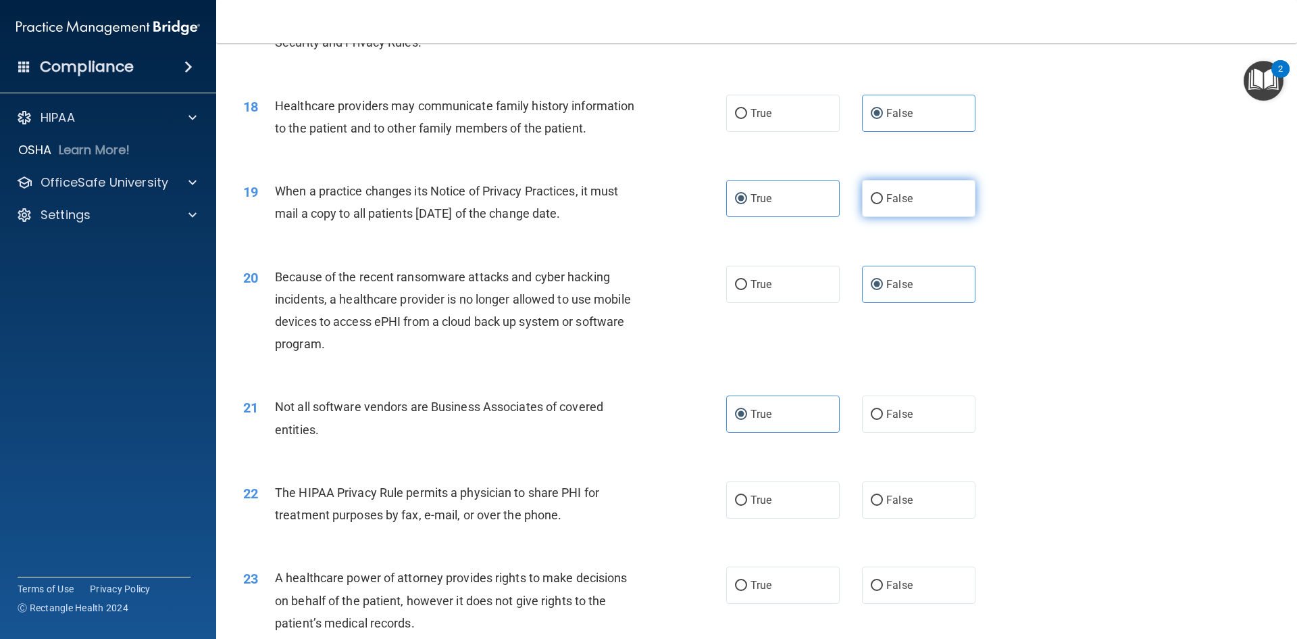
click at [923, 202] on label "False" at bounding box center [919, 198] width 114 height 37
click at [883, 202] on input "False" at bounding box center [877, 199] width 12 height 10
radio input "true"
radio input "false"
click at [469, 233] on div "19 When a practice changes its Notice of Privacy Practices, it must mail a copy…" at bounding box center [756, 205] width 1047 height 85
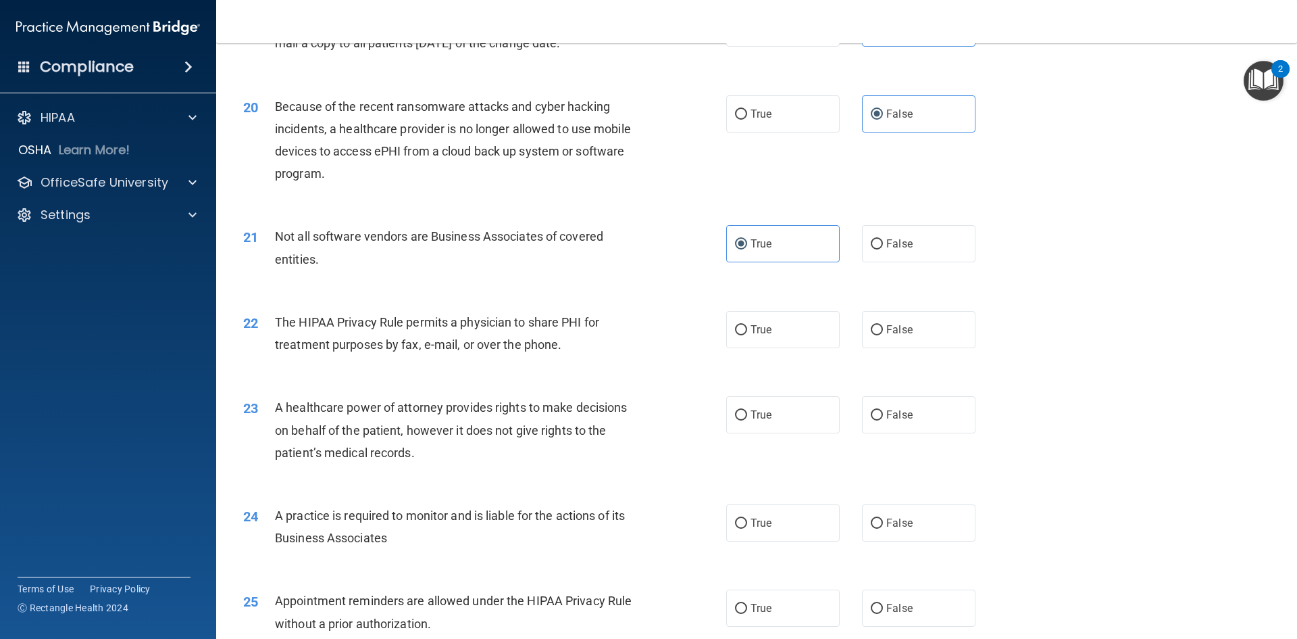
scroll to position [1959, 0]
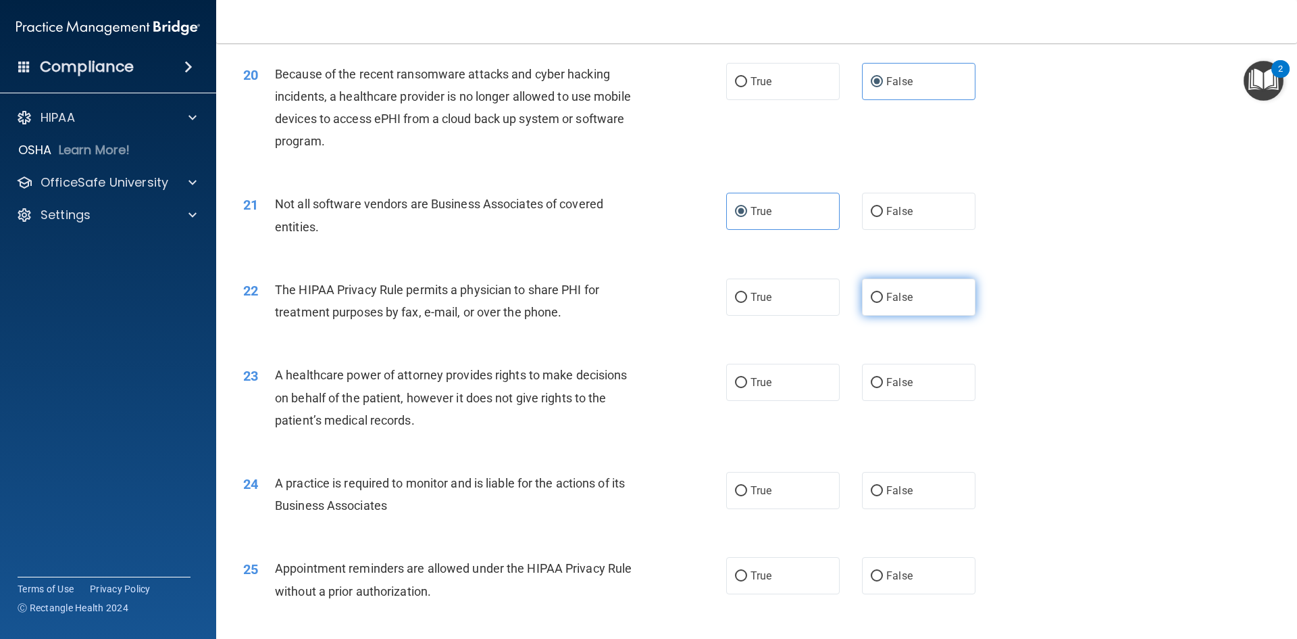
click at [886, 295] on span "False" at bounding box center [899, 297] width 26 height 13
click at [882, 295] on input "False" at bounding box center [877, 298] width 12 height 10
radio input "true"
click at [473, 424] on div "A healthcare power of attorney provides rights to make decisions on behalf of t…" at bounding box center [464, 398] width 378 height 68
click at [739, 294] on input "True" at bounding box center [741, 298] width 12 height 10
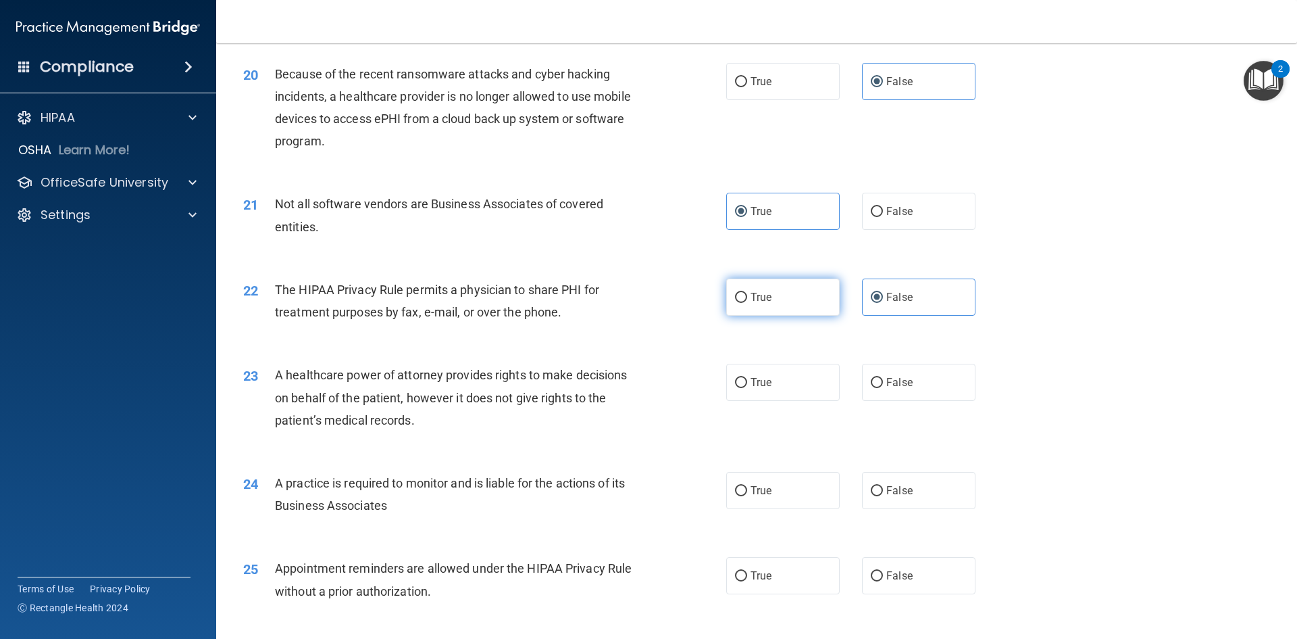
radio input "true"
radio input "false"
click at [766, 394] on label "True" at bounding box center [783, 382] width 114 height 37
click at [747, 388] on input "True" at bounding box center [741, 383] width 12 height 10
radio input "true"
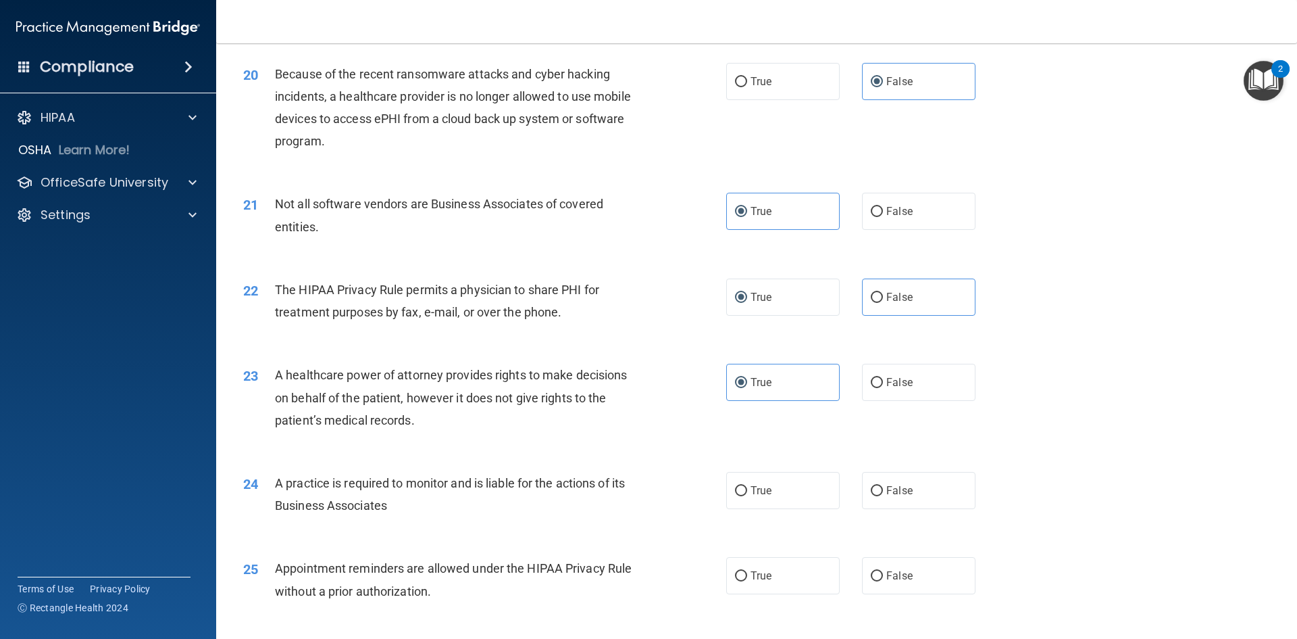
click at [399, 467] on div "24 A practice is required to monitor and is liable for the actions of its Busin…" at bounding box center [756, 497] width 1047 height 85
click at [425, 486] on span "A practice is required to monitor and is liable for the actions of its Business…" at bounding box center [450, 494] width 350 height 36
click at [406, 506] on div "A practice is required to monitor and is liable for the actions of its Business…" at bounding box center [464, 494] width 378 height 45
click at [759, 495] on span "True" at bounding box center [761, 490] width 21 height 13
click at [747, 495] on input "True" at bounding box center [741, 491] width 12 height 10
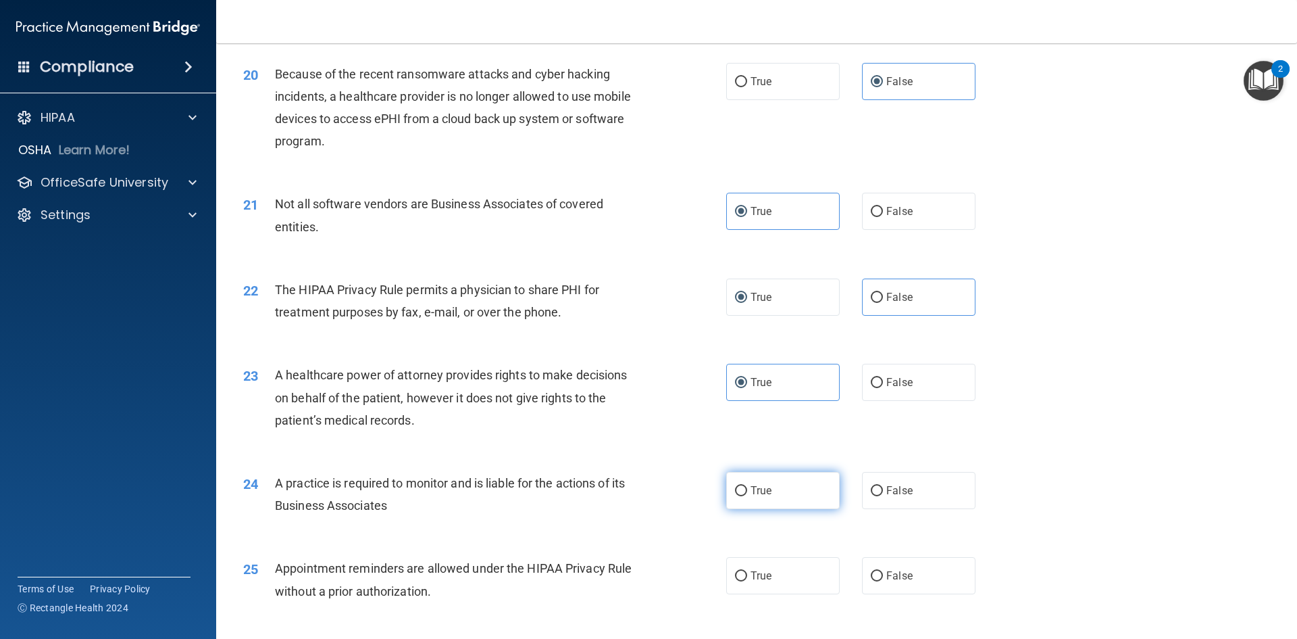
radio input "true"
click at [803, 581] on label "True" at bounding box center [783, 575] width 114 height 37
click at [747, 581] on input "True" at bounding box center [741, 576] width 12 height 10
radio input "true"
click at [390, 306] on span "The HIPAA Privacy Rule permits a physician to share PHI for treatment purposes …" at bounding box center [437, 300] width 324 height 36
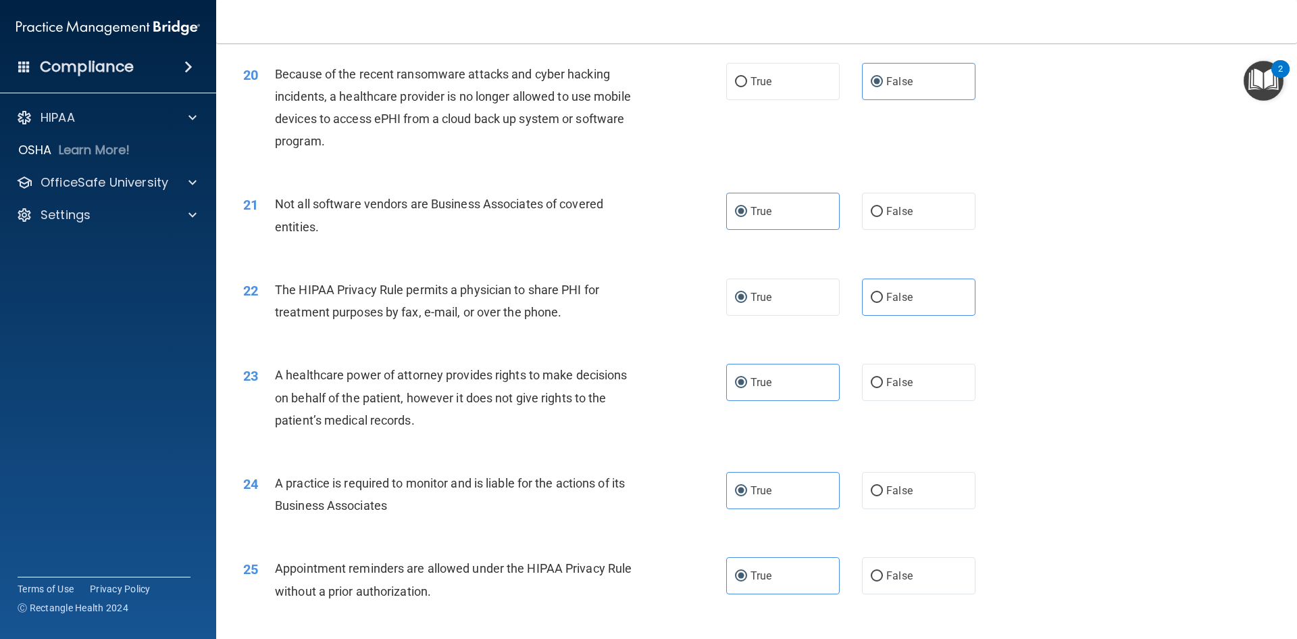
click at [372, 361] on div "23 A healthcare power of attorney provides rights to make decisions on behalf o…" at bounding box center [756, 401] width 1047 height 108
click at [875, 364] on label "False" at bounding box center [919, 382] width 114 height 37
click at [875, 378] on input "False" at bounding box center [877, 383] width 12 height 10
radio input "true"
radio input "false"
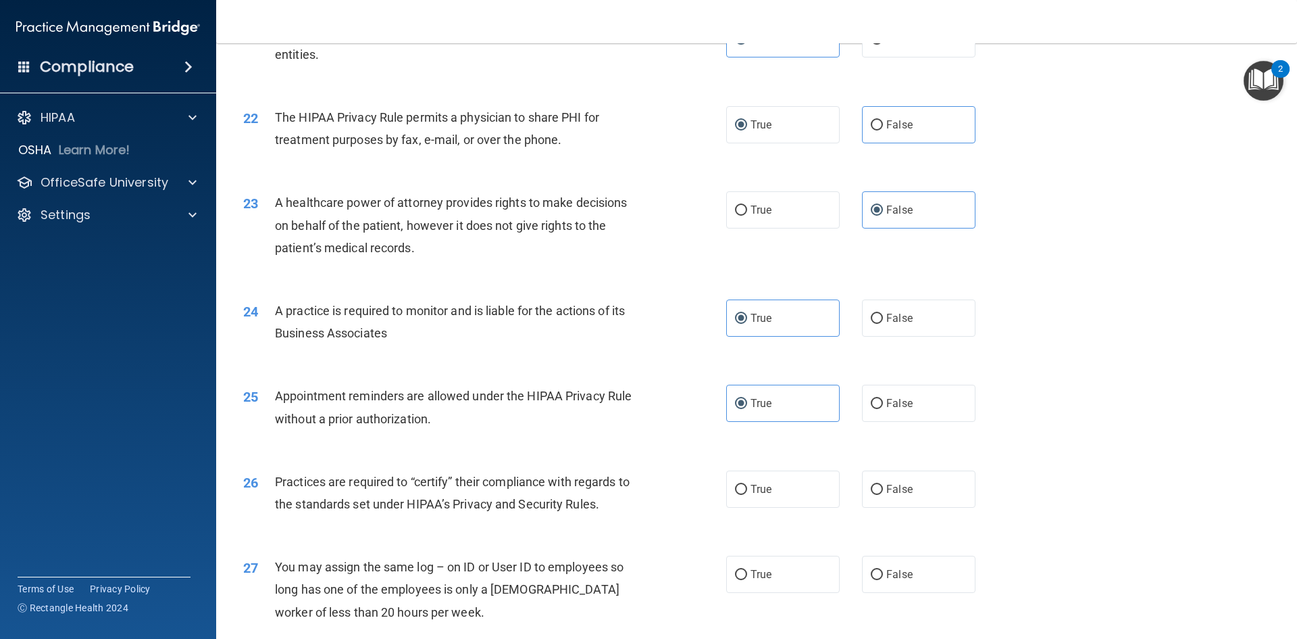
scroll to position [2162, 0]
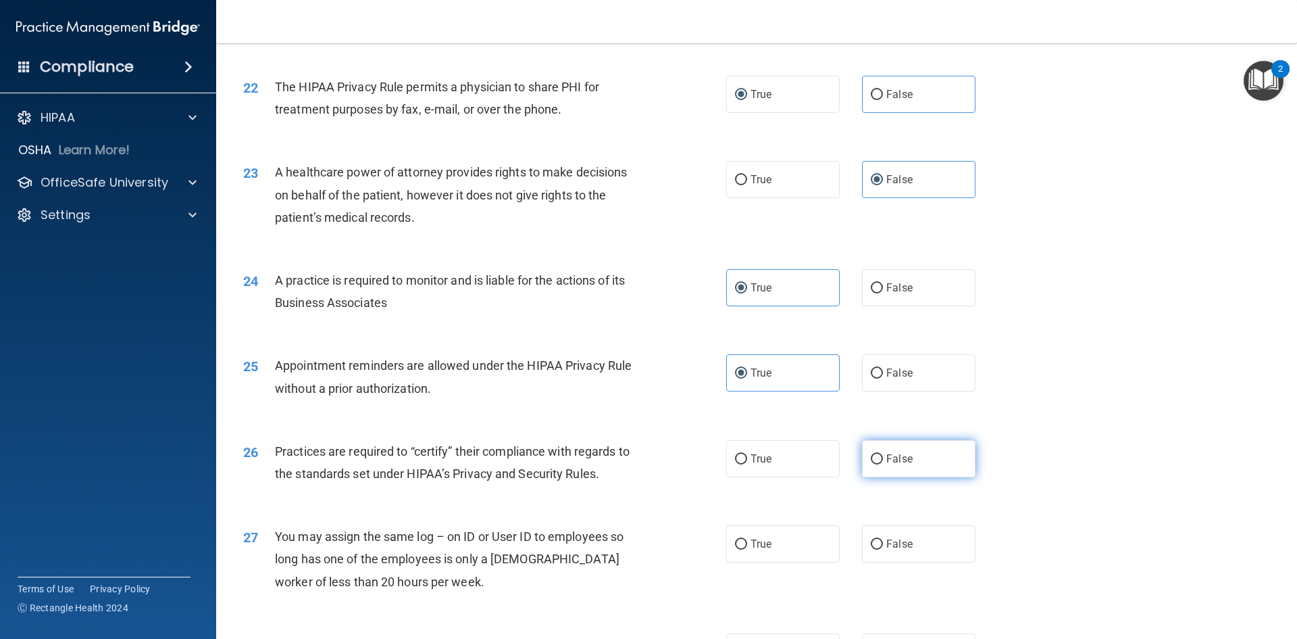
click at [882, 468] on label "False" at bounding box center [919, 458] width 114 height 37
click at [882, 464] on input "False" at bounding box center [877, 459] width 12 height 10
radio input "true"
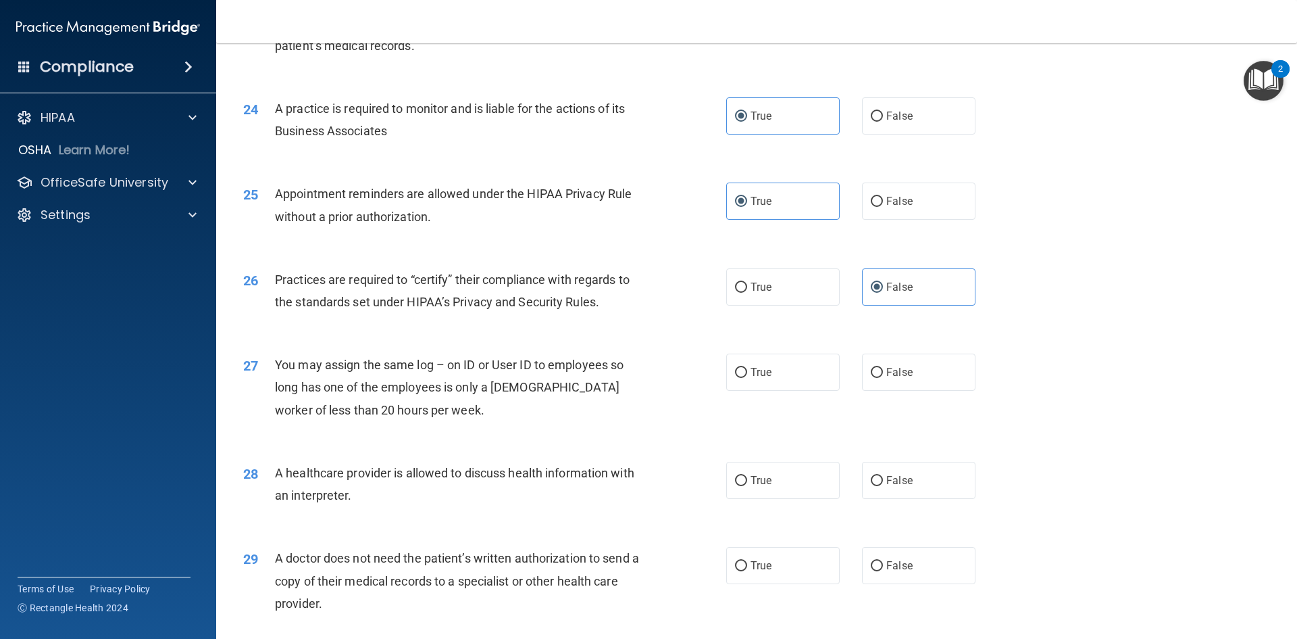
scroll to position [2365, 0]
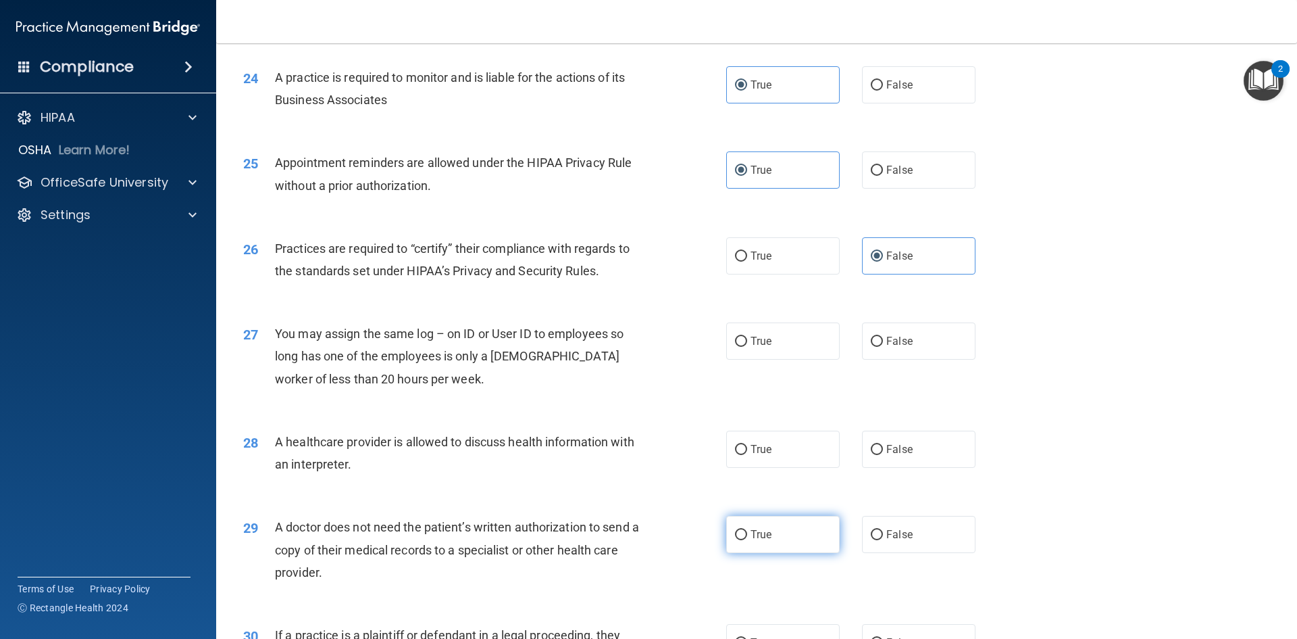
click at [764, 533] on span "True" at bounding box center [761, 534] width 21 height 13
click at [747, 533] on input "True" at bounding box center [741, 535] width 12 height 10
radio input "true"
click at [879, 359] on label "False" at bounding box center [919, 340] width 114 height 37
click at [879, 347] on input "False" at bounding box center [877, 341] width 12 height 10
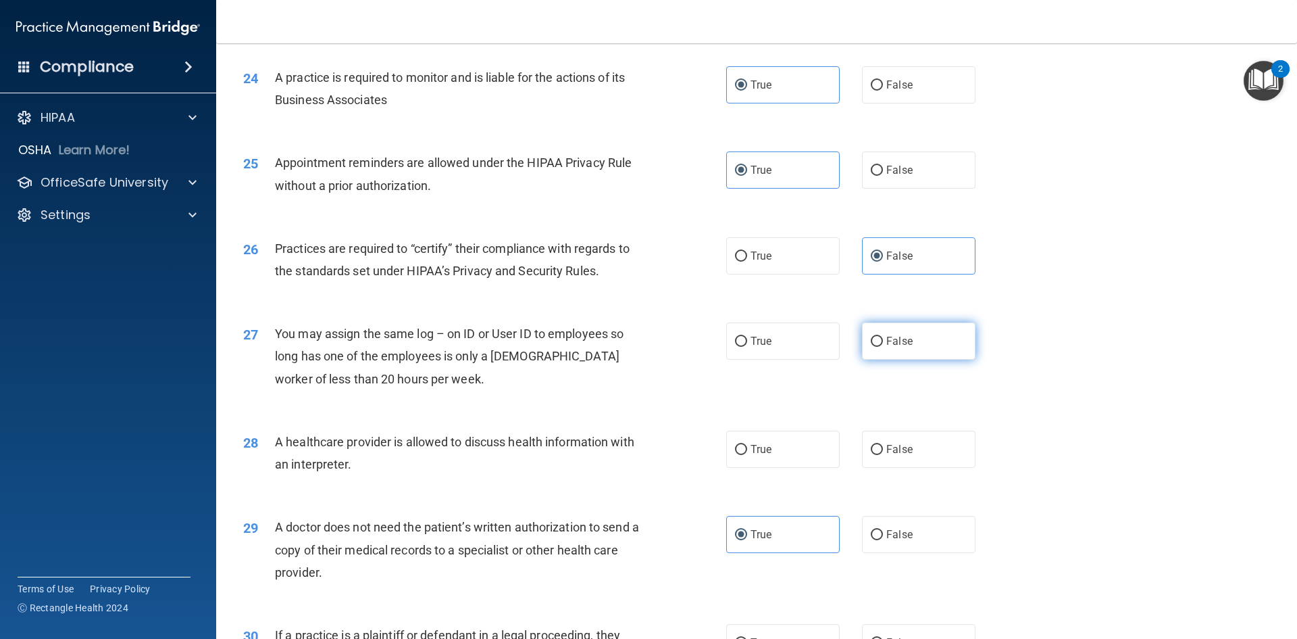
radio input "true"
click at [763, 427] on div "28 A healthcare provider is allowed to discuss health information with an inter…" at bounding box center [756, 456] width 1047 height 85
click at [751, 453] on span "True" at bounding box center [761, 449] width 21 height 13
click at [747, 453] on input "True" at bounding box center [741, 450] width 12 height 10
radio input "true"
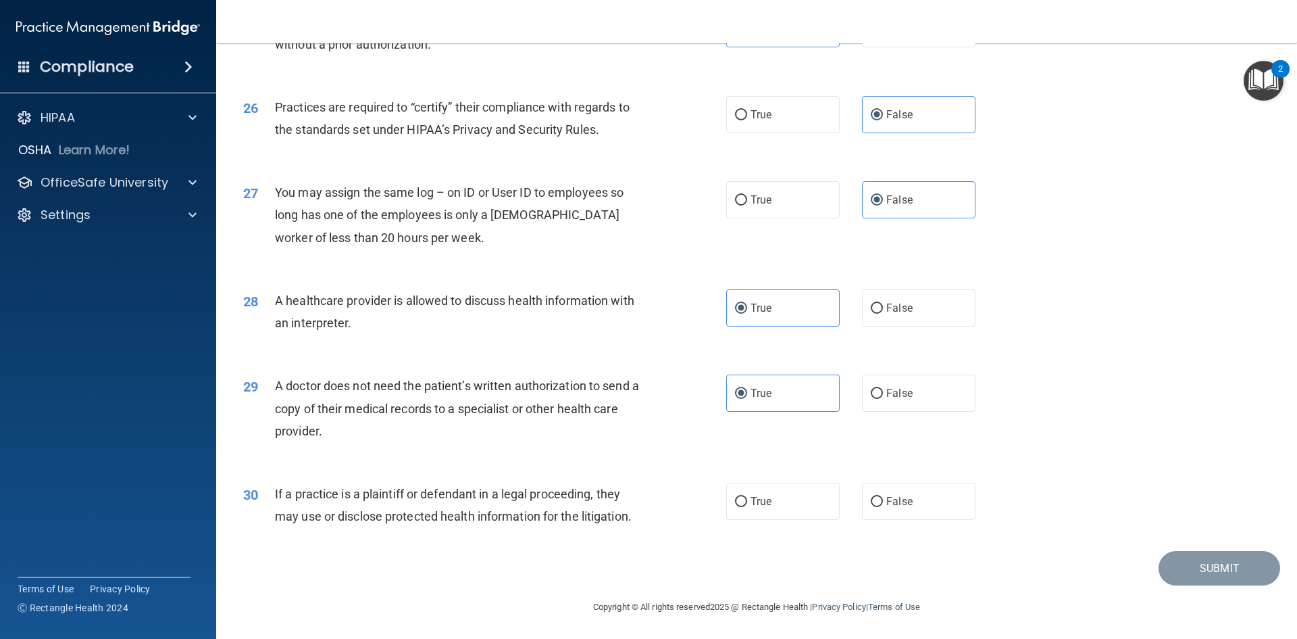
scroll to position [2507, 0]
click at [814, 501] on label "True" at bounding box center [783, 500] width 114 height 37
click at [747, 501] on input "True" at bounding box center [741, 501] width 12 height 10
radio input "true"
click at [1237, 561] on button "Submit" at bounding box center [1220, 567] width 122 height 34
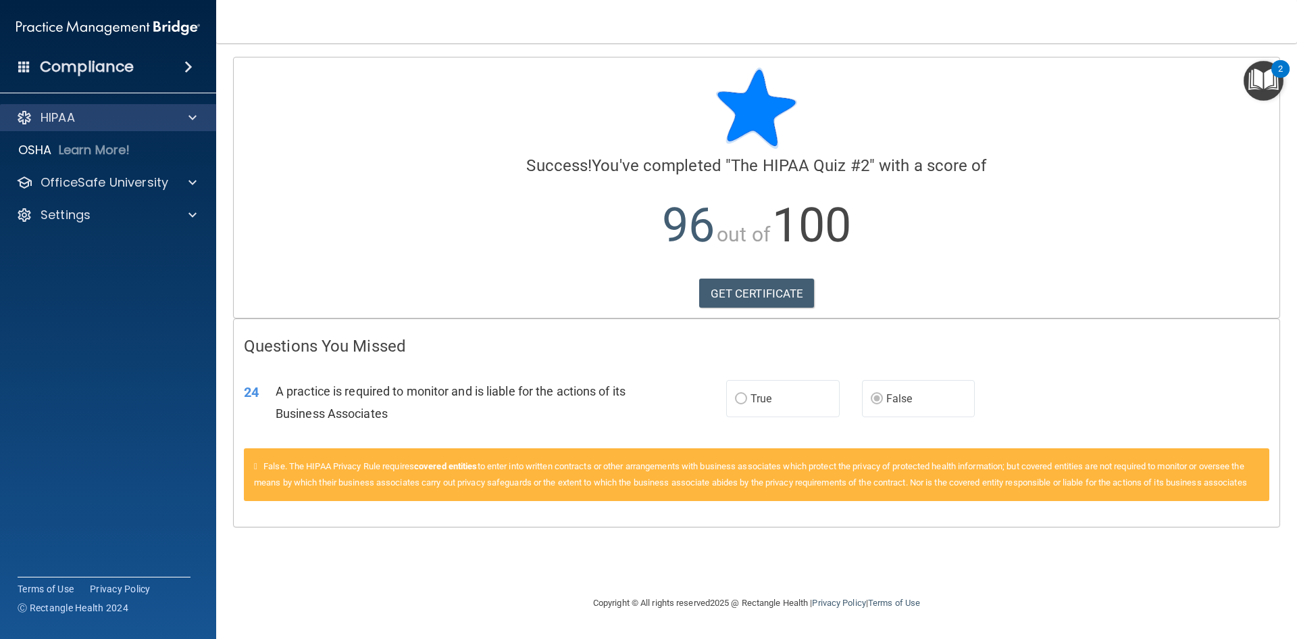
click at [93, 128] on div "HIPAA" at bounding box center [108, 117] width 217 height 27
click at [119, 116] on div "HIPAA" at bounding box center [90, 117] width 168 height 16
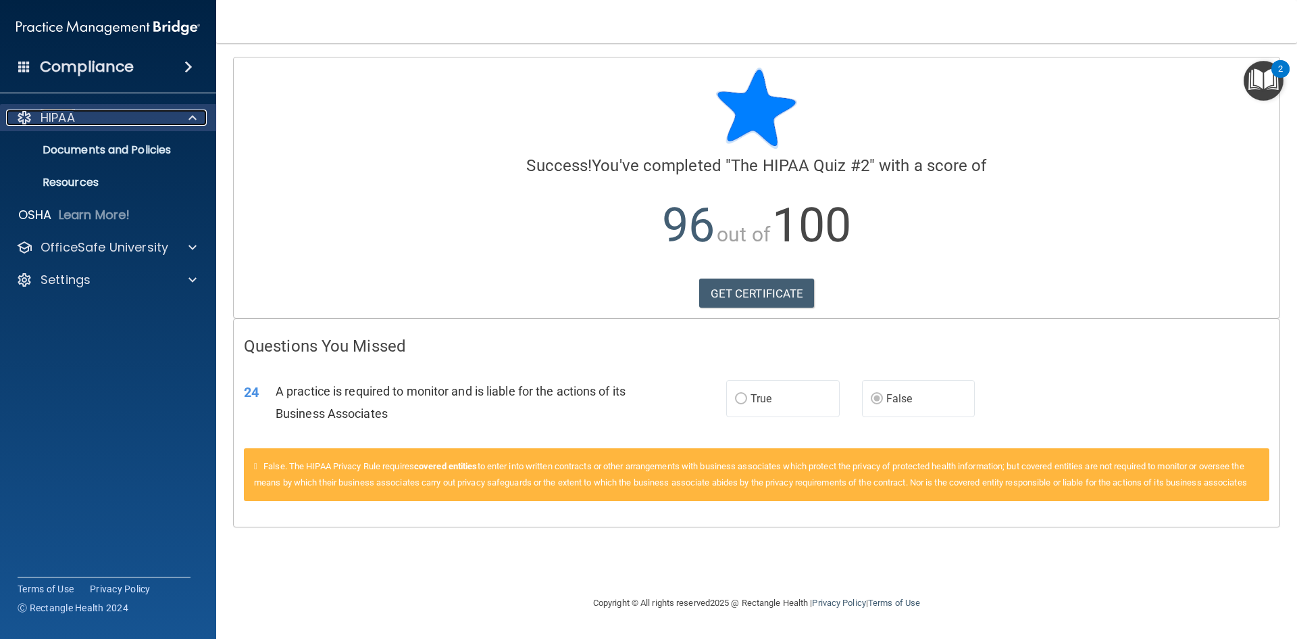
click at [119, 116] on div "HIPAA" at bounding box center [90, 117] width 168 height 16
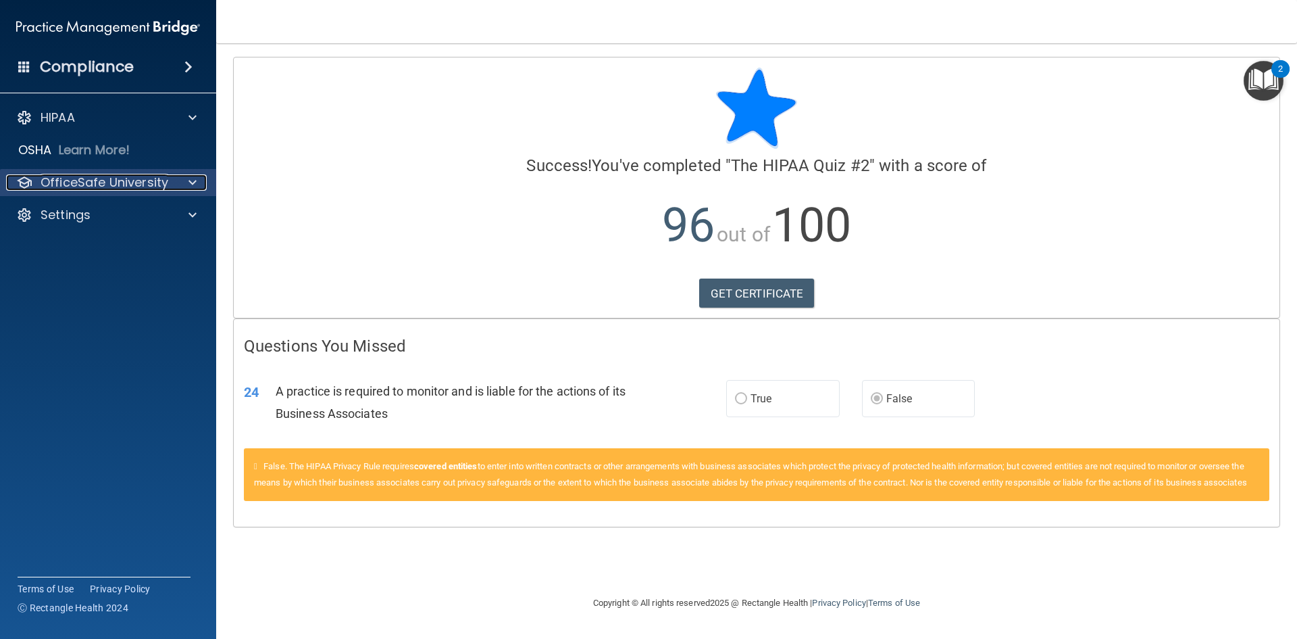
click at [120, 180] on p "OfficeSafe University" at bounding box center [105, 182] width 128 height 16
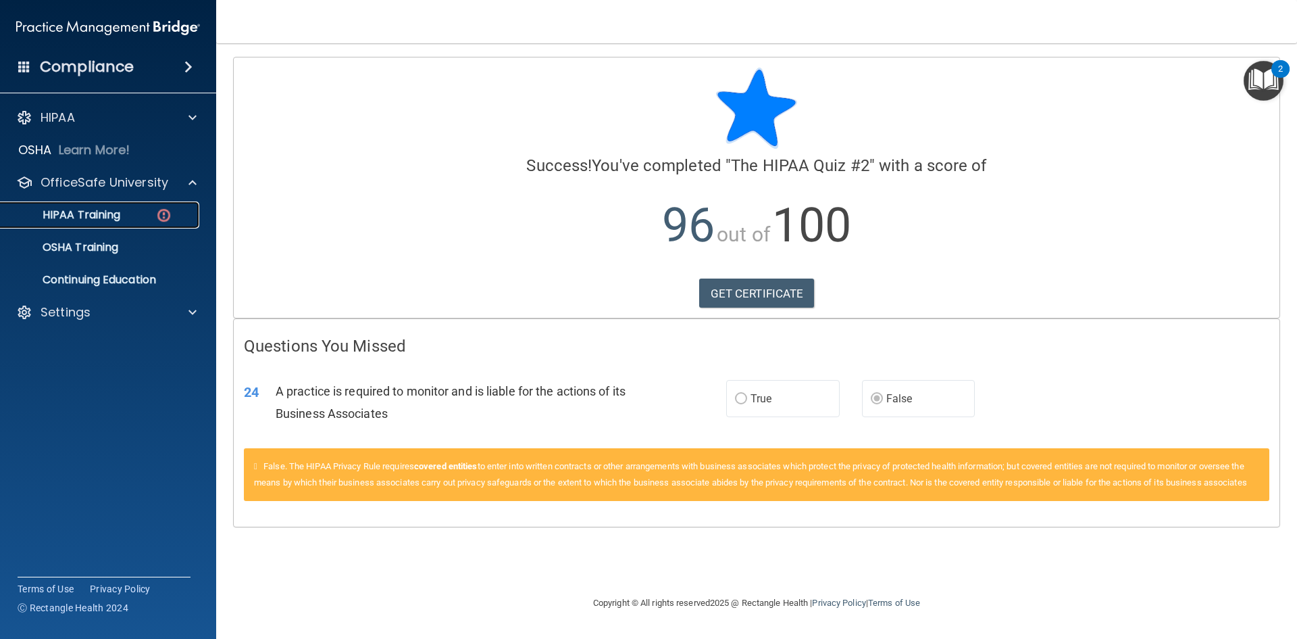
click at [106, 206] on link "HIPAA Training" at bounding box center [92, 214] width 213 height 27
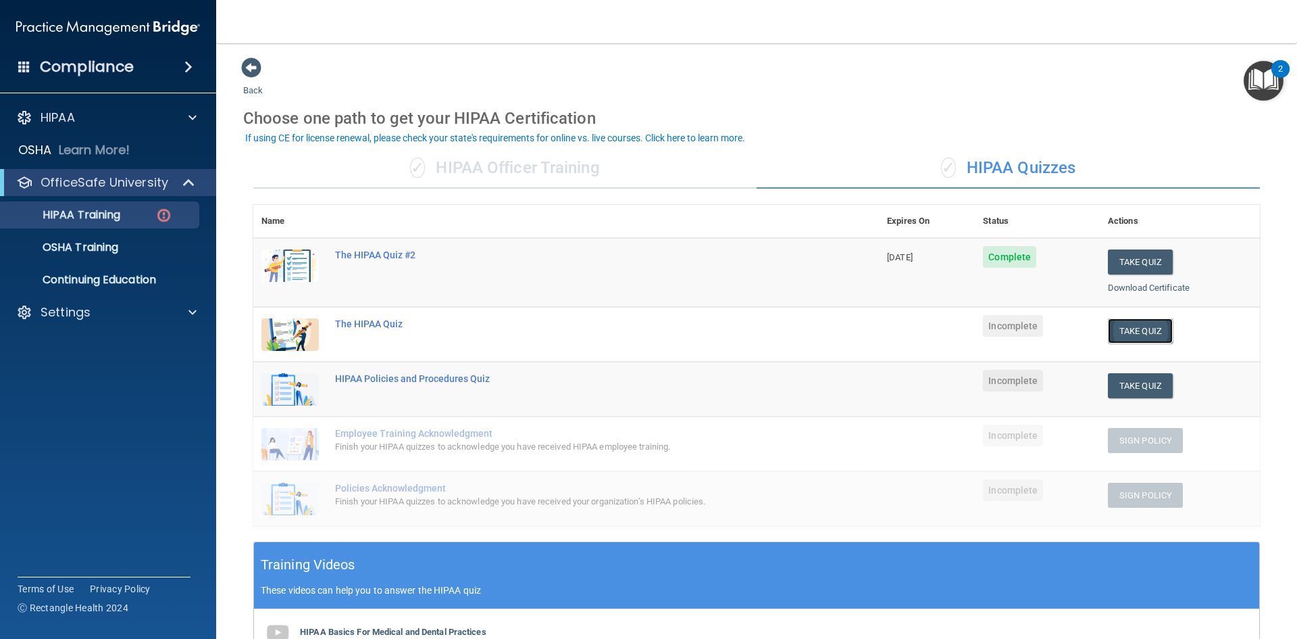
click at [1149, 334] on button "Take Quiz" at bounding box center [1140, 330] width 65 height 25
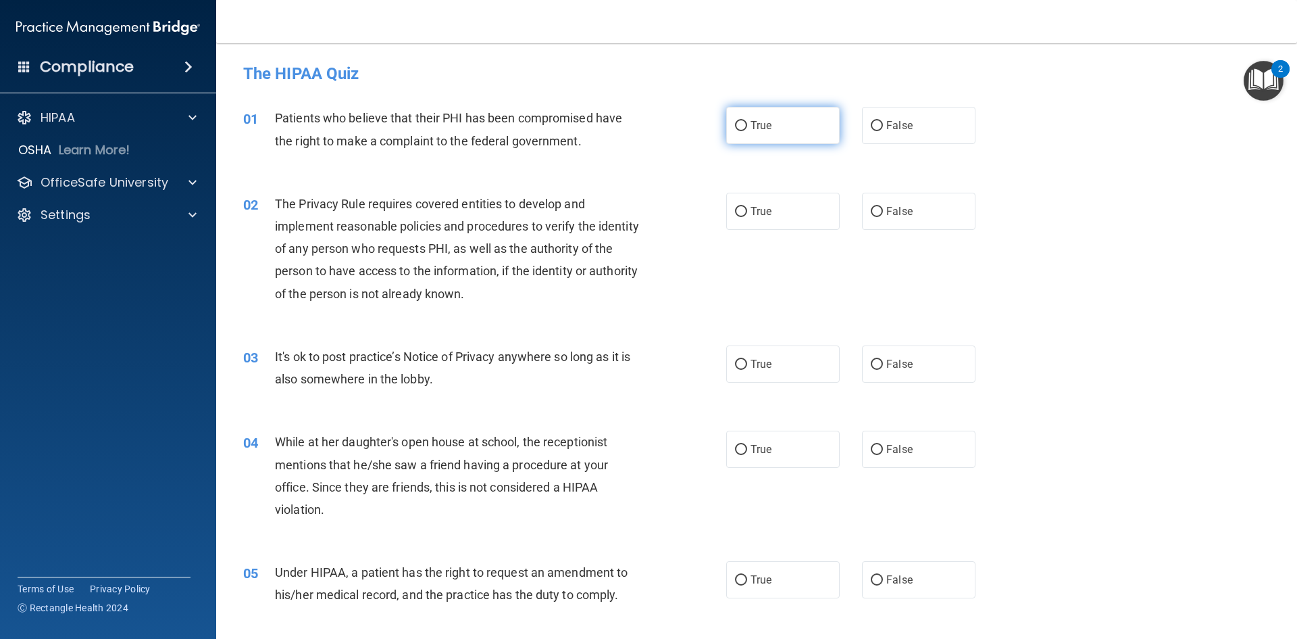
drag, startPoint x: 768, startPoint y: 96, endPoint x: 767, endPoint y: 110, distance: 14.2
click at [767, 103] on div "01 Patients who believe that their PHI has been compromised have the right to m…" at bounding box center [756, 132] width 1047 height 85
click at [759, 136] on label "True" at bounding box center [783, 125] width 114 height 37
click at [747, 131] on input "True" at bounding box center [741, 126] width 12 height 10
radio input "true"
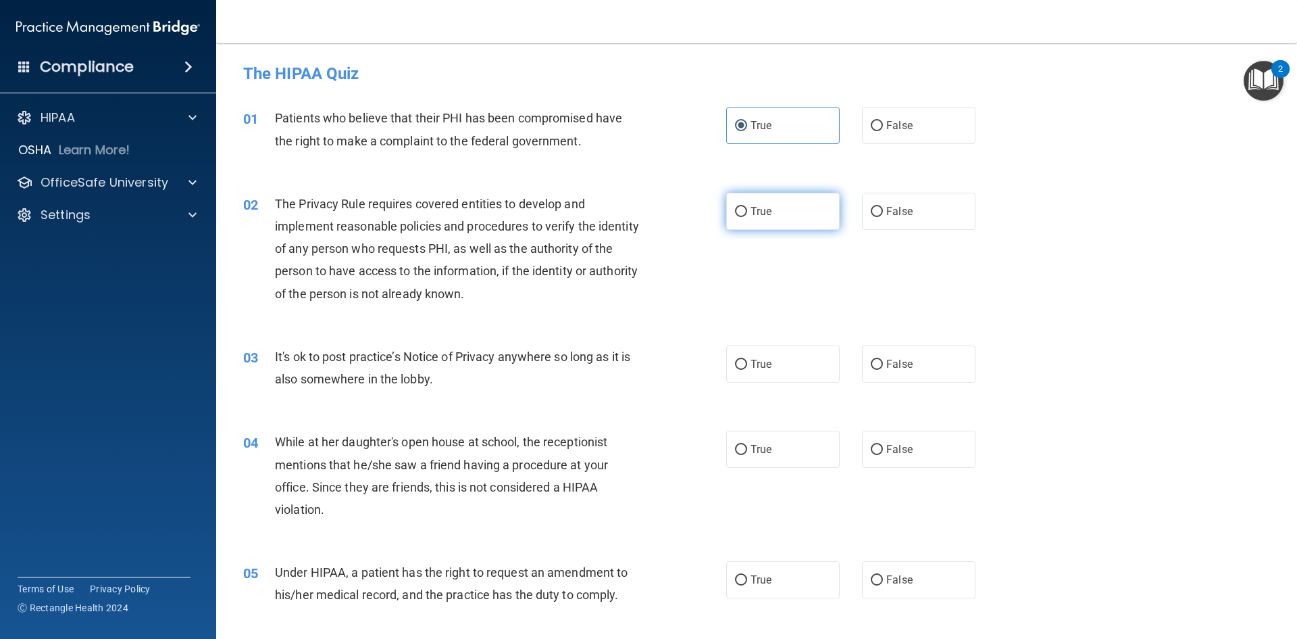
click at [772, 217] on label "True" at bounding box center [783, 211] width 114 height 37
click at [747, 217] on input "True" at bounding box center [741, 212] width 12 height 10
radio input "true"
click at [503, 407] on div "03 It's ok to post practice’s Notice of Privacy anywhere so long as it is also …" at bounding box center [756, 370] width 1047 height 85
click at [886, 361] on span "False" at bounding box center [899, 363] width 26 height 13
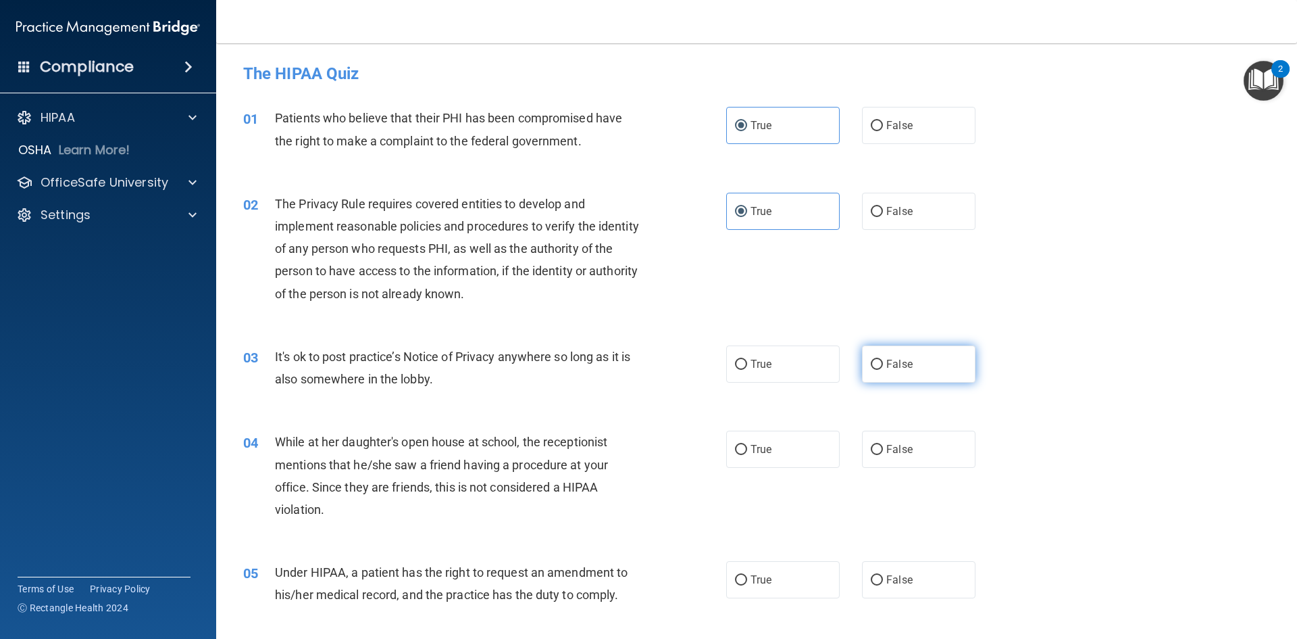
click at [883, 361] on input "False" at bounding box center [877, 364] width 12 height 10
radio input "true"
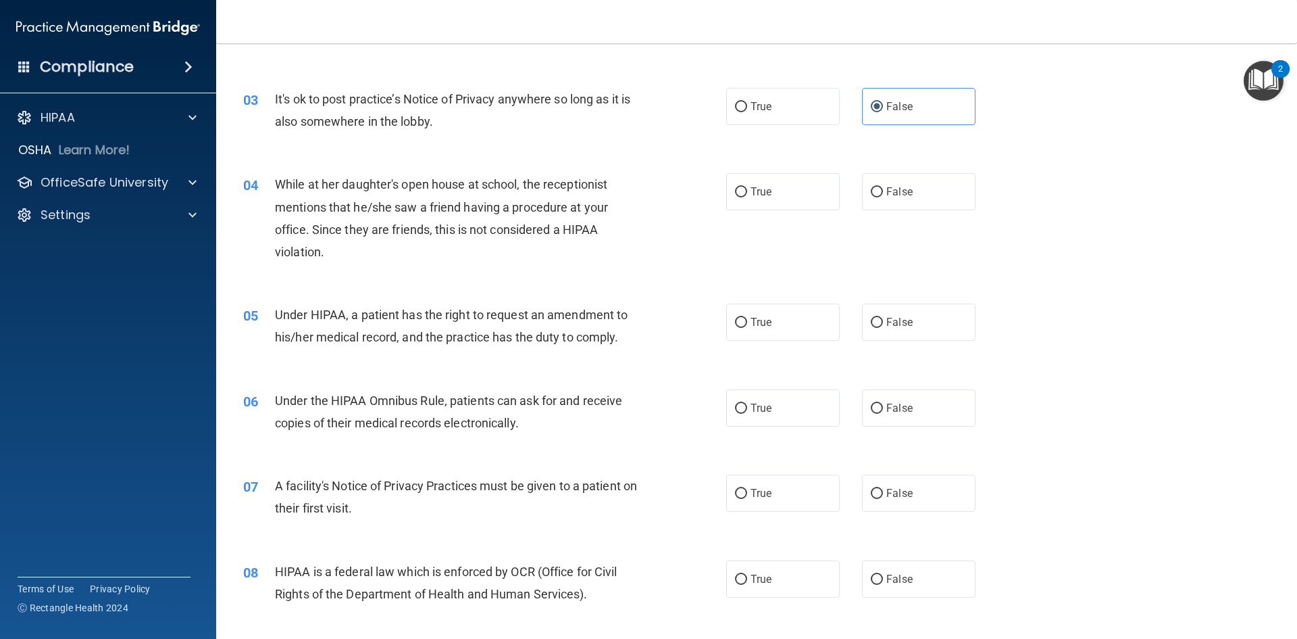
scroll to position [270, 0]
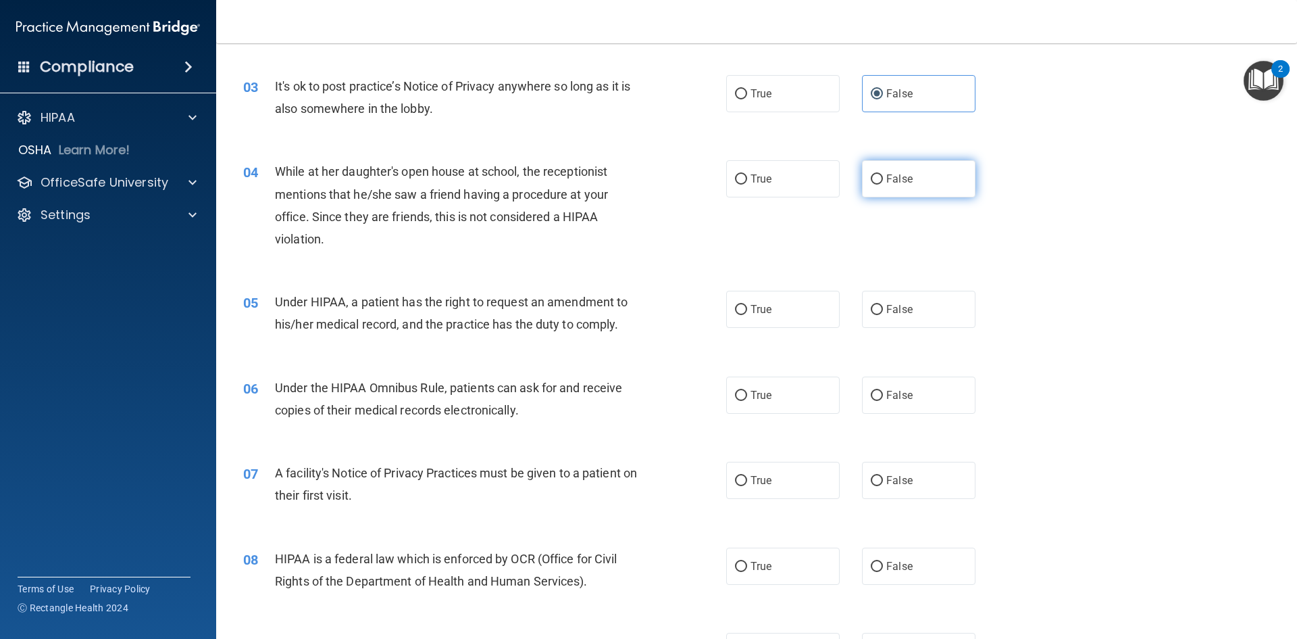
click at [875, 165] on label "False" at bounding box center [919, 178] width 114 height 37
click at [875, 174] on input "False" at bounding box center [877, 179] width 12 height 10
radio input "true"
click at [370, 341] on div "05 Under HIPAA, a patient has the right to request an amendment to his/her medi…" at bounding box center [485, 316] width 524 height 51
click at [908, 316] on label "False" at bounding box center [919, 309] width 114 height 37
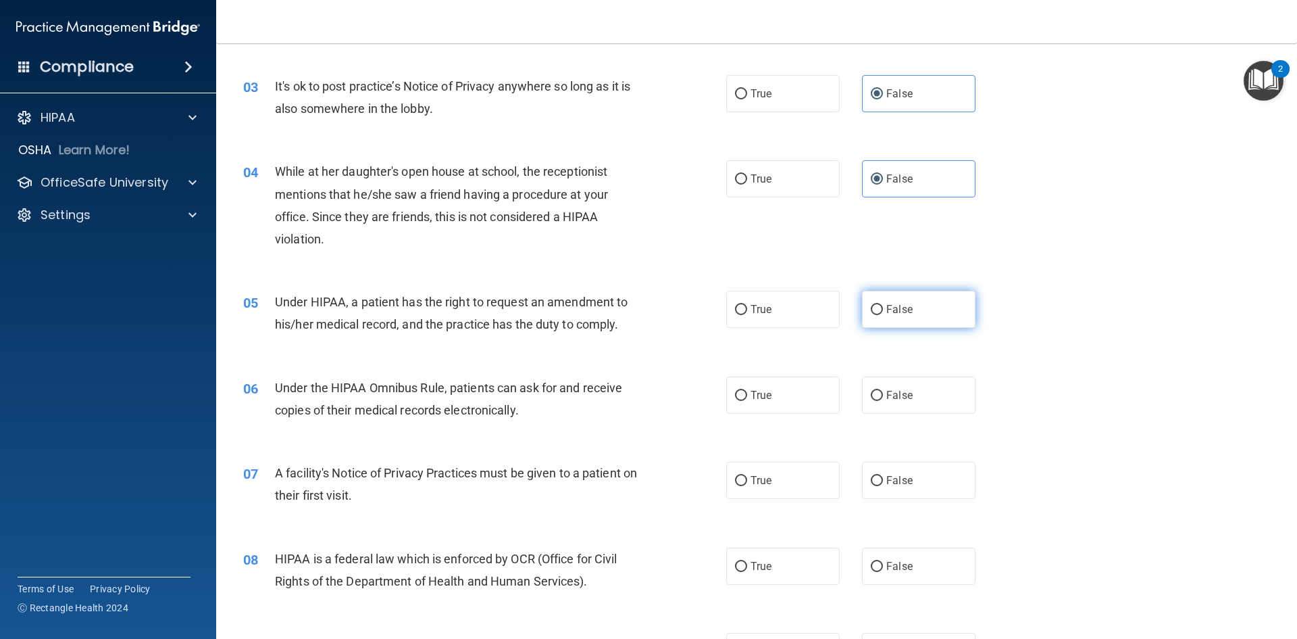
click at [883, 315] on input "False" at bounding box center [877, 310] width 12 height 10
radio input "true"
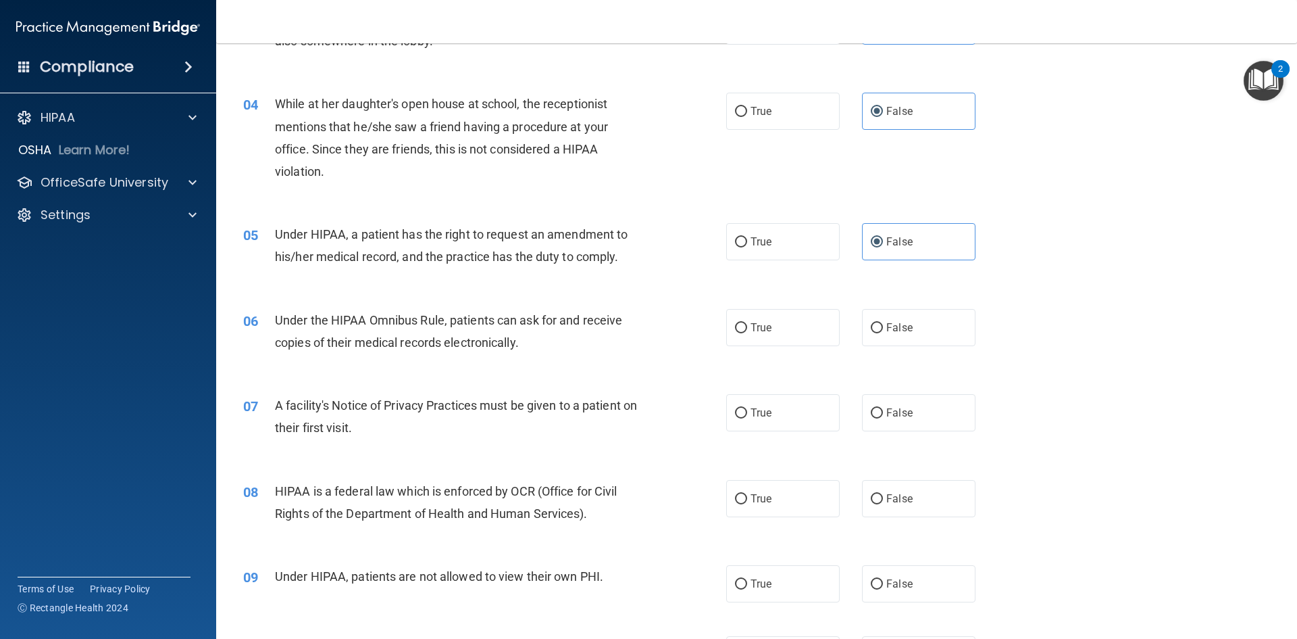
scroll to position [405, 0]
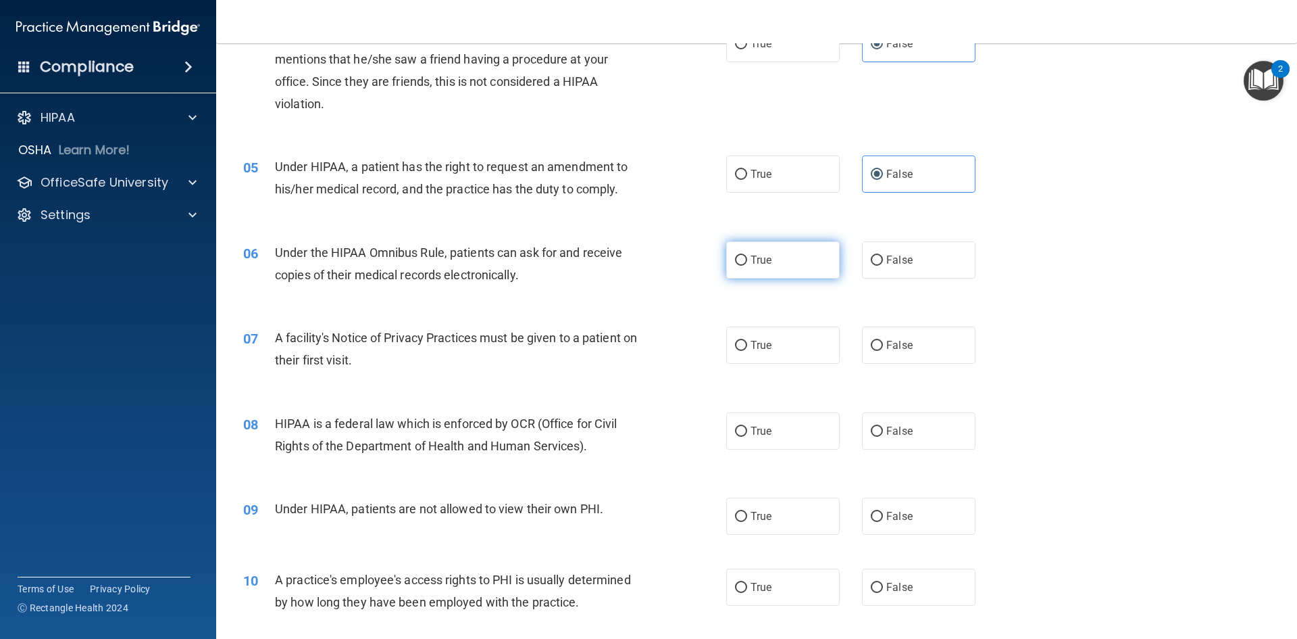
click at [727, 278] on label "True" at bounding box center [783, 259] width 114 height 37
click at [735, 266] on input "True" at bounding box center [741, 260] width 12 height 10
radio input "true"
click at [761, 349] on span "True" at bounding box center [761, 345] width 21 height 13
click at [747, 349] on input "True" at bounding box center [741, 346] width 12 height 10
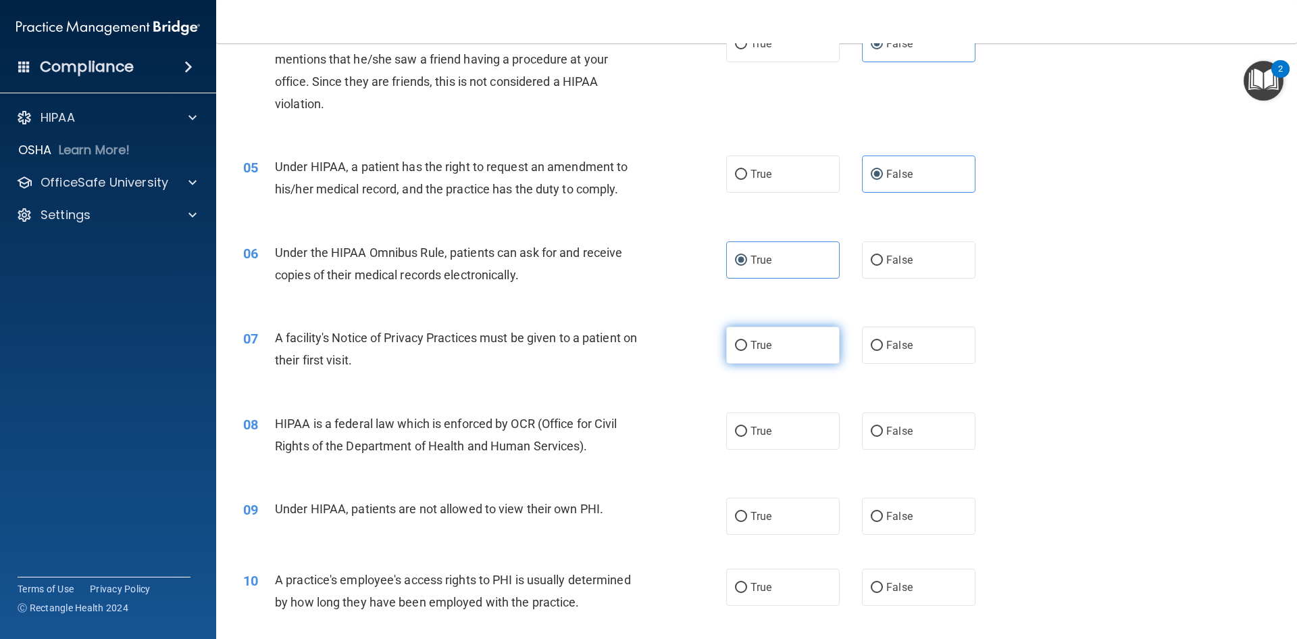
radio input "true"
click at [641, 407] on div "08 HIPAA is a federal law which is enforced by OCR (Office for Civil Rights of …" at bounding box center [756, 437] width 1047 height 85
click at [780, 439] on label "True" at bounding box center [783, 430] width 114 height 37
click at [747, 436] on input "True" at bounding box center [741, 431] width 12 height 10
radio input "true"
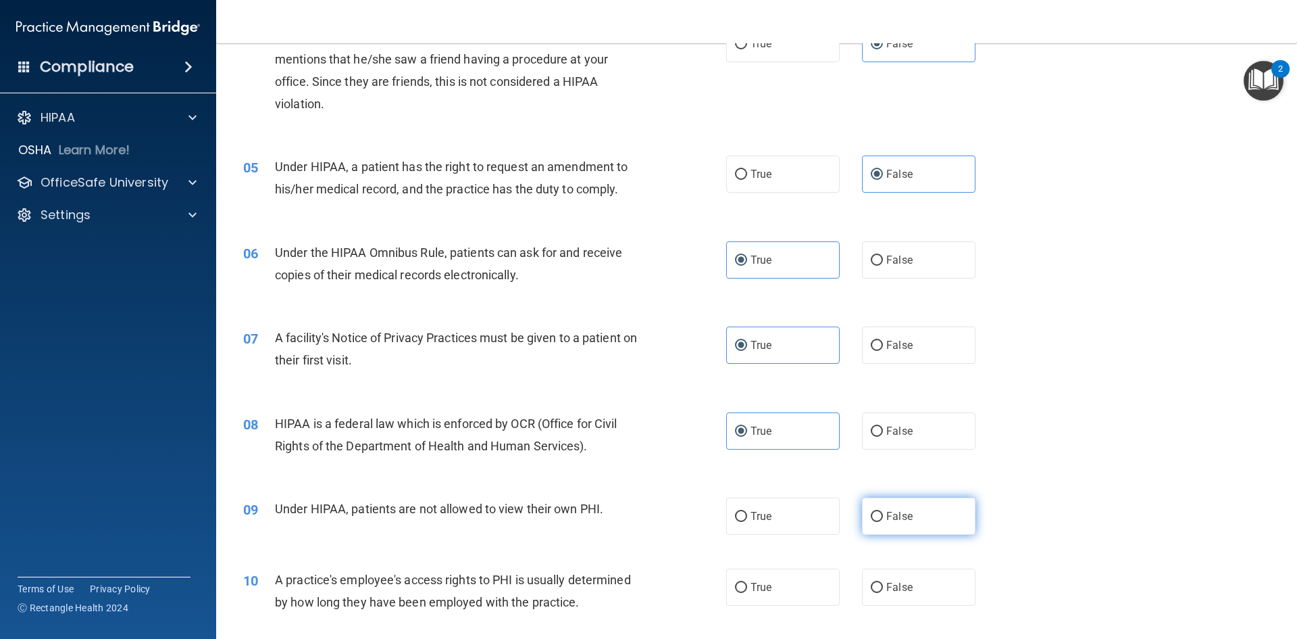
click at [904, 508] on label "False" at bounding box center [919, 515] width 114 height 37
click at [883, 511] on input "False" at bounding box center [877, 516] width 12 height 10
radio input "true"
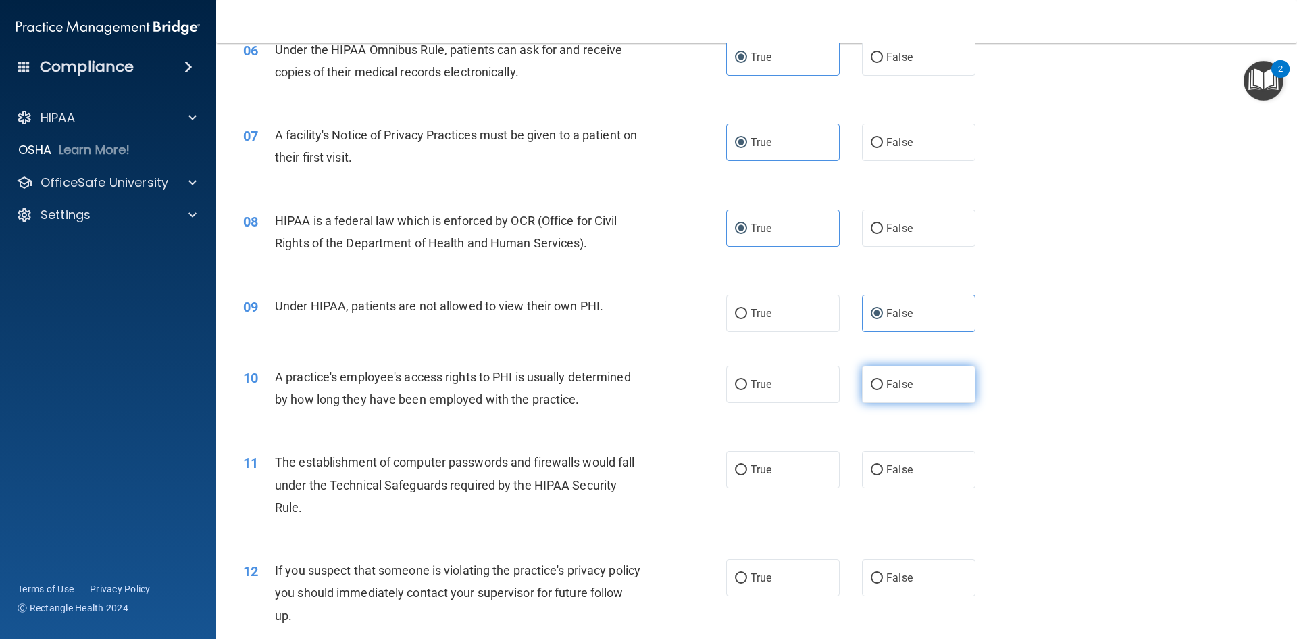
click at [936, 384] on label "False" at bounding box center [919, 384] width 114 height 37
click at [883, 384] on input "False" at bounding box center [877, 385] width 12 height 10
radio input "true"
click at [524, 470] on div "The establishment of computer passwords and firewalls would fall under the Tech…" at bounding box center [464, 485] width 378 height 68
click at [452, 476] on span "The establishment of computer passwords and firewalls would fall under the Tech…" at bounding box center [454, 484] width 359 height 59
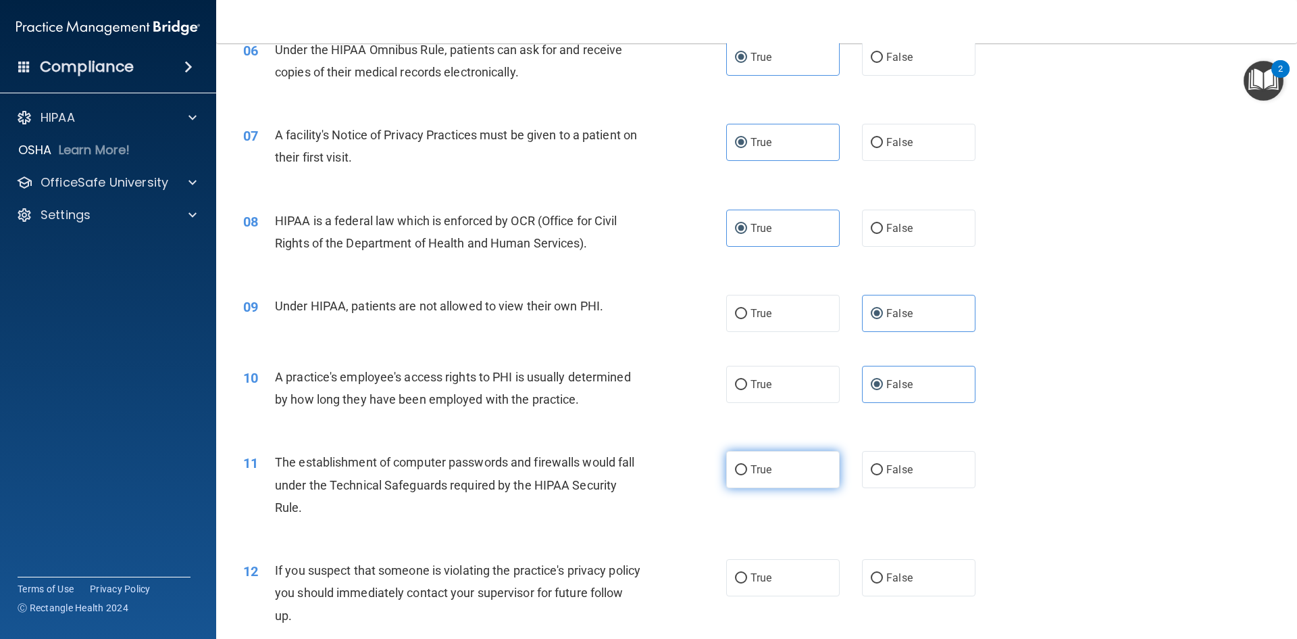
click at [775, 462] on label "True" at bounding box center [783, 469] width 114 height 37
click at [747, 465] on input "True" at bounding box center [741, 470] width 12 height 10
radio input "true"
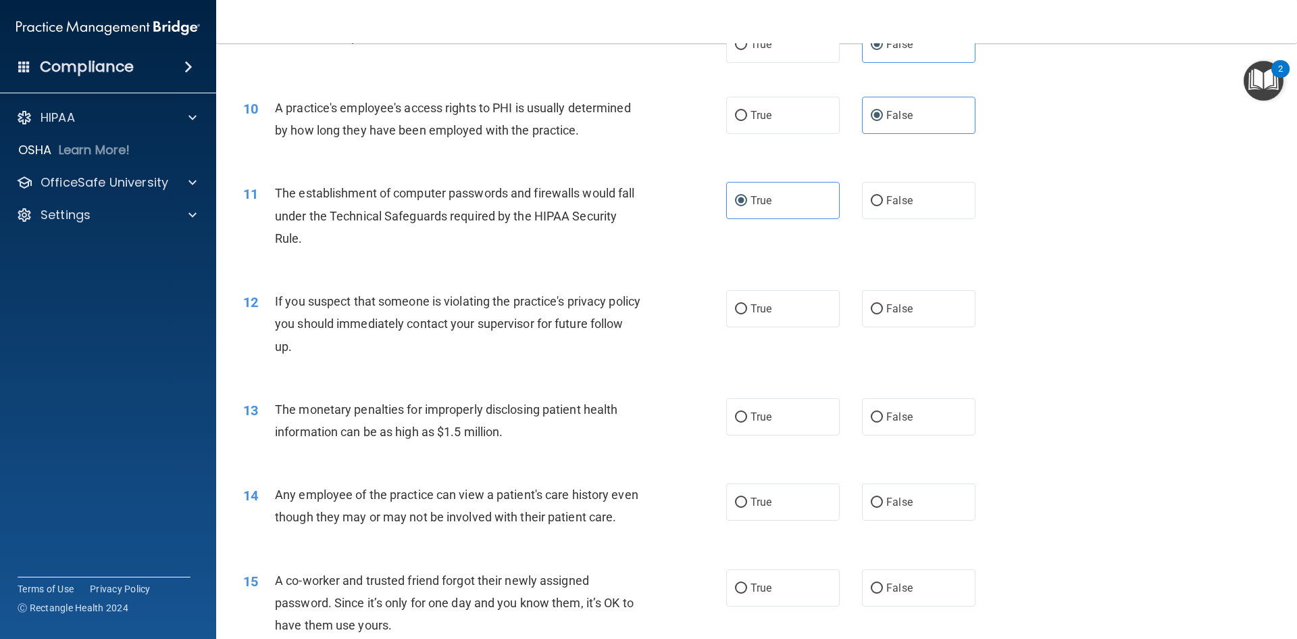
scroll to position [878, 0]
click at [751, 312] on span "True" at bounding box center [761, 307] width 21 height 13
click at [747, 312] on input "True" at bounding box center [741, 308] width 12 height 10
radio input "true"
click at [780, 408] on label "True" at bounding box center [783, 415] width 114 height 37
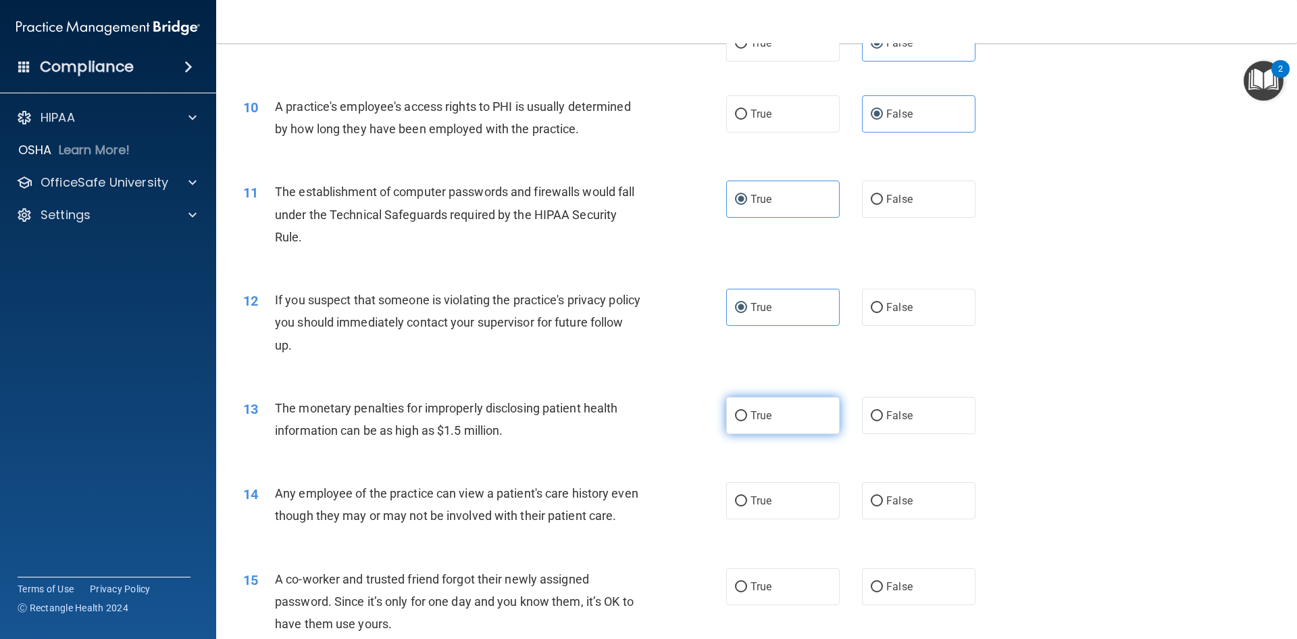
click at [747, 411] on input "True" at bounding box center [741, 416] width 12 height 10
radio input "true"
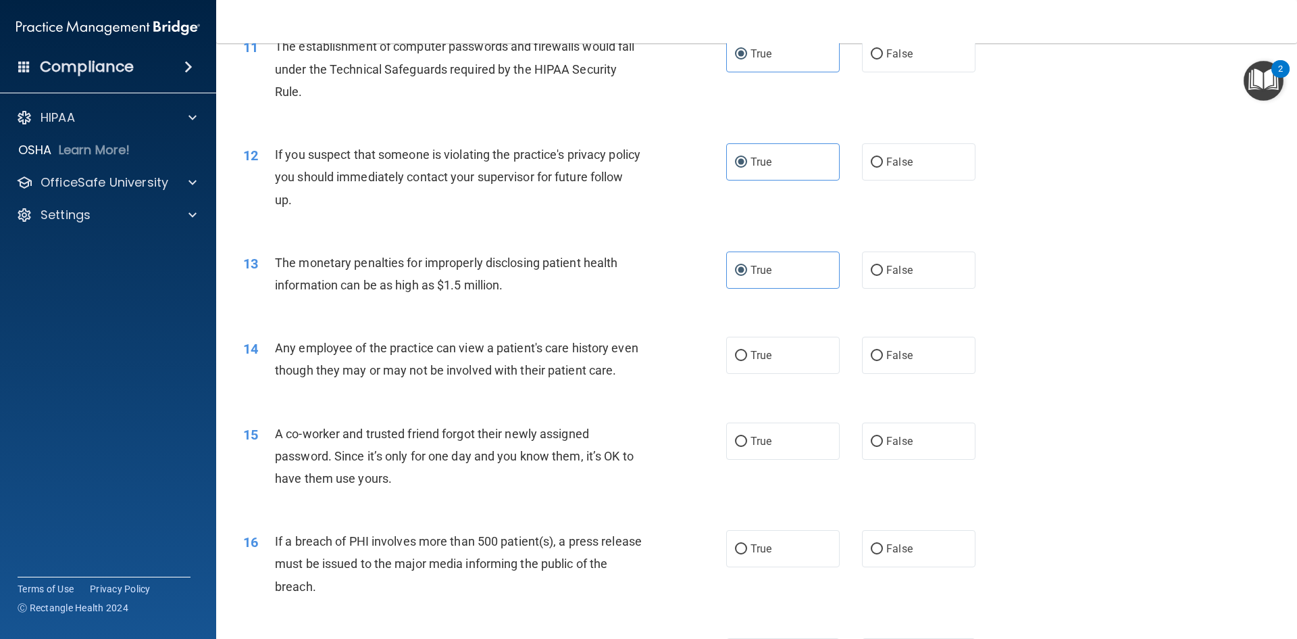
scroll to position [1081, 0]
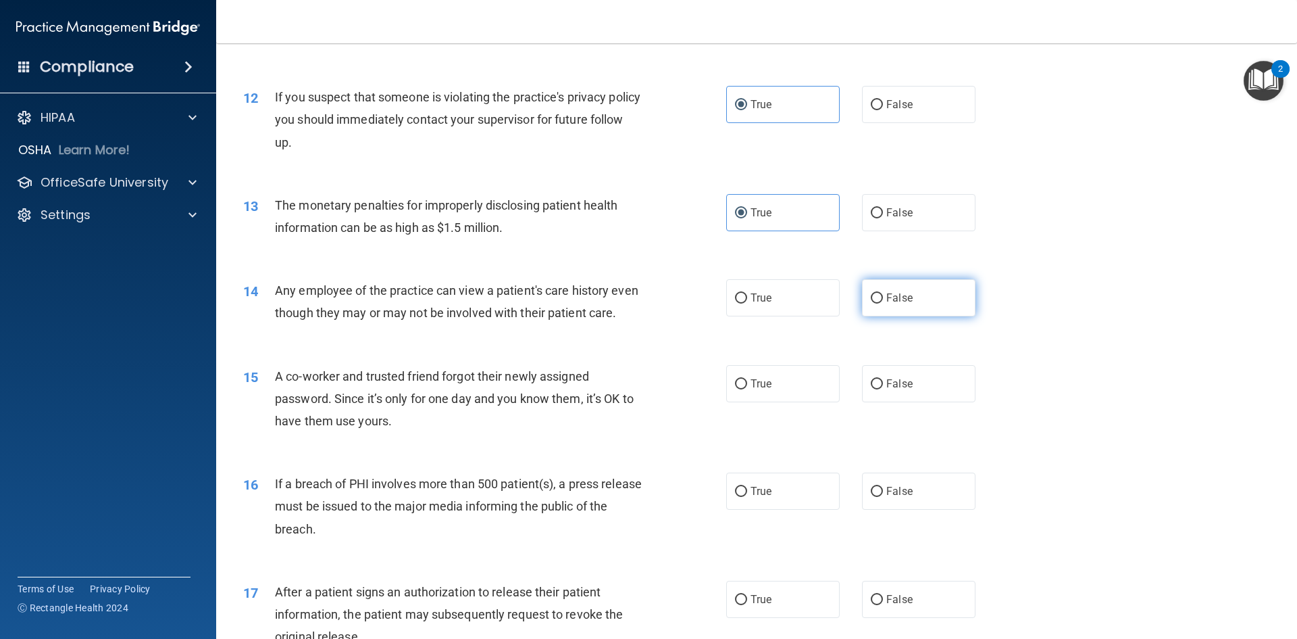
click at [886, 303] on span "False" at bounding box center [899, 297] width 26 height 13
click at [880, 303] on input "False" at bounding box center [877, 298] width 12 height 10
radio input "true"
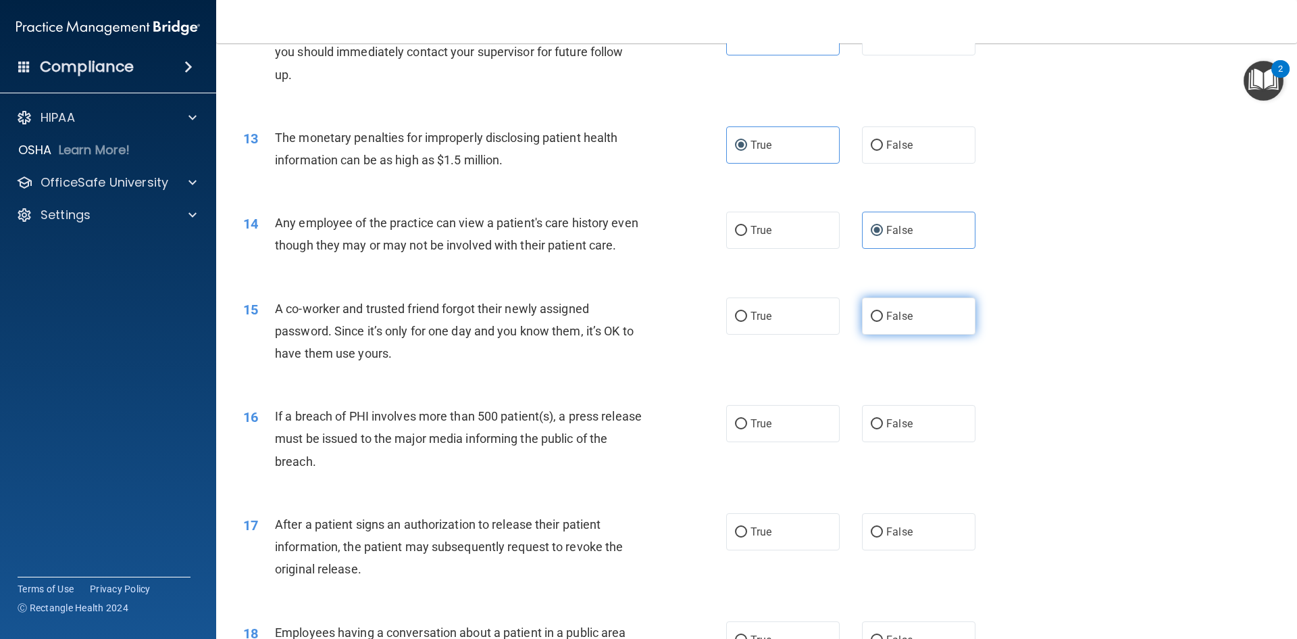
click at [901, 320] on label "False" at bounding box center [919, 315] width 114 height 37
click at [883, 320] on input "False" at bounding box center [877, 316] width 12 height 10
radio input "true"
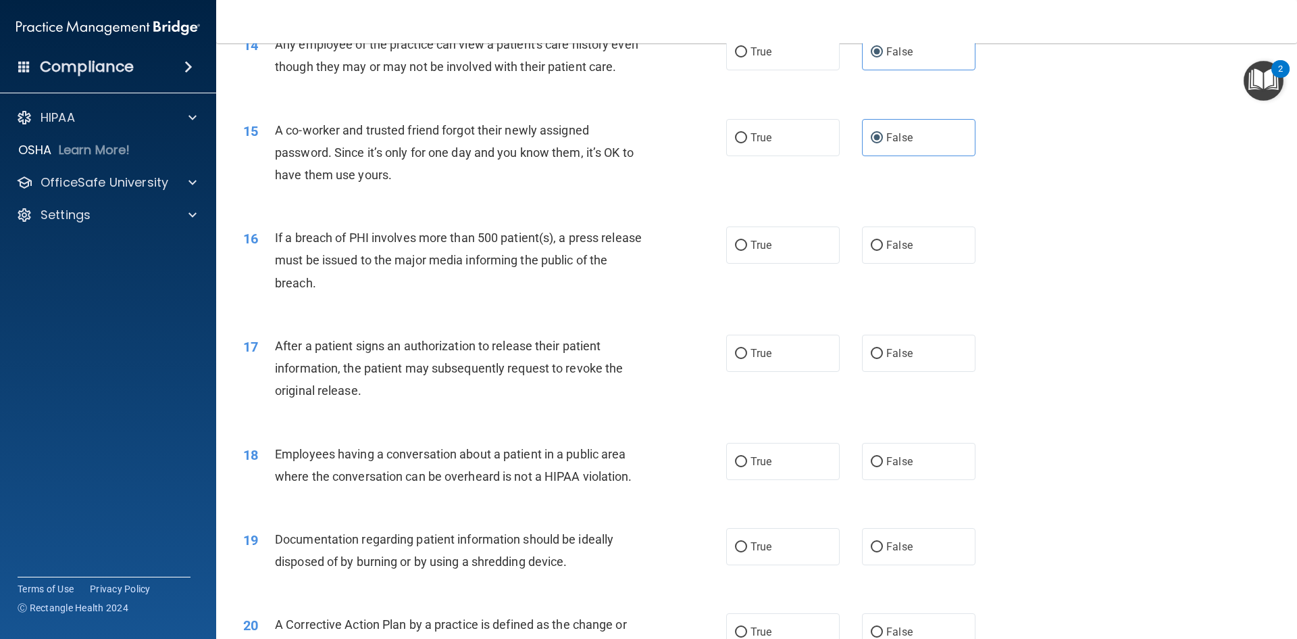
scroll to position [1351, 0]
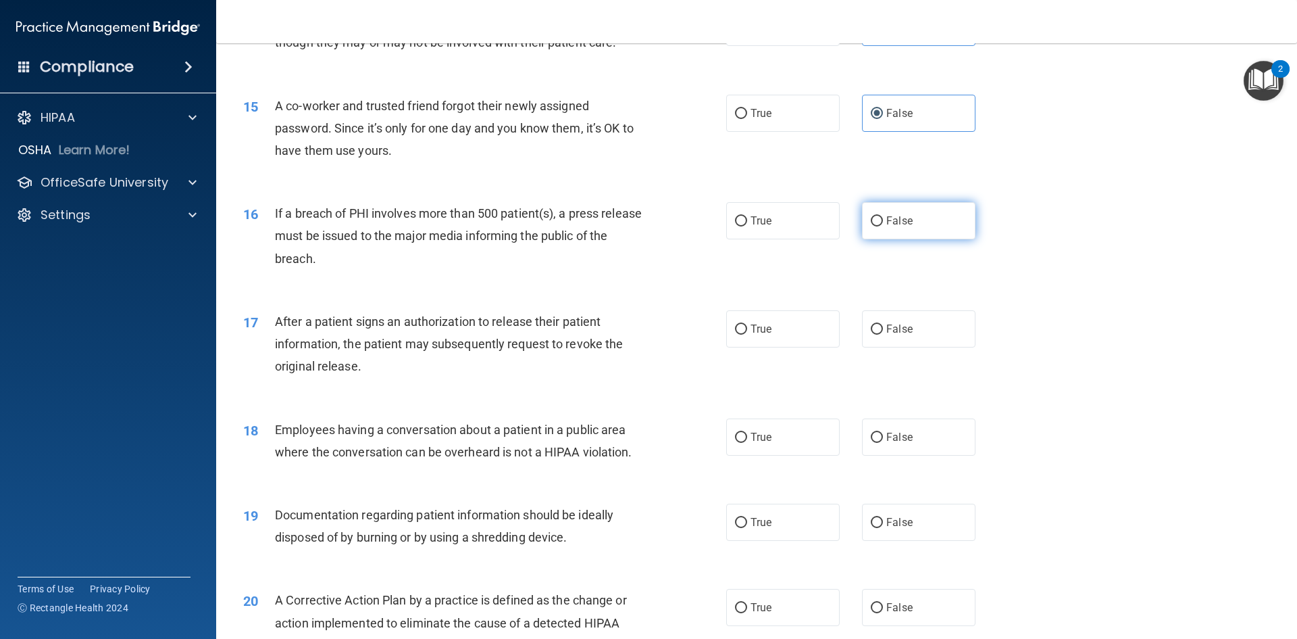
click at [874, 226] on input "False" at bounding box center [877, 221] width 12 height 10
radio input "true"
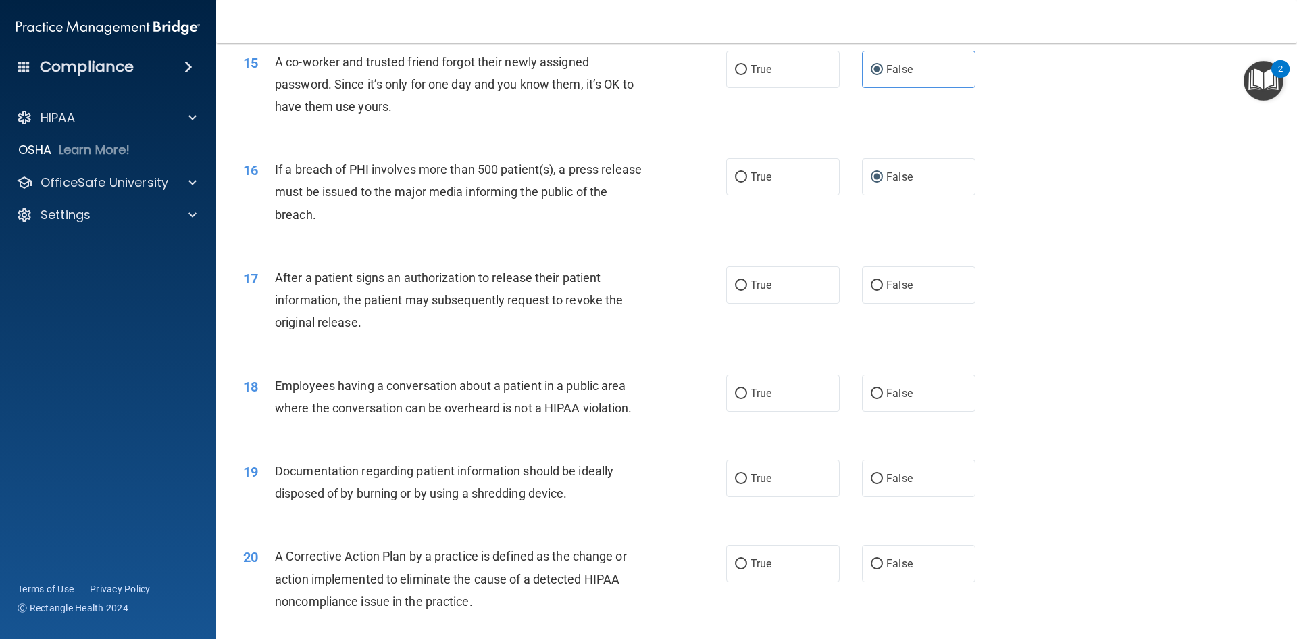
scroll to position [1419, 0]
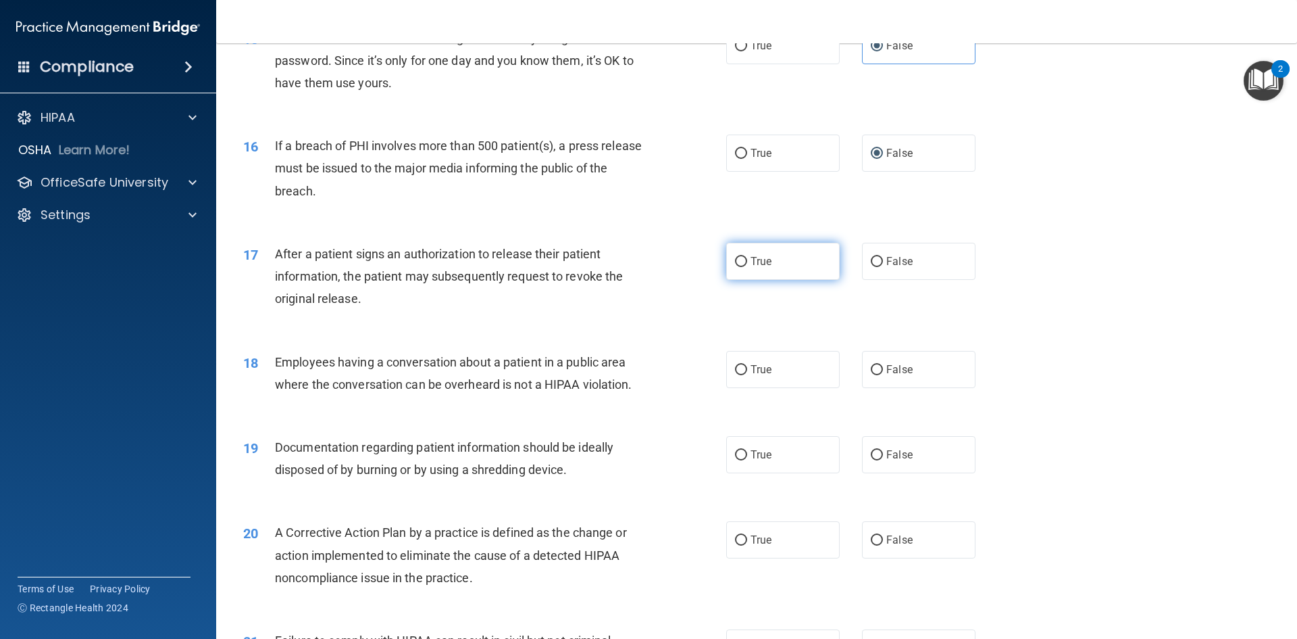
click at [753, 268] on span "True" at bounding box center [761, 261] width 21 height 13
click at [747, 267] on input "True" at bounding box center [741, 262] width 12 height 10
radio input "true"
click at [601, 310] on div "After a patient signs an authorization to release their patient information, th…" at bounding box center [464, 277] width 378 height 68
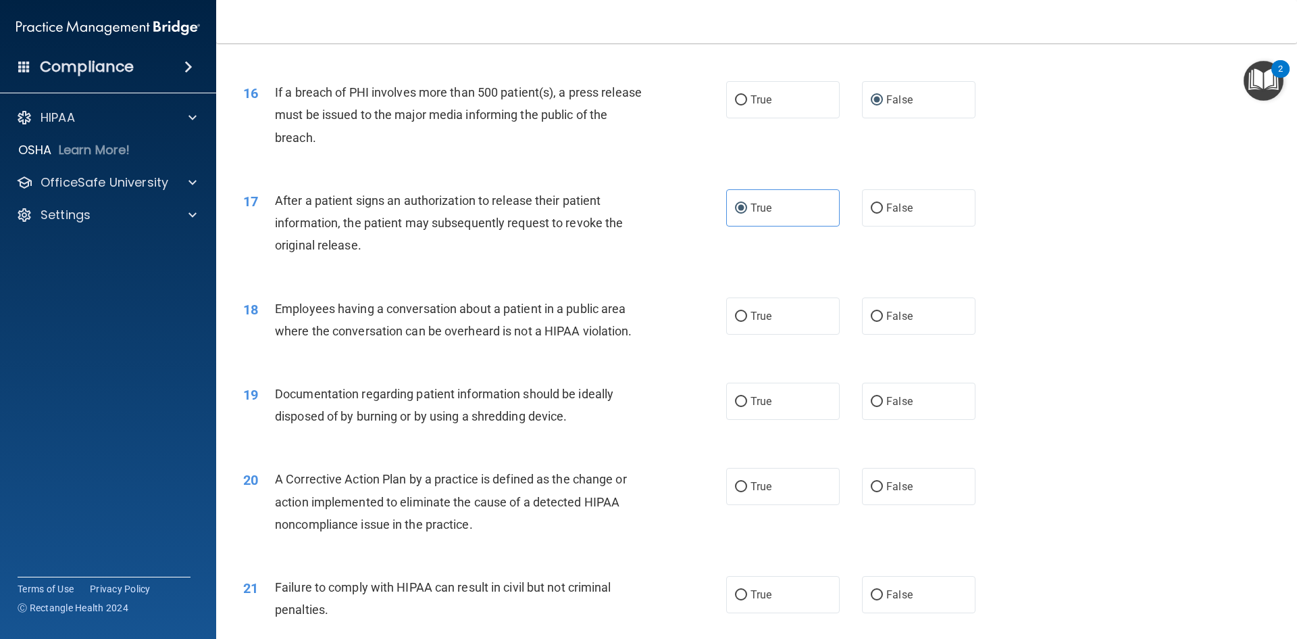
scroll to position [1622, 0]
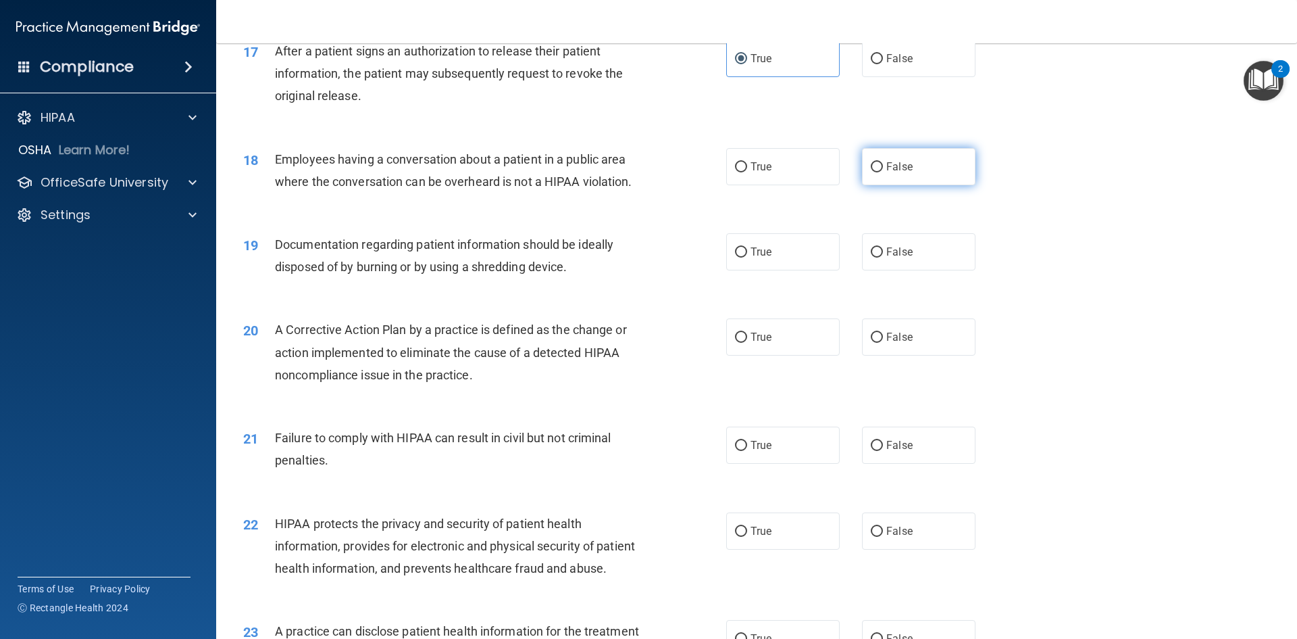
click at [895, 185] on label "False" at bounding box center [919, 166] width 114 height 37
click at [883, 172] on input "False" at bounding box center [877, 167] width 12 height 10
radio input "true"
click at [395, 274] on span "Documentation regarding patient information should be ideally disposed of by bu…" at bounding box center [444, 255] width 339 height 36
click at [376, 274] on span "Documentation regarding patient information should be ideally disposed of by bu…" at bounding box center [444, 255] width 339 height 36
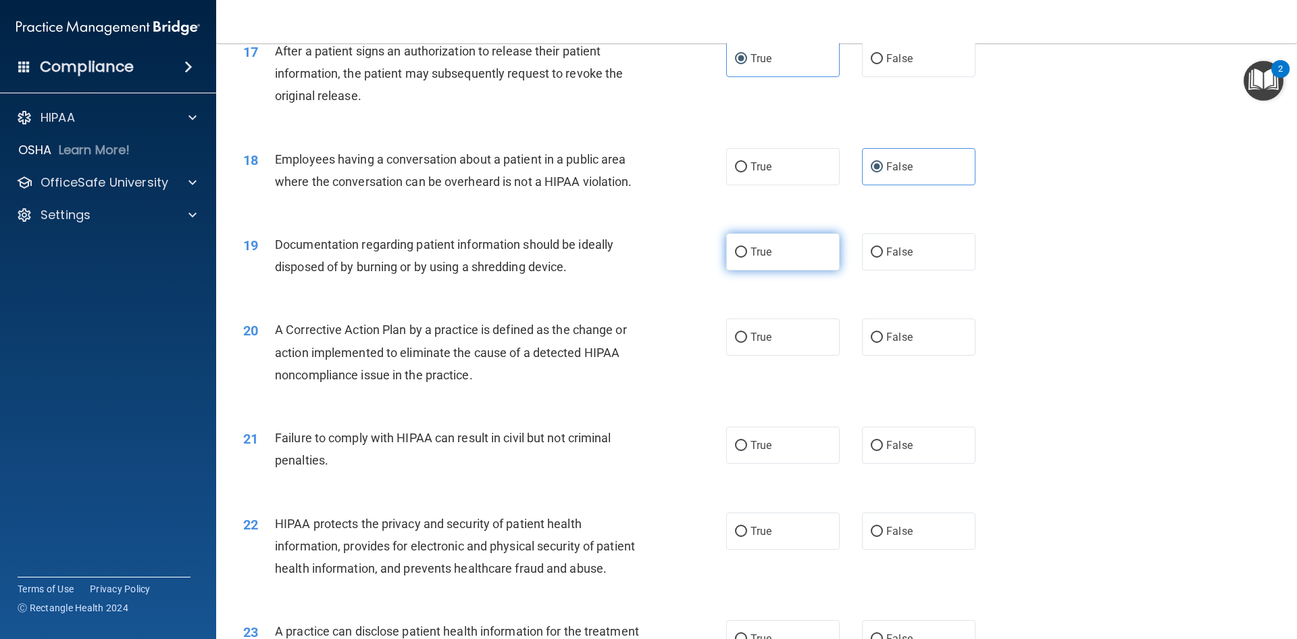
click at [735, 257] on input "True" at bounding box center [741, 252] width 12 height 10
radio input "true"
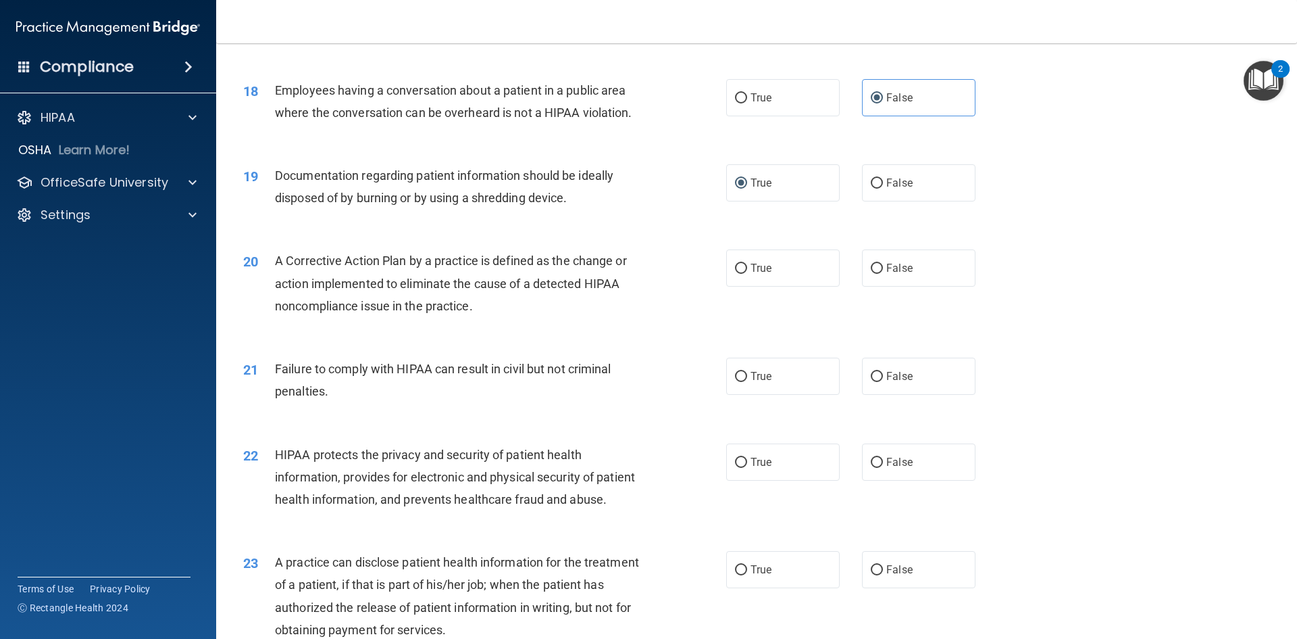
scroll to position [1757, 0]
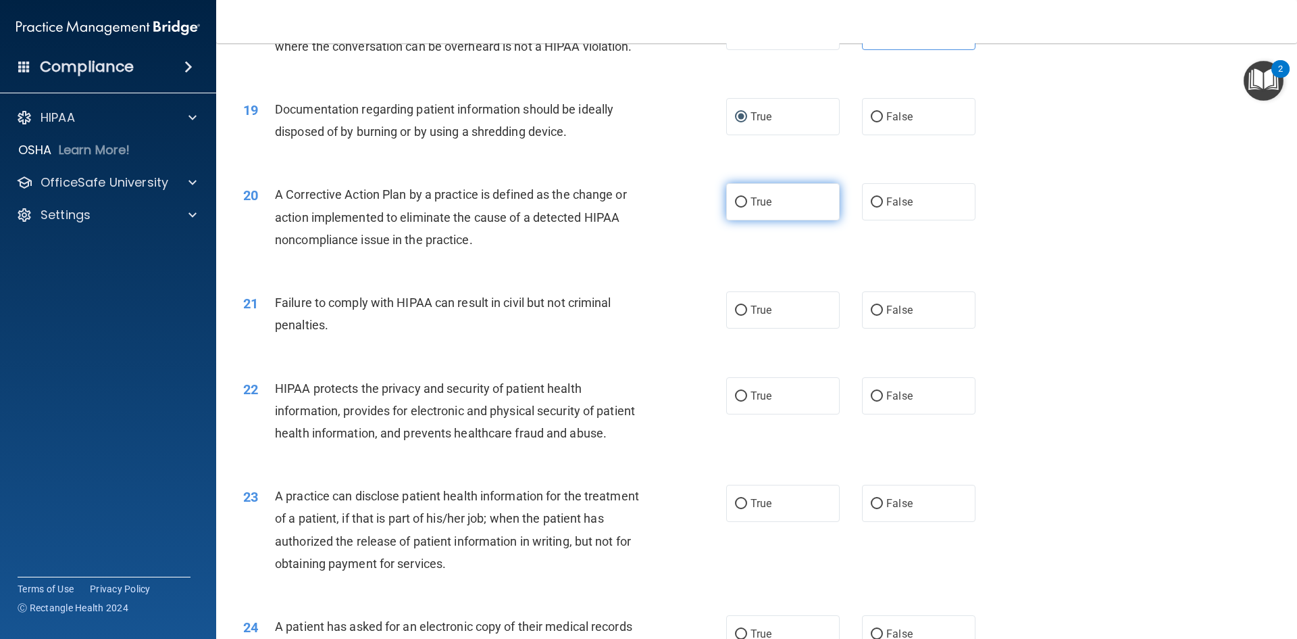
click at [728, 220] on label "True" at bounding box center [783, 201] width 114 height 37
click at [735, 207] on input "True" at bounding box center [741, 202] width 12 height 10
radio input "true"
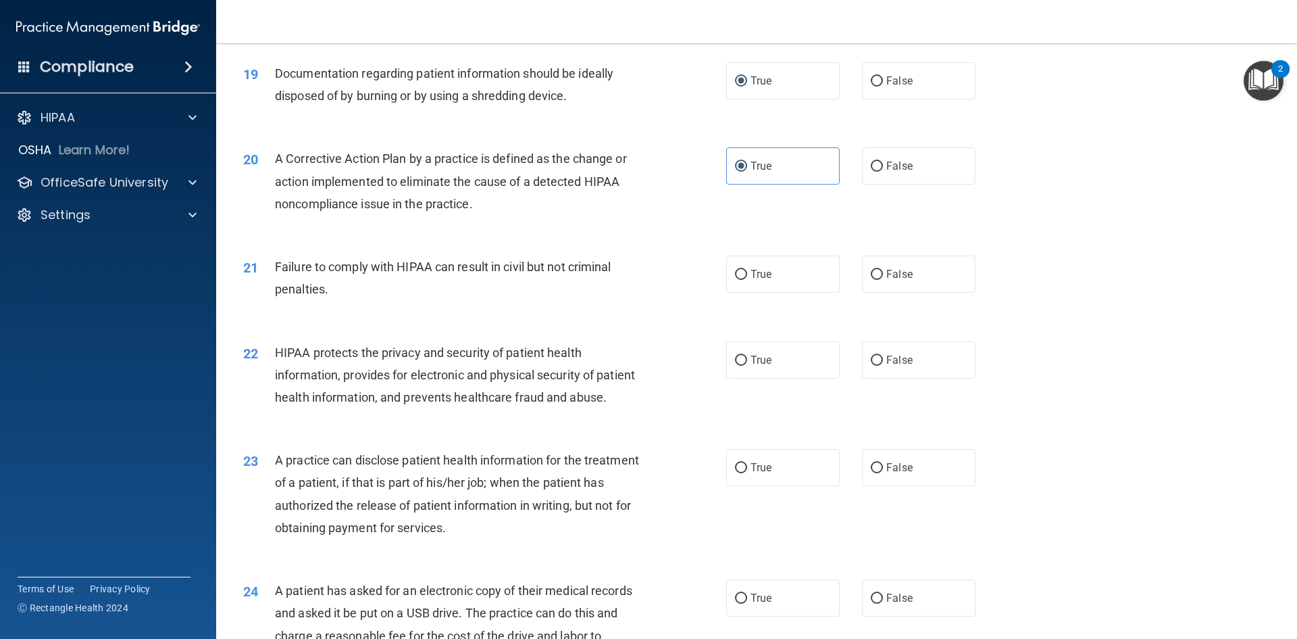
scroll to position [1824, 0]
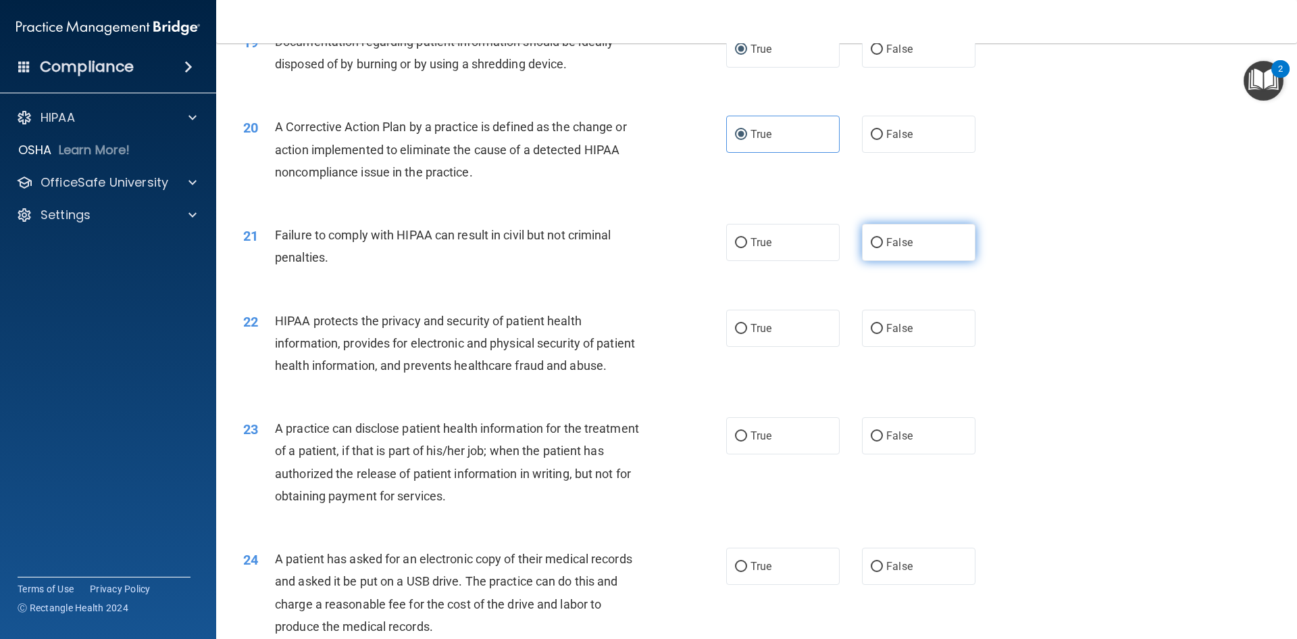
click at [884, 261] on label "False" at bounding box center [919, 242] width 114 height 37
click at [883, 248] on input "False" at bounding box center [877, 243] width 12 height 10
radio input "true"
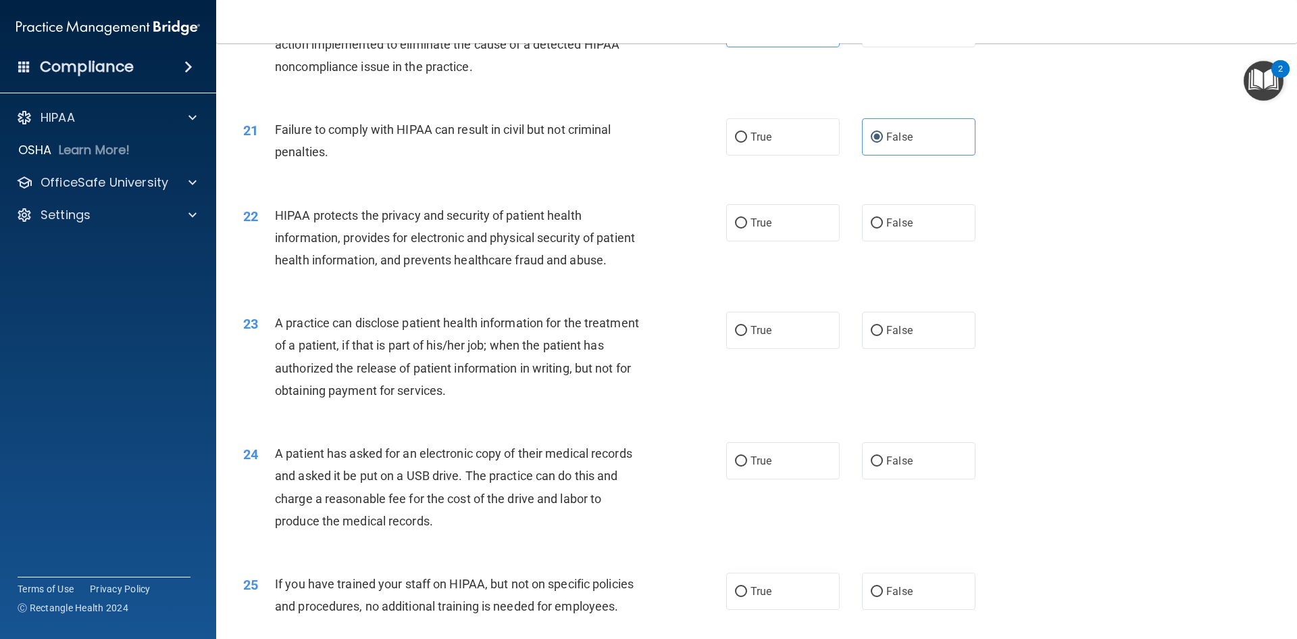
scroll to position [1959, 0]
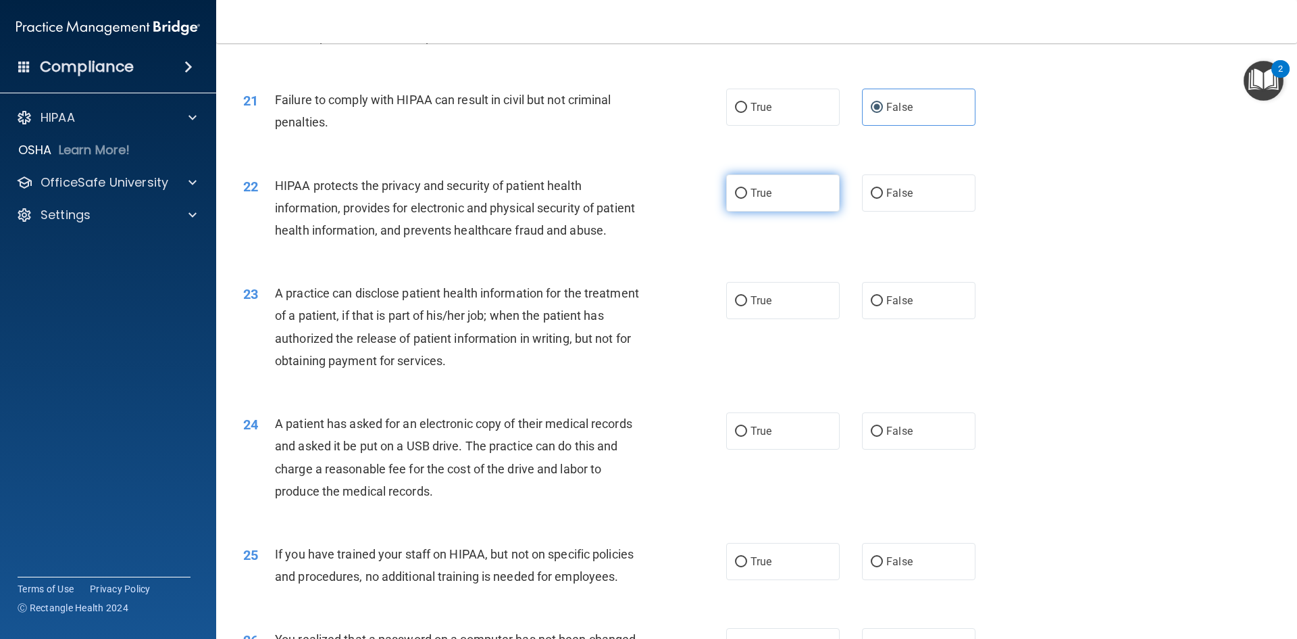
click at [735, 199] on input "True" at bounding box center [741, 194] width 12 height 10
radio input "true"
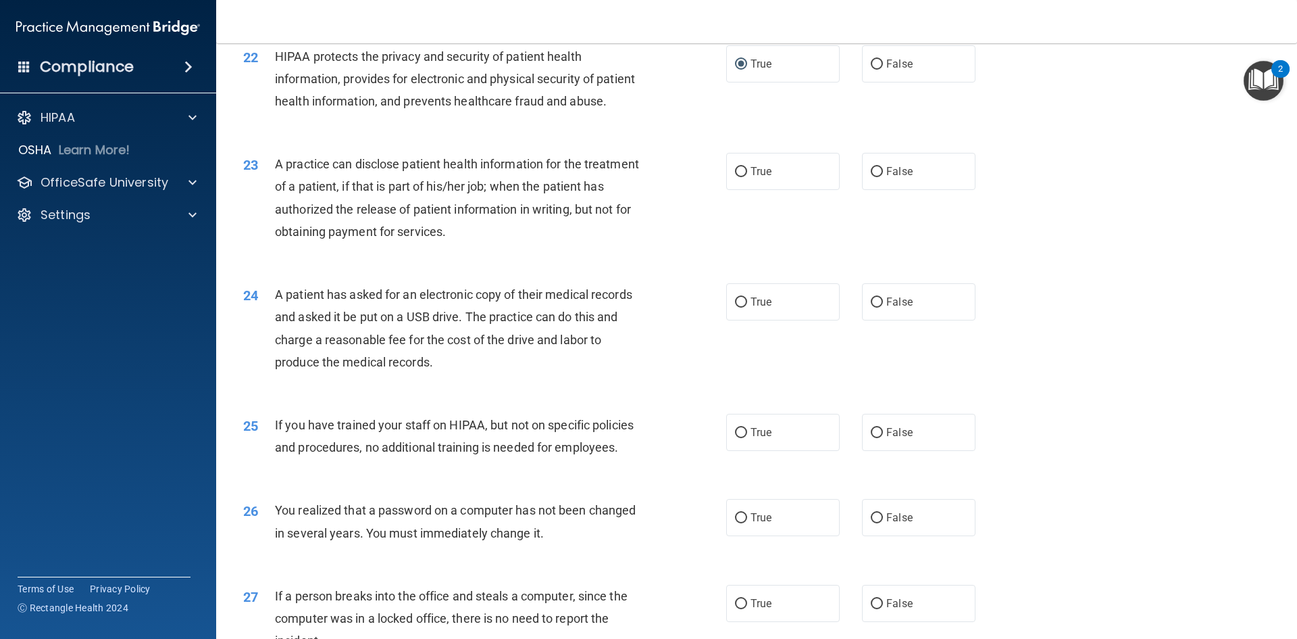
scroll to position [2095, 0]
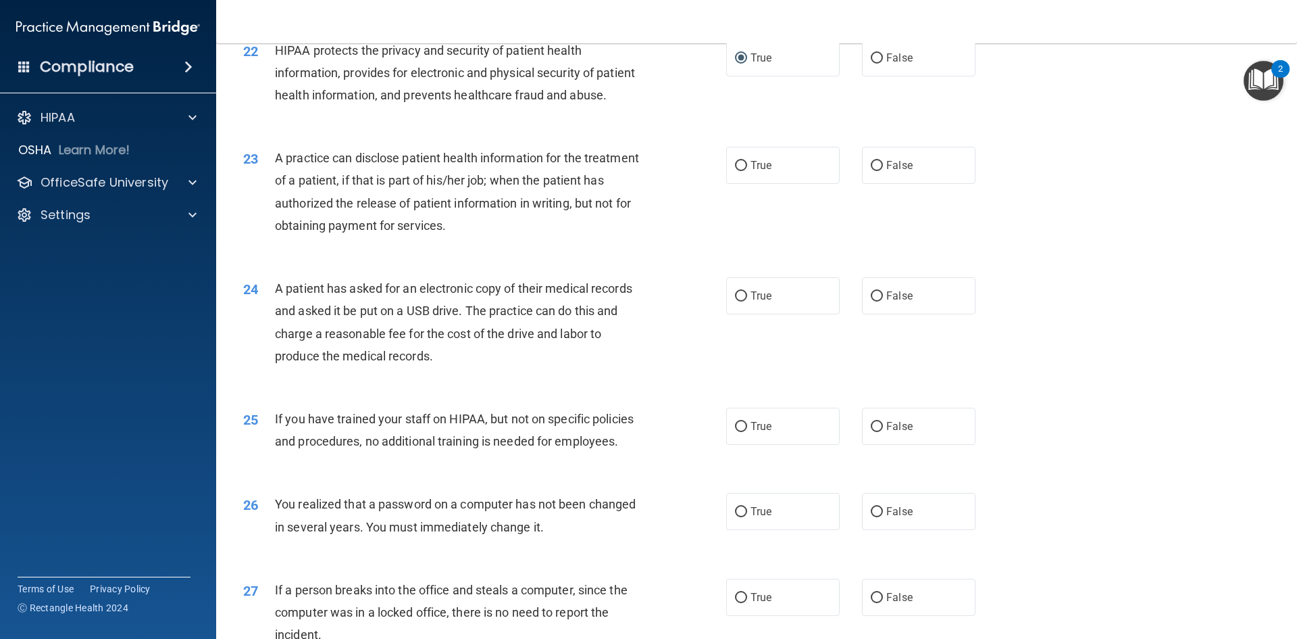
click at [709, 214] on div "23 A practice can disclose patient health information for the treatment of a pa…" at bounding box center [485, 195] width 524 height 97
click at [745, 184] on label "True" at bounding box center [783, 165] width 114 height 37
click at [745, 171] on input "True" at bounding box center [741, 166] width 12 height 10
radio input "true"
click at [751, 302] on span "True" at bounding box center [761, 295] width 21 height 13
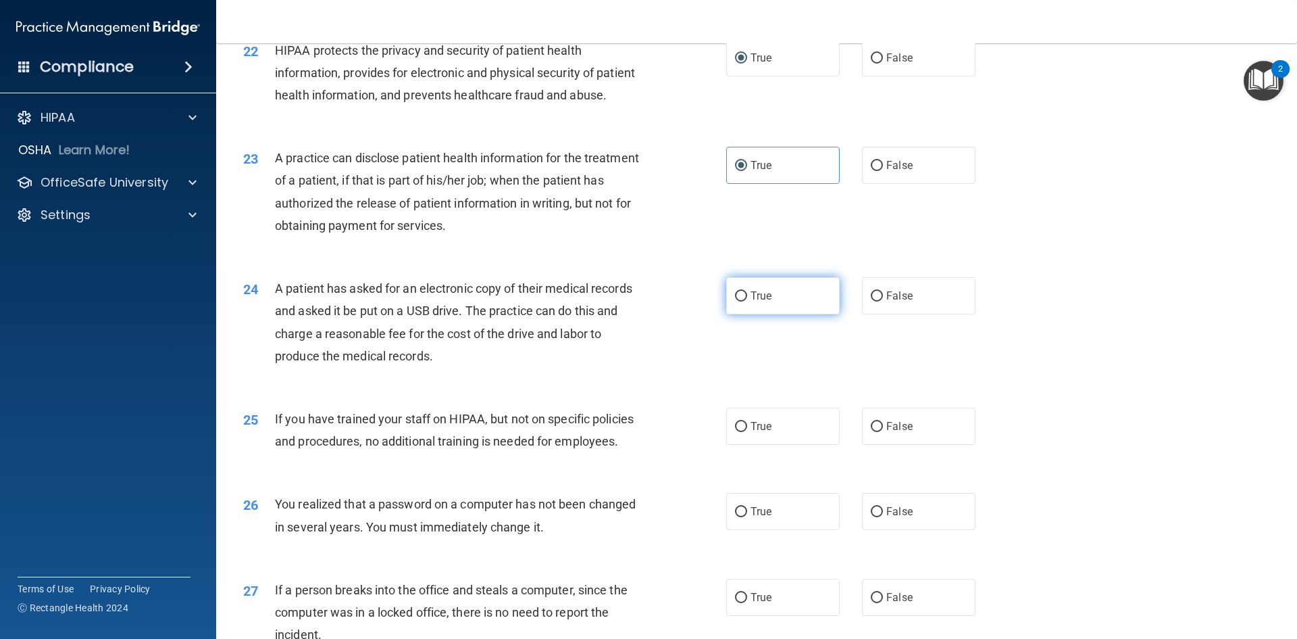
click at [747, 301] on input "True" at bounding box center [741, 296] width 12 height 10
radio input "true"
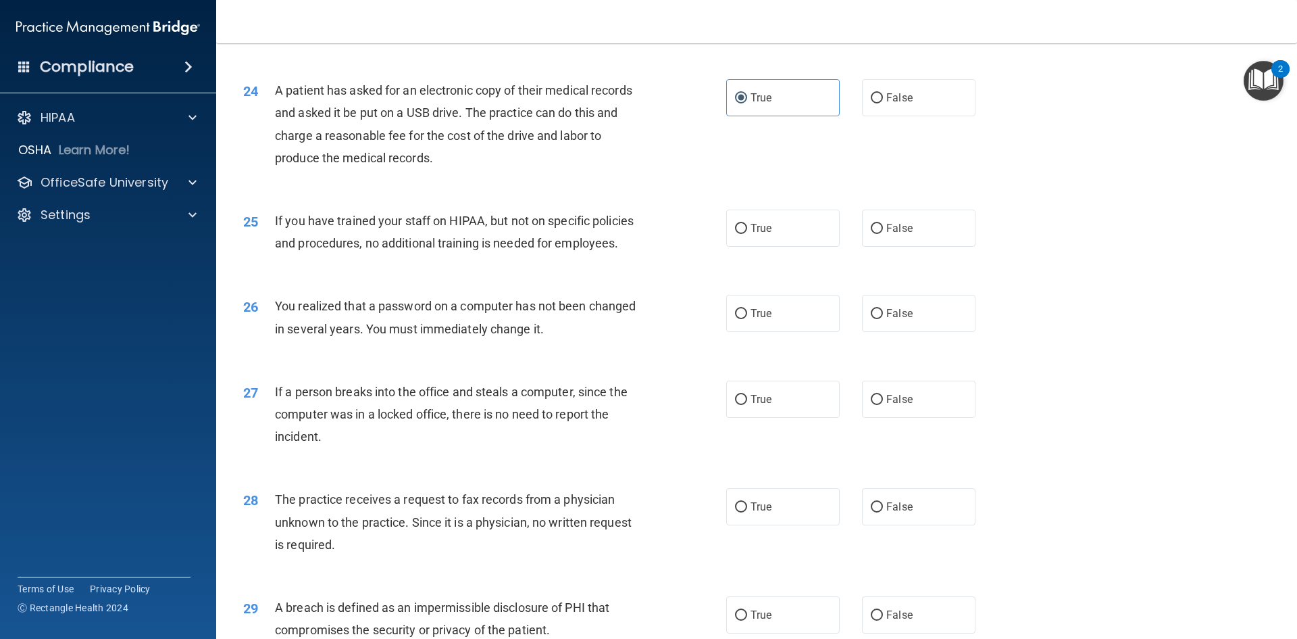
scroll to position [2297, 0]
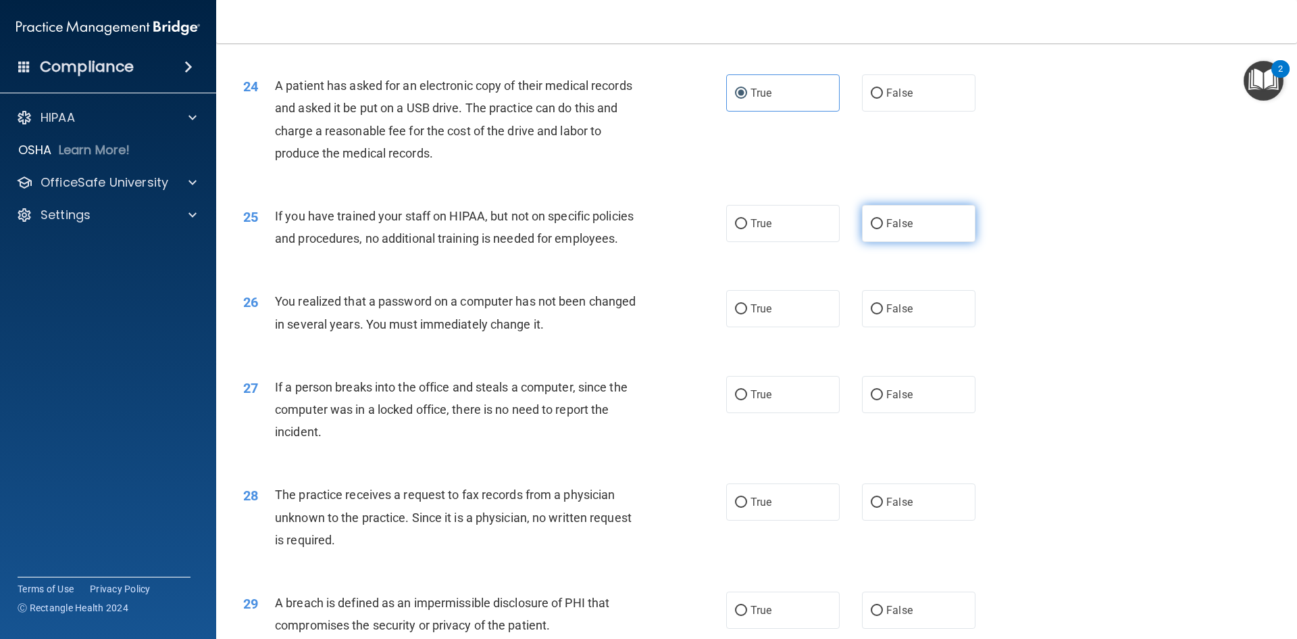
click at [936, 242] on label "False" at bounding box center [919, 223] width 114 height 37
click at [883, 229] on input "False" at bounding box center [877, 224] width 12 height 10
radio input "true"
click at [805, 327] on label "True" at bounding box center [783, 308] width 114 height 37
click at [747, 314] on input "True" at bounding box center [741, 309] width 12 height 10
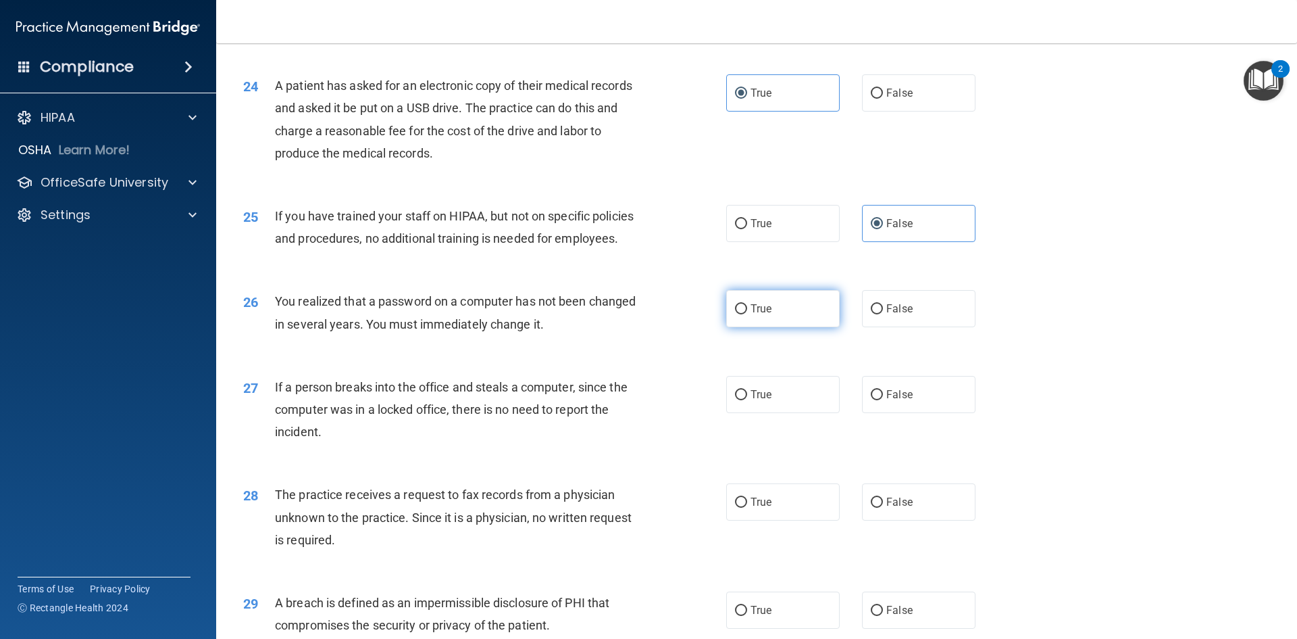
radio input "true"
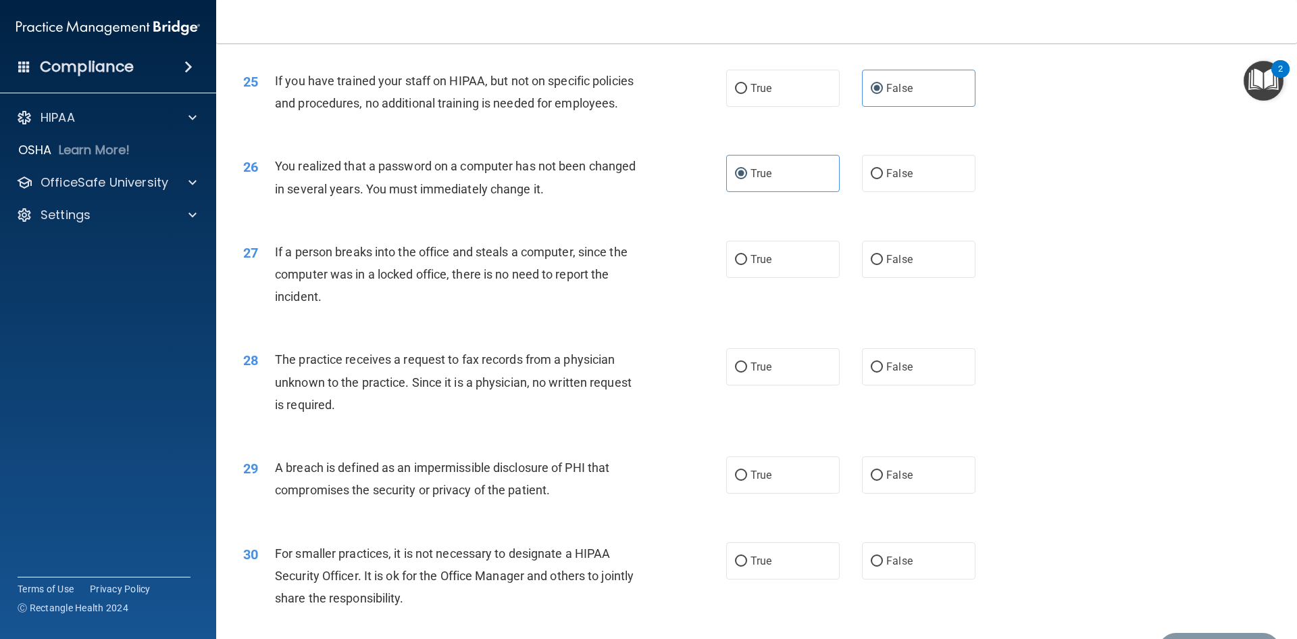
scroll to position [2559, 0]
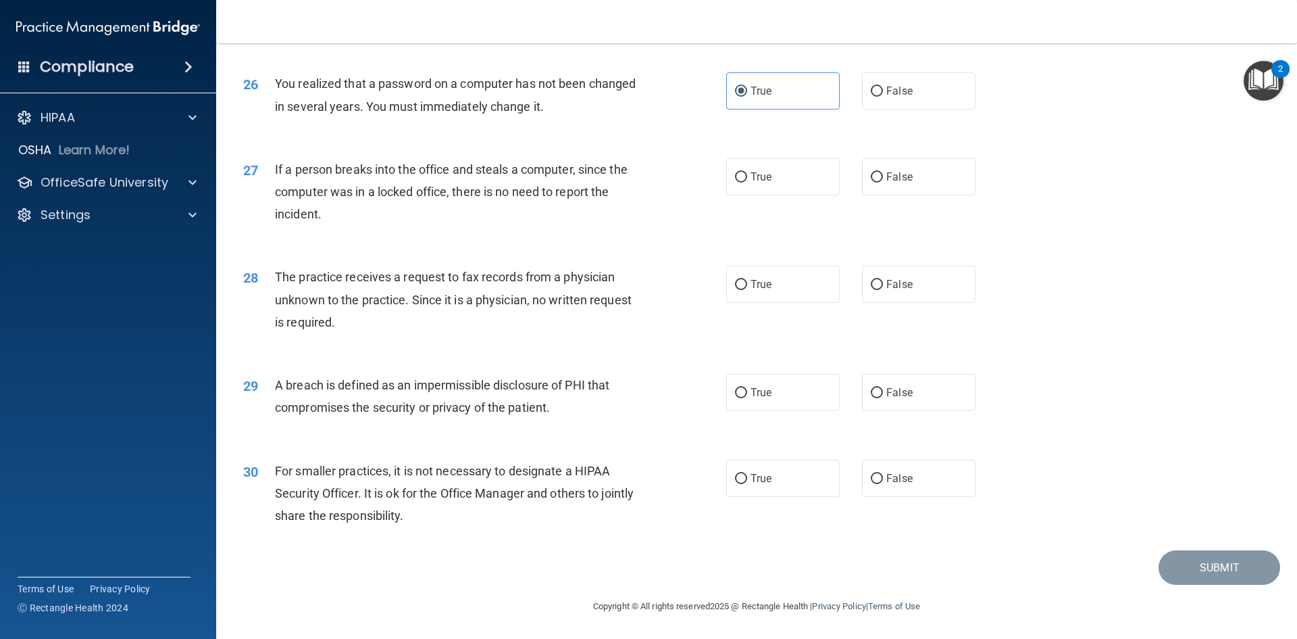
click at [447, 235] on div "27 If a person breaks into the office and steals a computer, since the computer…" at bounding box center [756, 195] width 1047 height 108
drag, startPoint x: 920, startPoint y: 172, endPoint x: 901, endPoint y: 172, distance: 18.9
click at [917, 172] on label "False" at bounding box center [919, 176] width 114 height 37
click at [883, 172] on input "False" at bounding box center [877, 177] width 12 height 10
radio input "true"
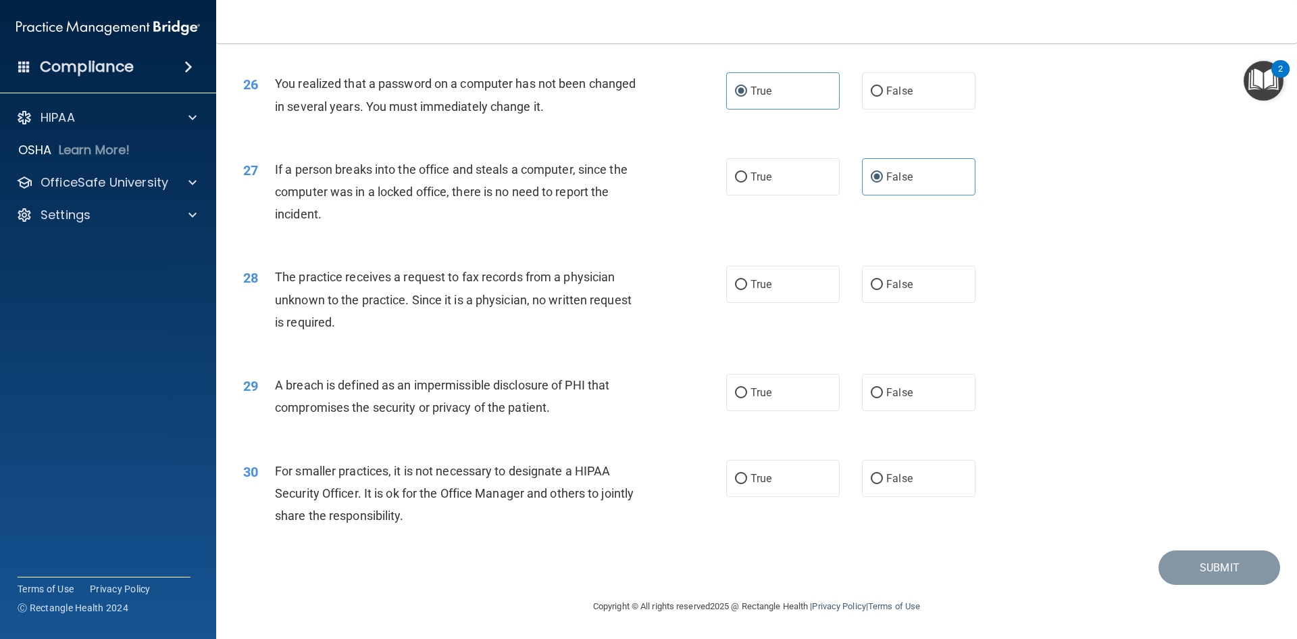
click at [425, 308] on div "The practice receives a request to fax records from a physician unknown to the …" at bounding box center [464, 300] width 378 height 68
click at [391, 331] on div "The practice receives a request to fax records from a physician unknown to the …" at bounding box center [464, 300] width 378 height 68
click at [386, 292] on span "The practice receives a request to fax records from a physician unknown to the …" at bounding box center [453, 299] width 357 height 59
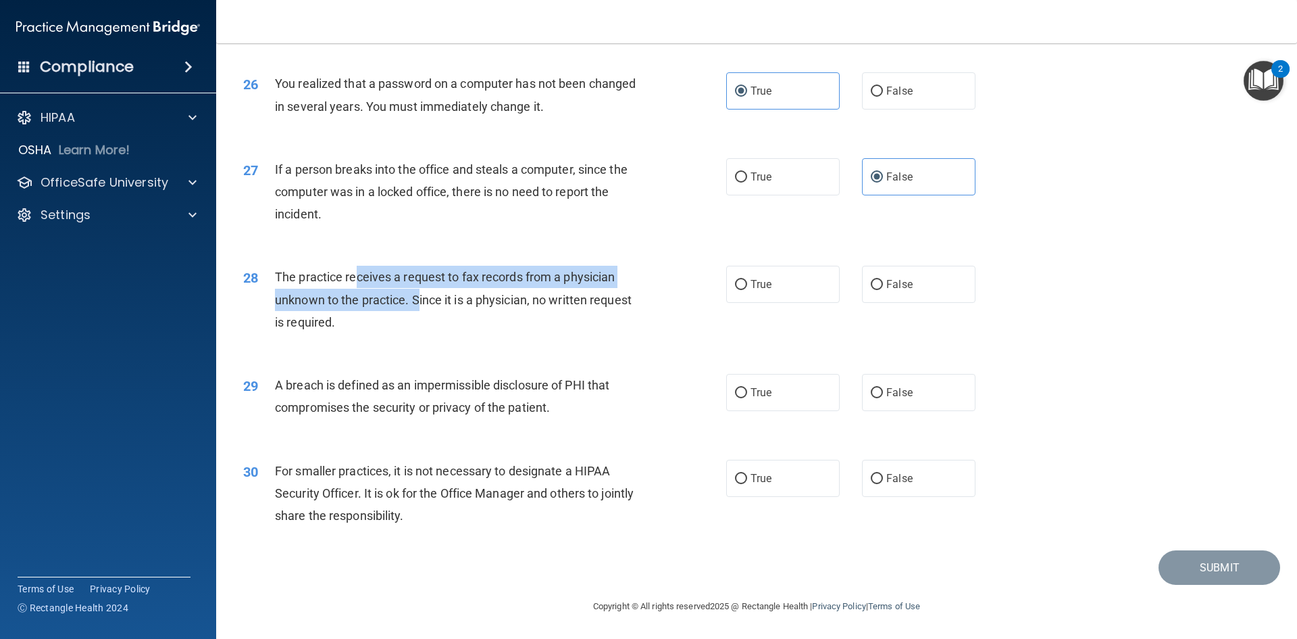
drag, startPoint x: 358, startPoint y: 270, endPoint x: 420, endPoint y: 295, distance: 66.1
click at [420, 295] on span "The practice receives a request to fax records from a physician unknown to the …" at bounding box center [453, 299] width 357 height 59
click at [364, 309] on div "The practice receives a request to fax records from a physician unknown to the …" at bounding box center [464, 300] width 378 height 68
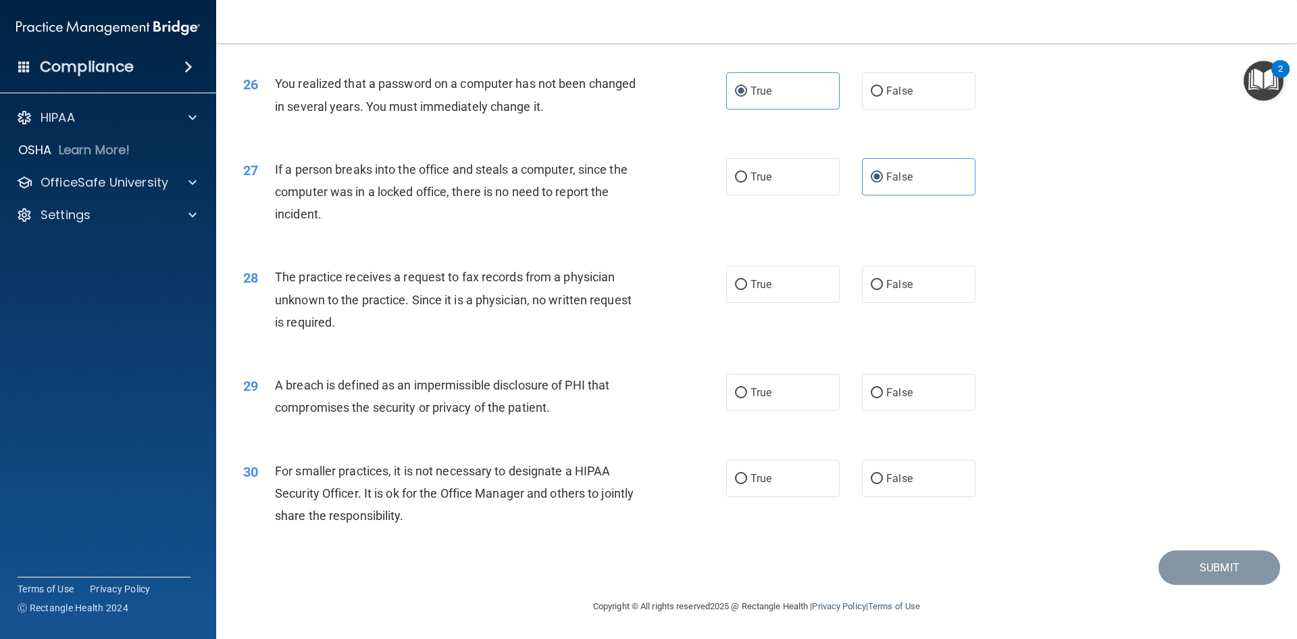
click at [351, 256] on div "28 The practice receives a request to fax records from a physician unknown to t…" at bounding box center [756, 303] width 1047 height 108
click at [909, 282] on label "False" at bounding box center [919, 284] width 114 height 37
click at [883, 282] on input "False" at bounding box center [877, 285] width 12 height 10
radio input "true"
click at [503, 386] on span "A breach is defined as an impermissible disclosure of PHI that compromises the …" at bounding box center [442, 396] width 334 height 36
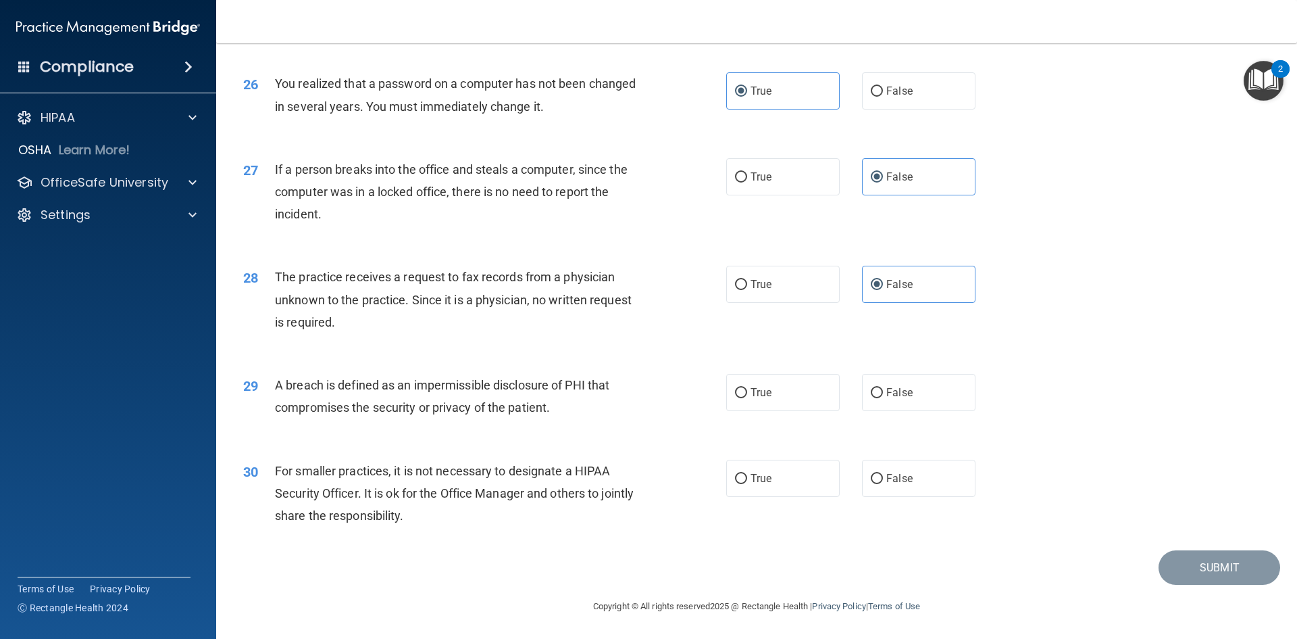
click at [432, 320] on div "The practice receives a request to fax records from a physician unknown to the …" at bounding box center [464, 300] width 378 height 68
click at [796, 395] on label "True" at bounding box center [783, 392] width 114 height 37
click at [747, 395] on input "True" at bounding box center [741, 393] width 12 height 10
radio input "true"
click at [331, 432] on div "29 A breach is defined as an impermissible disclosure of PHI that compromises t…" at bounding box center [756, 399] width 1047 height 85
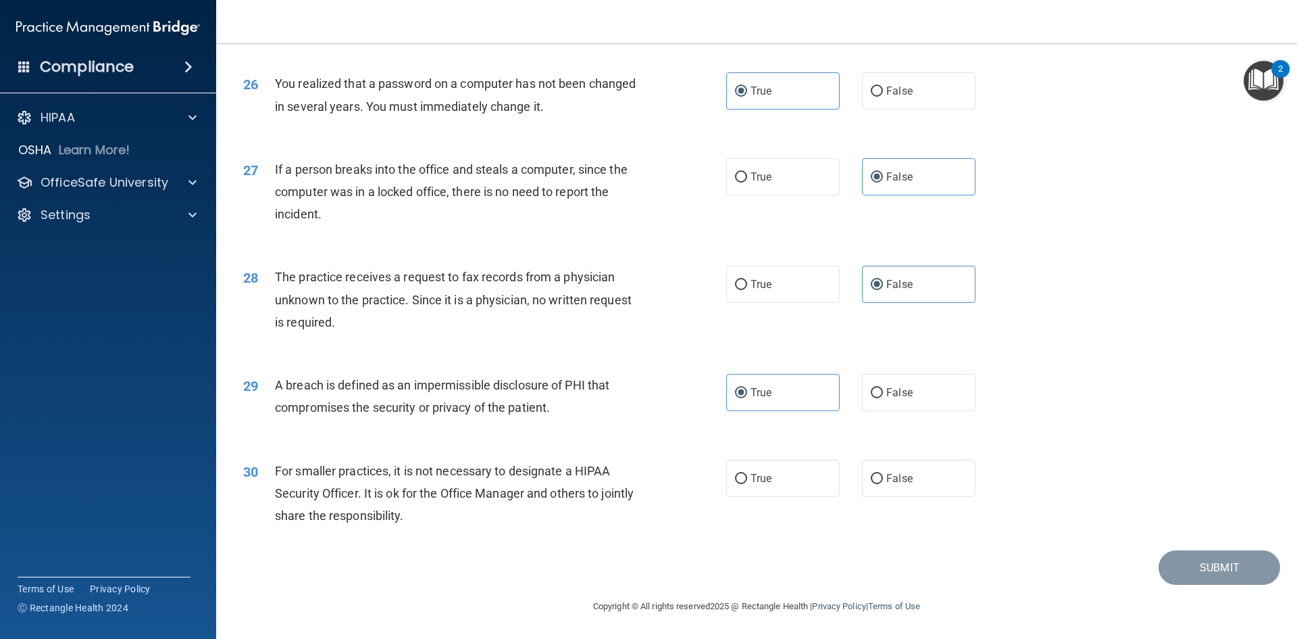
click at [957, 505] on div "30 For smaller practices, it is not necessary to designate a HIPAA Security Off…" at bounding box center [756, 497] width 1047 height 108
click at [921, 494] on label "False" at bounding box center [919, 477] width 114 height 37
click at [883, 484] on input "False" at bounding box center [877, 479] width 12 height 10
radio input "true"
click at [1218, 576] on button "Submit" at bounding box center [1220, 567] width 122 height 34
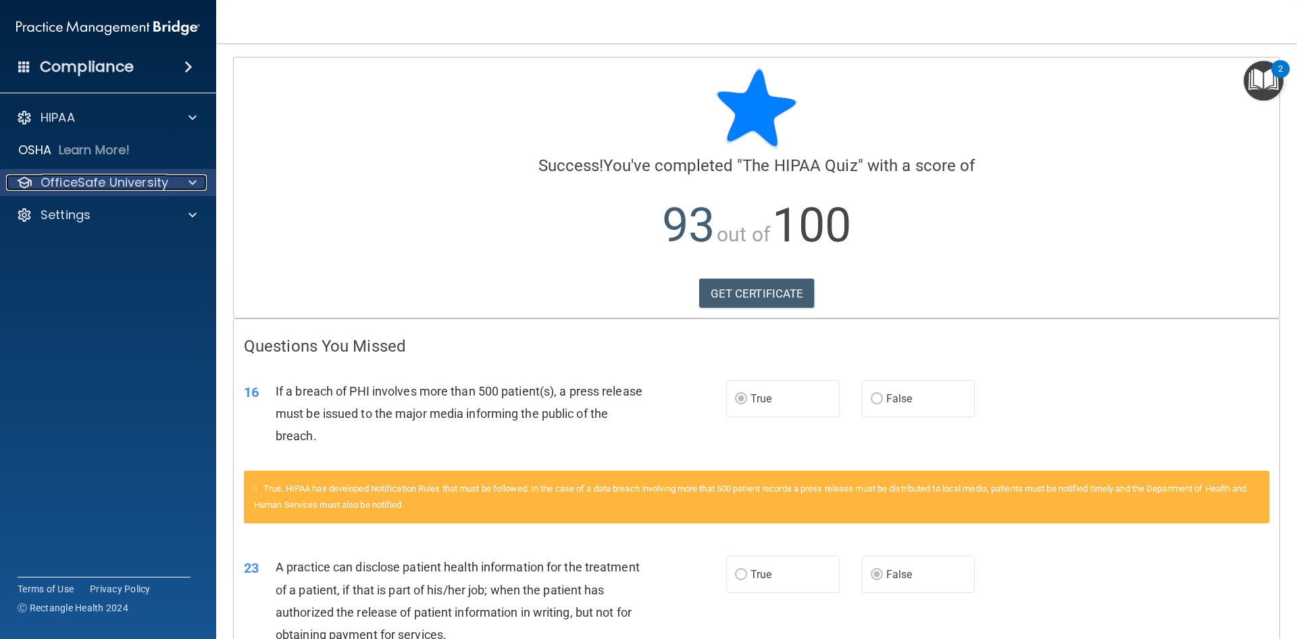
click at [110, 186] on p "OfficeSafe University" at bounding box center [105, 182] width 128 height 16
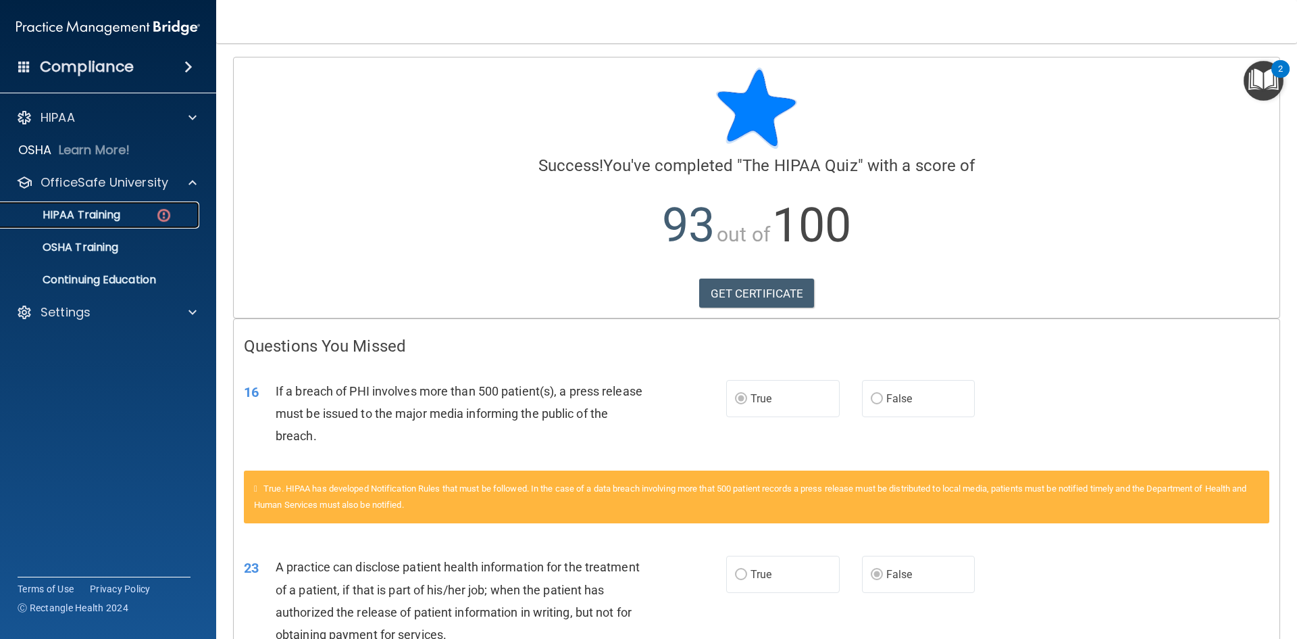
click at [105, 221] on p "HIPAA Training" at bounding box center [64, 215] width 111 height 14
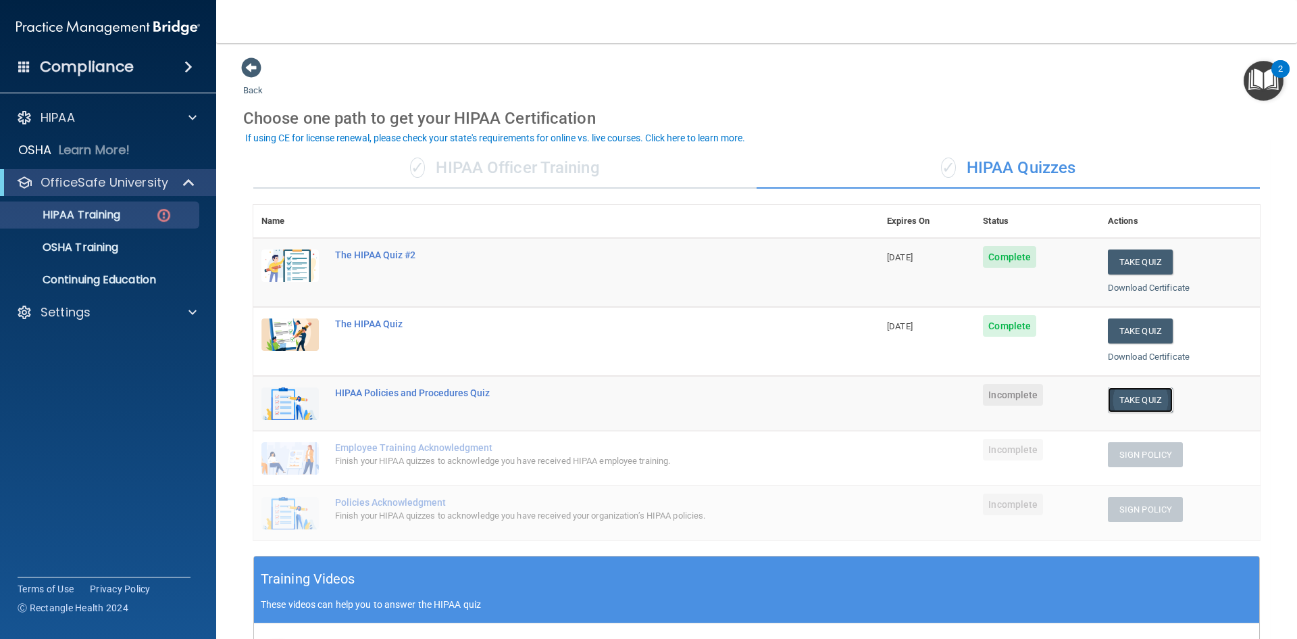
drag, startPoint x: 1139, startPoint y: 405, endPoint x: 1151, endPoint y: 407, distance: 11.8
click at [1146, 406] on button "Take Quiz" at bounding box center [1140, 399] width 65 height 25
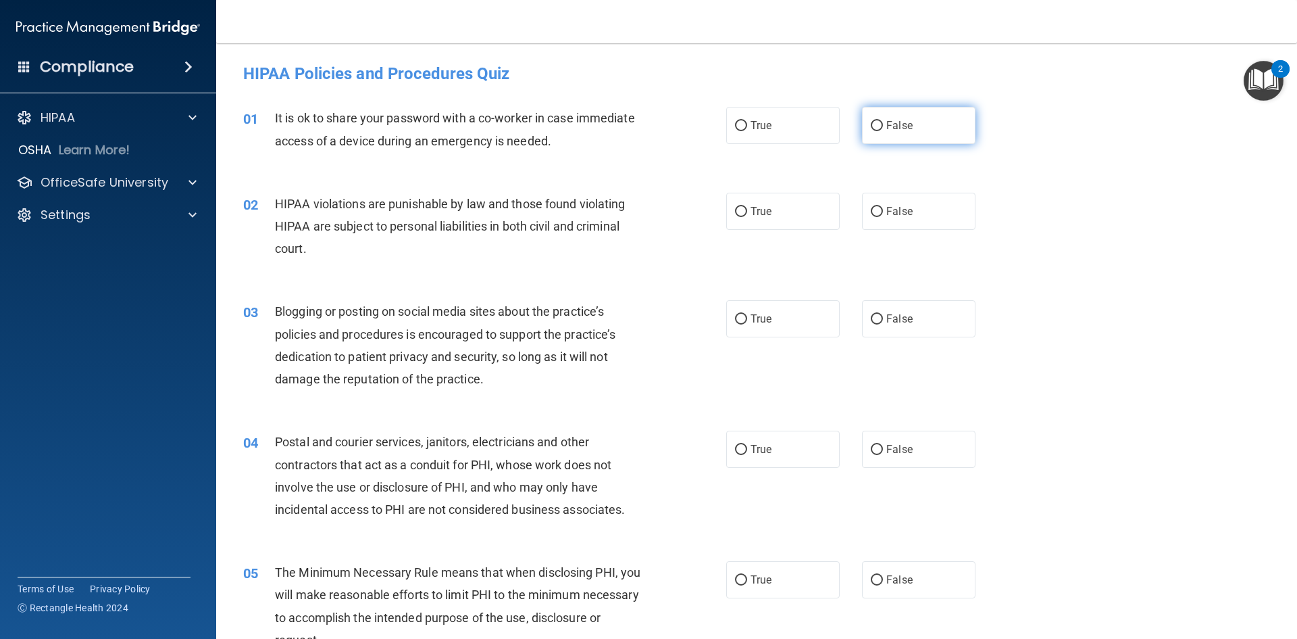
click at [878, 120] on label "False" at bounding box center [919, 125] width 114 height 37
click at [878, 121] on input "False" at bounding box center [877, 126] width 12 height 10
radio input "true"
click at [805, 181] on div "02 HIPAA violations are punishable by law and those found violating HIPAA are s…" at bounding box center [756, 230] width 1047 height 108
click at [794, 199] on label "True" at bounding box center [783, 211] width 114 height 37
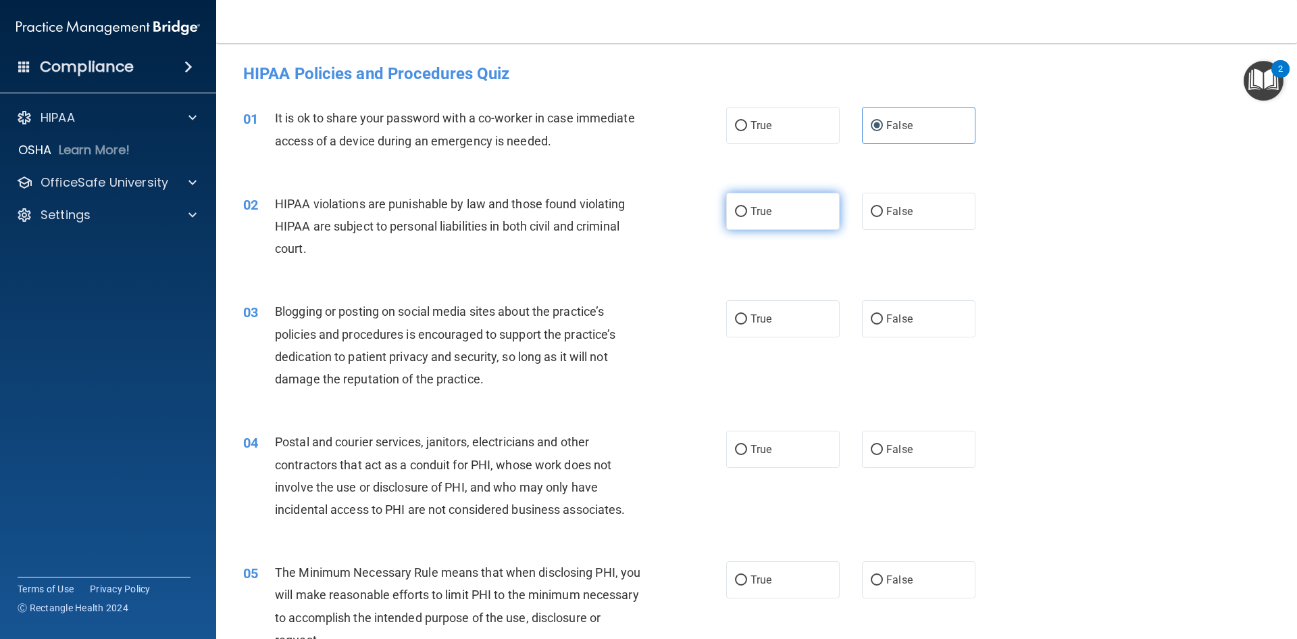
click at [747, 207] on input "True" at bounding box center [741, 212] width 12 height 10
radio input "true"
click at [912, 311] on label "False" at bounding box center [919, 318] width 114 height 37
click at [883, 314] on input "False" at bounding box center [877, 319] width 12 height 10
radio input "true"
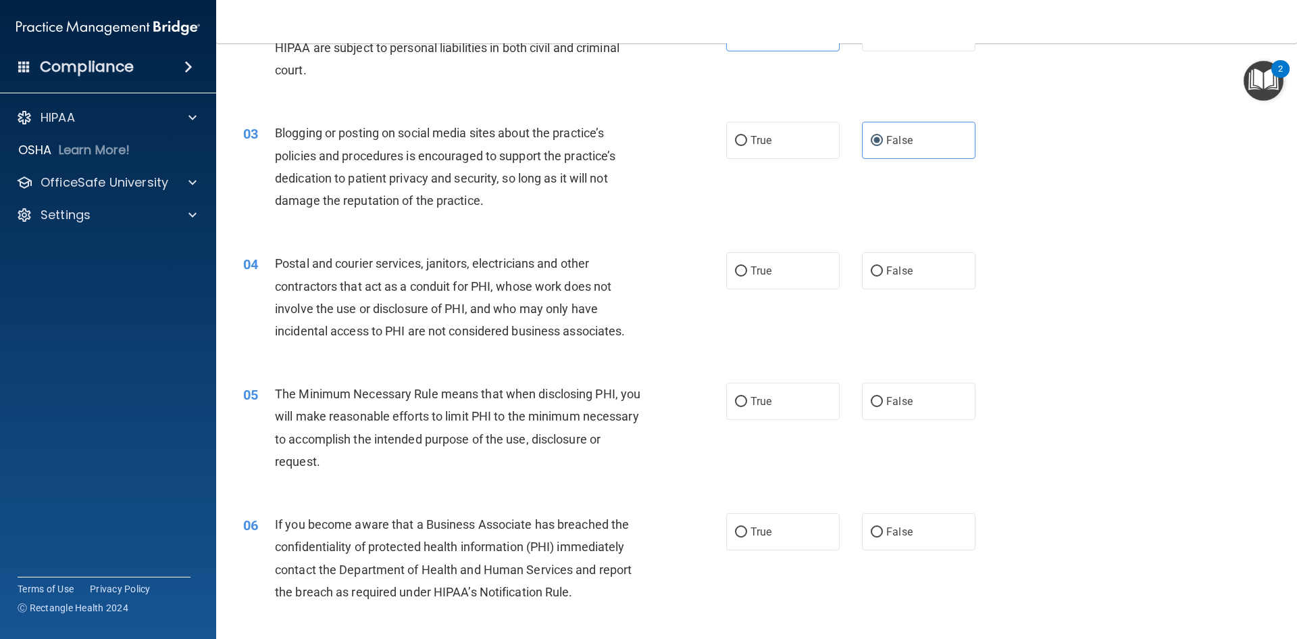
scroll to position [203, 0]
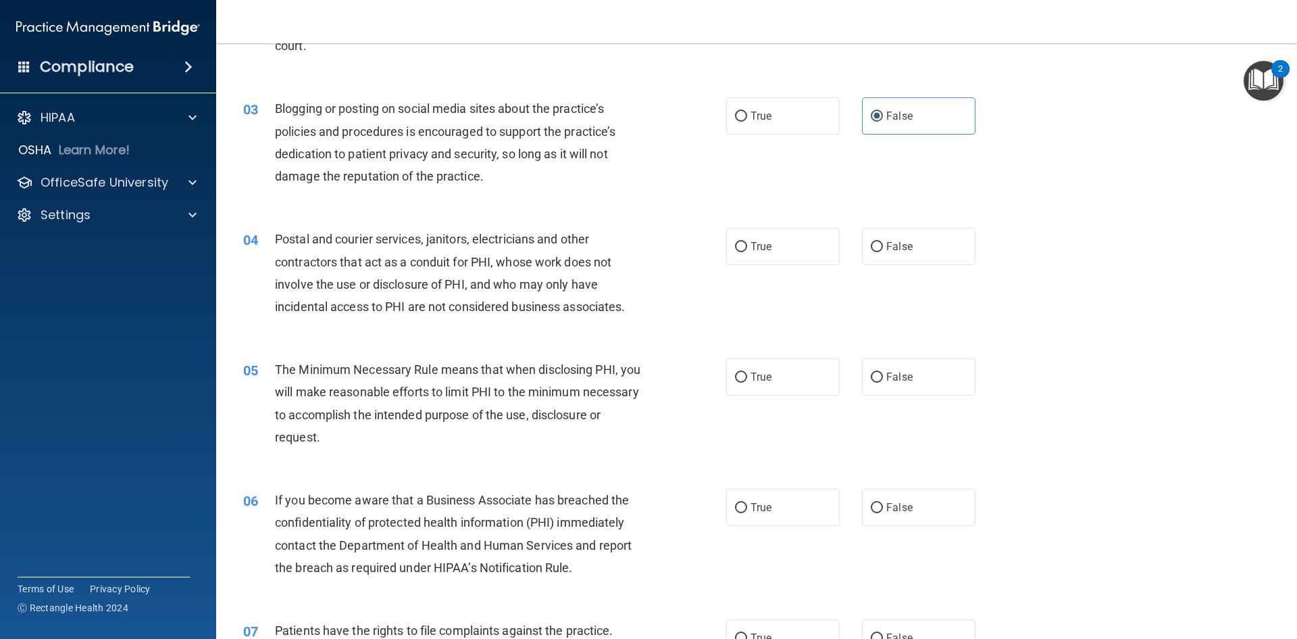
click at [584, 207] on div "03 Blogging or posting on social media sites about the practice’s policies and …" at bounding box center [756, 145] width 1047 height 130
click at [884, 237] on label "False" at bounding box center [919, 246] width 114 height 37
click at [883, 242] on input "False" at bounding box center [877, 247] width 12 height 10
radio input "true"
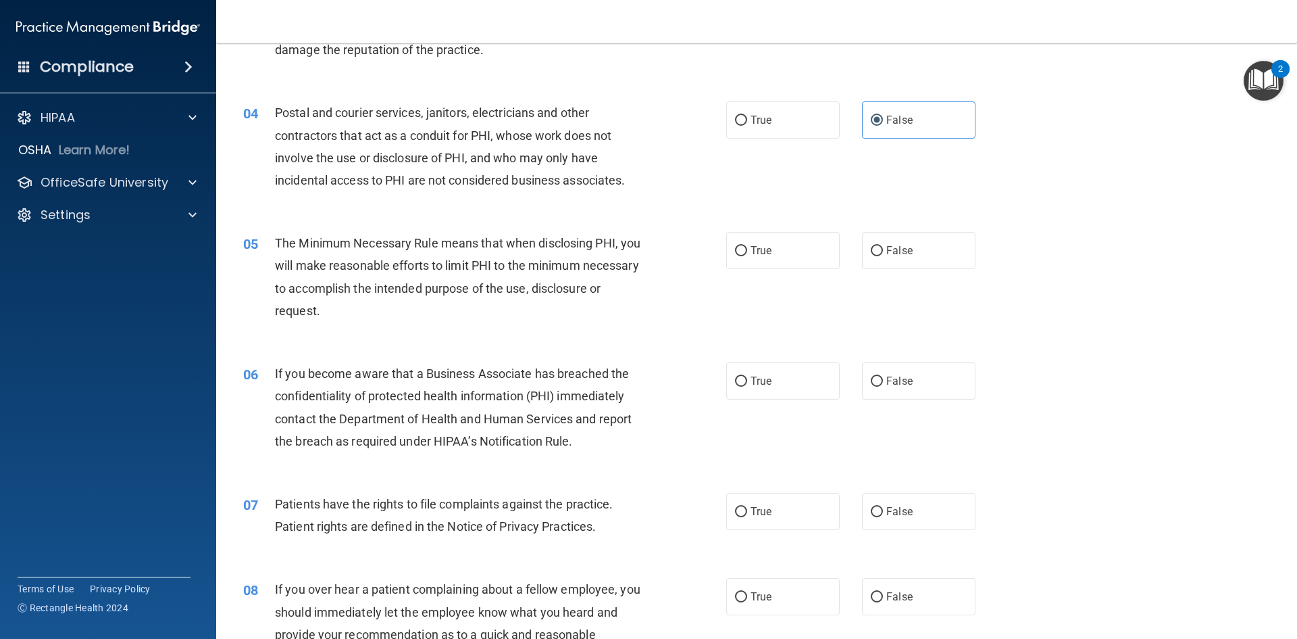
scroll to position [338, 0]
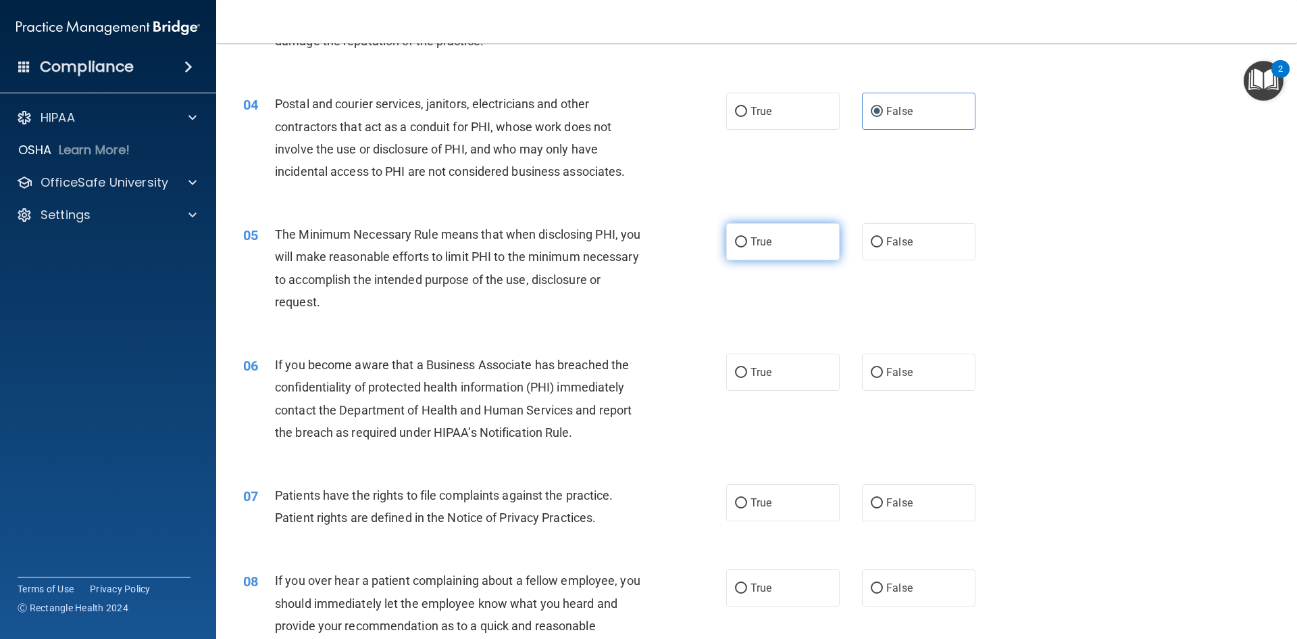
click at [780, 232] on label "True" at bounding box center [783, 241] width 114 height 37
click at [747, 237] on input "True" at bounding box center [741, 242] width 12 height 10
radio input "true"
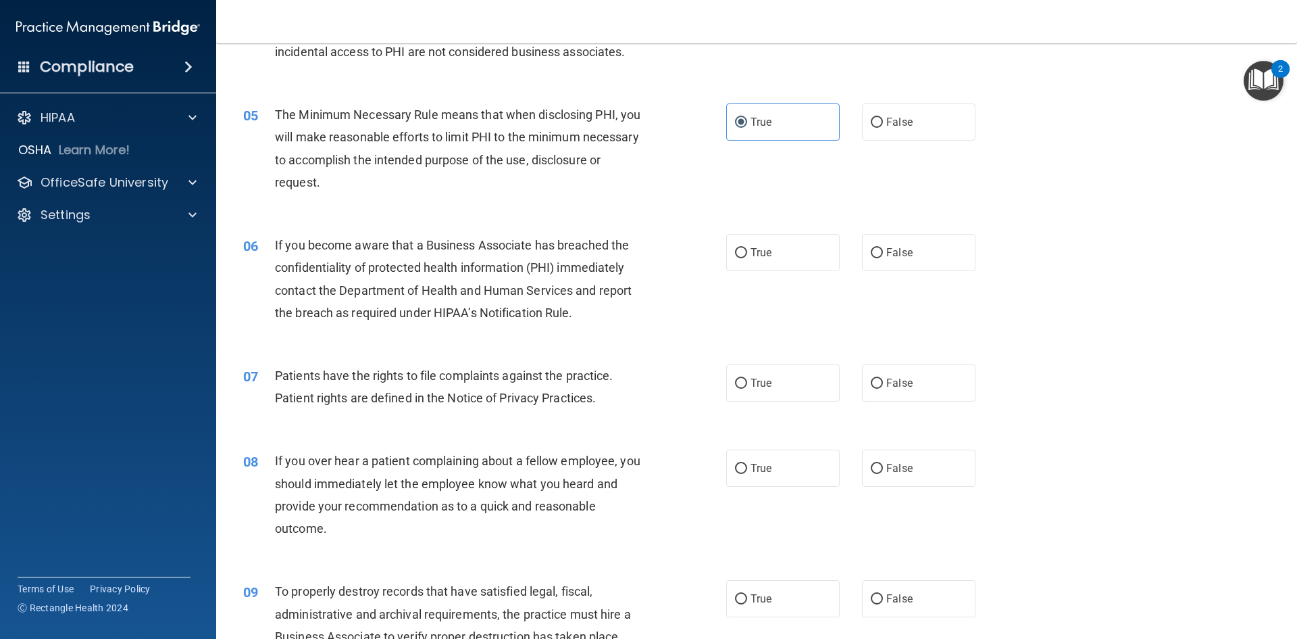
scroll to position [473, 0]
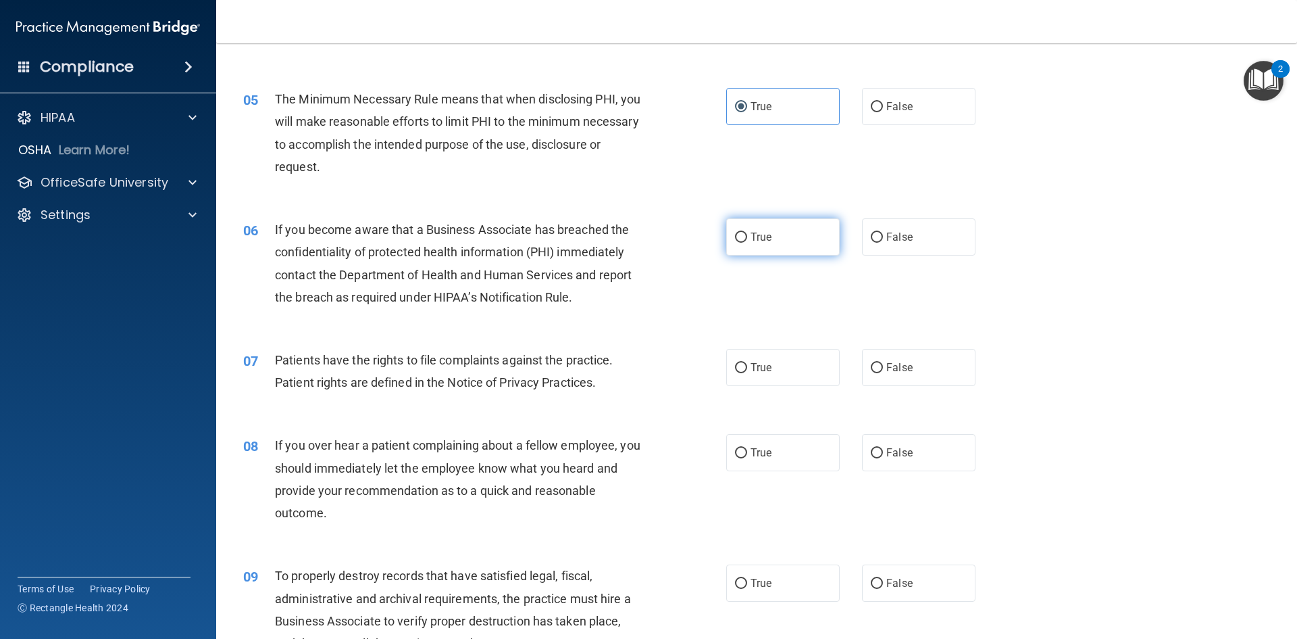
click at [762, 223] on label "True" at bounding box center [783, 236] width 114 height 37
click at [747, 232] on input "True" at bounding box center [741, 237] width 12 height 10
radio input "true"
click at [790, 374] on label "True" at bounding box center [783, 367] width 114 height 37
click at [747, 373] on input "True" at bounding box center [741, 368] width 12 height 10
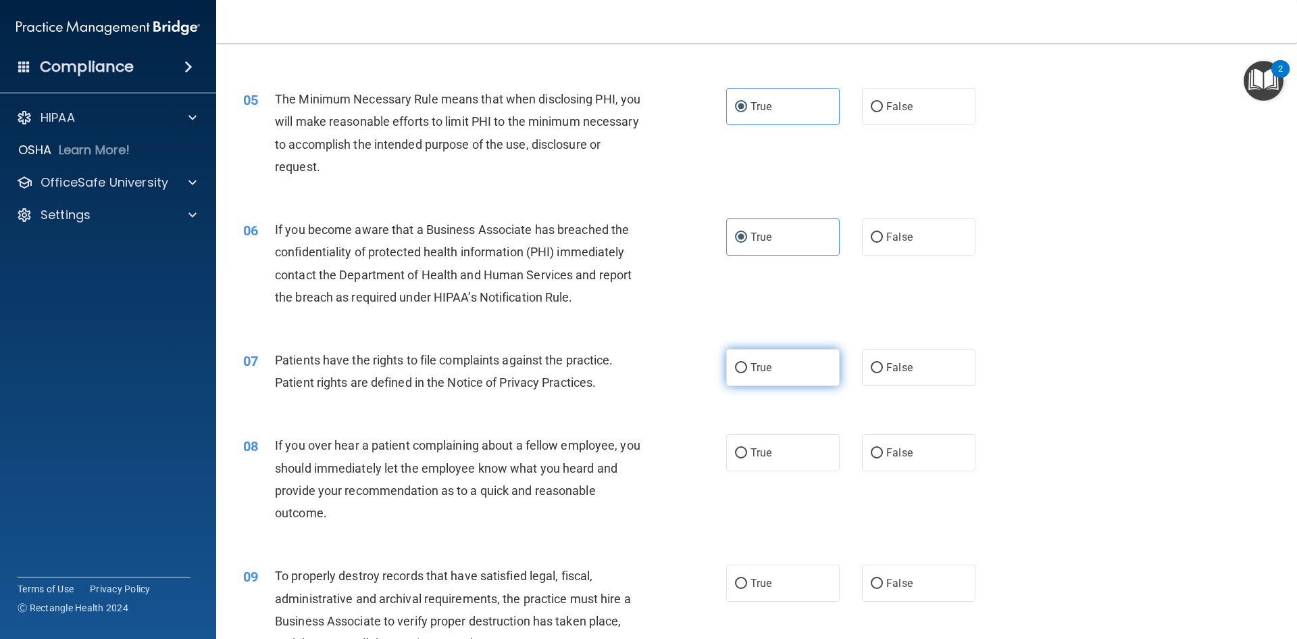
radio input "true"
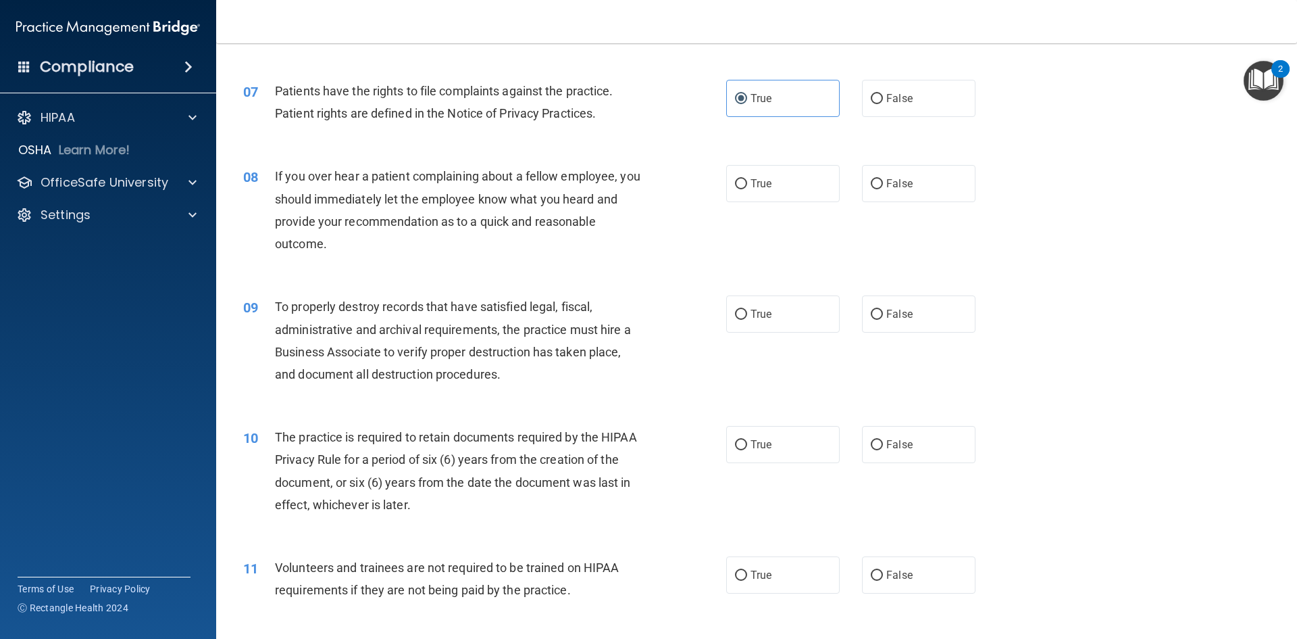
scroll to position [743, 0]
click at [932, 184] on label "False" at bounding box center [919, 182] width 114 height 37
click at [883, 184] on input "False" at bounding box center [877, 183] width 12 height 10
radio input "true"
click at [886, 326] on label "False" at bounding box center [919, 312] width 114 height 37
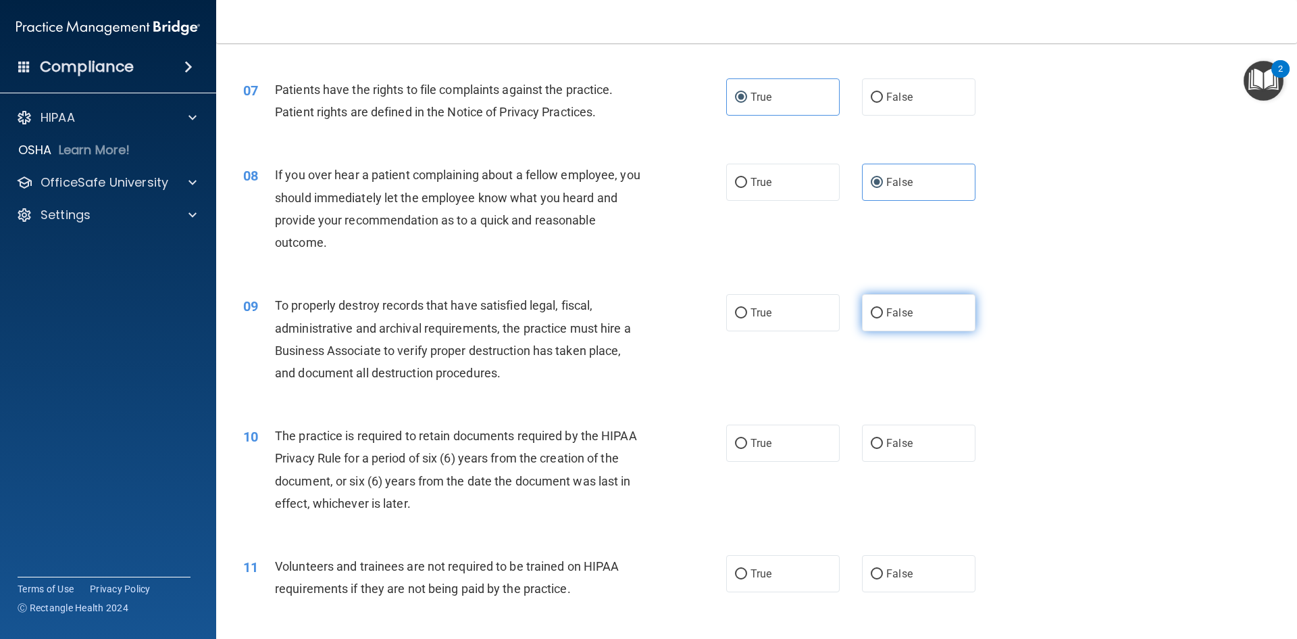
click at [883, 318] on input "False" at bounding box center [877, 313] width 12 height 10
radio input "true"
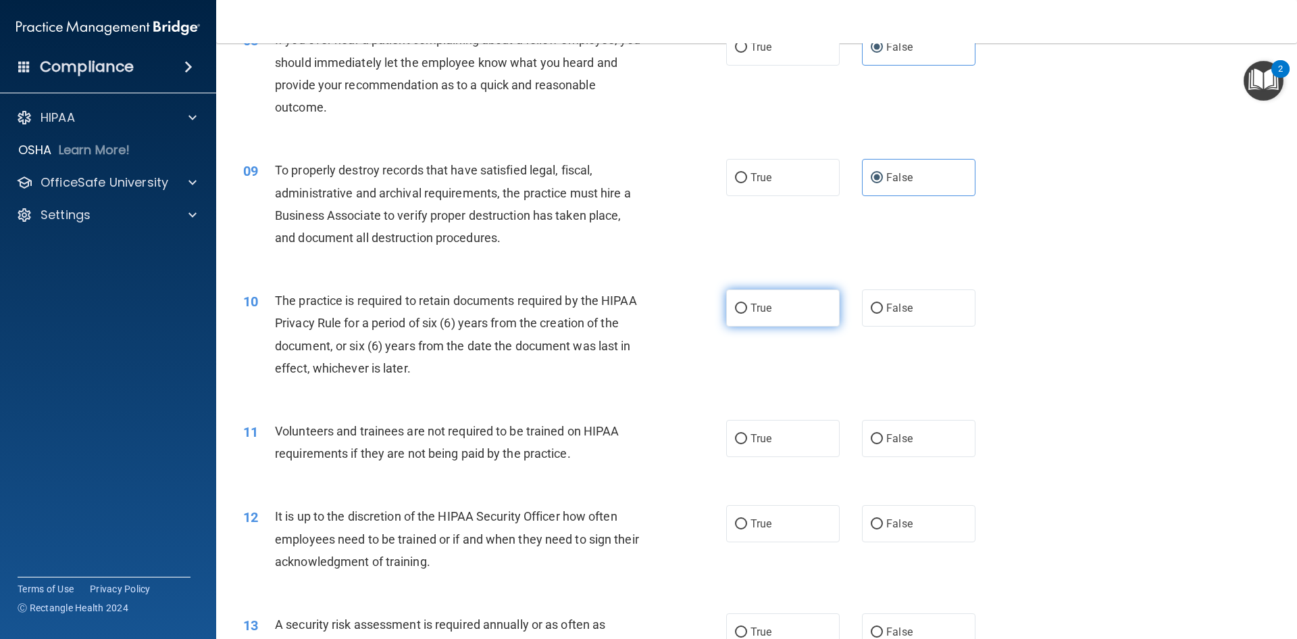
click at [757, 311] on span "True" at bounding box center [761, 307] width 21 height 13
click at [747, 311] on input "True" at bounding box center [741, 308] width 12 height 10
radio input "true"
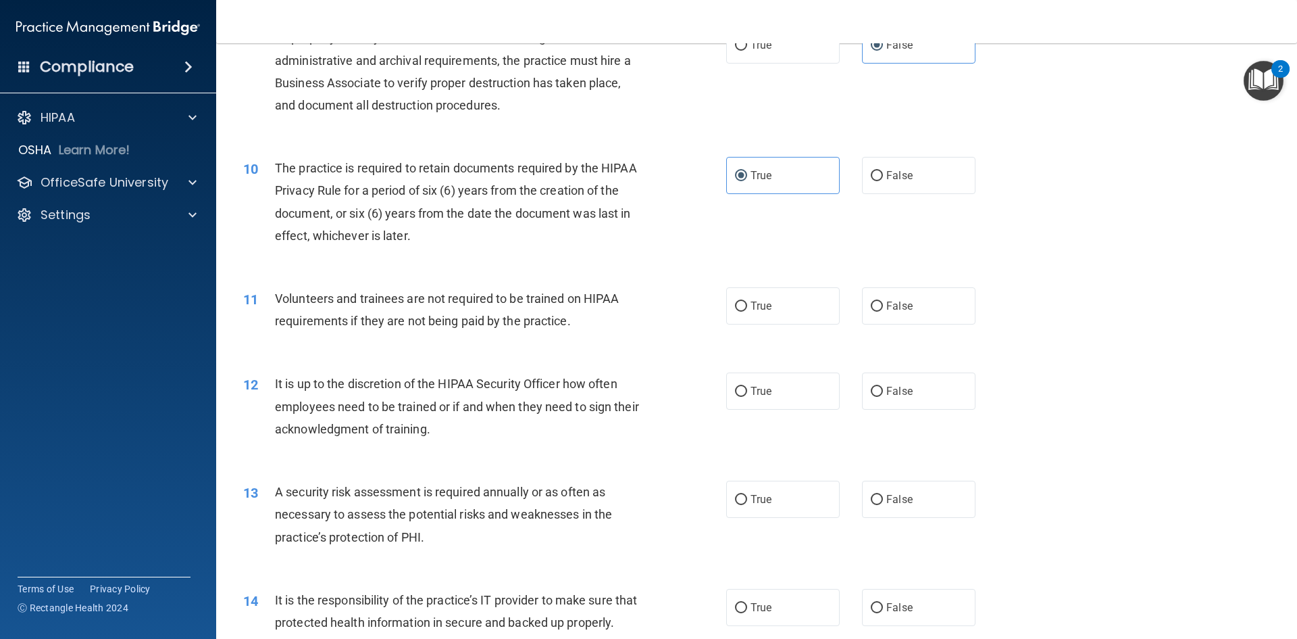
scroll to position [1014, 0]
click at [903, 295] on label "False" at bounding box center [919, 302] width 114 height 37
click at [883, 299] on input "False" at bounding box center [877, 304] width 12 height 10
radio input "true"
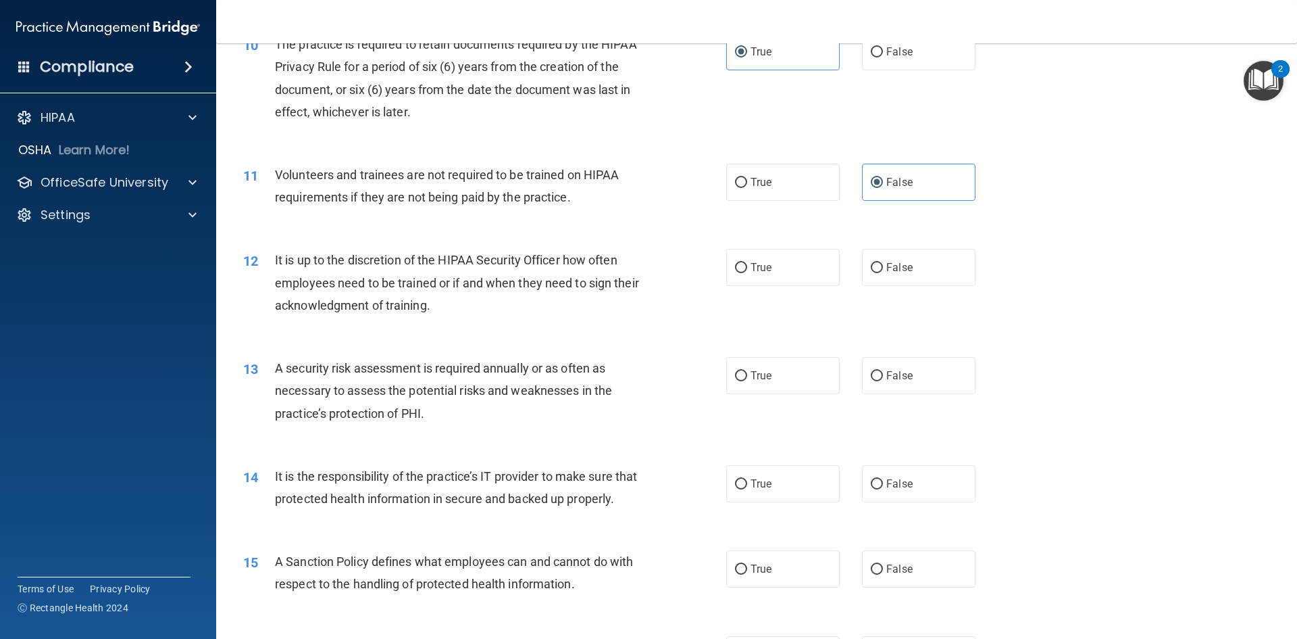
scroll to position [1149, 0]
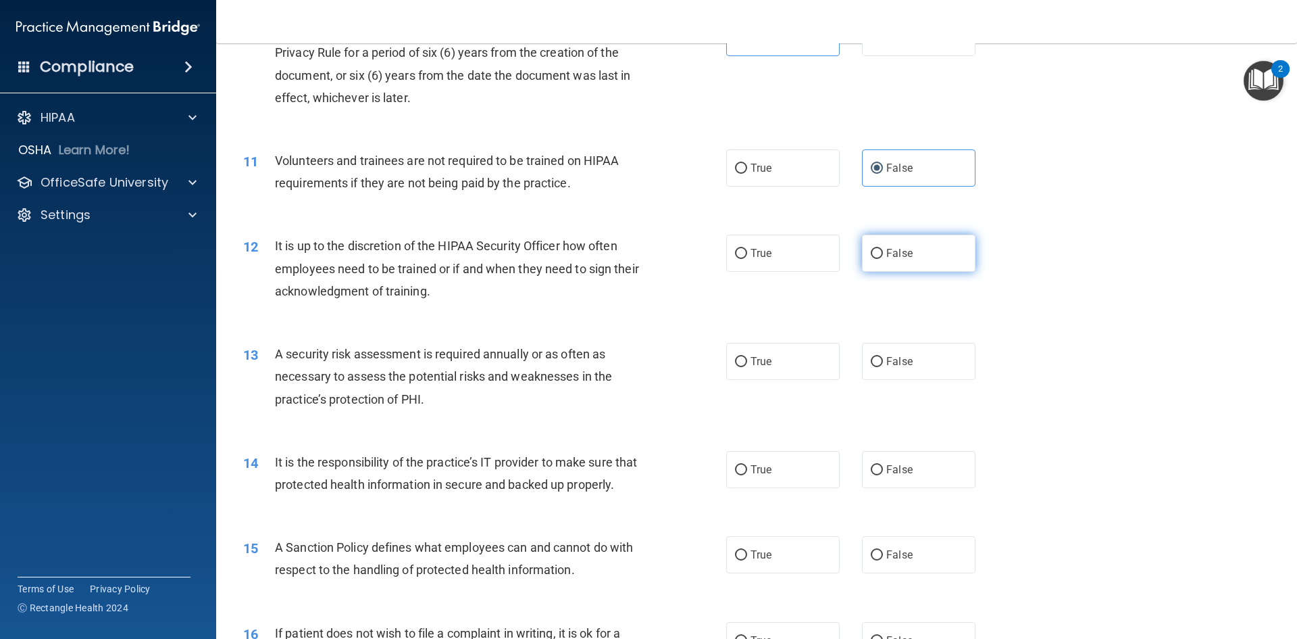
click at [917, 266] on label "False" at bounding box center [919, 252] width 114 height 37
click at [883, 259] on input "False" at bounding box center [877, 254] width 12 height 10
radio input "true"
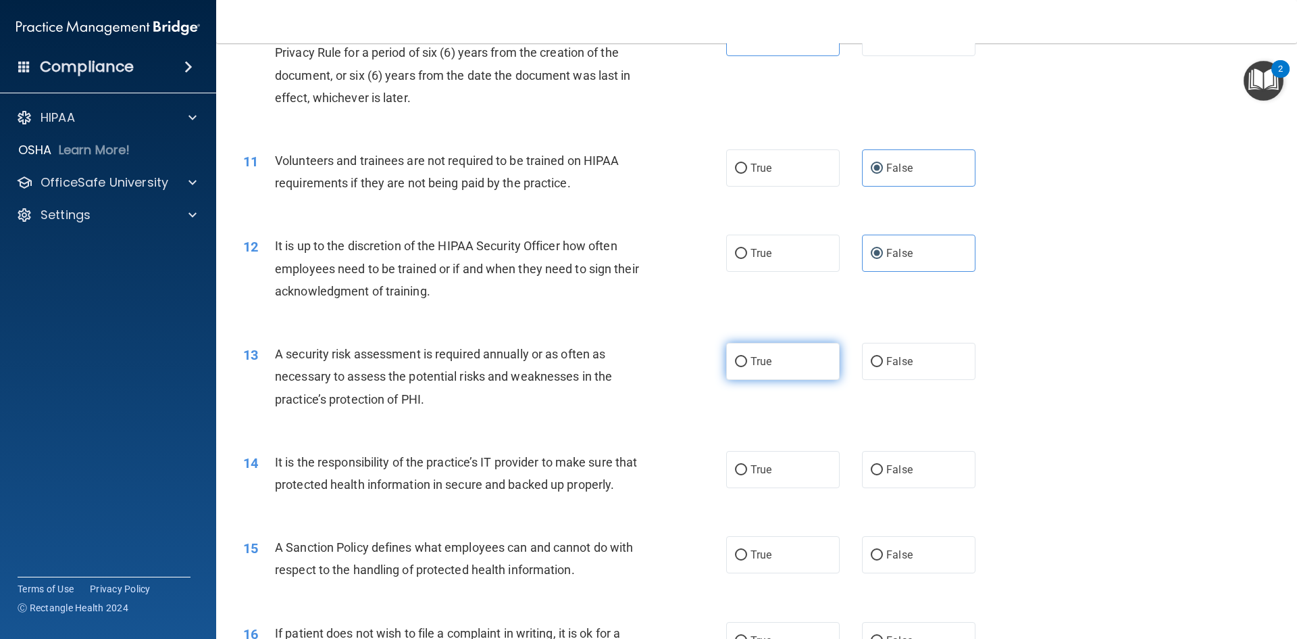
click at [826, 359] on label "True" at bounding box center [783, 361] width 114 height 37
click at [747, 359] on input "True" at bounding box center [741, 362] width 12 height 10
radio input "true"
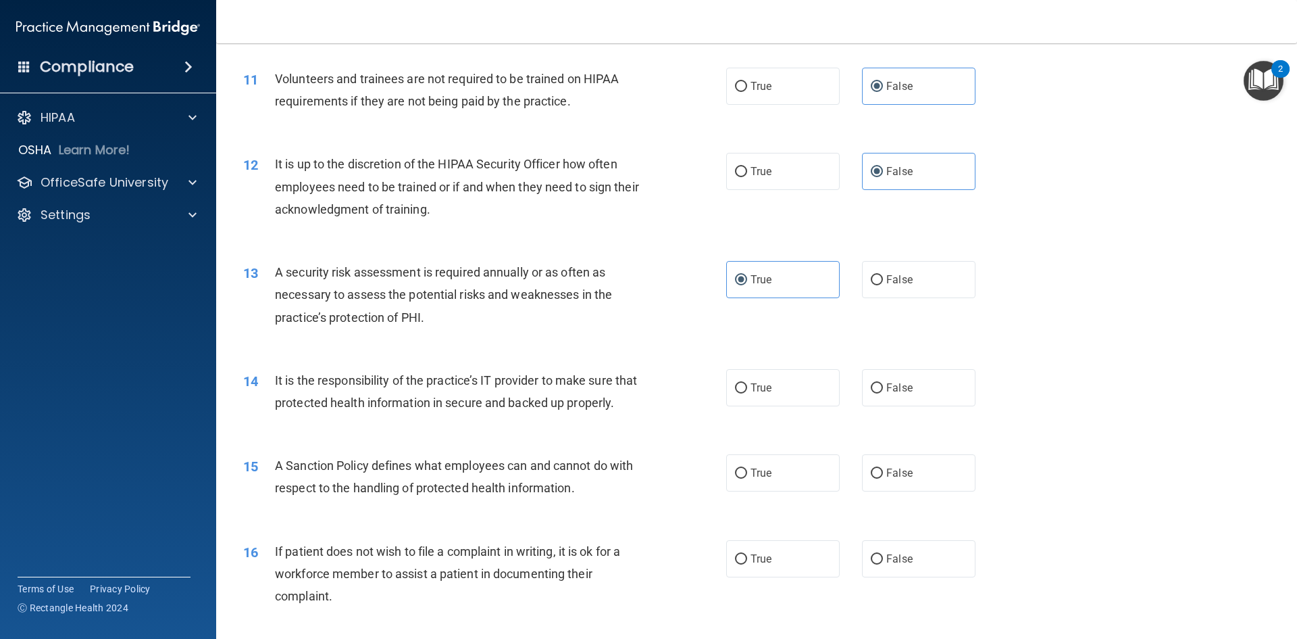
scroll to position [1351, 0]
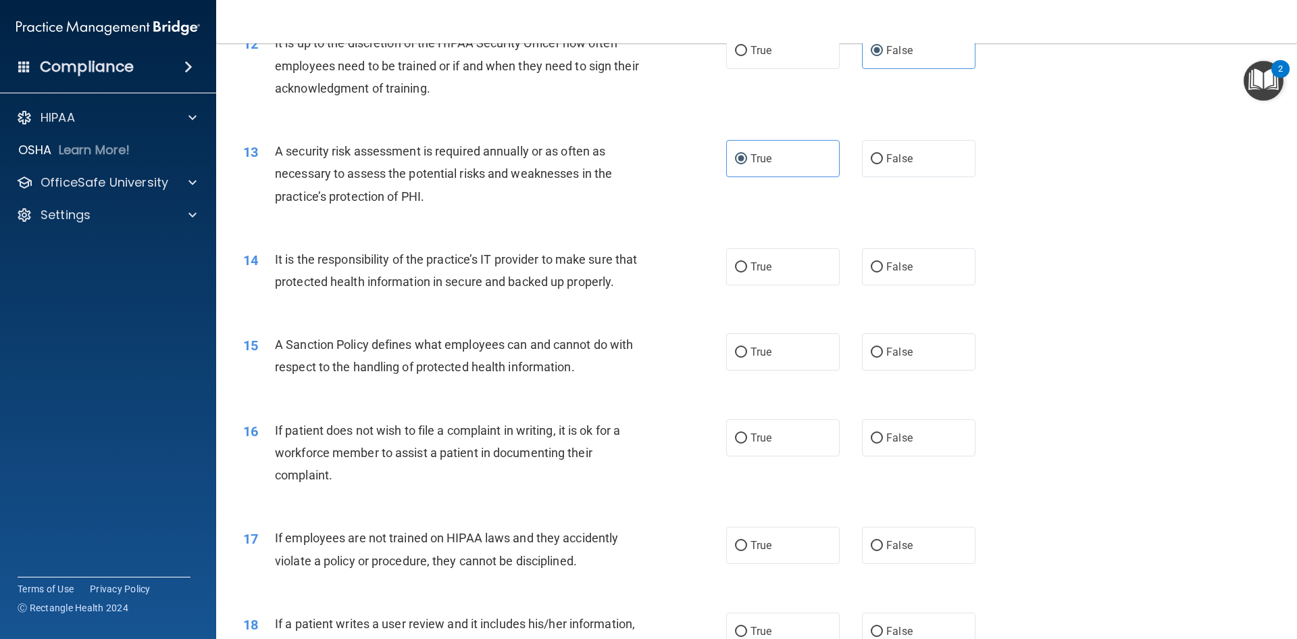
click at [574, 241] on div "14 It is the responsibility of the practice’s IT provider to make sure that pro…" at bounding box center [756, 273] width 1047 height 85
click at [755, 262] on span "True" at bounding box center [761, 266] width 21 height 13
click at [747, 262] on input "True" at bounding box center [741, 267] width 12 height 10
radio input "true"
click at [739, 366] on label "True" at bounding box center [783, 351] width 114 height 37
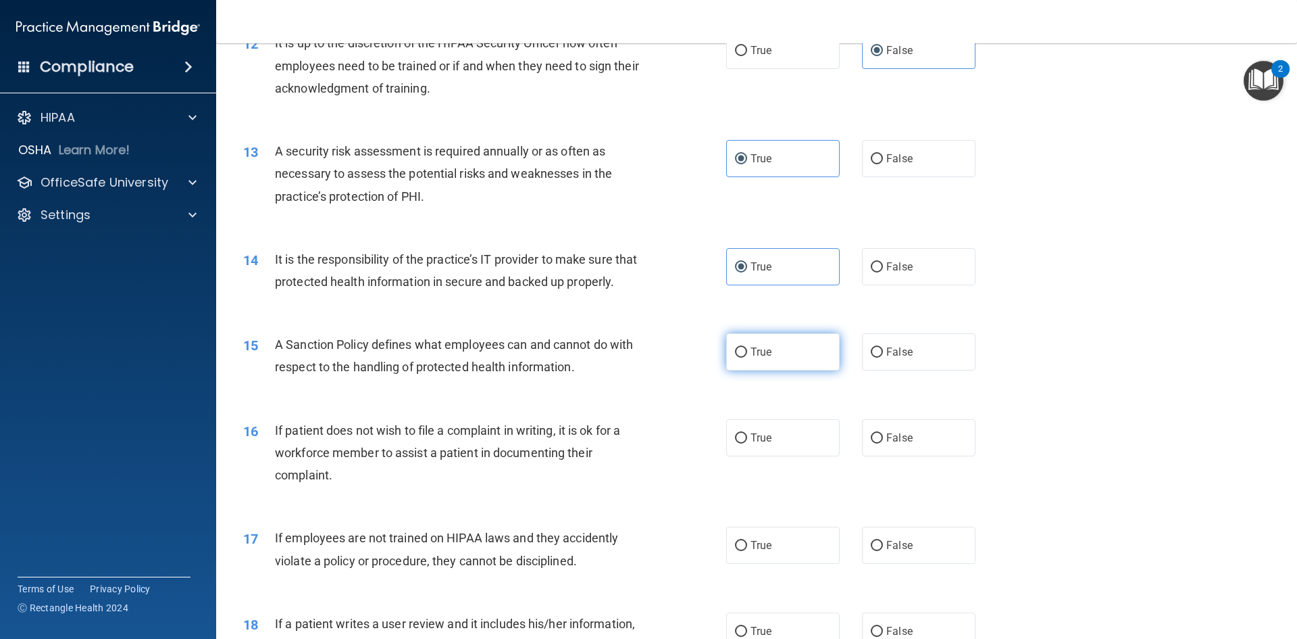
click at [739, 357] on input "True" at bounding box center [741, 352] width 12 height 10
radio input "true"
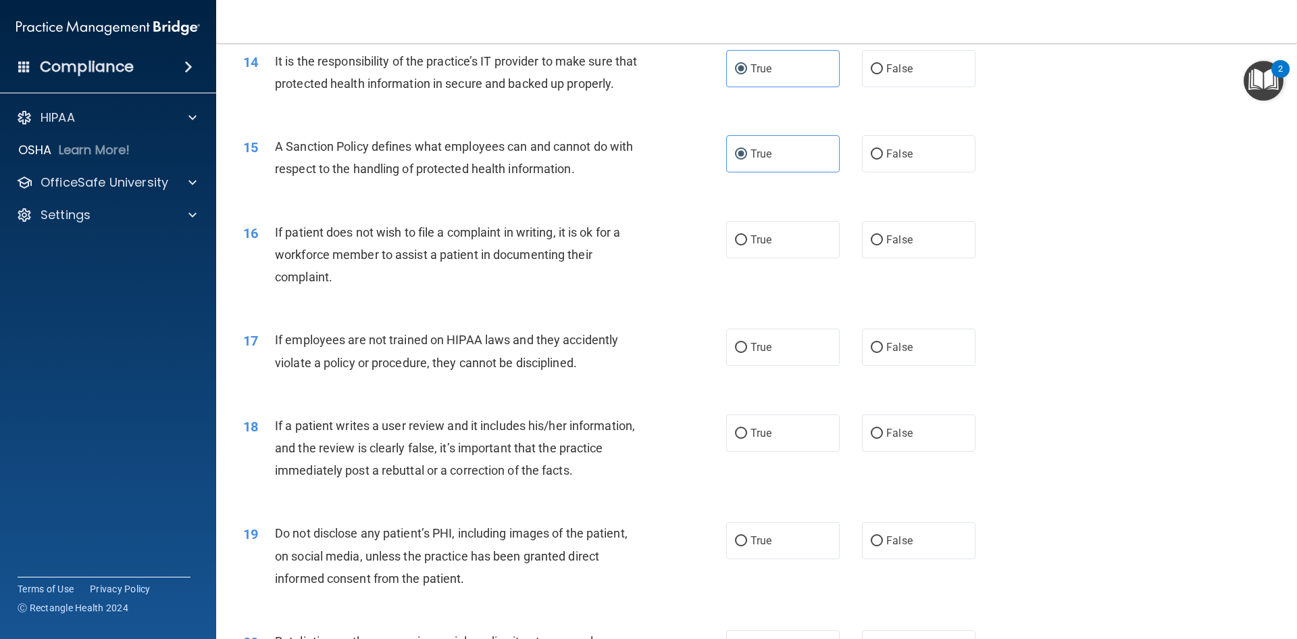
scroll to position [1554, 0]
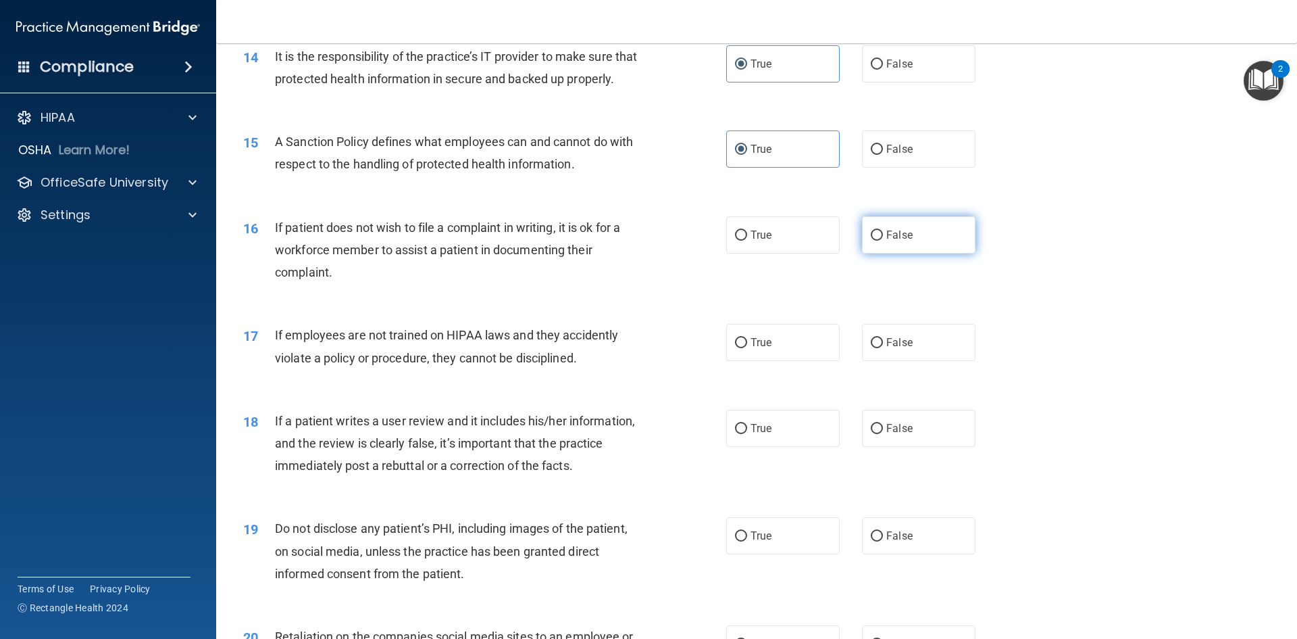
click at [922, 253] on label "False" at bounding box center [919, 234] width 114 height 37
click at [883, 241] on input "False" at bounding box center [877, 235] width 12 height 10
radio input "true"
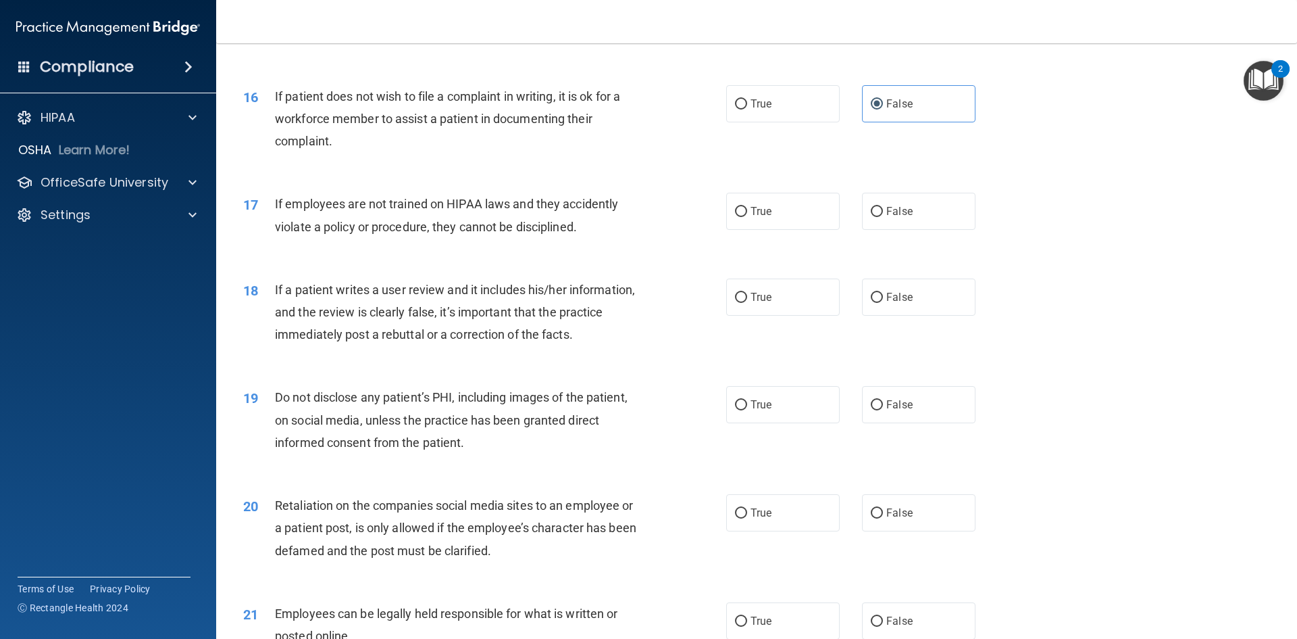
scroll to position [1689, 0]
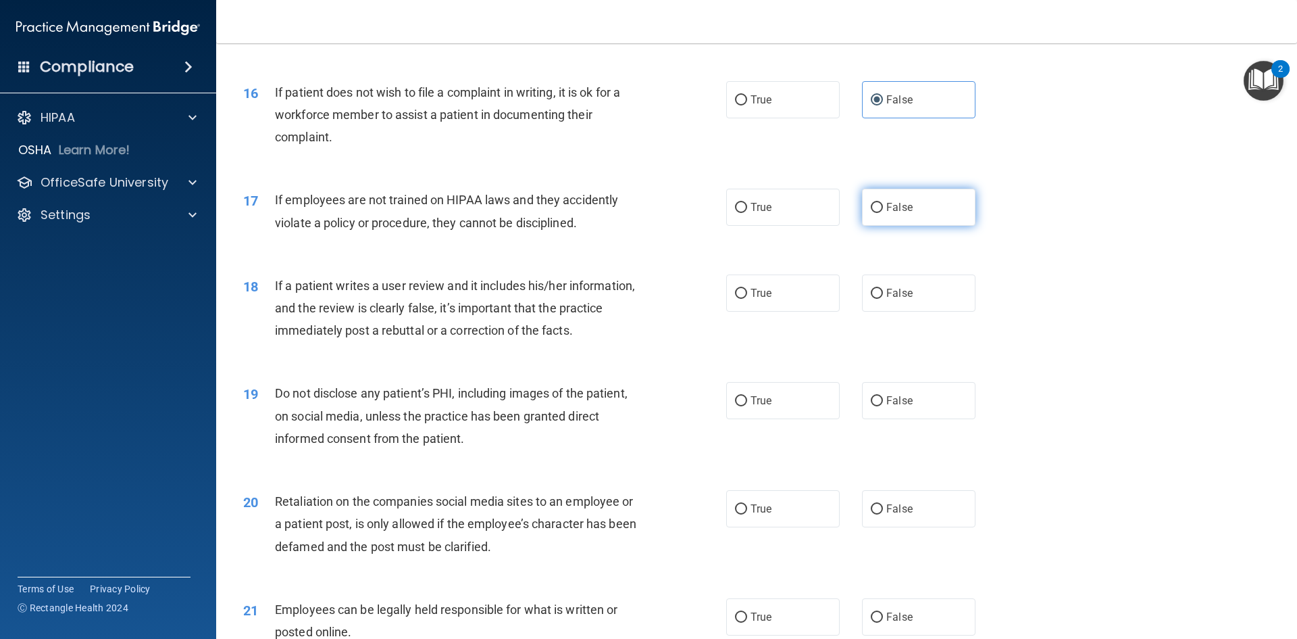
click at [917, 226] on label "False" at bounding box center [919, 207] width 114 height 37
click at [883, 213] on input "False" at bounding box center [877, 208] width 12 height 10
radio input "true"
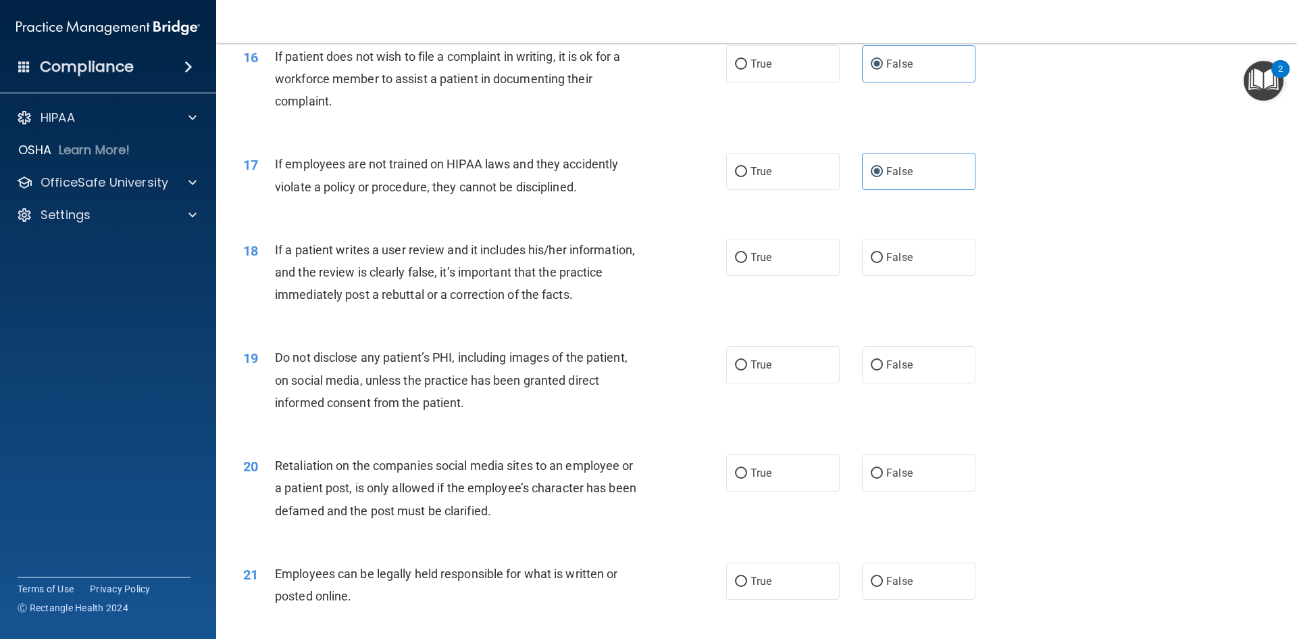
scroll to position [1757, 0]
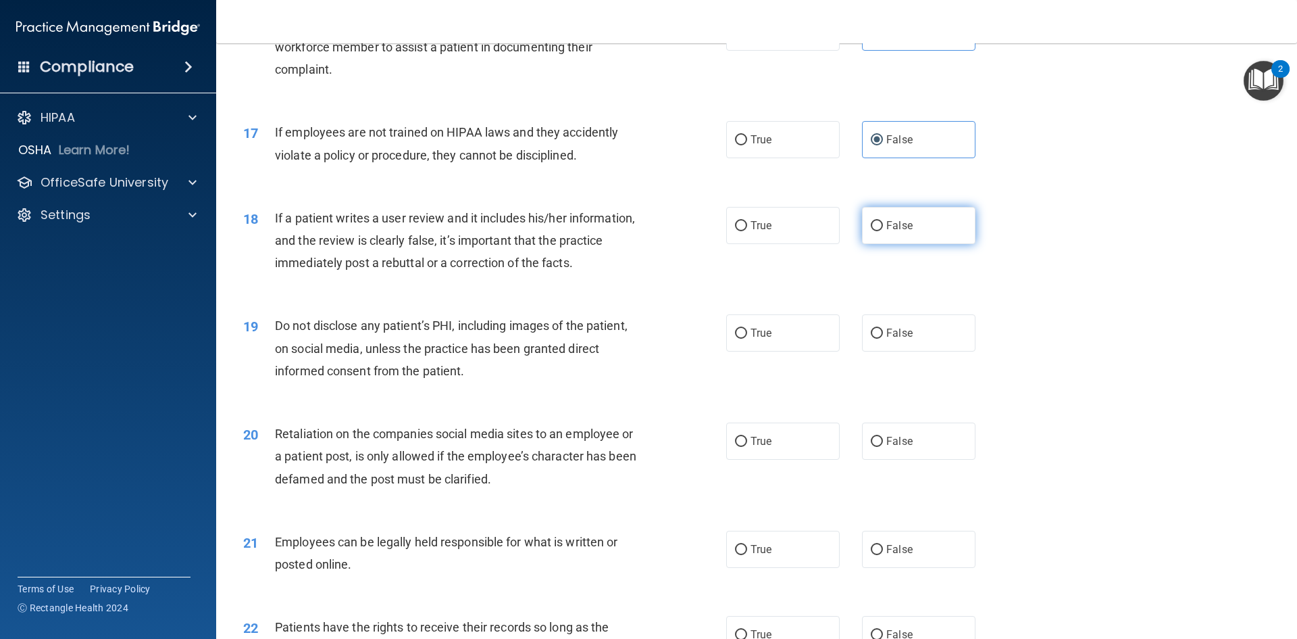
click at [896, 232] on span "False" at bounding box center [899, 225] width 26 height 13
click at [883, 231] on input "False" at bounding box center [877, 226] width 12 height 10
radio input "true"
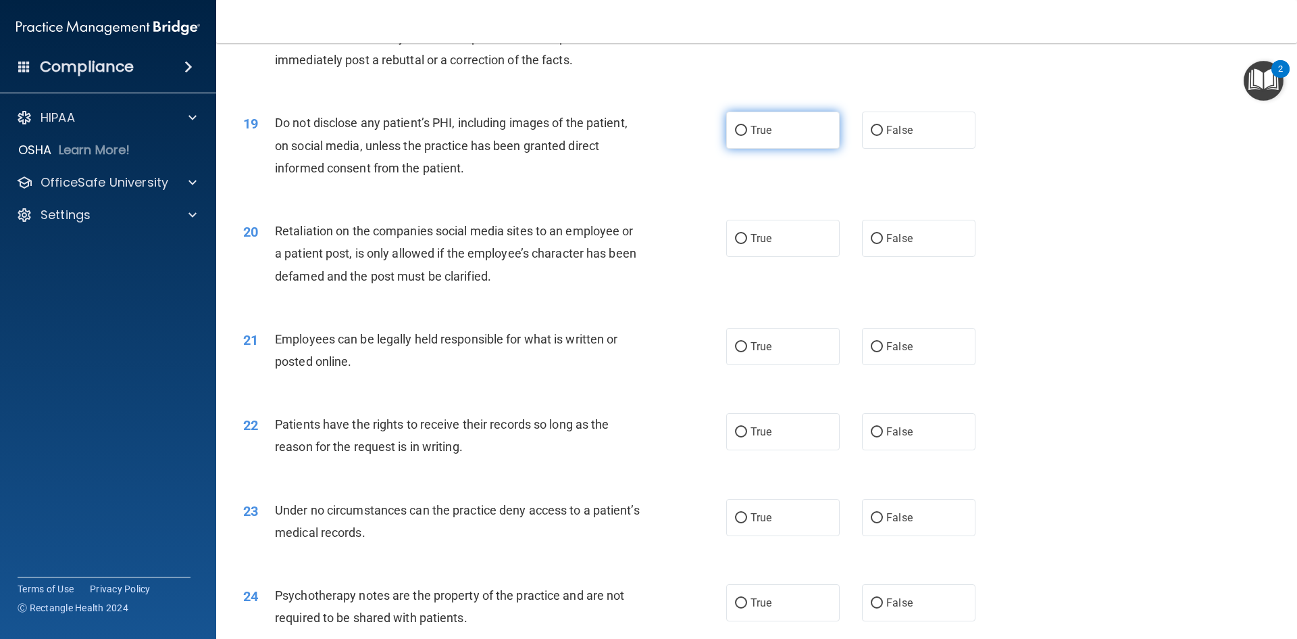
click at [780, 145] on label "True" at bounding box center [783, 129] width 114 height 37
click at [747, 136] on input "True" at bounding box center [741, 131] width 12 height 10
radio input "true"
click at [958, 283] on div "20 Retaliation on the companies social media sites to an employee or a patient …" at bounding box center [756, 257] width 1047 height 108
click at [918, 257] on label "False" at bounding box center [919, 238] width 114 height 37
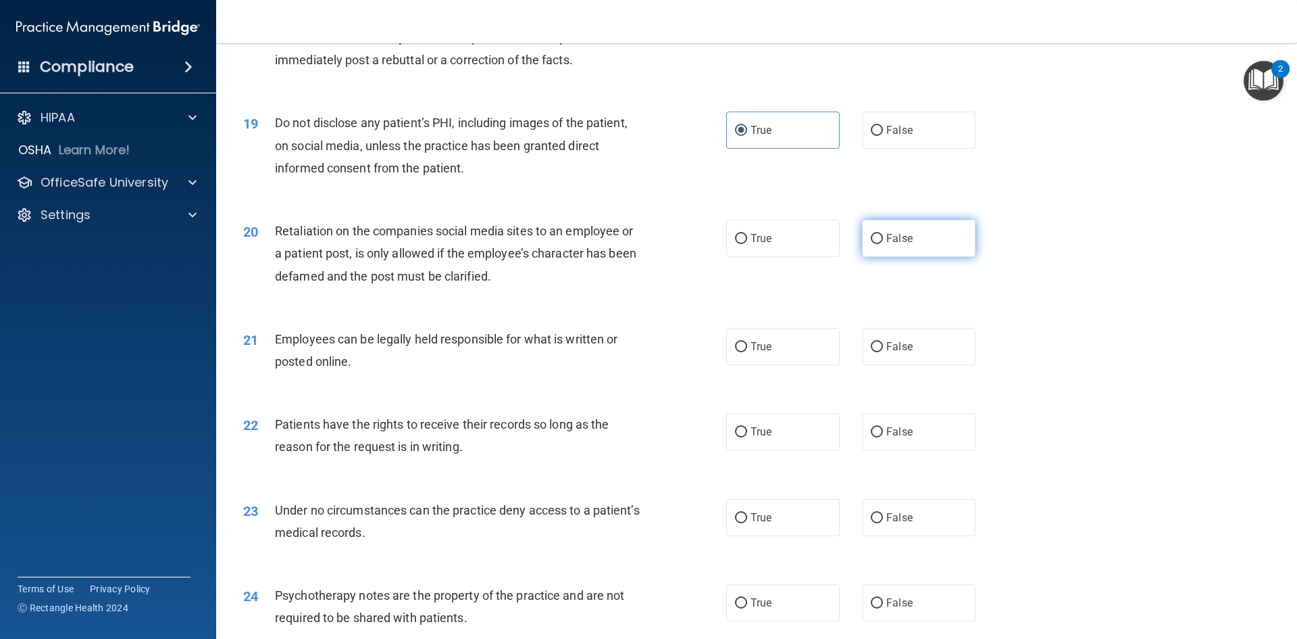
click at [883, 244] on input "False" at bounding box center [877, 239] width 12 height 10
radio input "true"
click at [751, 353] on span "True" at bounding box center [761, 346] width 21 height 13
click at [747, 352] on input "True" at bounding box center [741, 347] width 12 height 10
radio input "true"
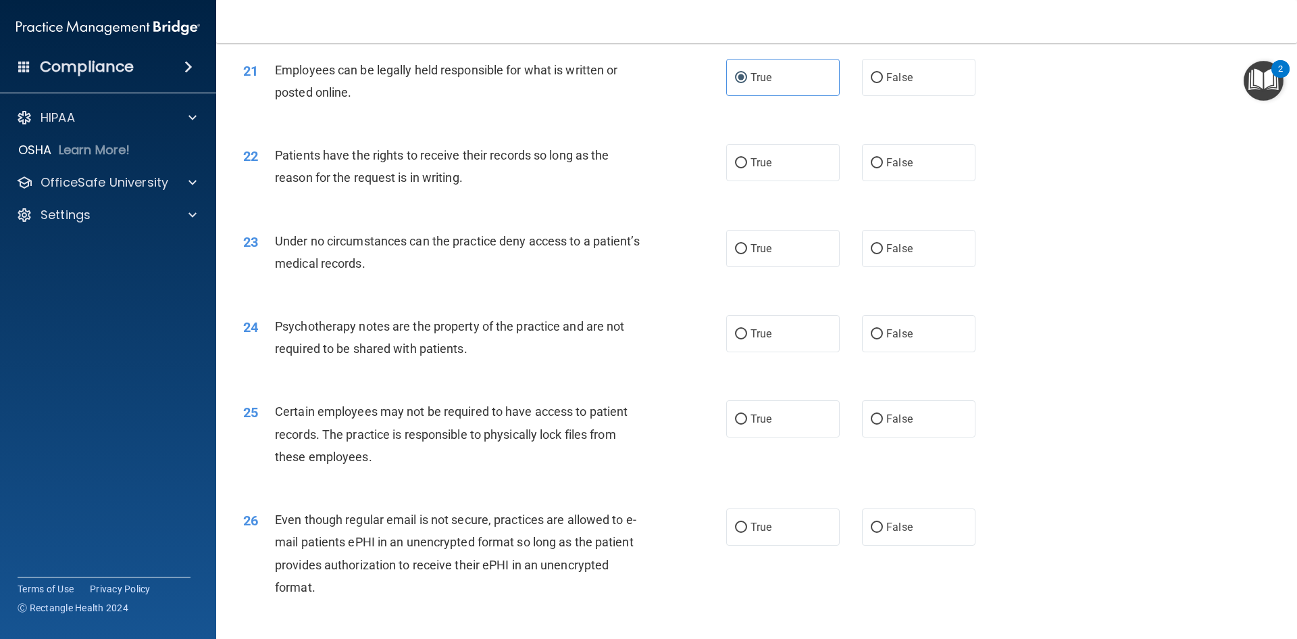
scroll to position [2230, 0]
click at [703, 194] on div "22 Patients have the rights to receive their records so long as the reason for …" at bounding box center [485, 168] width 524 height 51
click at [748, 180] on label "True" at bounding box center [783, 161] width 114 height 37
click at [747, 167] on input "True" at bounding box center [741, 162] width 12 height 10
radio input "true"
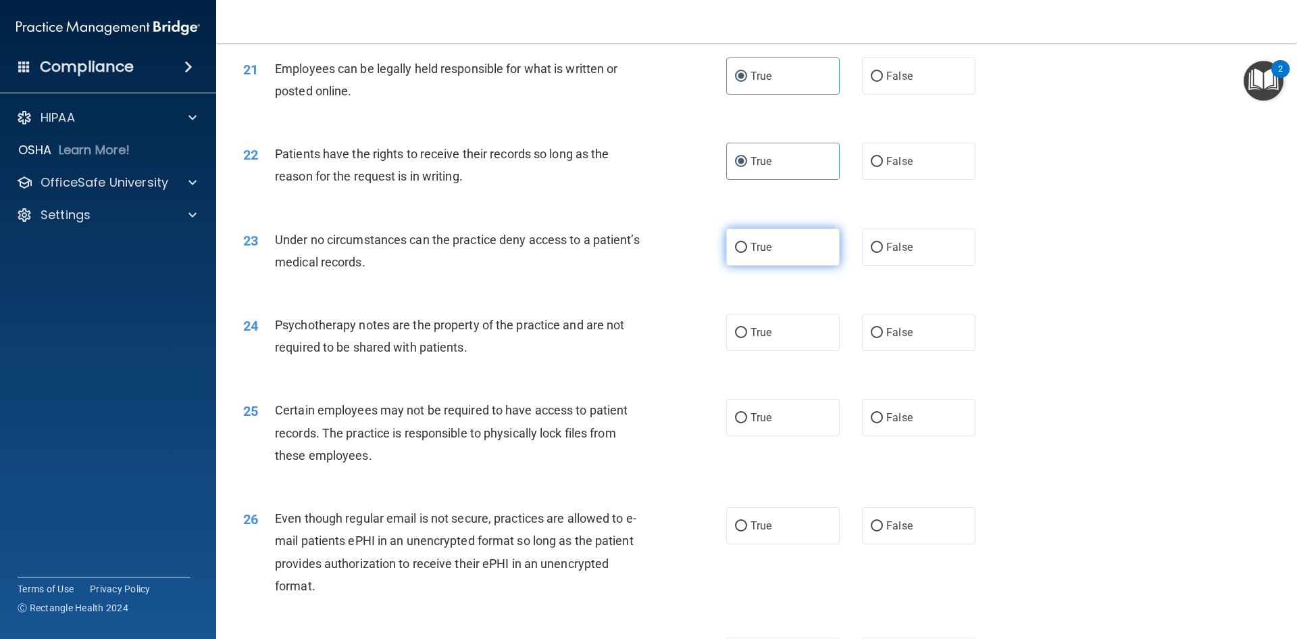
click at [824, 266] on label "True" at bounding box center [783, 246] width 114 height 37
click at [747, 253] on input "True" at bounding box center [741, 248] width 12 height 10
radio input "true"
click at [916, 374] on div "24 Psychotherapy notes are the property of the practice and are not required to…" at bounding box center [756, 339] width 1047 height 85
click at [903, 351] on label "False" at bounding box center [919, 332] width 114 height 37
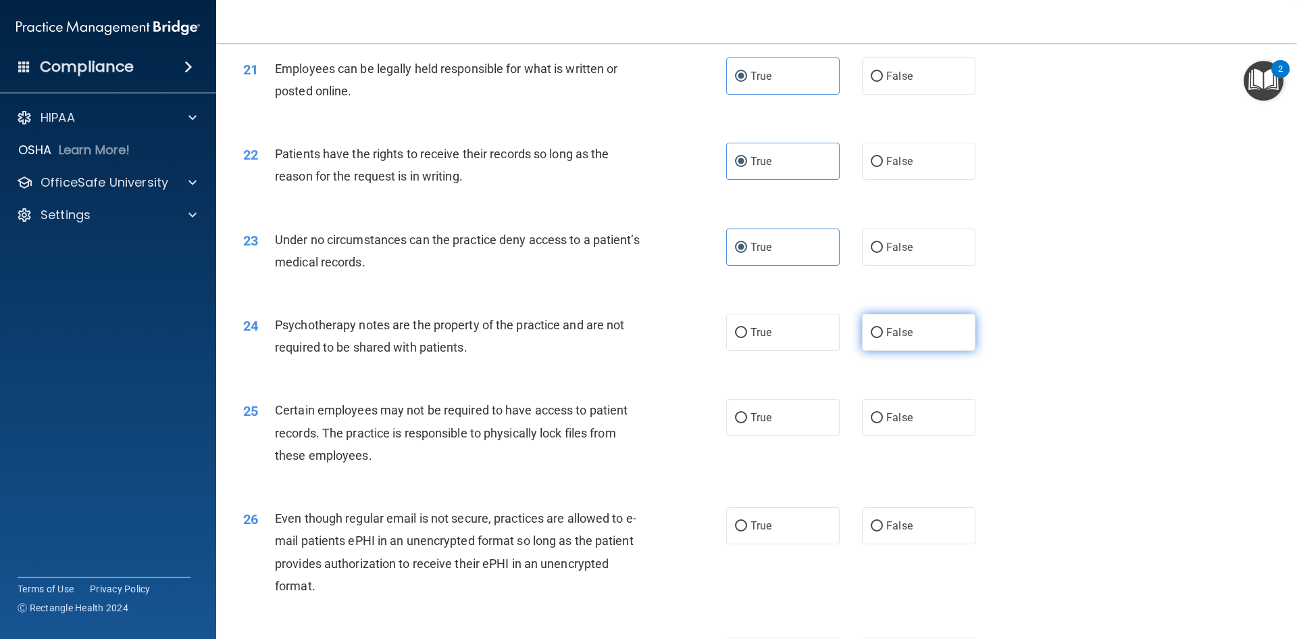
click at [883, 338] on input "False" at bounding box center [877, 333] width 12 height 10
radio input "true"
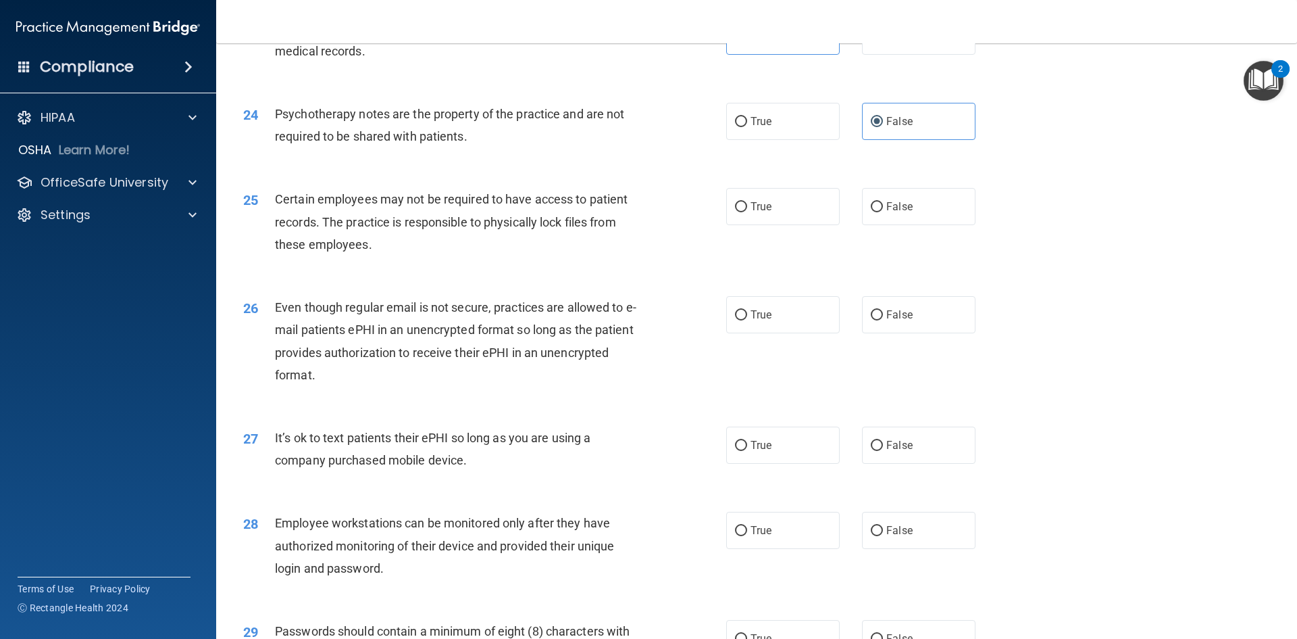
scroll to position [2568, 0]
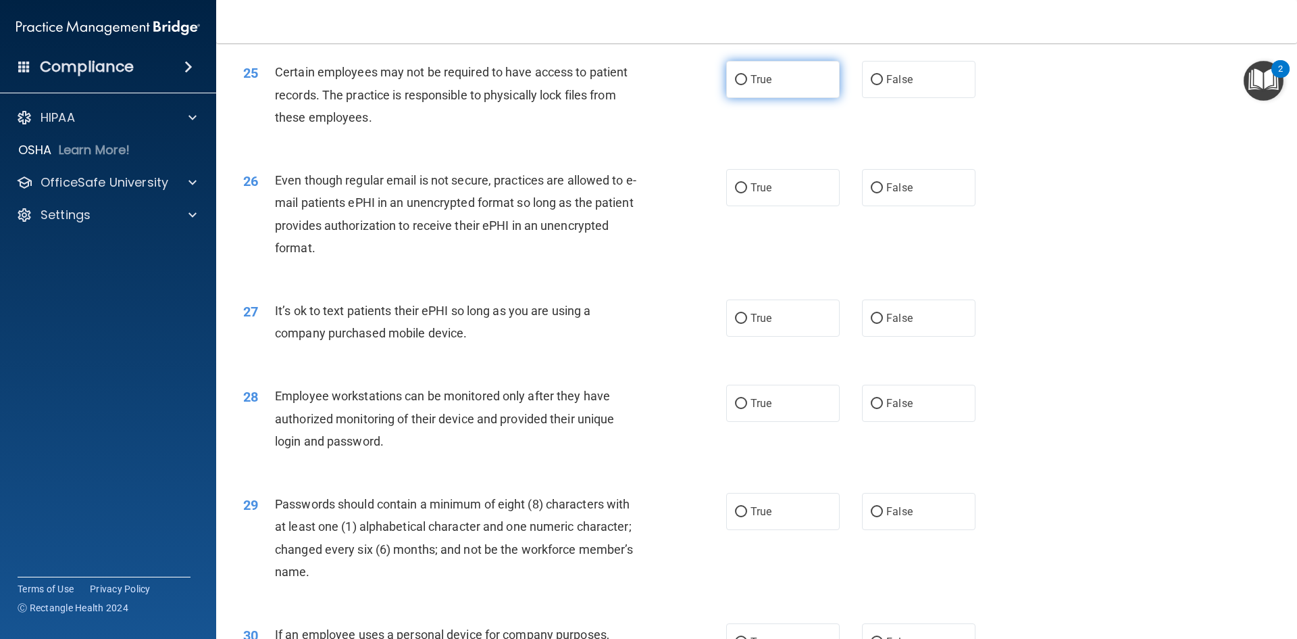
click at [784, 98] on label "True" at bounding box center [783, 79] width 114 height 37
click at [747, 85] on input "True" at bounding box center [741, 80] width 12 height 10
radio input "true"
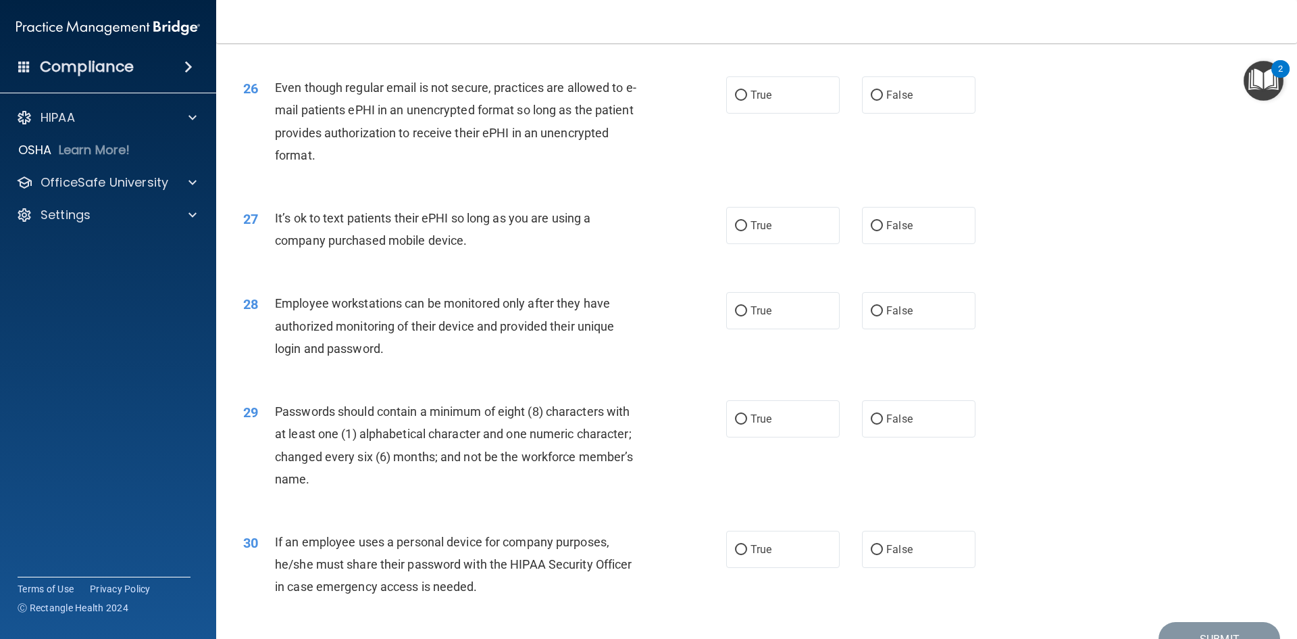
scroll to position [2703, 0]
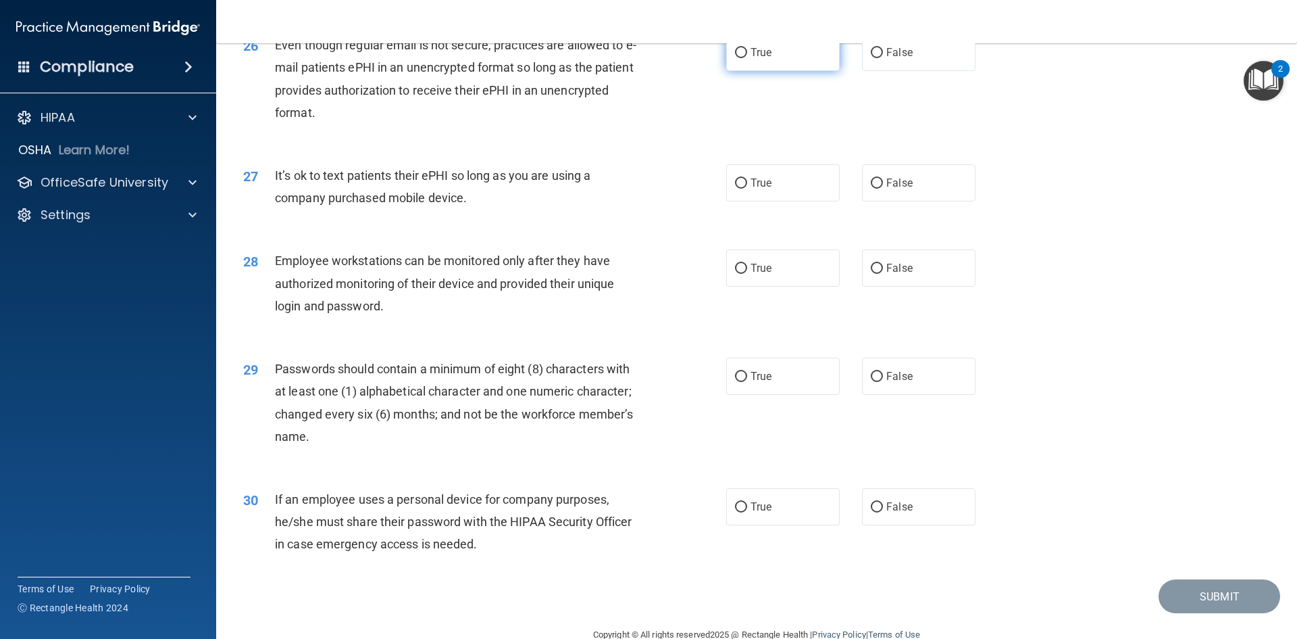
click at [755, 71] on label "True" at bounding box center [783, 52] width 114 height 37
click at [747, 58] on input "True" at bounding box center [741, 53] width 12 height 10
radio input "true"
click at [888, 201] on label "False" at bounding box center [919, 182] width 114 height 37
click at [883, 189] on input "False" at bounding box center [877, 183] width 12 height 10
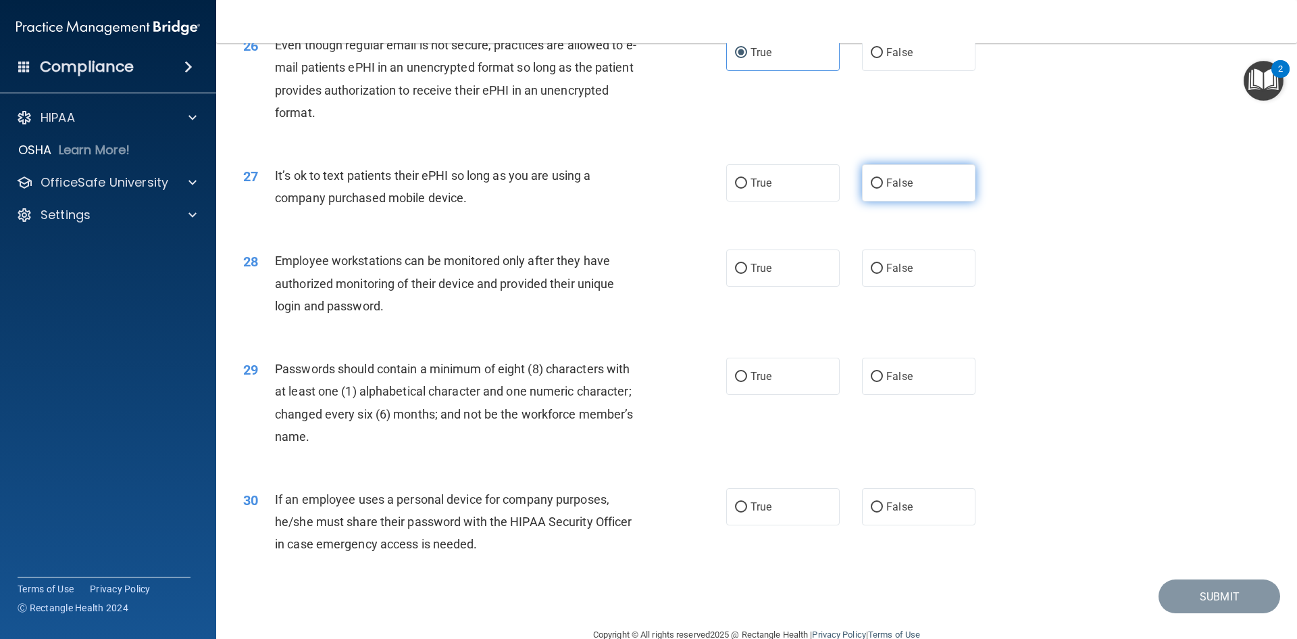
radio input "true"
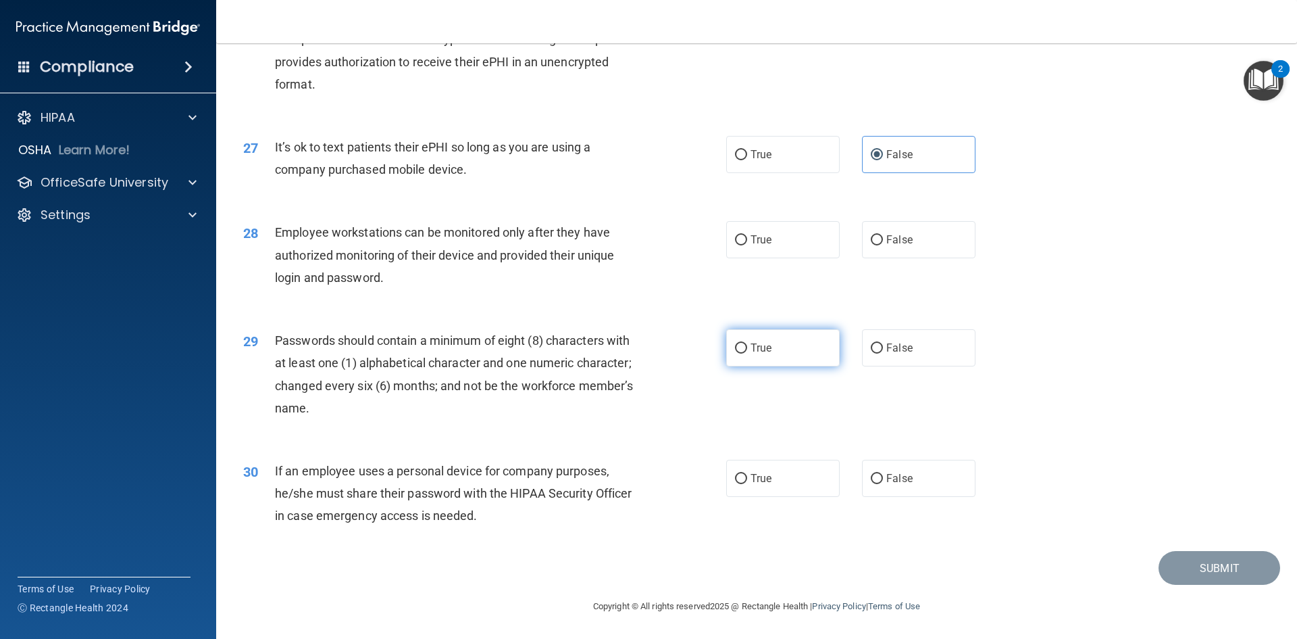
click at [754, 336] on label "True" at bounding box center [783, 347] width 114 height 37
click at [747, 343] on input "True" at bounding box center [741, 348] width 12 height 10
radio input "true"
click at [871, 482] on input "False" at bounding box center [877, 479] width 12 height 10
radio input "true"
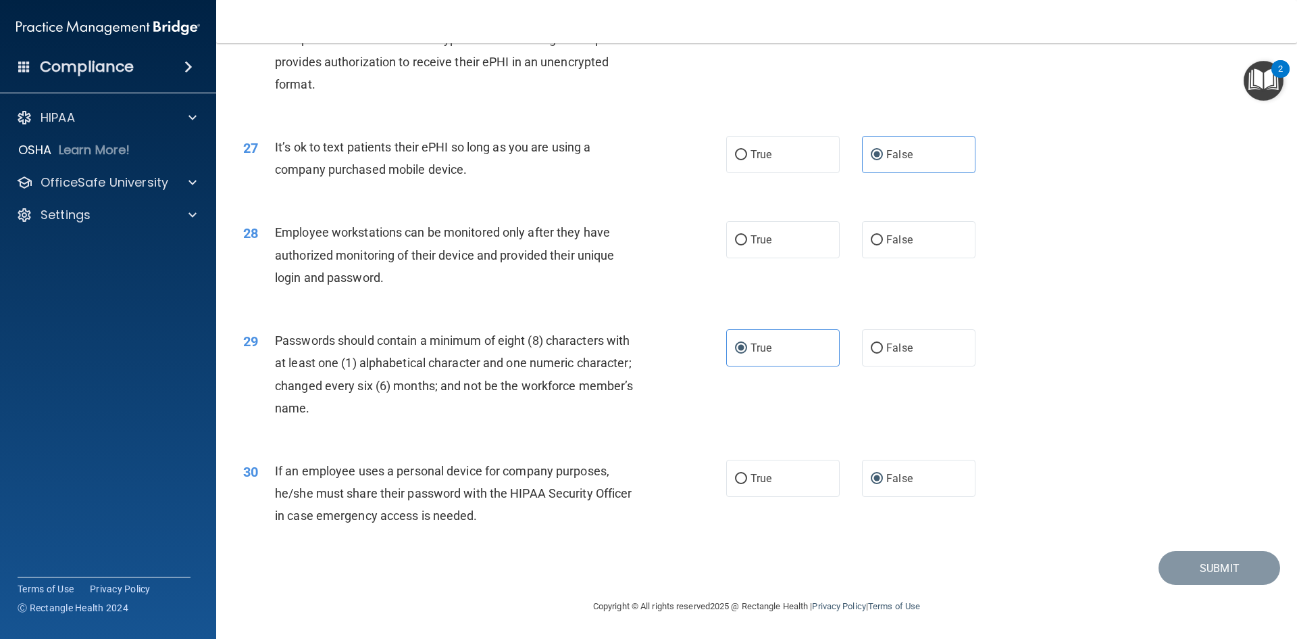
drag, startPoint x: 468, startPoint y: 301, endPoint x: 484, endPoint y: 284, distance: 23.9
click at [469, 297] on div "28 Employee workstations can be monitored only after they have authorized monit…" at bounding box center [756, 258] width 1047 height 108
click at [763, 238] on span "True" at bounding box center [761, 239] width 21 height 13
click at [747, 238] on input "True" at bounding box center [741, 240] width 12 height 10
radio input "true"
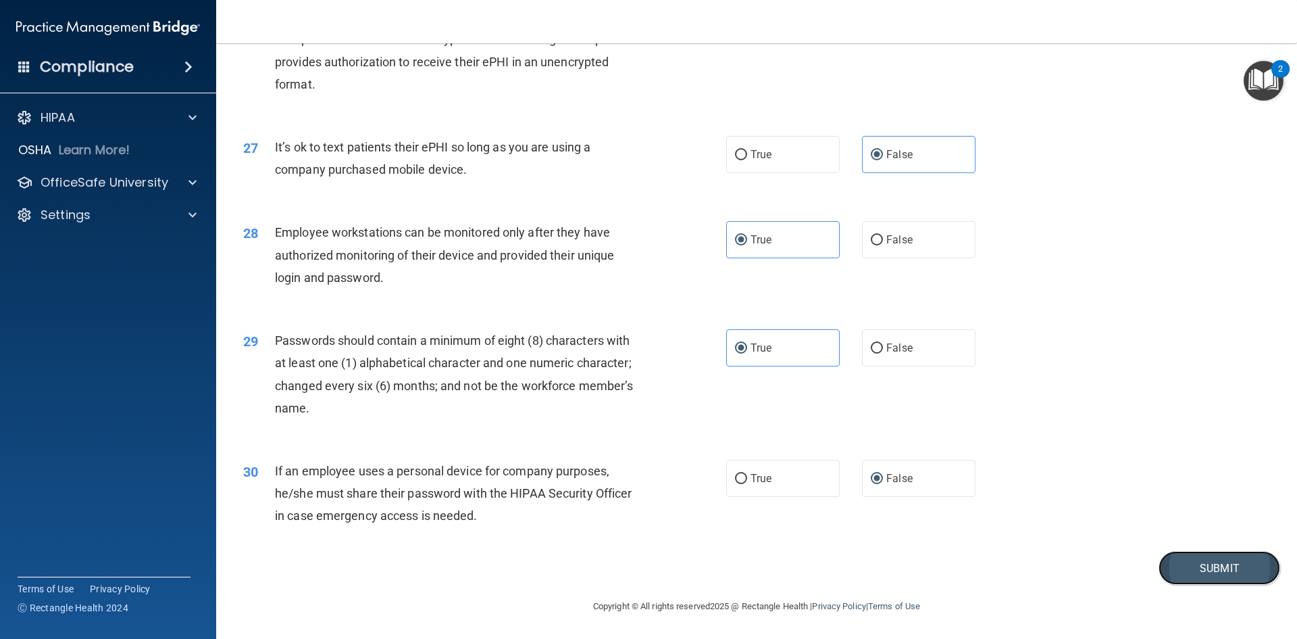
click at [1209, 558] on button "Submit" at bounding box center [1220, 568] width 122 height 34
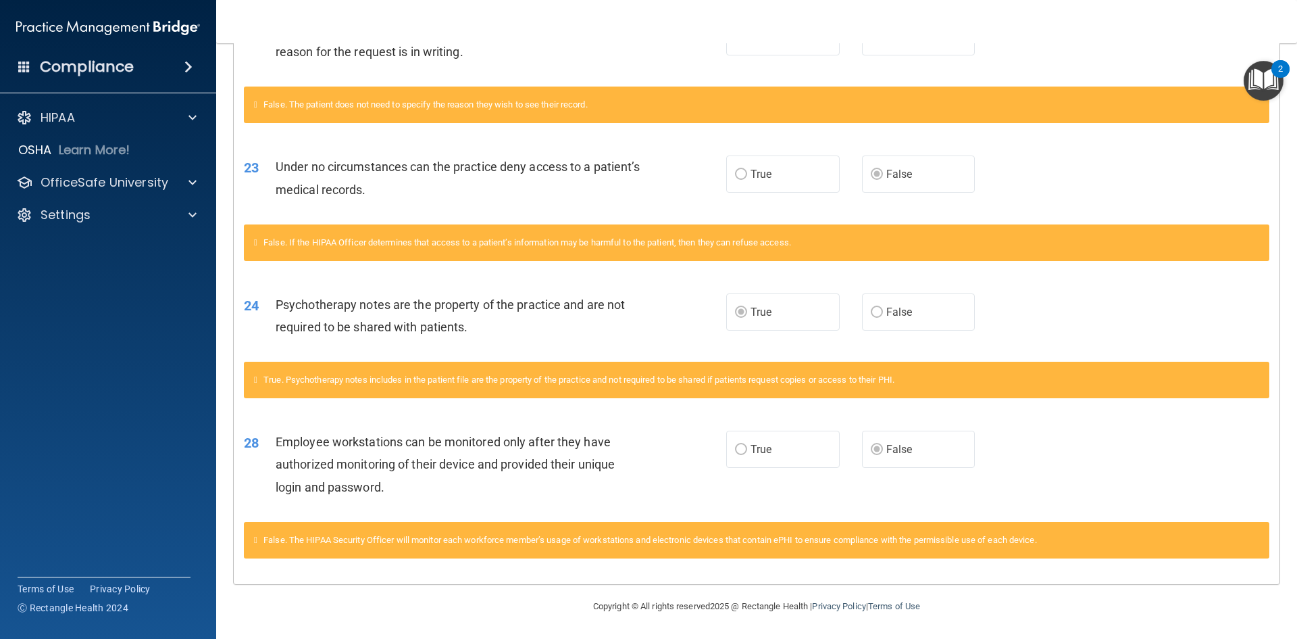
scroll to position [1183, 0]
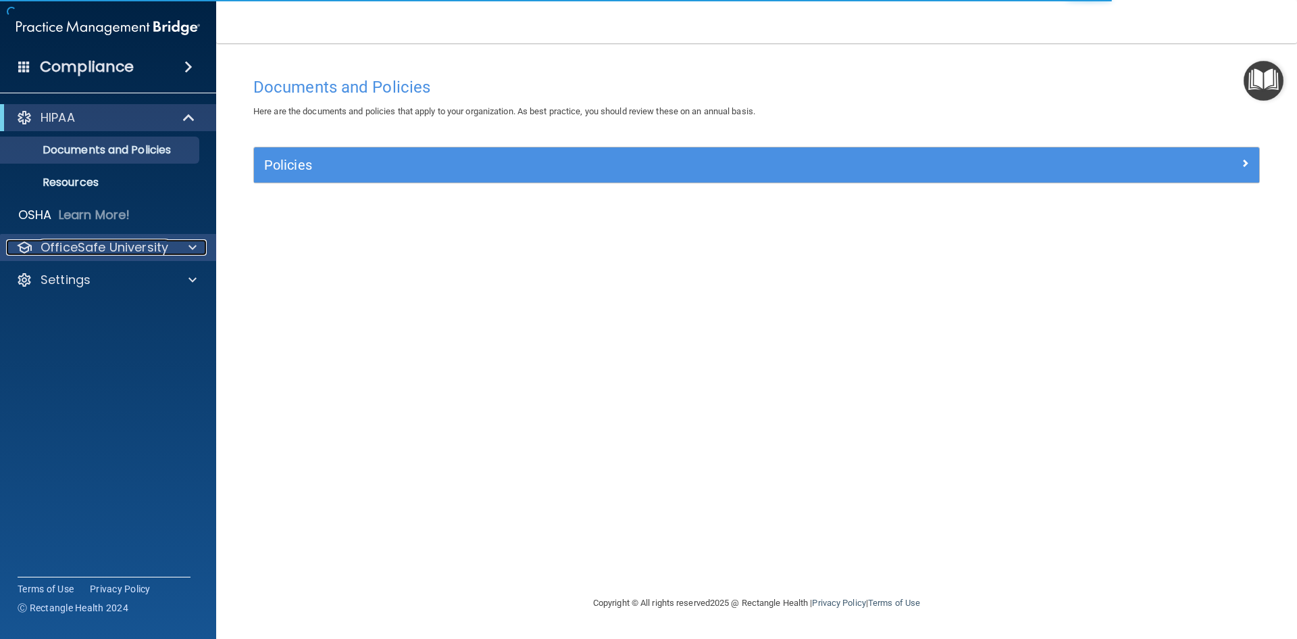
click at [111, 252] on p "OfficeSafe University" at bounding box center [105, 247] width 128 height 16
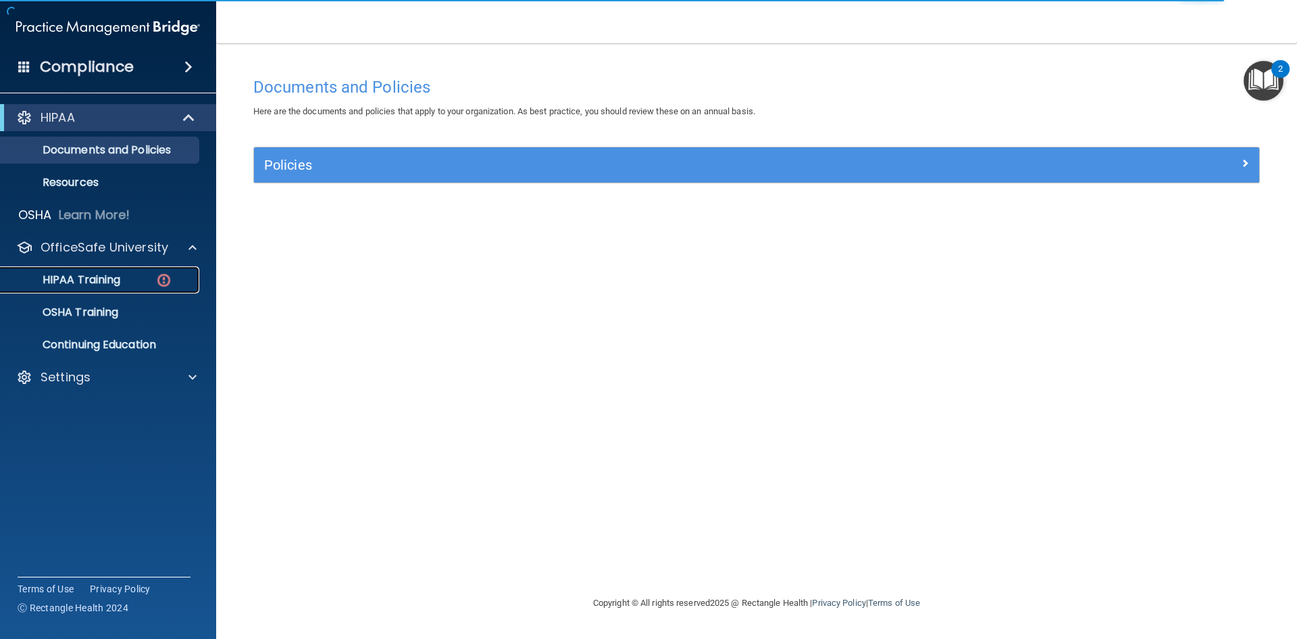
click at [99, 282] on p "HIPAA Training" at bounding box center [64, 280] width 111 height 14
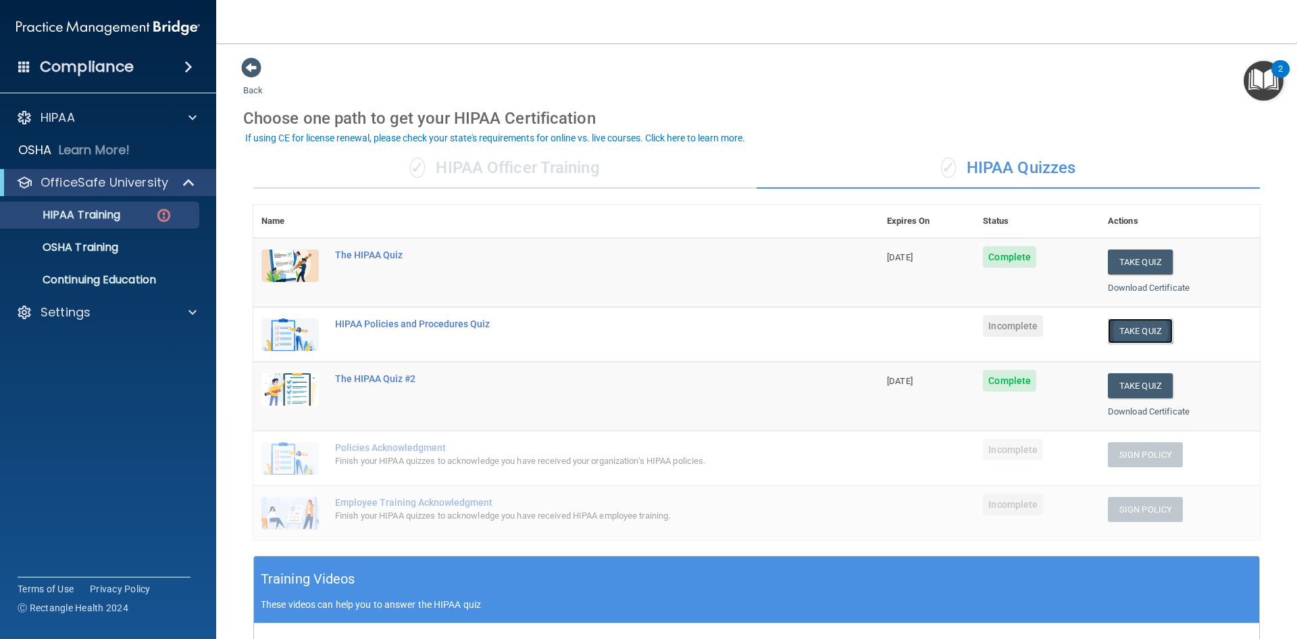
click at [1120, 334] on button "Take Quiz" at bounding box center [1140, 330] width 65 height 25
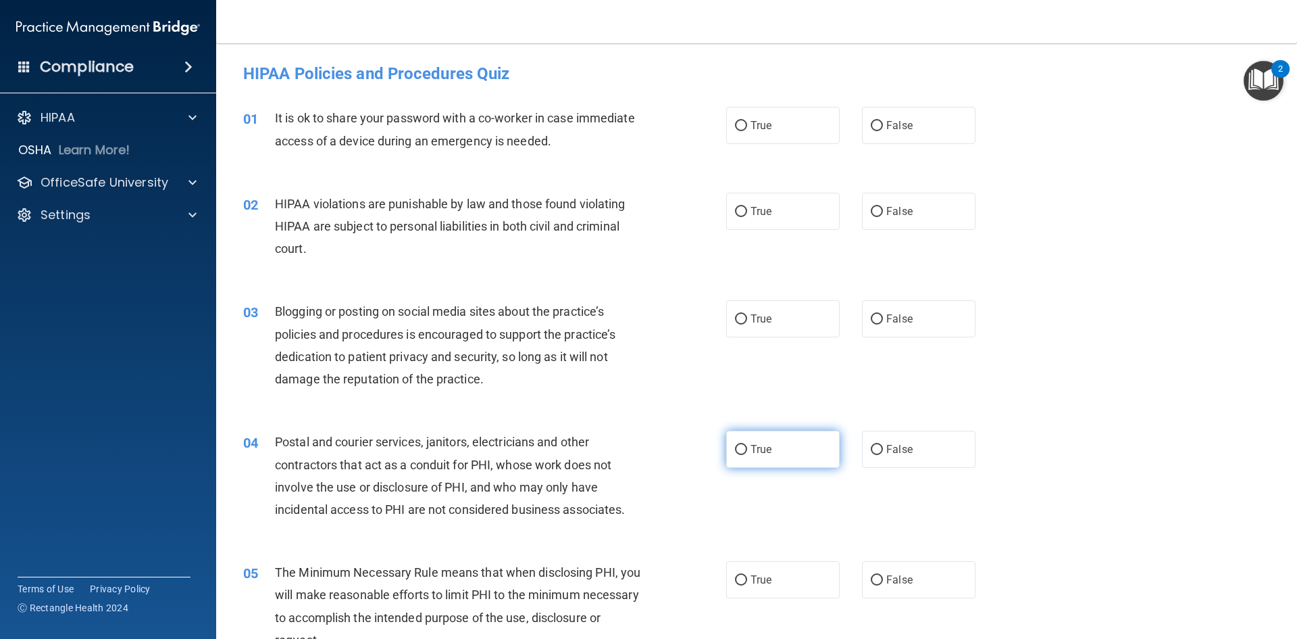
click at [785, 442] on label "True" at bounding box center [783, 448] width 114 height 37
click at [747, 445] on input "True" at bounding box center [741, 450] width 12 height 10
radio input "true"
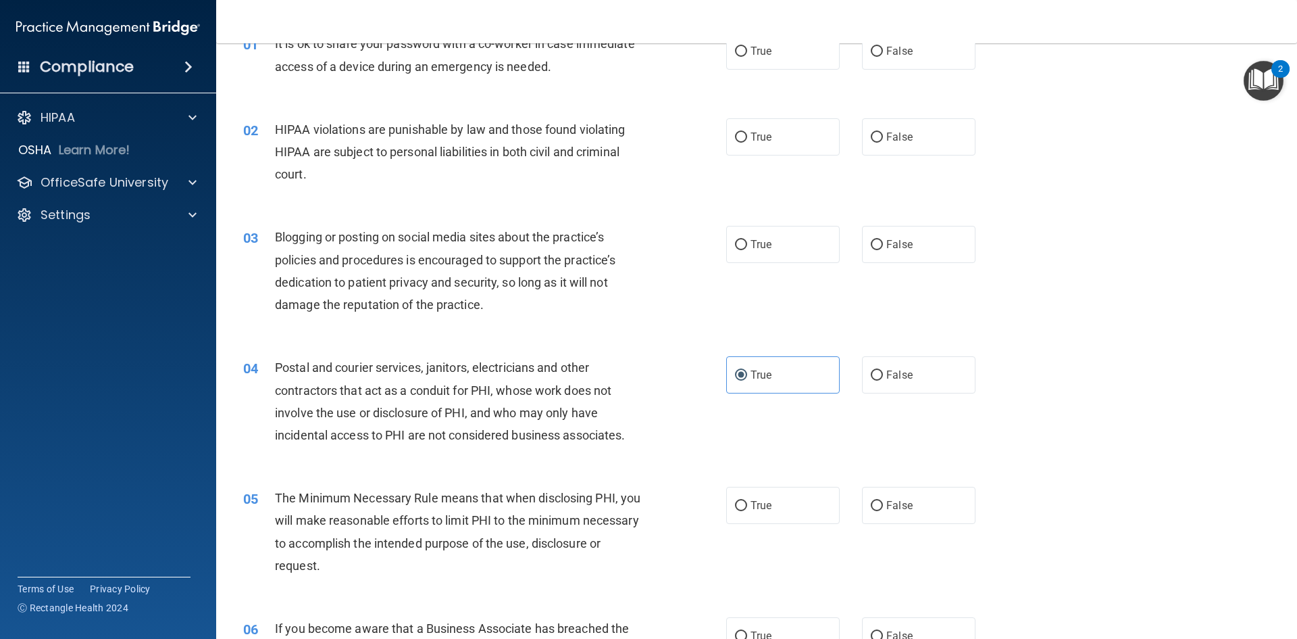
scroll to position [135, 0]
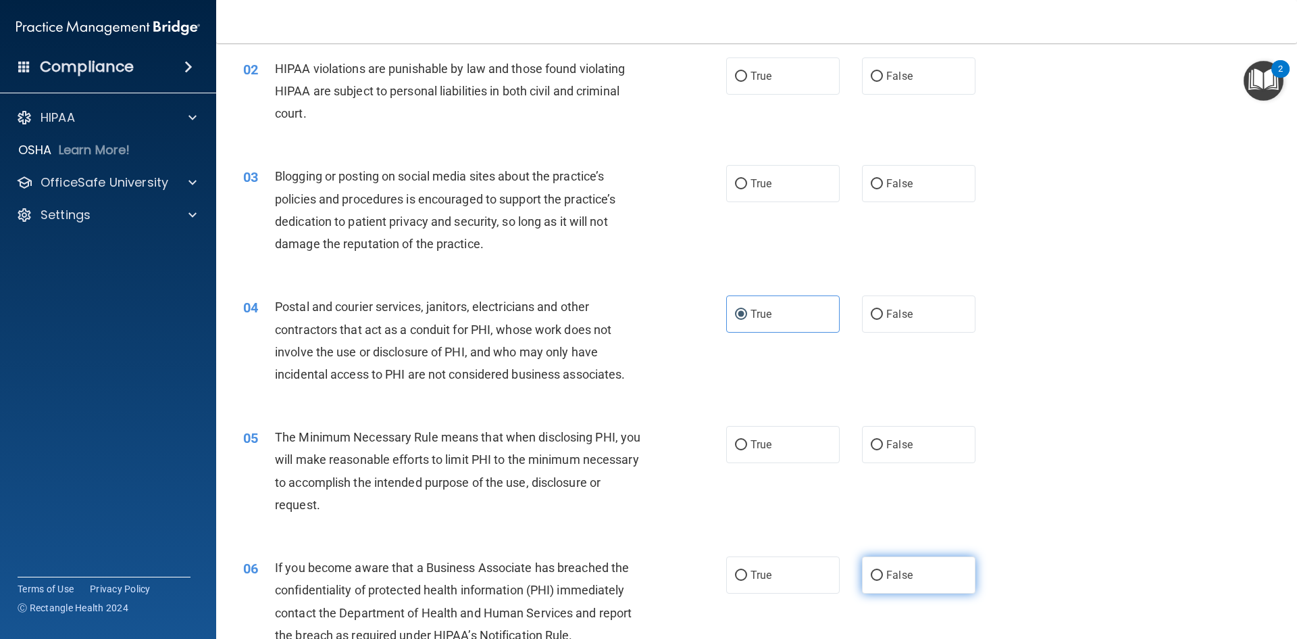
click at [903, 573] on span "False" at bounding box center [899, 574] width 26 height 13
click at [883, 573] on input "False" at bounding box center [877, 575] width 12 height 10
radio input "true"
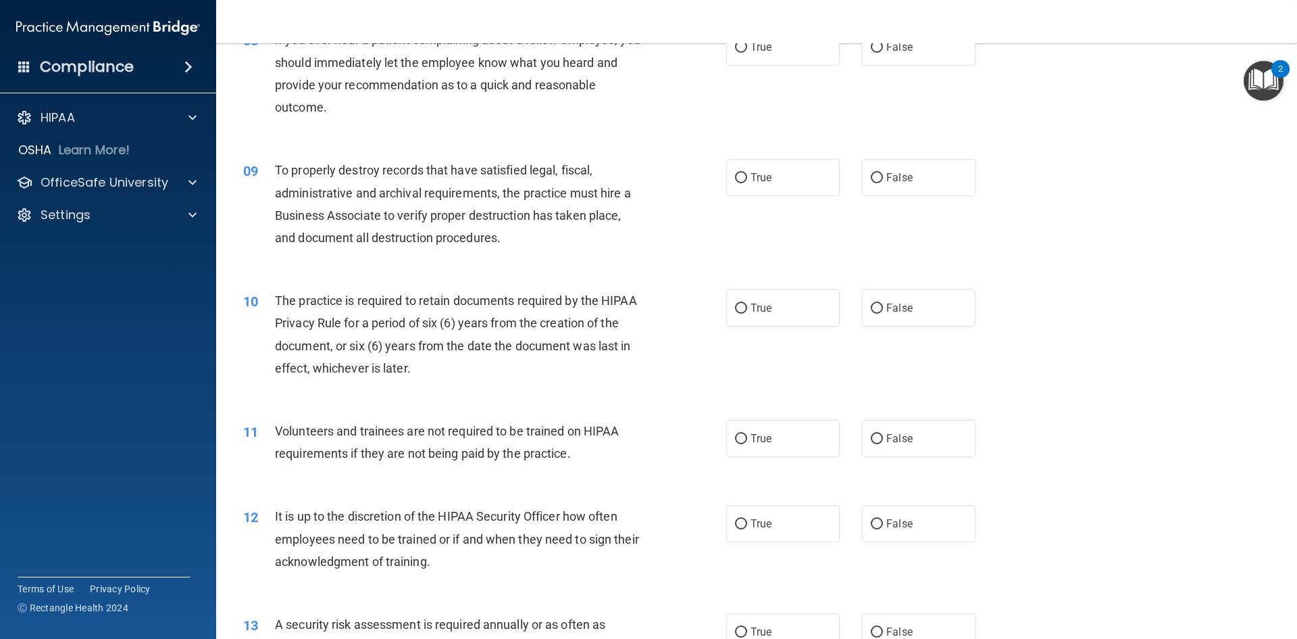
scroll to position [1149, 0]
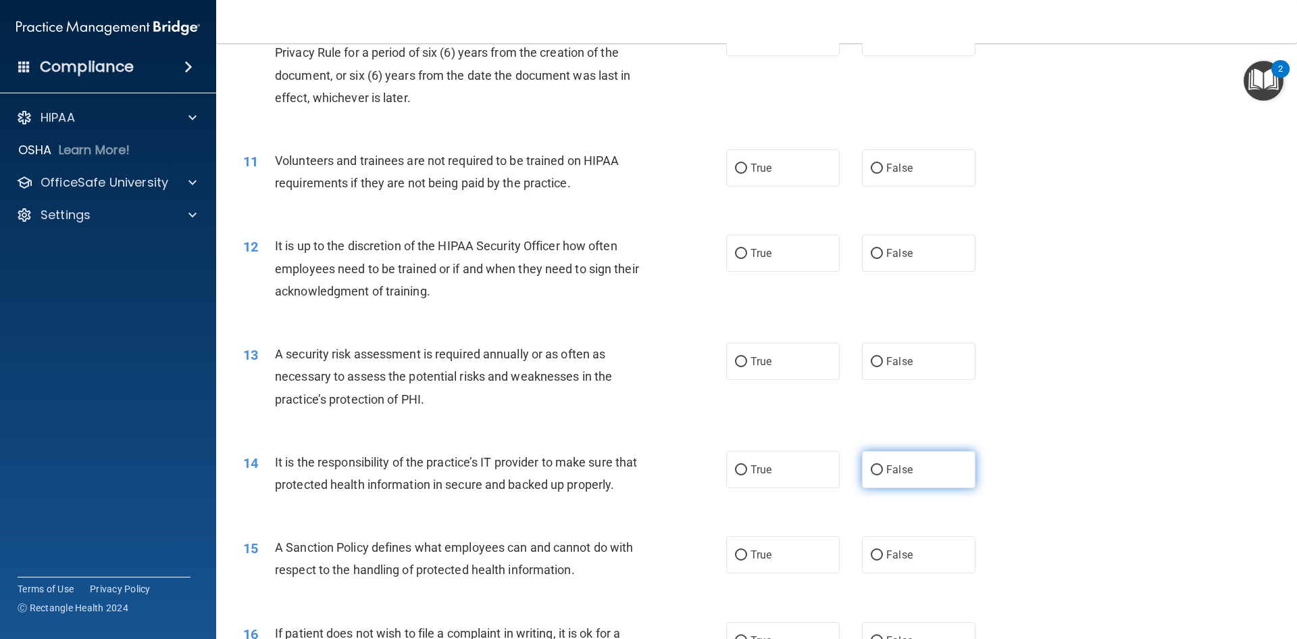
click at [896, 459] on label "False" at bounding box center [919, 469] width 114 height 37
click at [883, 465] on input "False" at bounding box center [877, 470] width 12 height 10
radio input "true"
click at [899, 561] on span "False" at bounding box center [899, 554] width 26 height 13
click at [883, 560] on input "False" at bounding box center [877, 555] width 12 height 10
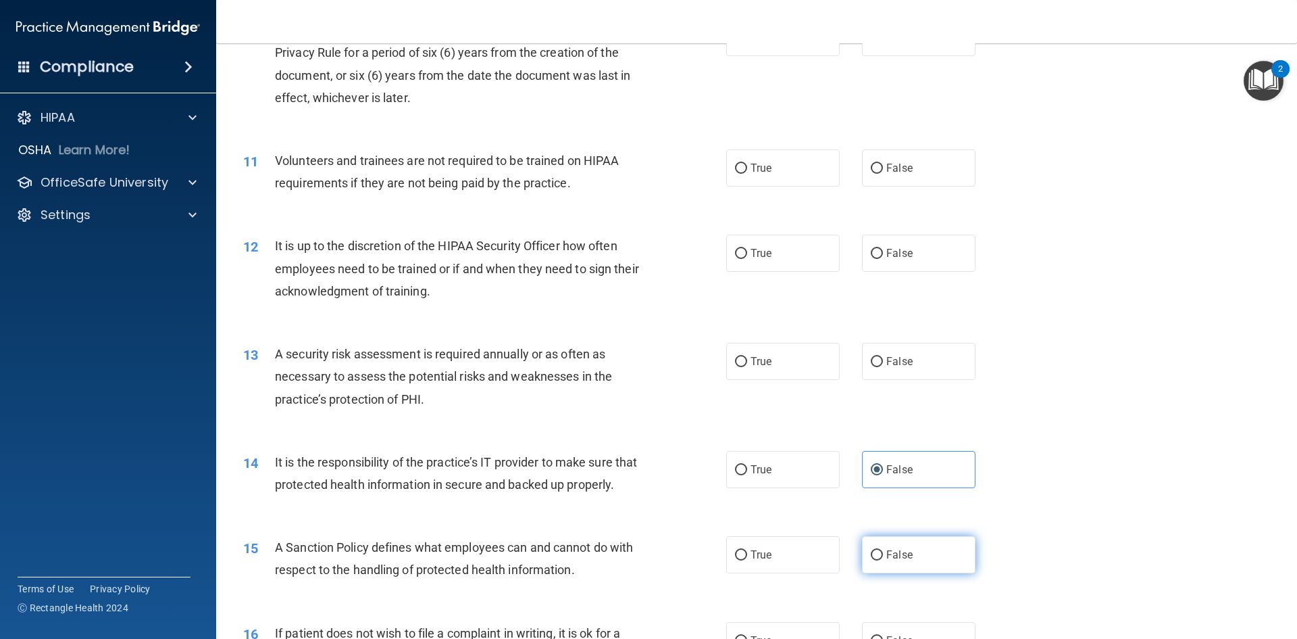
radio input "true"
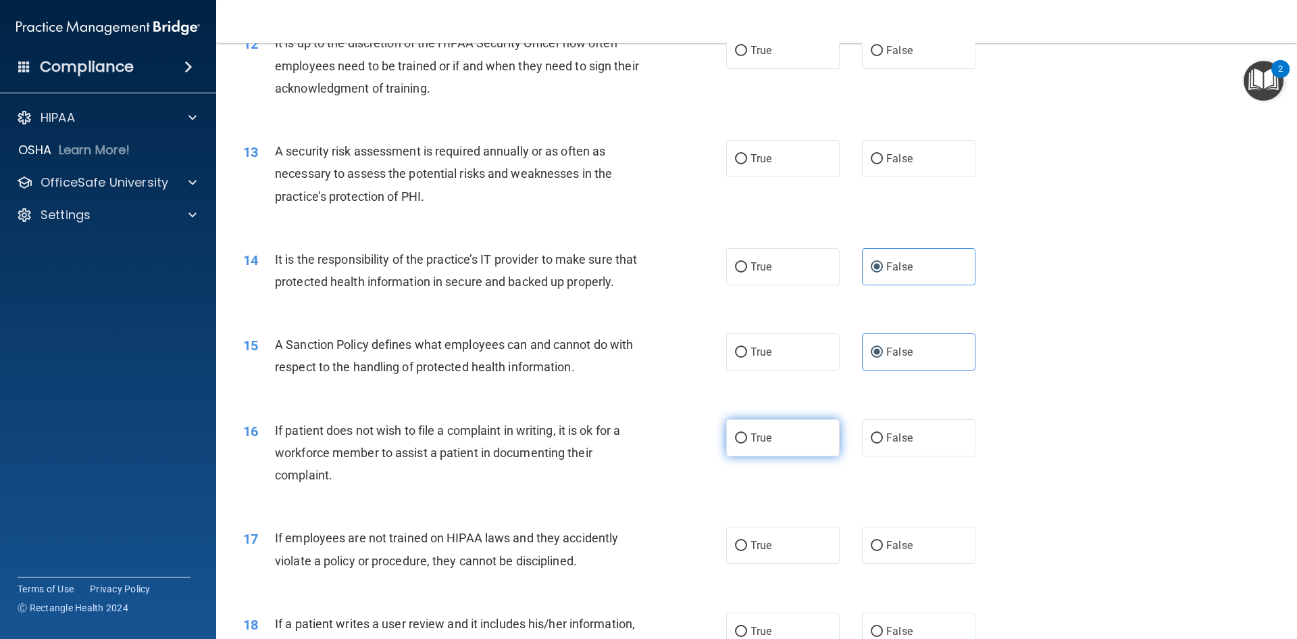
click at [749, 443] on label "True" at bounding box center [783, 437] width 114 height 37
click at [747, 443] on input "True" at bounding box center [741, 438] width 12 height 10
radio input "true"
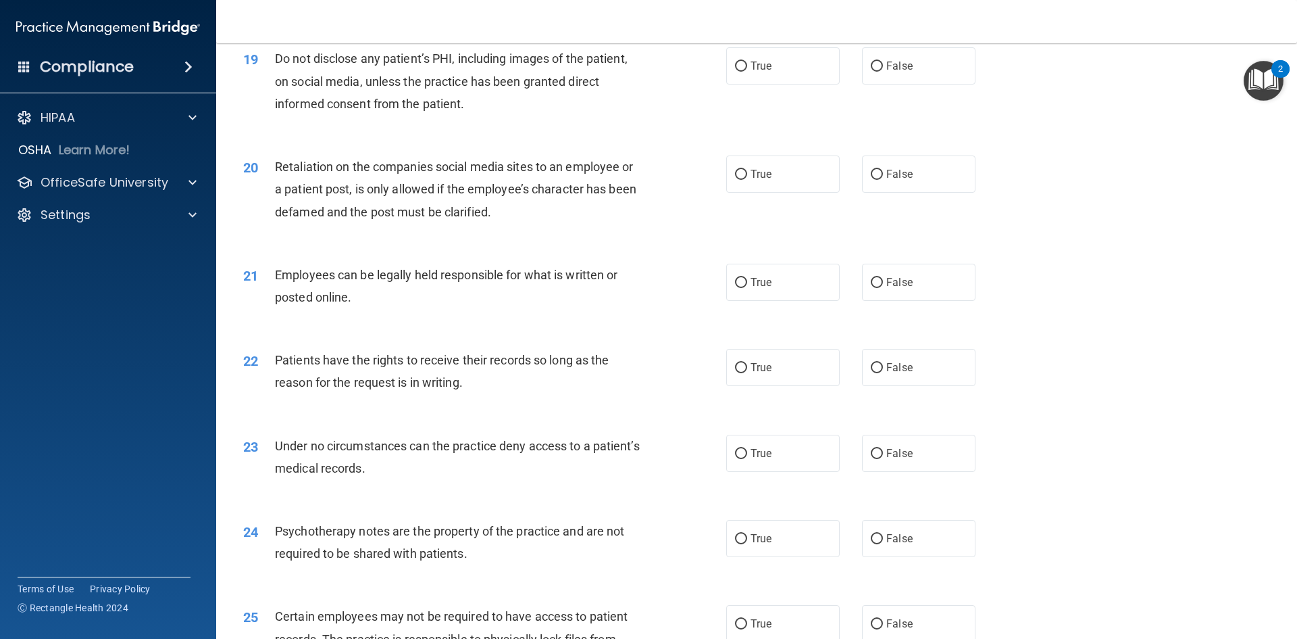
scroll to position [2027, 0]
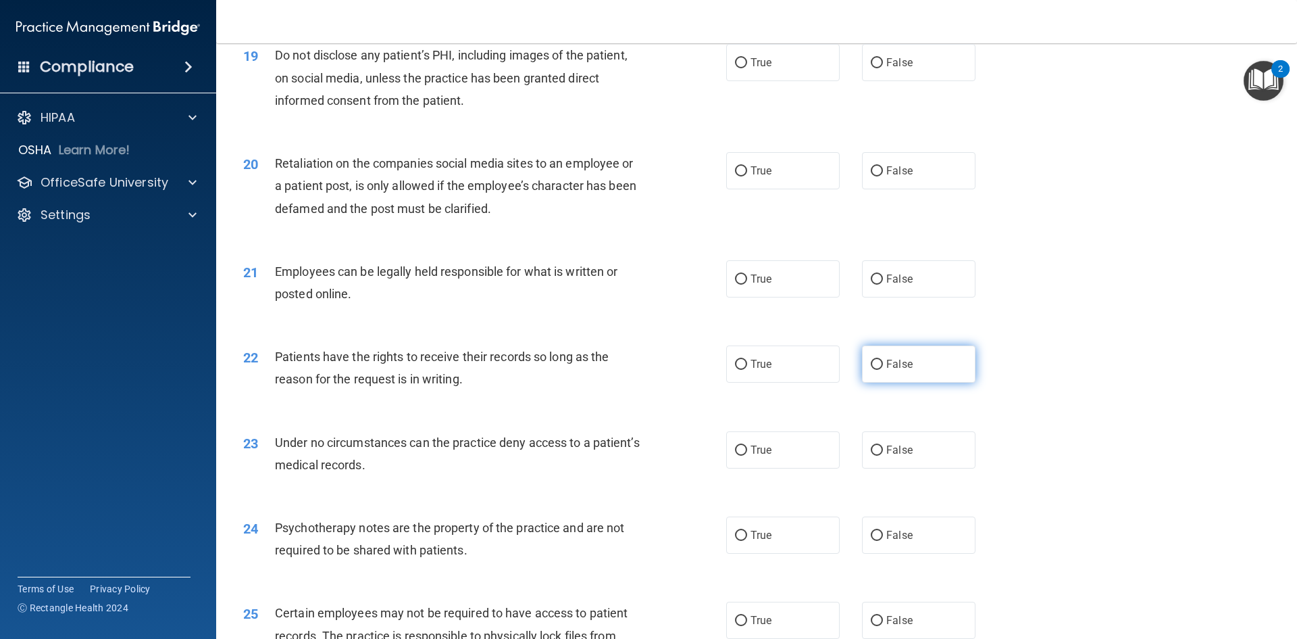
click at [945, 378] on label "False" at bounding box center [919, 363] width 114 height 37
click at [883, 370] on input "False" at bounding box center [877, 364] width 12 height 10
radio input "true"
click at [907, 468] on label "False" at bounding box center [919, 449] width 114 height 37
click at [883, 455] on input "False" at bounding box center [877, 450] width 12 height 10
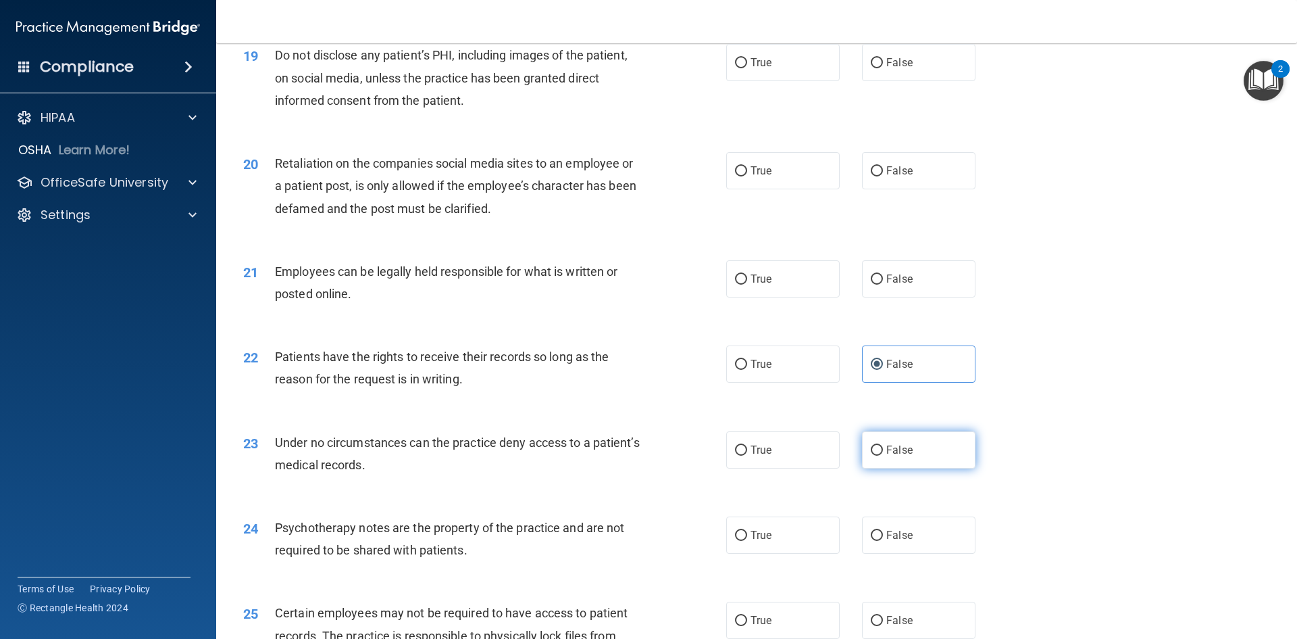
radio input "true"
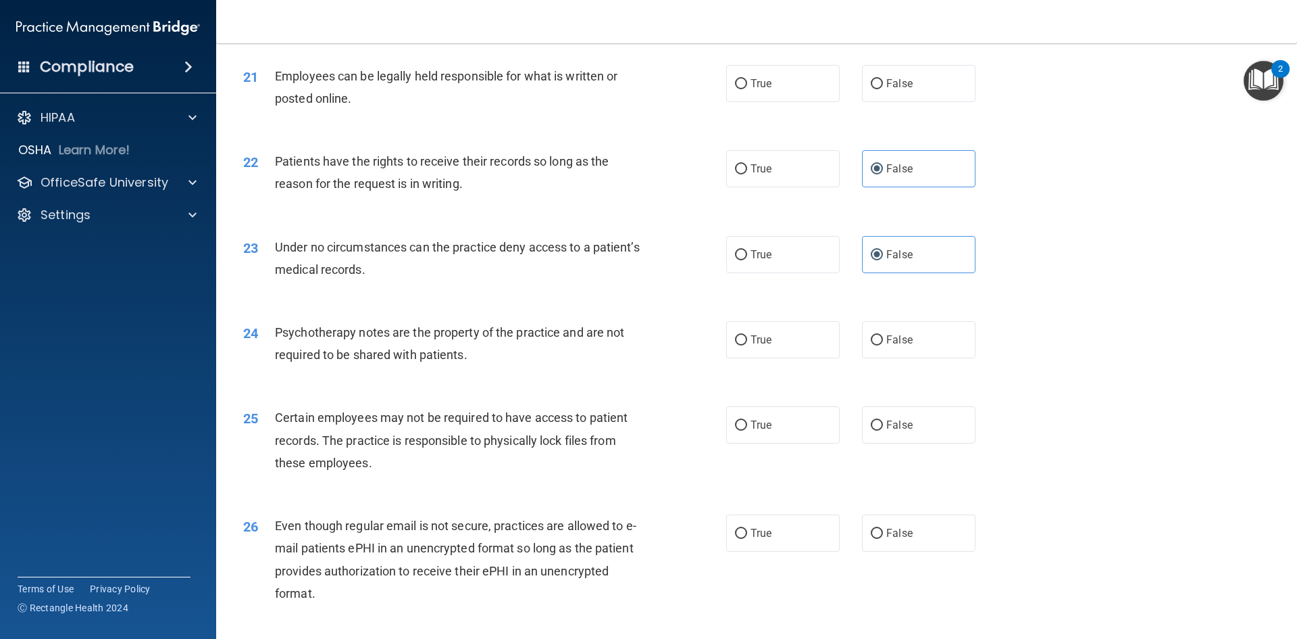
scroll to position [2230, 0]
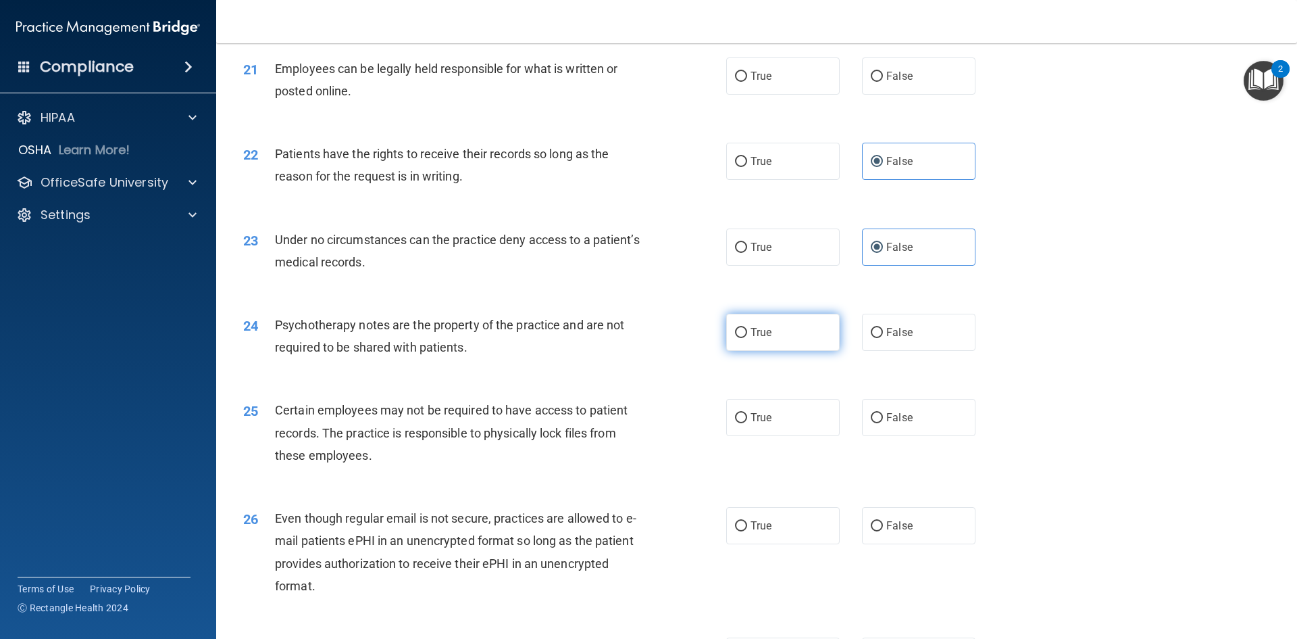
drag, startPoint x: 740, startPoint y: 377, endPoint x: 747, endPoint y: 345, distance: 33.3
click at [999, 314] on ng-form "24 Psychotherapy notes are the property of the practice and are not required to…" at bounding box center [999, 314] width 0 height 0
click at [747, 345] on label "True" at bounding box center [783, 332] width 114 height 37
click at [747, 338] on input "True" at bounding box center [741, 333] width 12 height 10
radio input "true"
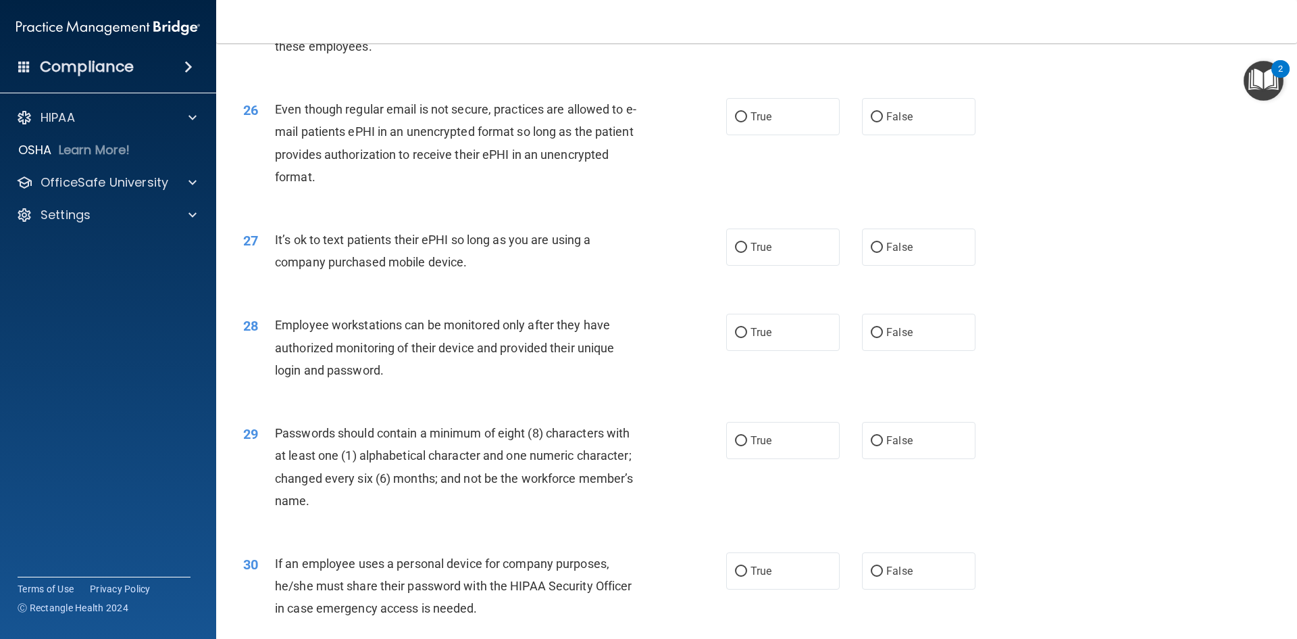
scroll to position [2753, 0]
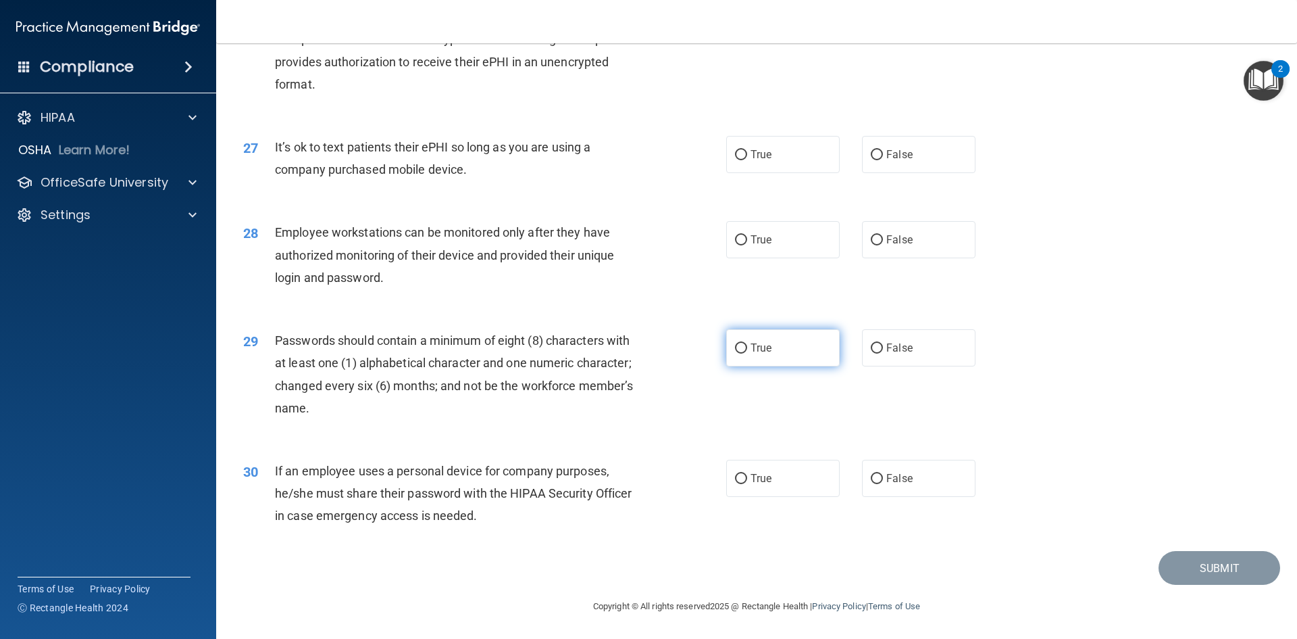
drag, startPoint x: 889, startPoint y: 245, endPoint x: 761, endPoint y: 346, distance: 163.0
click at [887, 245] on span "False" at bounding box center [899, 239] width 26 height 13
click at [883, 245] on input "False" at bounding box center [877, 240] width 12 height 10
radio input "true"
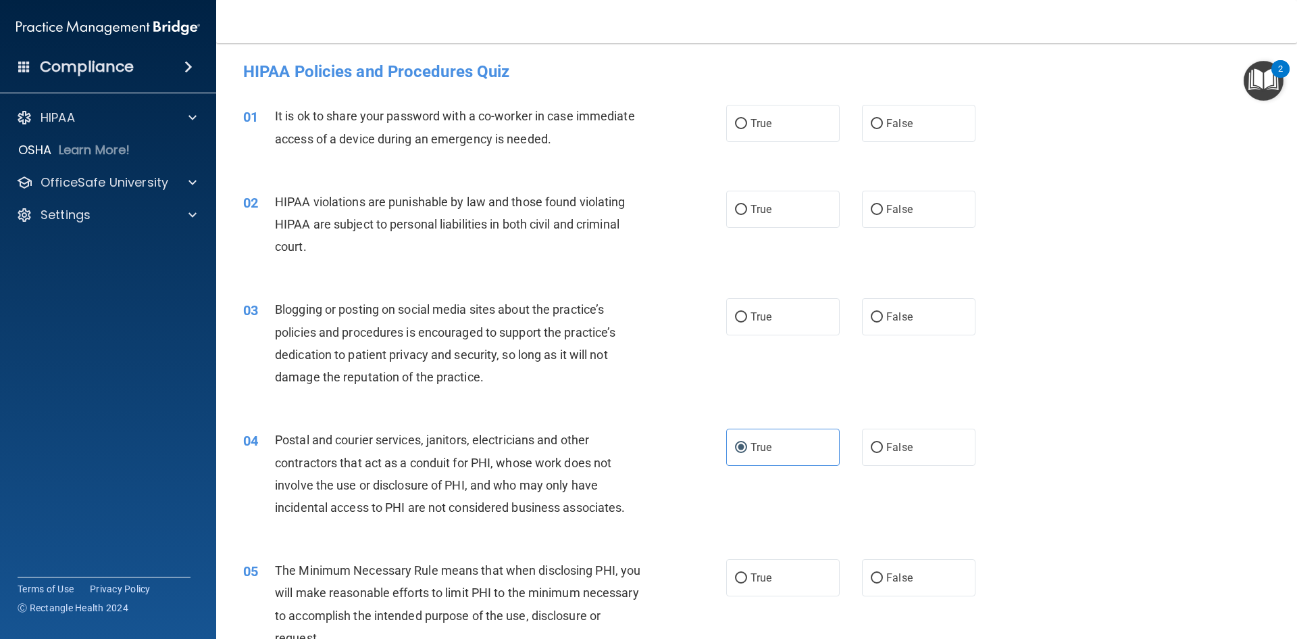
scroll to position [0, 0]
click at [901, 125] on span "False" at bounding box center [899, 125] width 26 height 13
click at [883, 125] on input "False" at bounding box center [877, 126] width 12 height 10
radio input "true"
click at [735, 216] on input "True" at bounding box center [741, 212] width 12 height 10
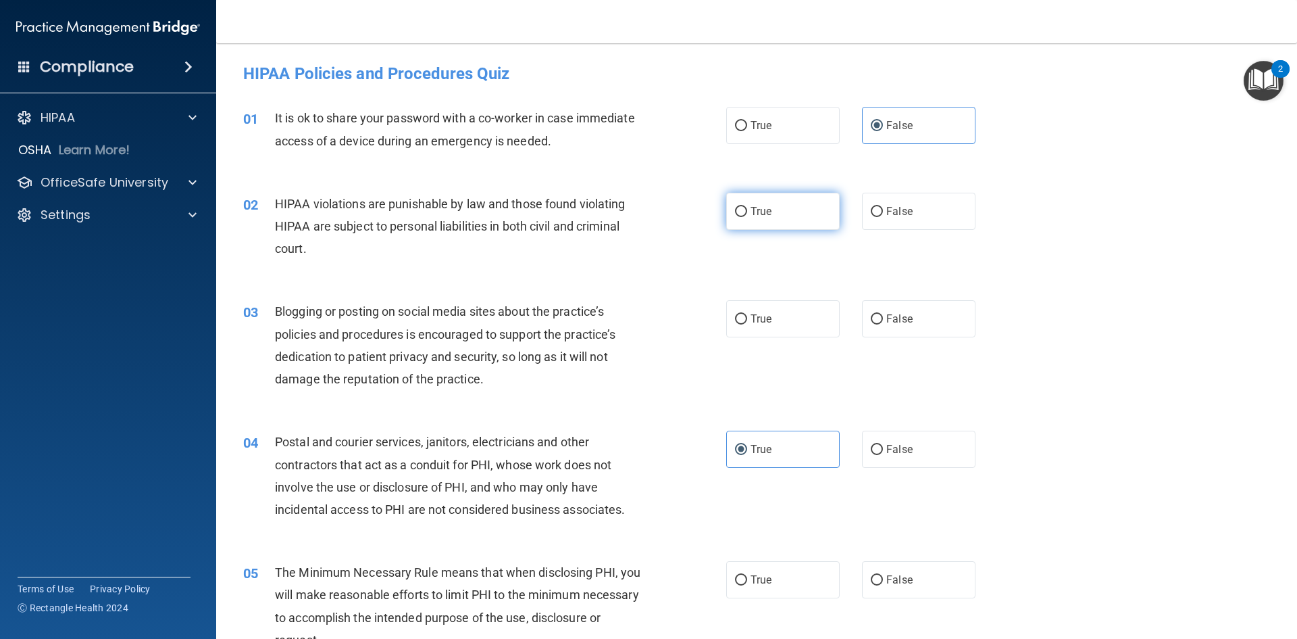
radio input "true"
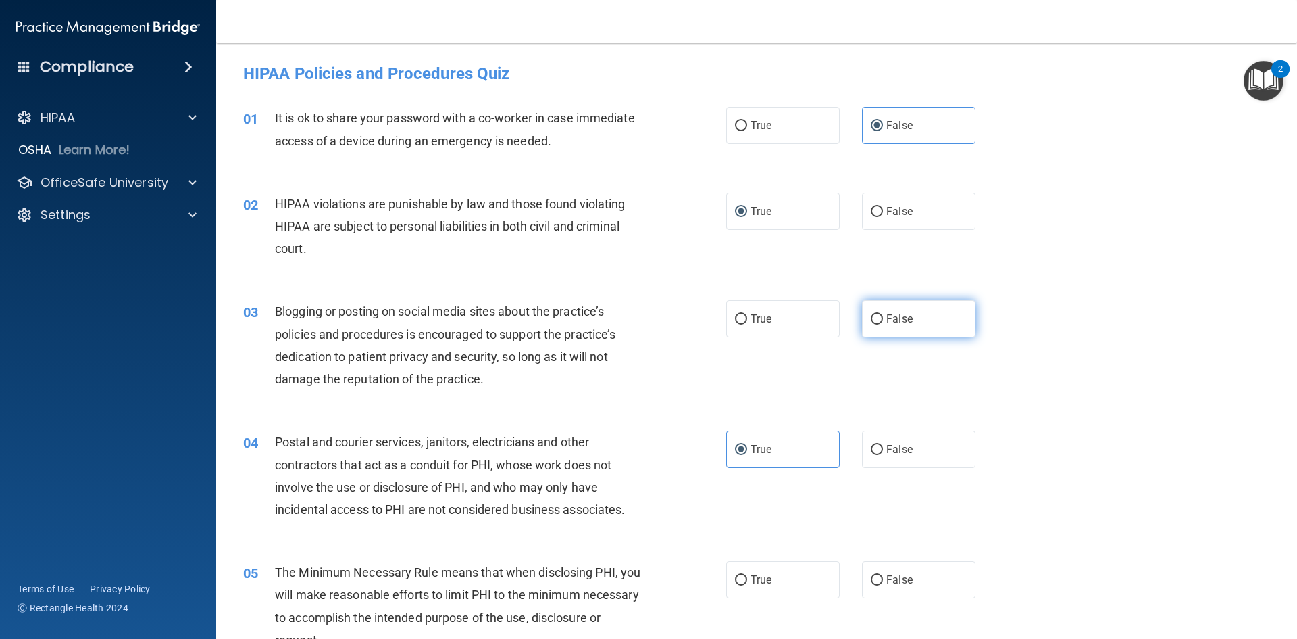
click at [879, 326] on label "False" at bounding box center [919, 318] width 114 height 37
click at [879, 324] on input "False" at bounding box center [877, 319] width 12 height 10
radio input "true"
click at [1047, 375] on div "03 Blogging or posting on social media sites about the practice’s policies and …" at bounding box center [756, 348] width 1047 height 130
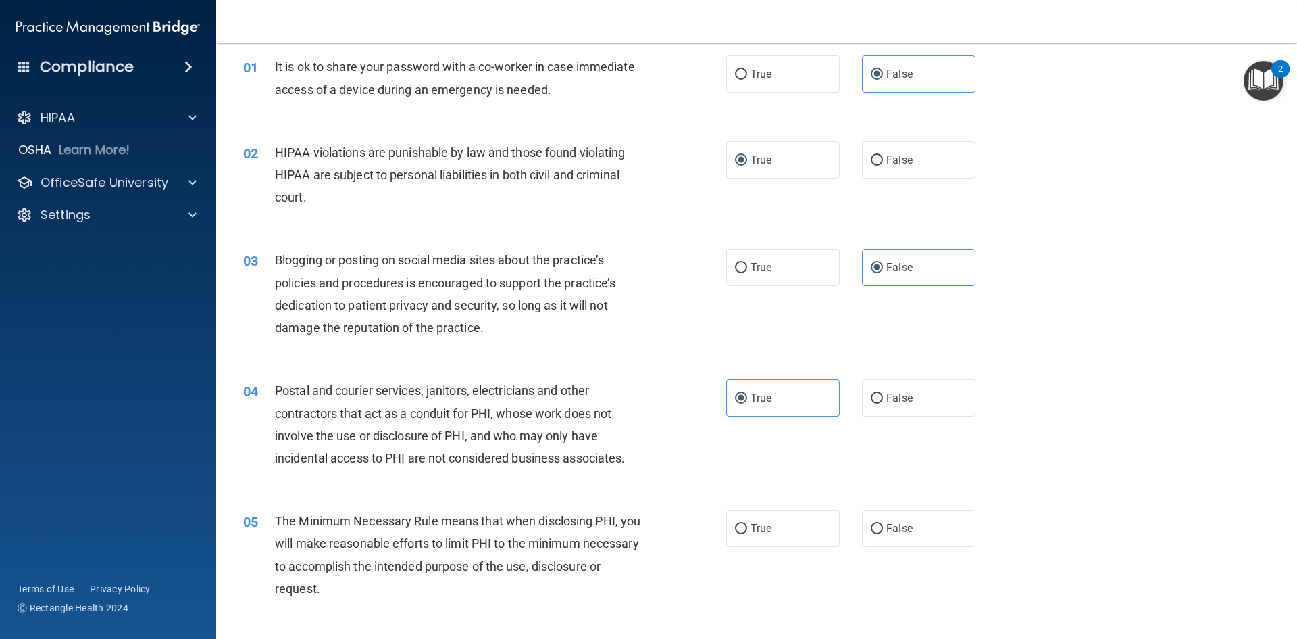
scroll to position [135, 0]
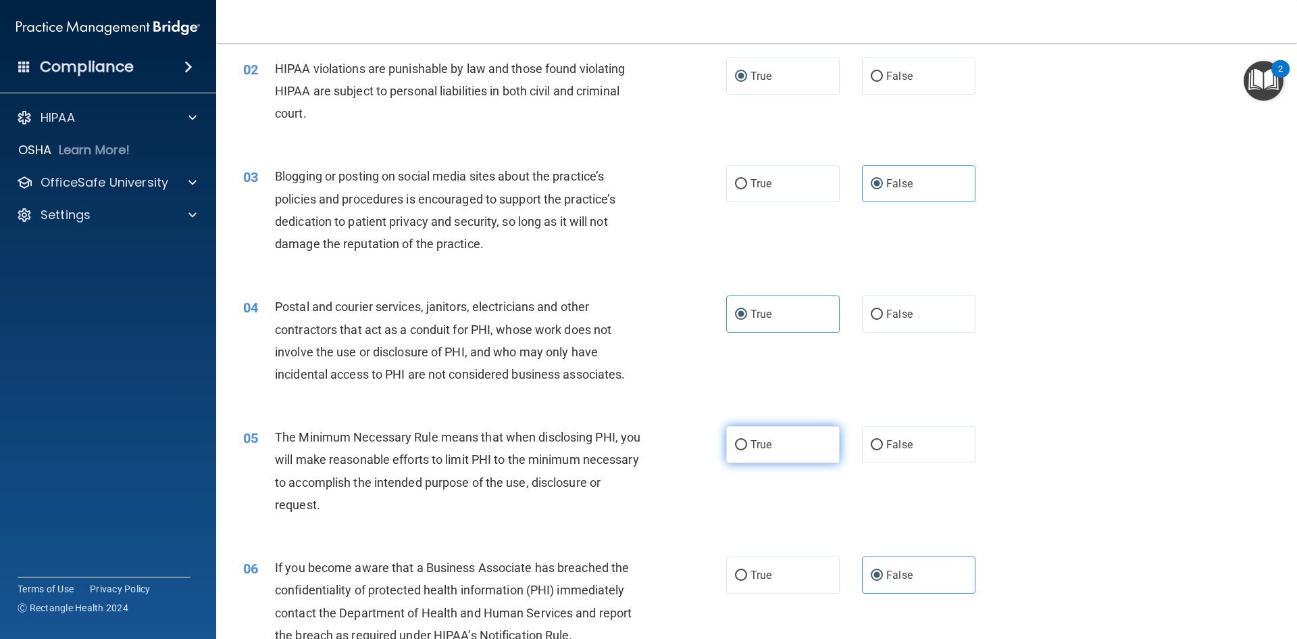
click at [753, 443] on span "True" at bounding box center [761, 444] width 21 height 13
click at [747, 443] on input "True" at bounding box center [741, 445] width 12 height 10
radio input "true"
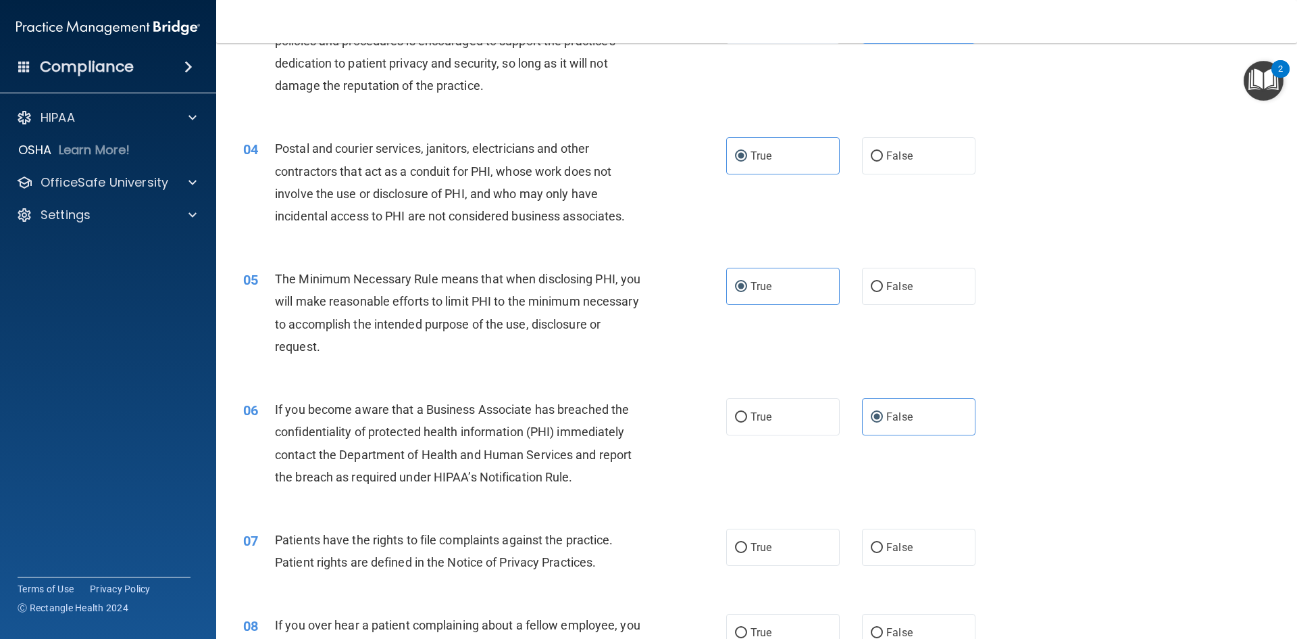
scroll to position [405, 0]
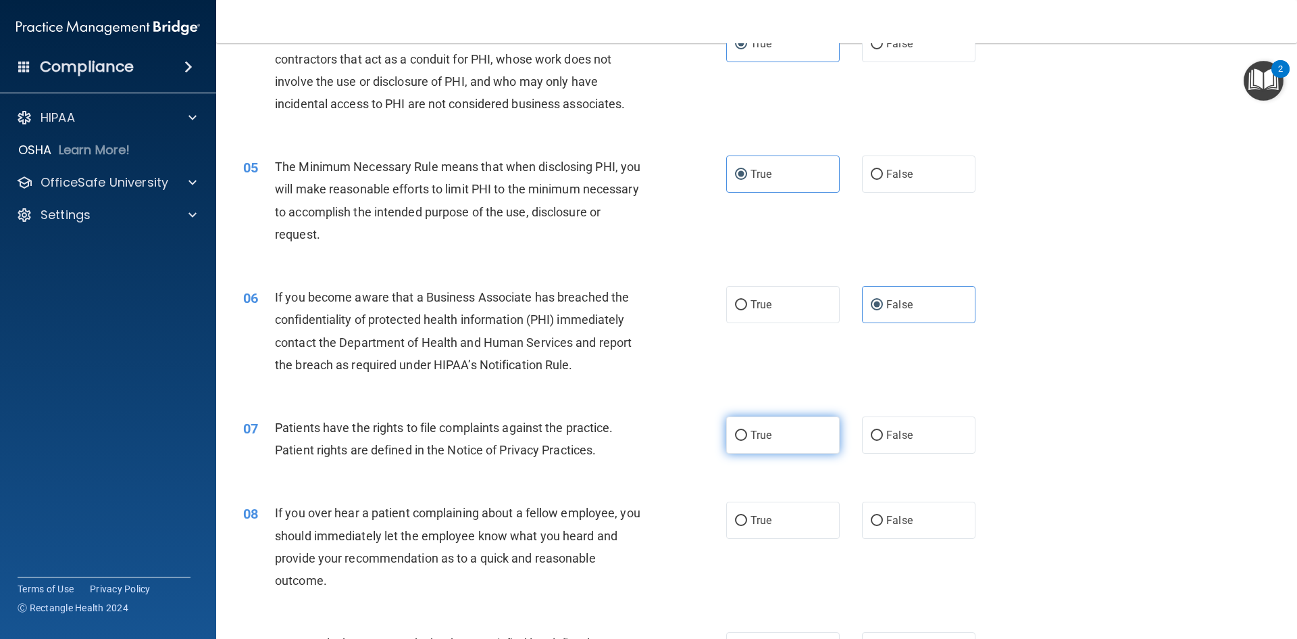
click at [785, 426] on label "True" at bounding box center [783, 434] width 114 height 37
click at [747, 430] on input "True" at bounding box center [741, 435] width 12 height 10
radio input "true"
click at [903, 522] on span "False" at bounding box center [899, 520] width 26 height 13
click at [883, 522] on input "False" at bounding box center [877, 521] width 12 height 10
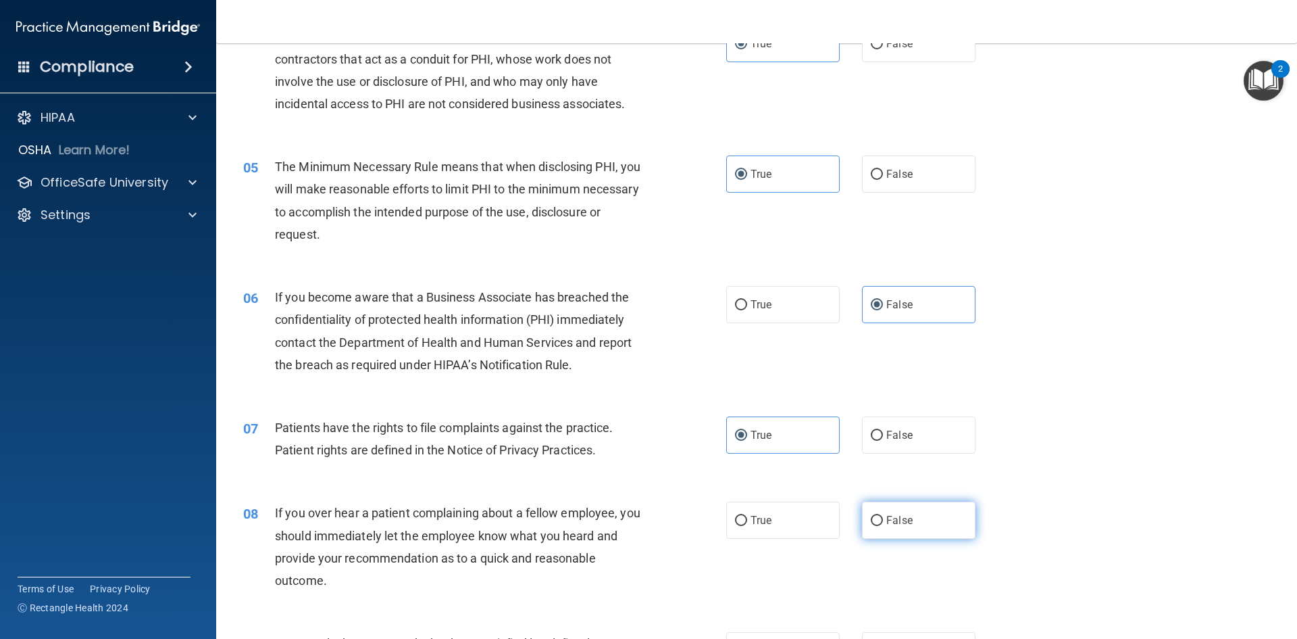
radio input "true"
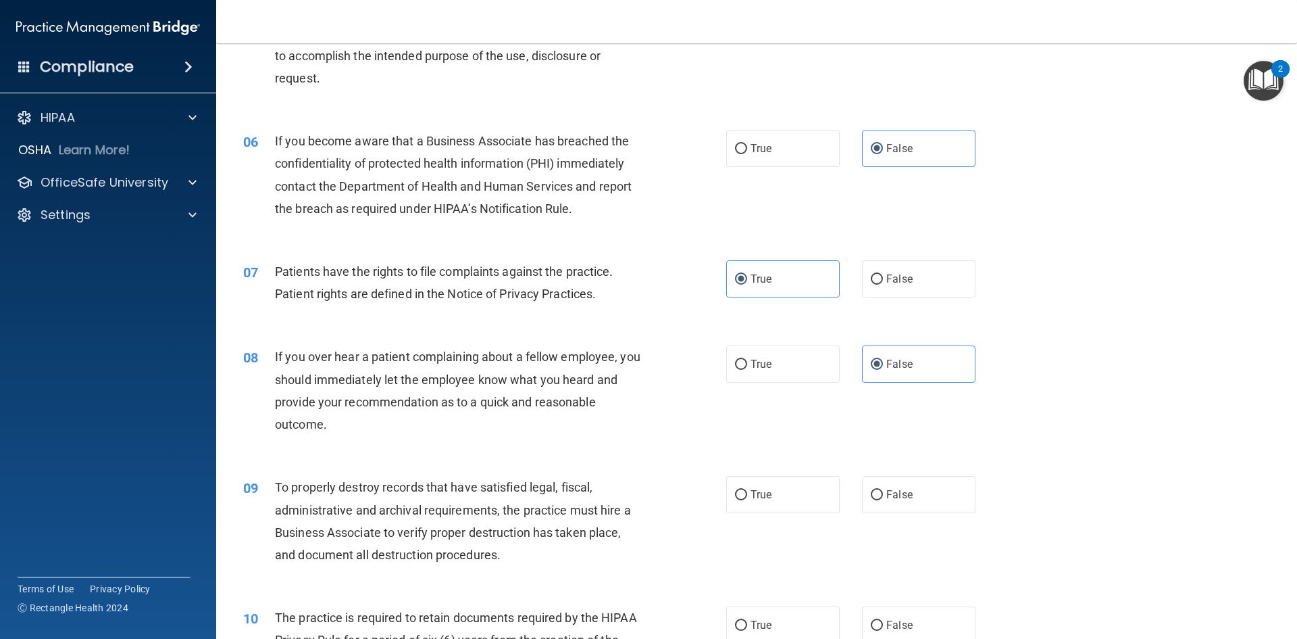
scroll to position [676, 0]
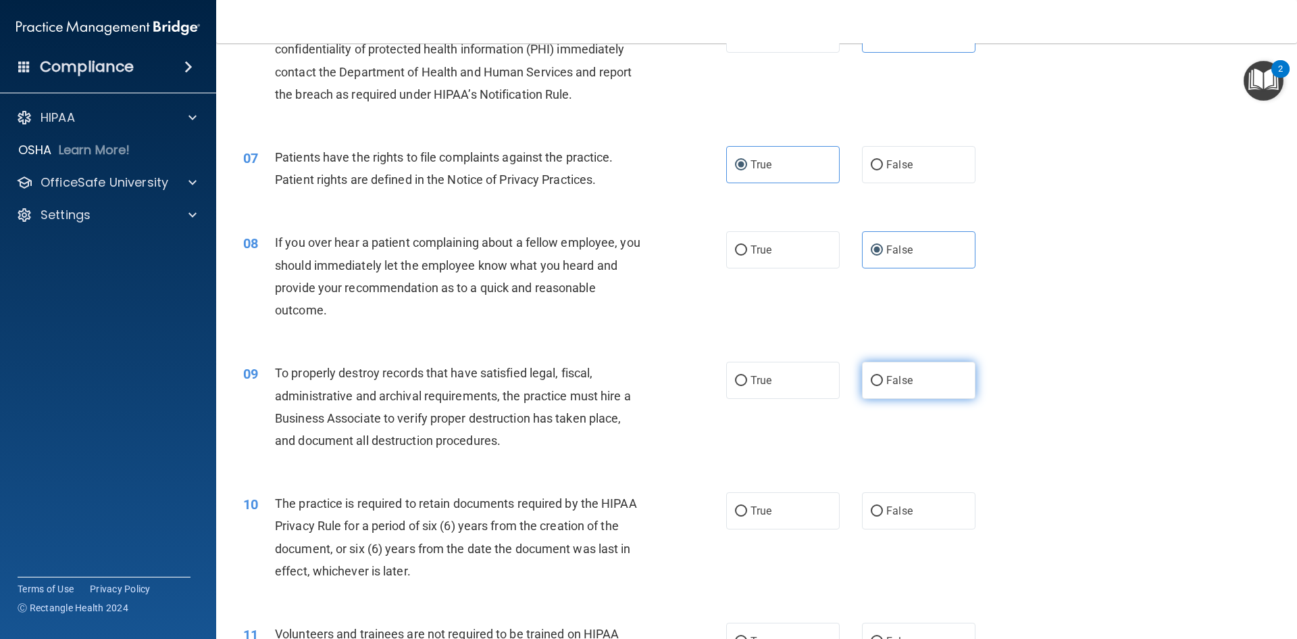
click at [891, 382] on span "False" at bounding box center [899, 380] width 26 height 13
click at [883, 382] on input "False" at bounding box center [877, 381] width 12 height 10
radio input "true"
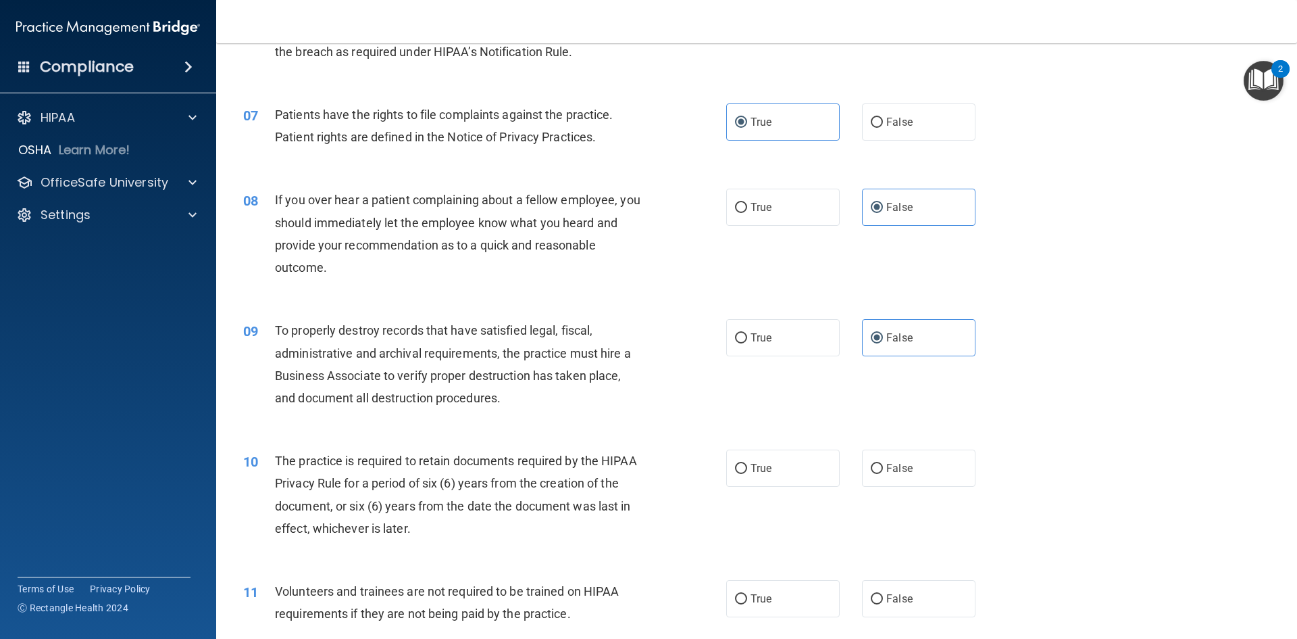
scroll to position [878, 0]
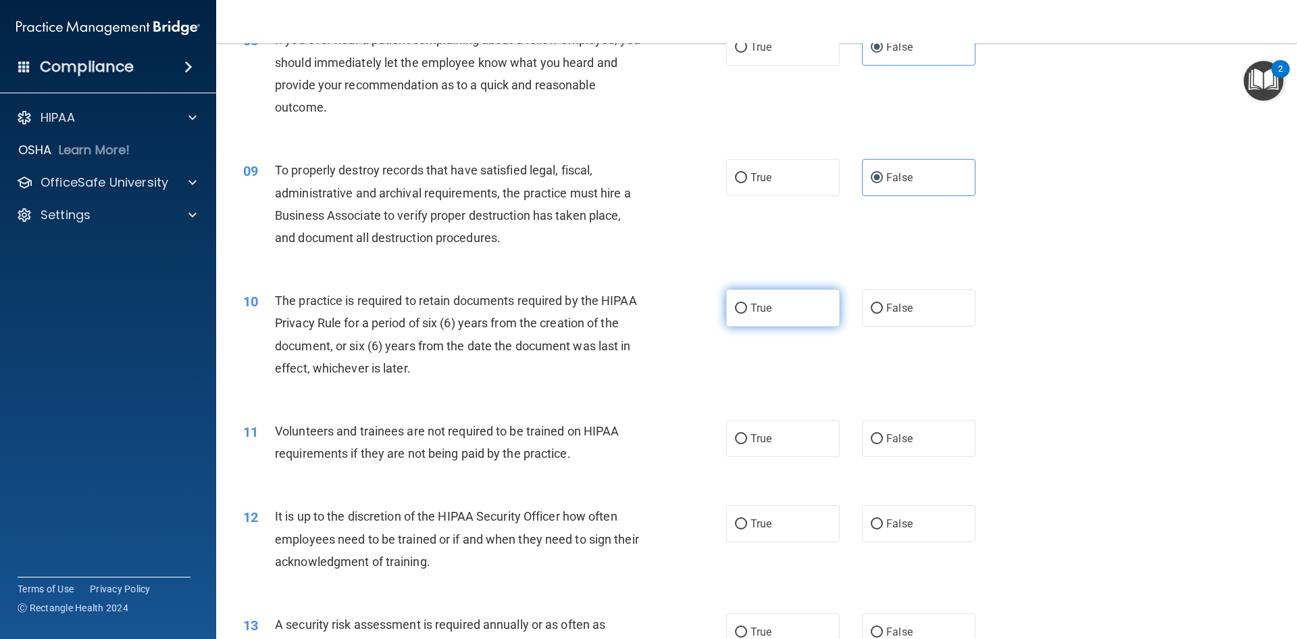
click at [793, 312] on label "True" at bounding box center [783, 307] width 114 height 37
click at [747, 312] on input "True" at bounding box center [741, 308] width 12 height 10
radio input "true"
click at [897, 428] on label "False" at bounding box center [919, 438] width 114 height 37
click at [883, 434] on input "False" at bounding box center [877, 439] width 12 height 10
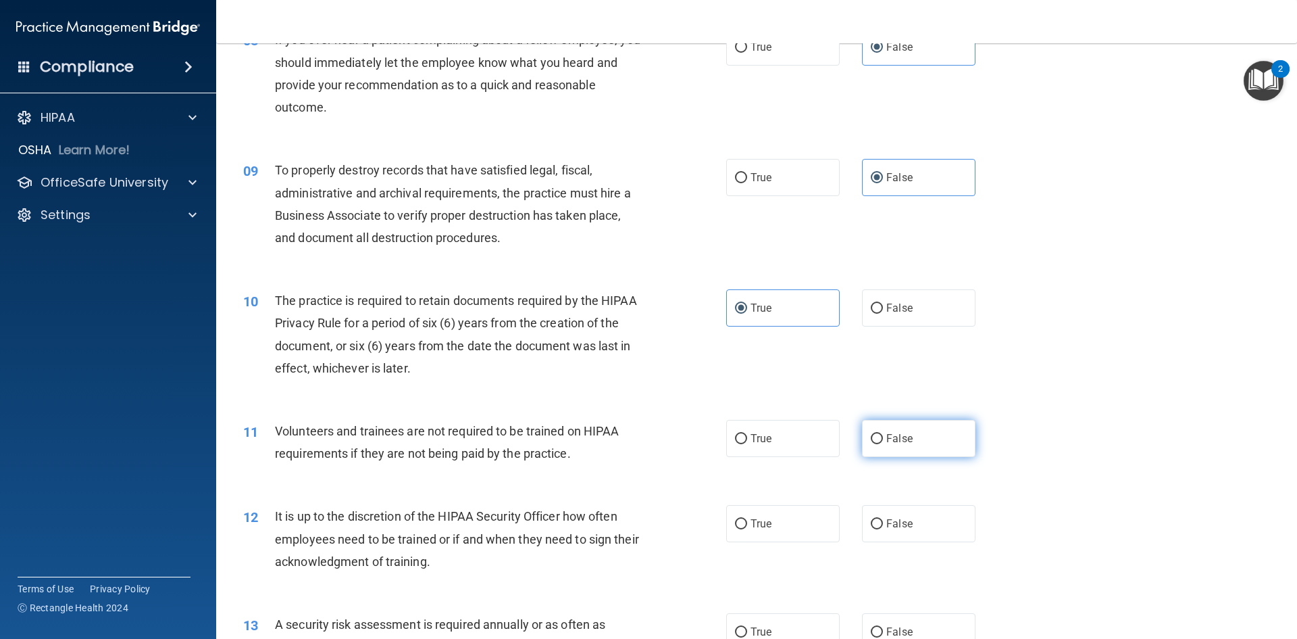
radio input "true"
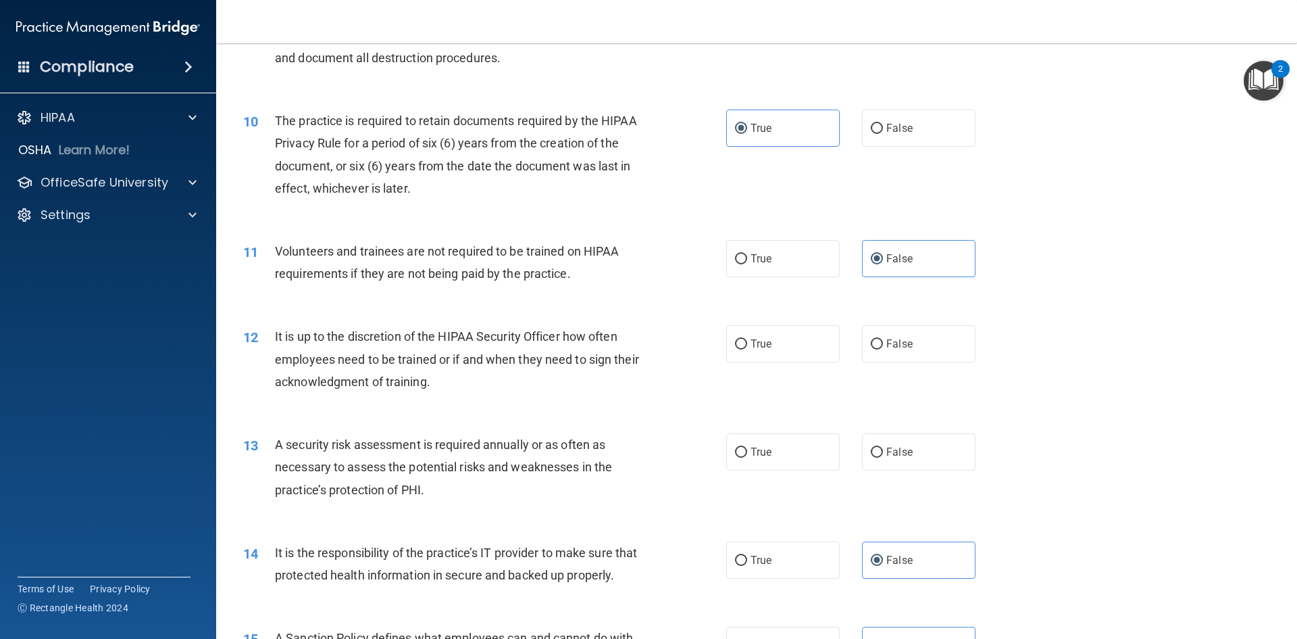
scroll to position [1149, 0]
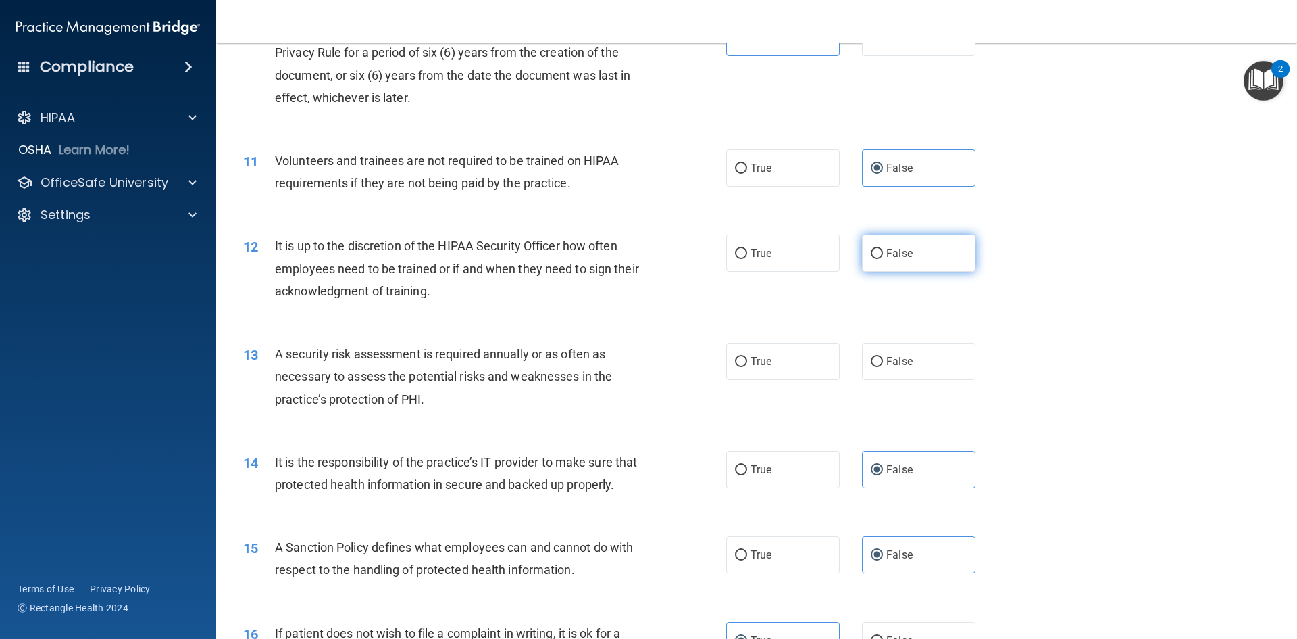
click at [930, 251] on label "False" at bounding box center [919, 252] width 114 height 37
click at [883, 251] on input "False" at bounding box center [877, 254] width 12 height 10
radio input "true"
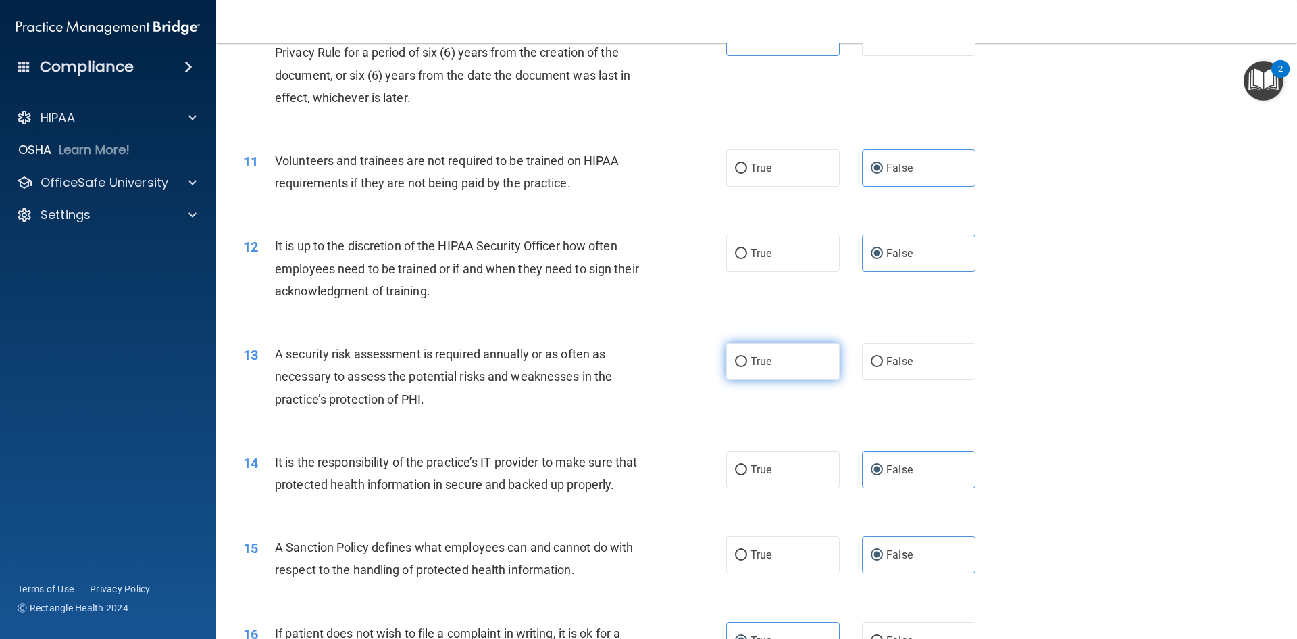
click at [736, 374] on label "True" at bounding box center [783, 361] width 114 height 37
click at [736, 367] on input "True" at bounding box center [741, 362] width 12 height 10
radio input "true"
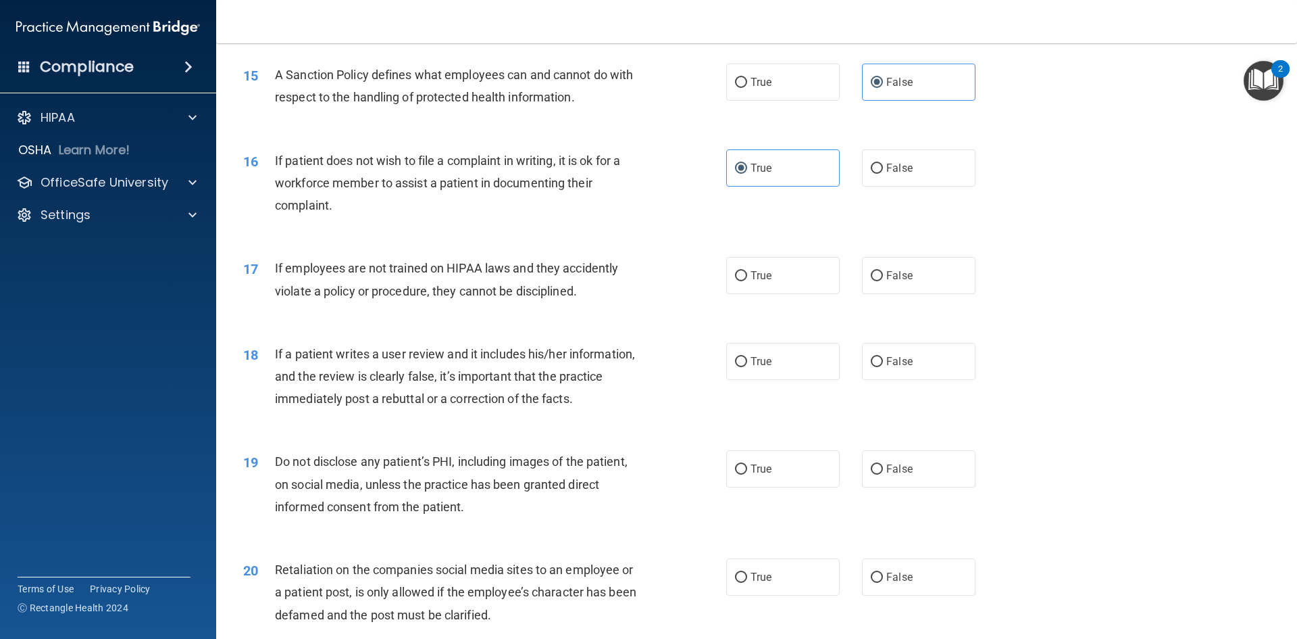
scroll to position [1622, 0]
click at [892, 293] on label "False" at bounding box center [919, 274] width 114 height 37
click at [883, 280] on input "False" at bounding box center [877, 275] width 12 height 10
radio input "true"
click at [895, 367] on span "False" at bounding box center [899, 360] width 26 height 13
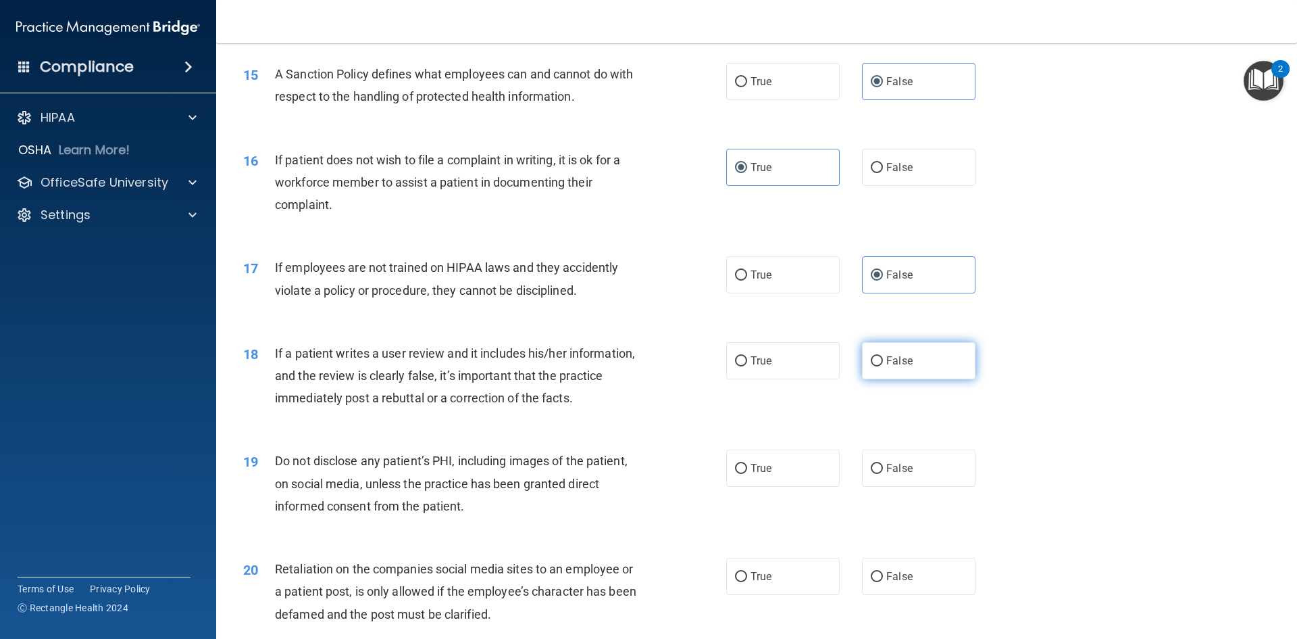
click at [883, 366] on input "False" at bounding box center [877, 361] width 12 height 10
radio input "true"
click at [743, 461] on div "19 Do not disclose any patient’s PHI, including images of the patient, on socia…" at bounding box center [756, 486] width 1047 height 108
click at [761, 518] on div "19 Do not disclose any patient’s PHI, including images of the patient, on socia…" at bounding box center [756, 486] width 1047 height 108
click at [763, 486] on label "True" at bounding box center [783, 467] width 114 height 37
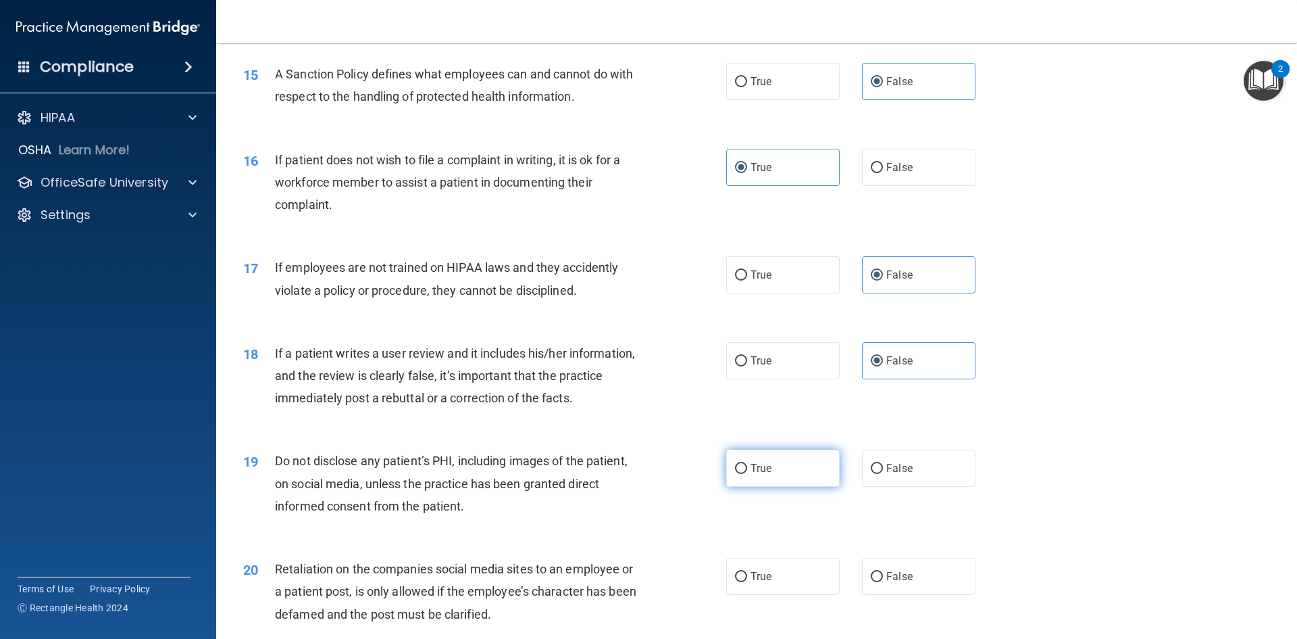
click at [747, 474] on input "True" at bounding box center [741, 469] width 12 height 10
radio input "true"
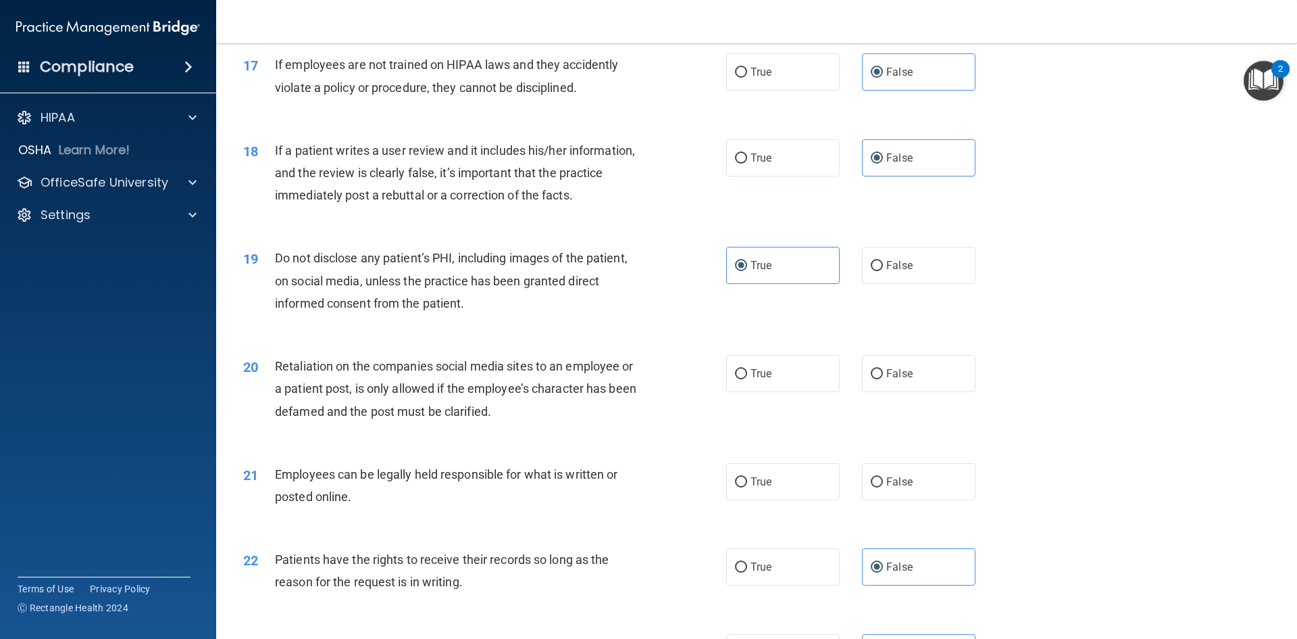
scroll to position [1959, 0]
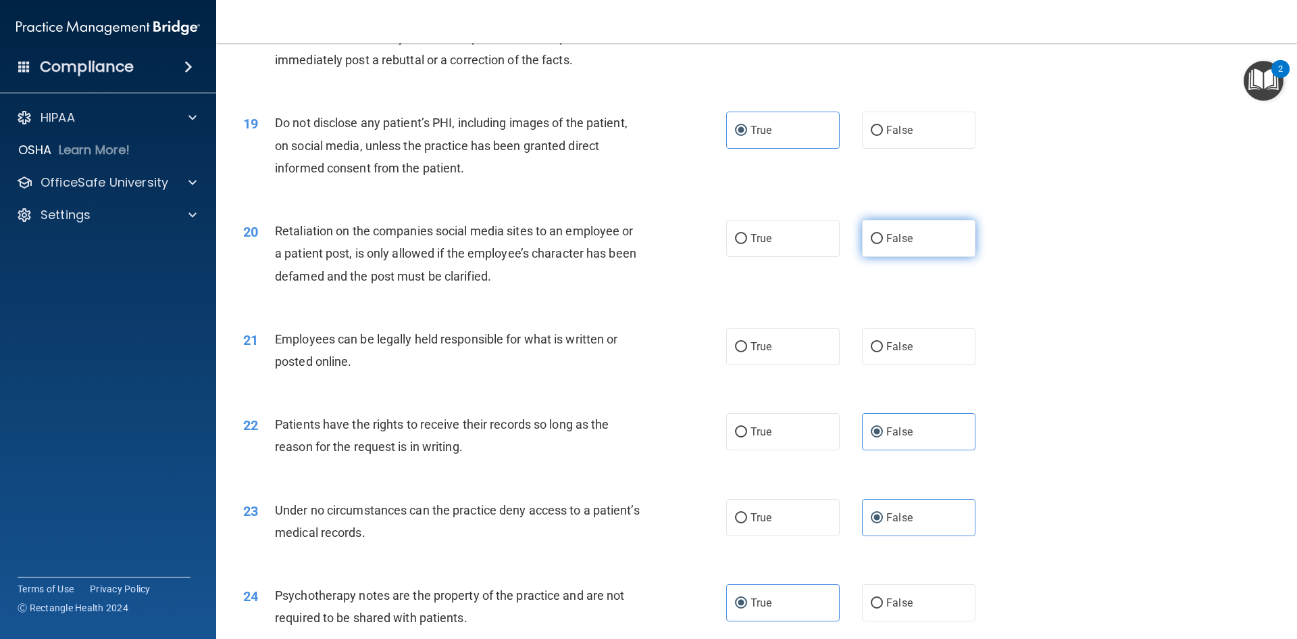
click at [914, 257] on label "False" at bounding box center [919, 238] width 114 height 37
click at [883, 244] on input "False" at bounding box center [877, 239] width 12 height 10
radio input "true"
click at [768, 365] on label "True" at bounding box center [783, 346] width 114 height 37
click at [747, 352] on input "True" at bounding box center [741, 347] width 12 height 10
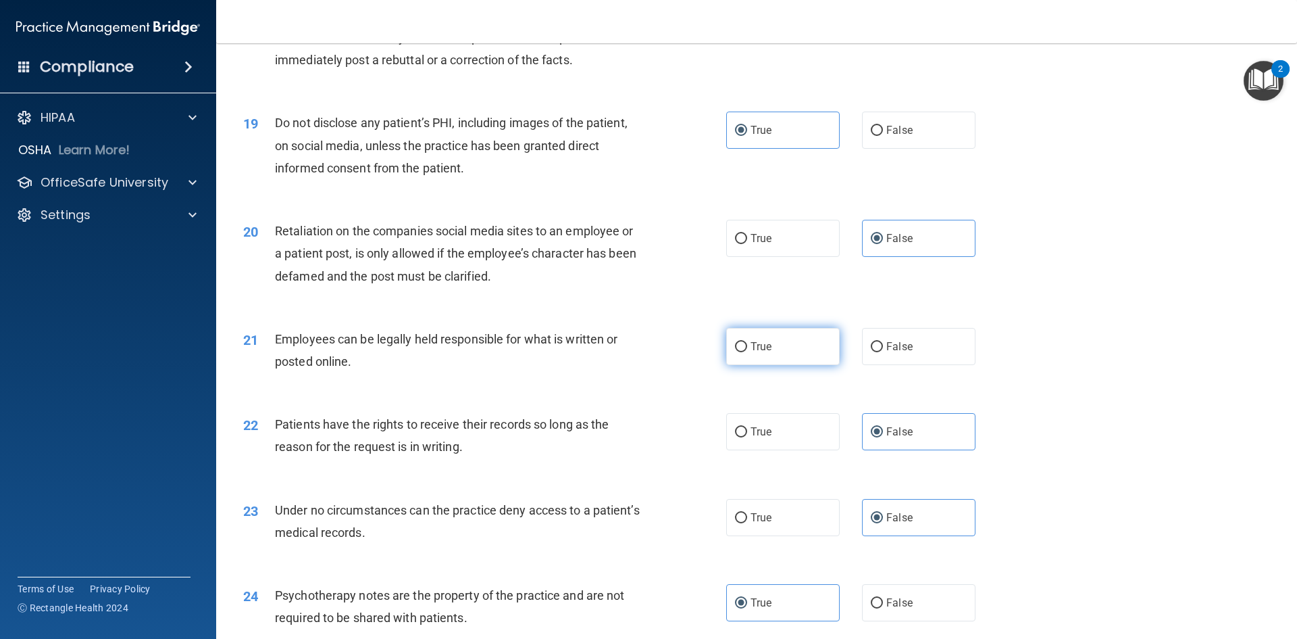
radio input "true"
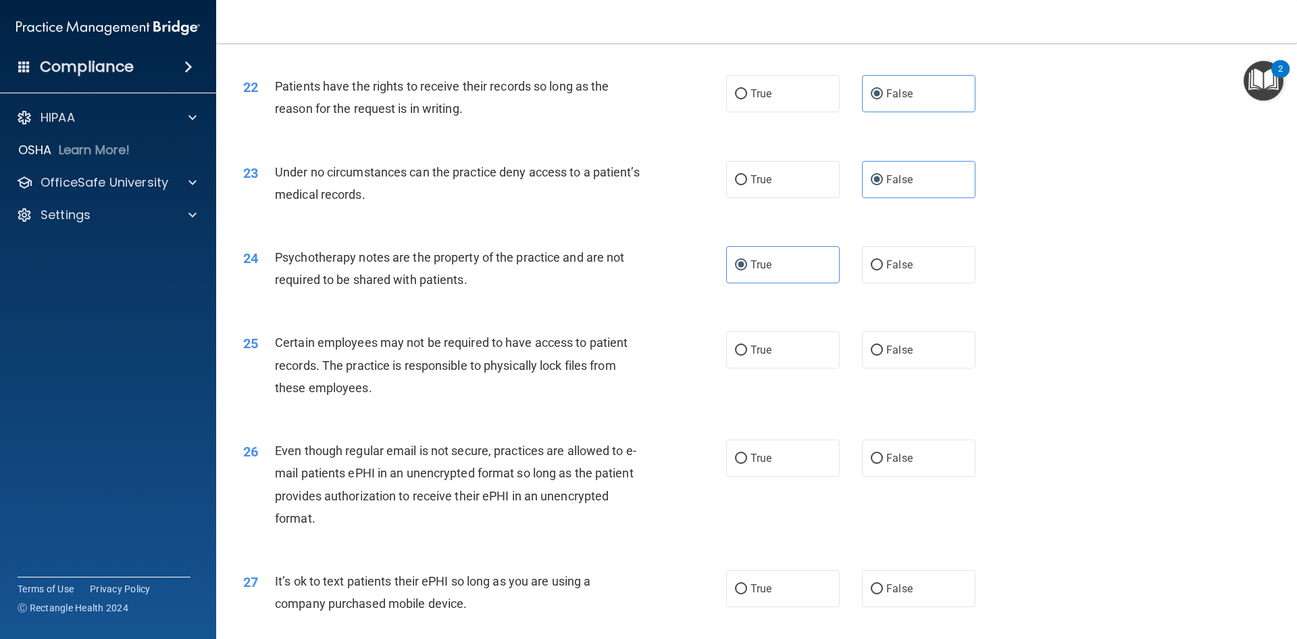
scroll to position [2432, 0]
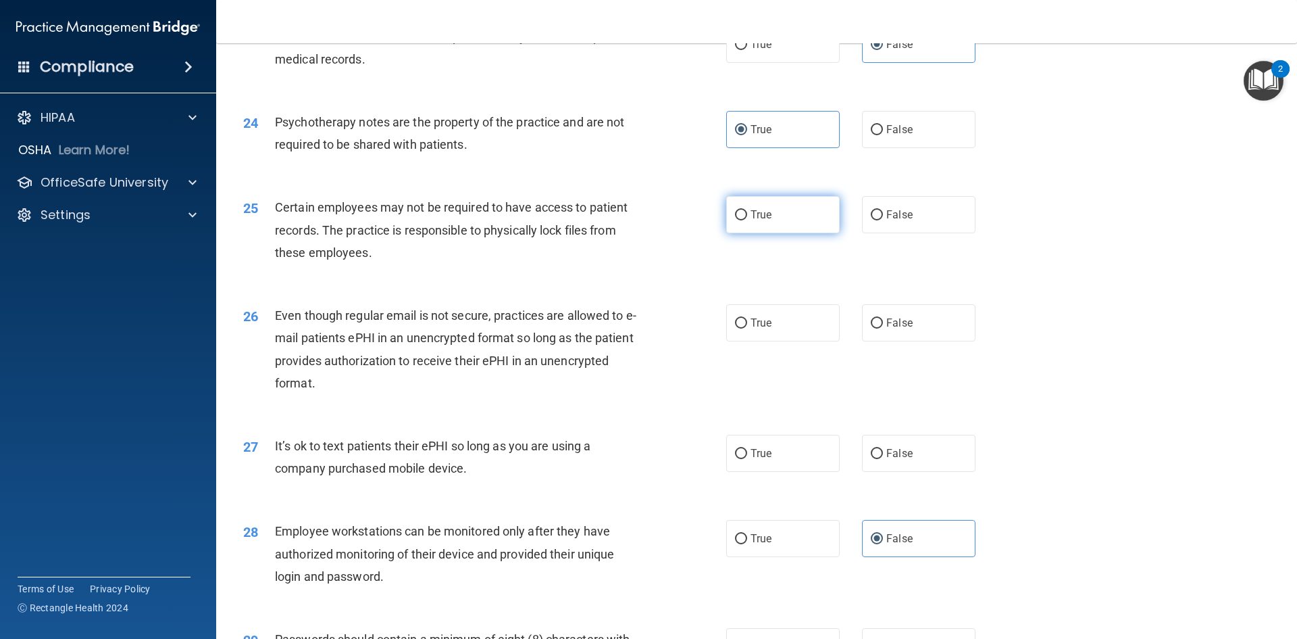
click at [795, 233] on label "True" at bounding box center [783, 214] width 114 height 37
click at [747, 220] on input "True" at bounding box center [741, 215] width 12 height 10
radio input "true"
click at [744, 331] on label "True" at bounding box center [783, 322] width 114 height 37
click at [744, 328] on input "True" at bounding box center [741, 323] width 12 height 10
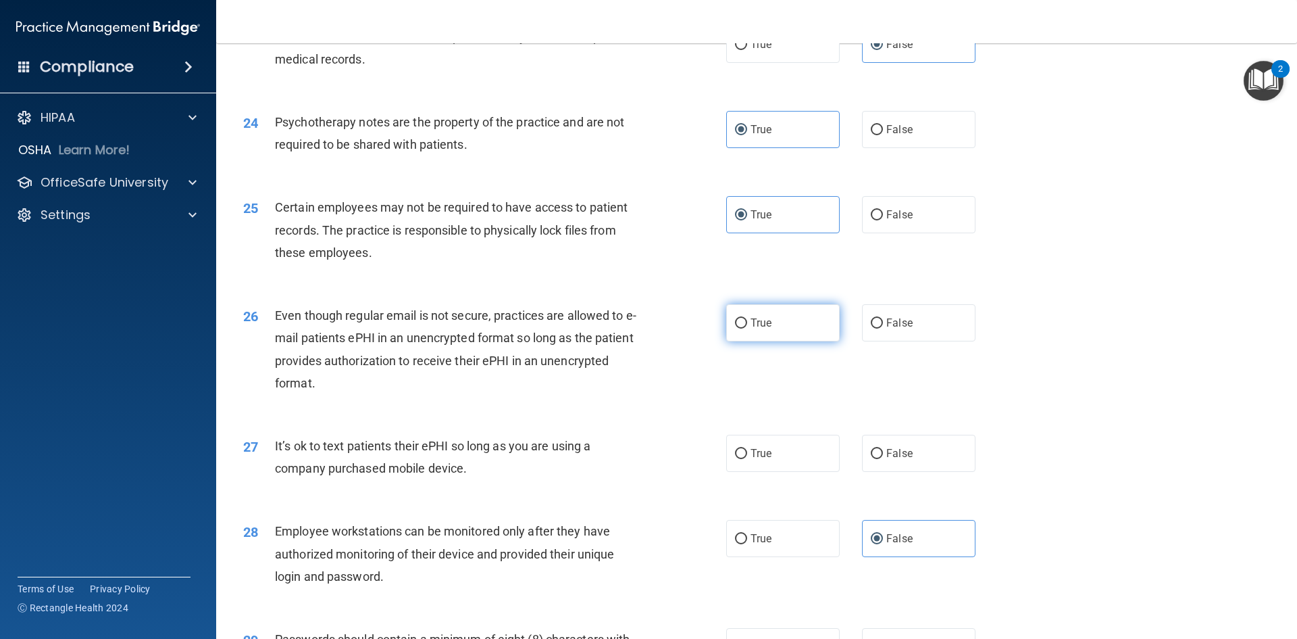
radio input "true"
click at [915, 472] on label "False" at bounding box center [919, 452] width 114 height 37
click at [883, 459] on input "False" at bounding box center [877, 454] width 12 height 10
radio input "true"
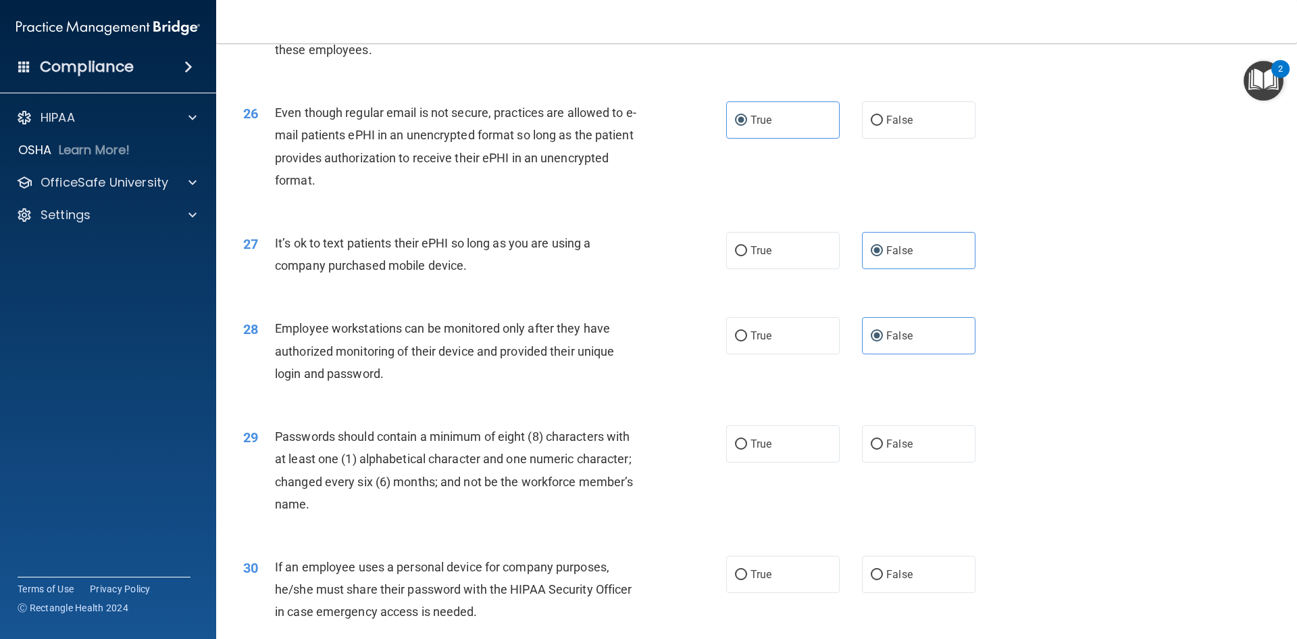
scroll to position [2753, 0]
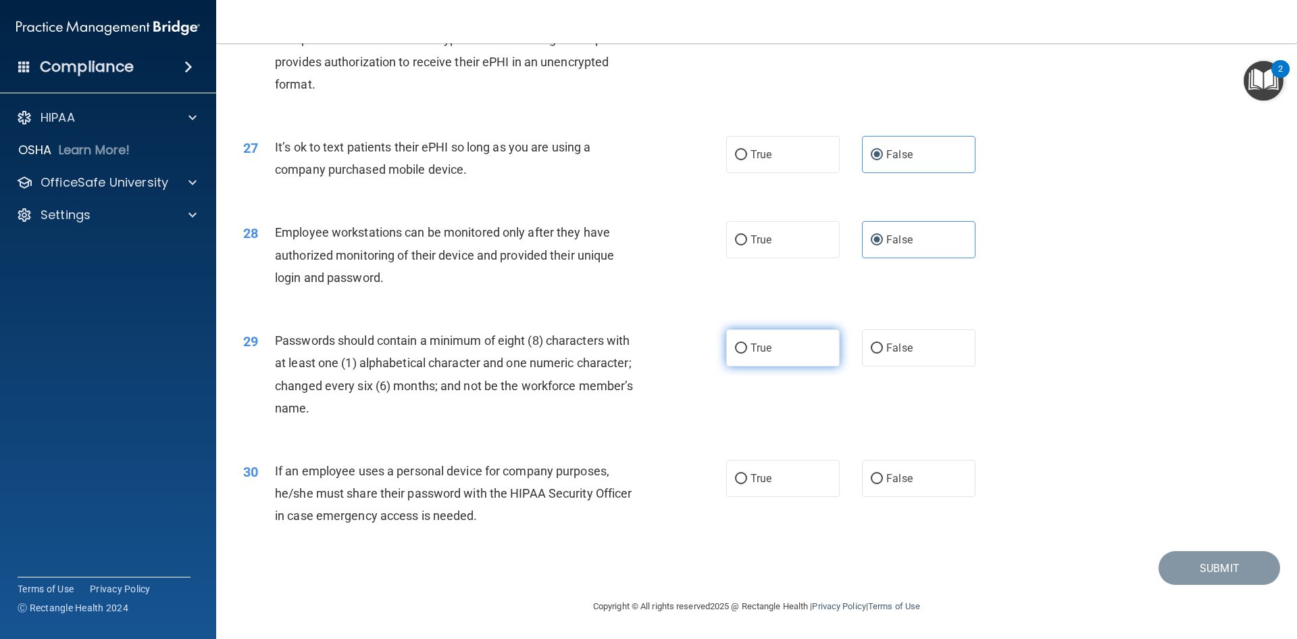
click at [737, 345] on input "True" at bounding box center [741, 348] width 12 height 10
radio input "true"
click at [834, 478] on div "True False" at bounding box center [862, 477] width 272 height 37
click at [903, 476] on span "False" at bounding box center [899, 478] width 26 height 13
click at [883, 476] on input "False" at bounding box center [877, 479] width 12 height 10
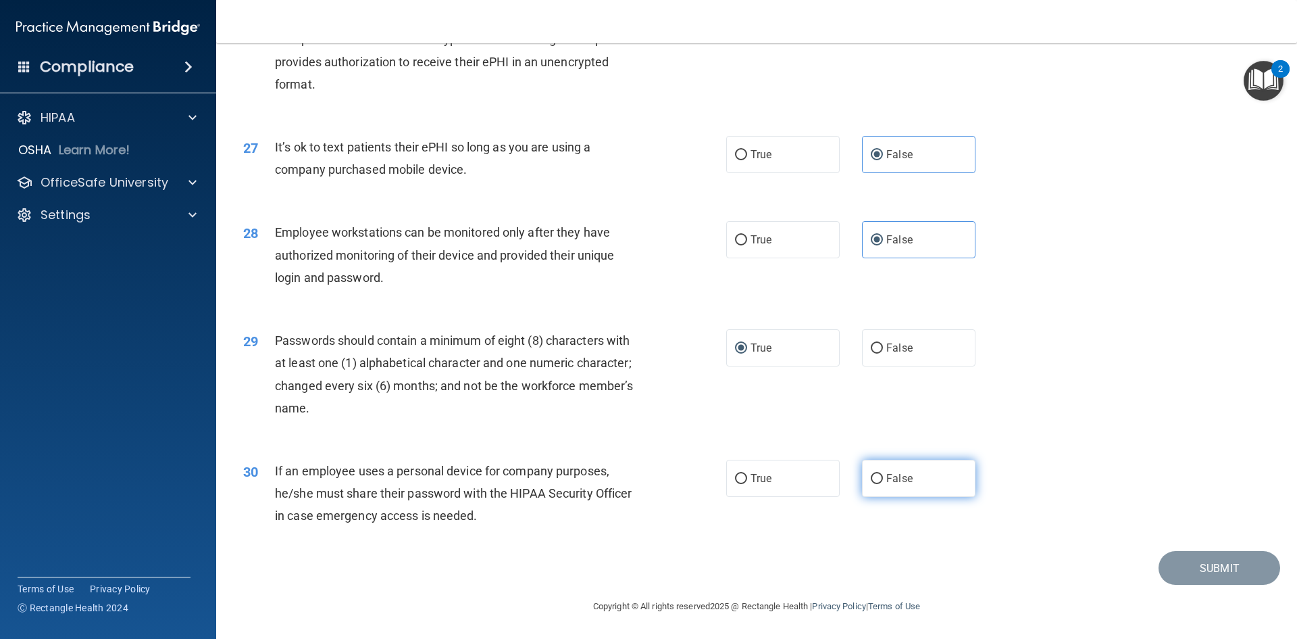
radio input "true"
click at [1220, 566] on button "Submit" at bounding box center [1220, 568] width 122 height 34
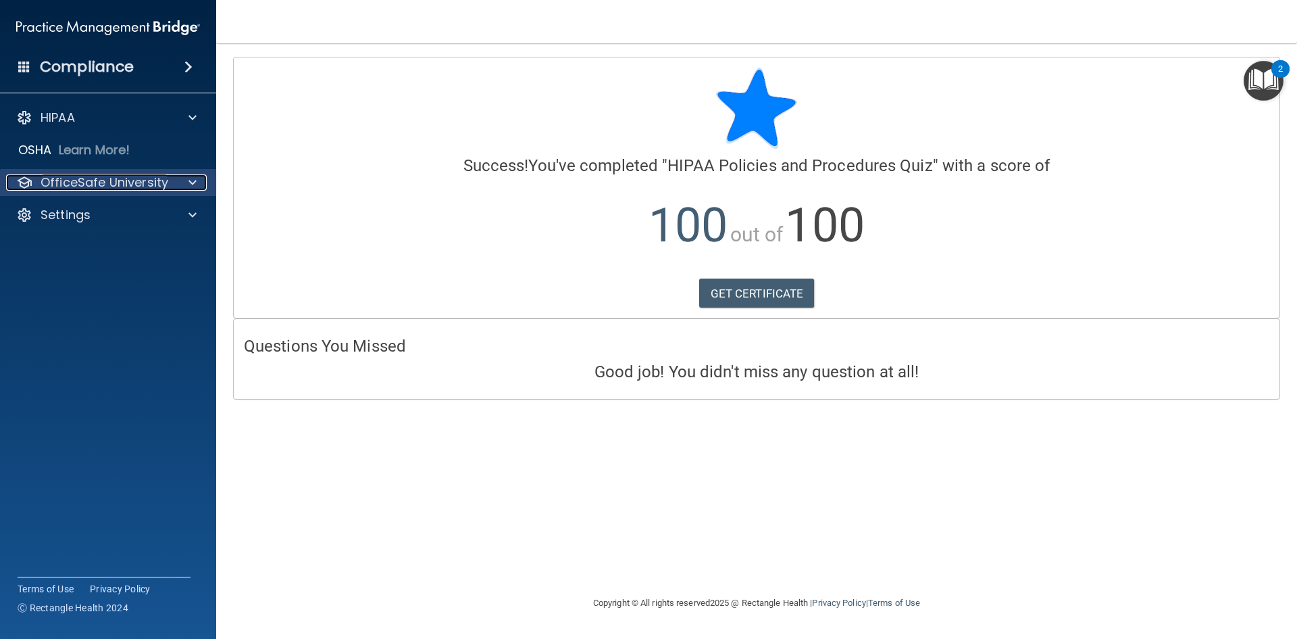
click at [59, 182] on p "OfficeSafe University" at bounding box center [105, 182] width 128 height 16
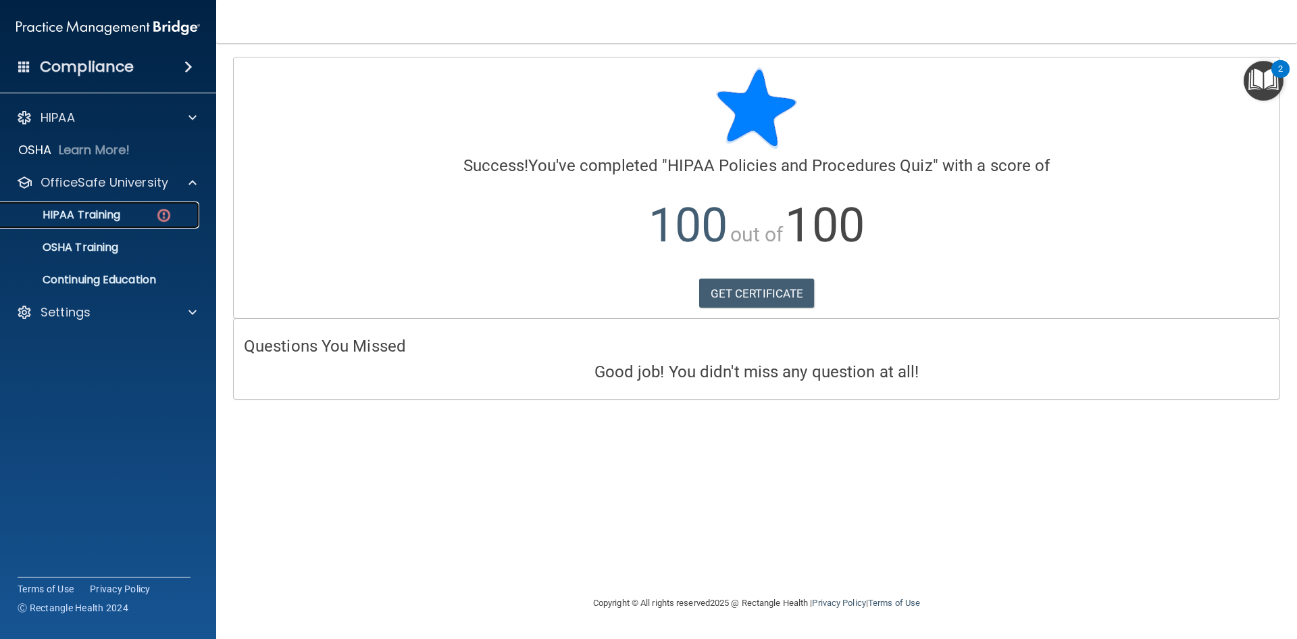
click at [66, 208] on p "HIPAA Training" at bounding box center [64, 215] width 111 height 14
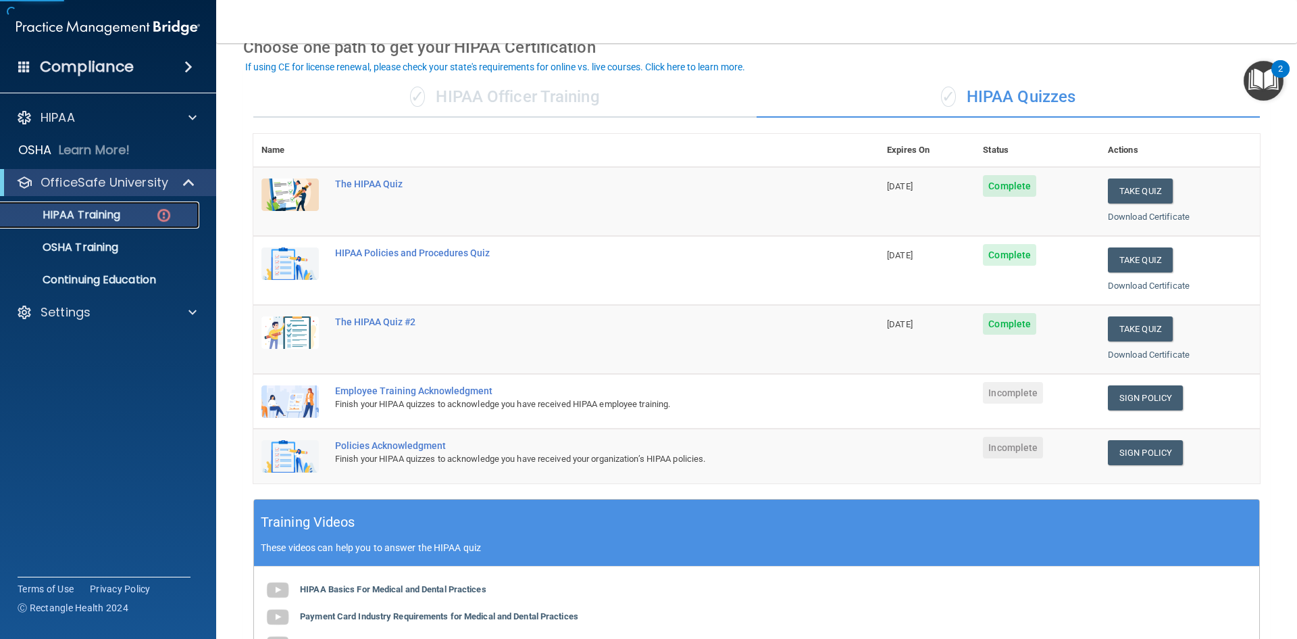
scroll to position [135, 0]
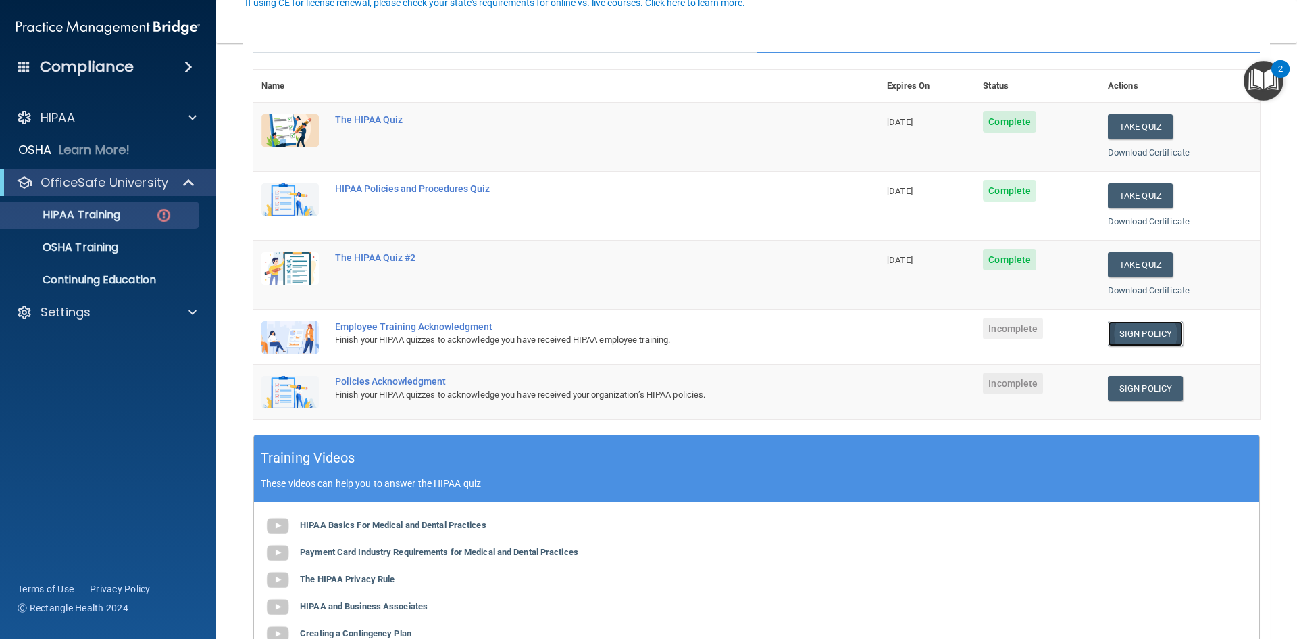
click at [1157, 338] on link "Sign Policy" at bounding box center [1145, 333] width 75 height 25
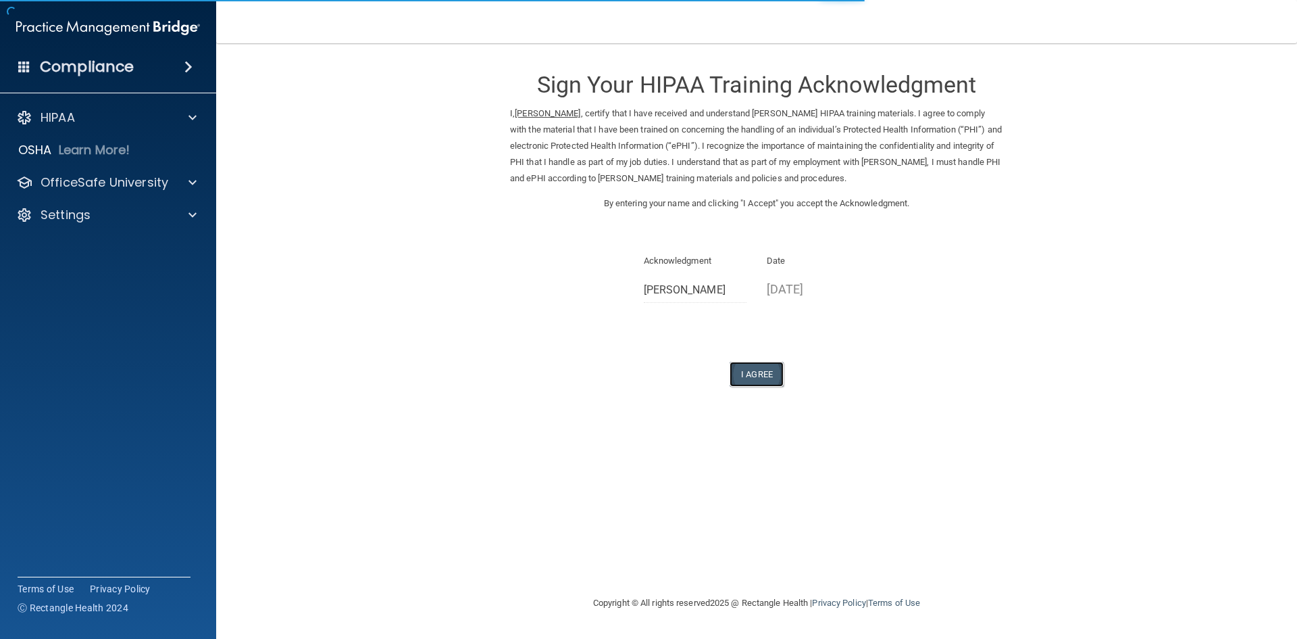
click at [753, 378] on button "I Agree" at bounding box center [757, 373] width 54 height 25
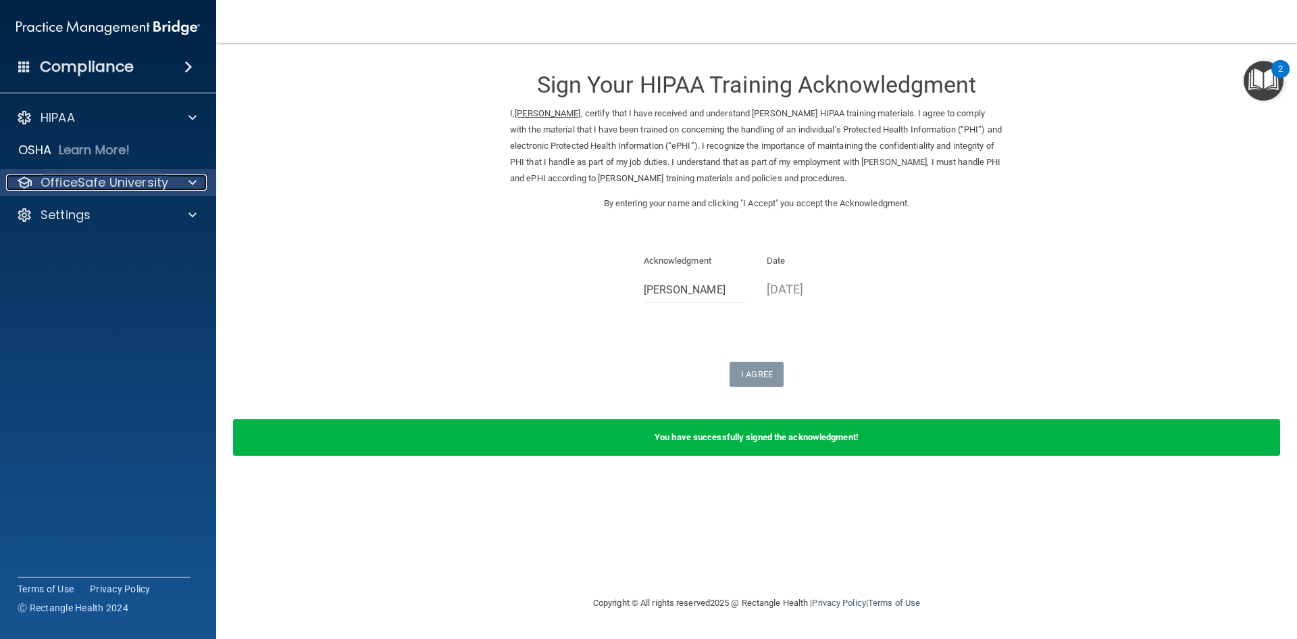
click at [68, 178] on p "OfficeSafe University" at bounding box center [105, 182] width 128 height 16
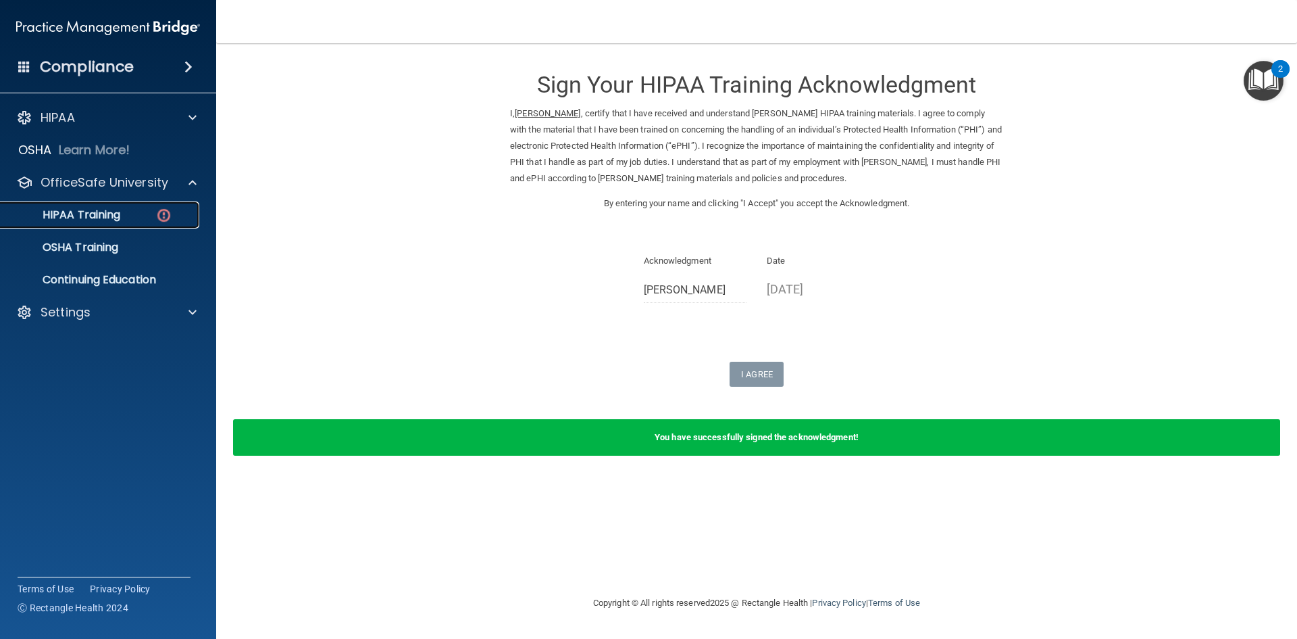
click at [75, 211] on p "HIPAA Training" at bounding box center [64, 215] width 111 height 14
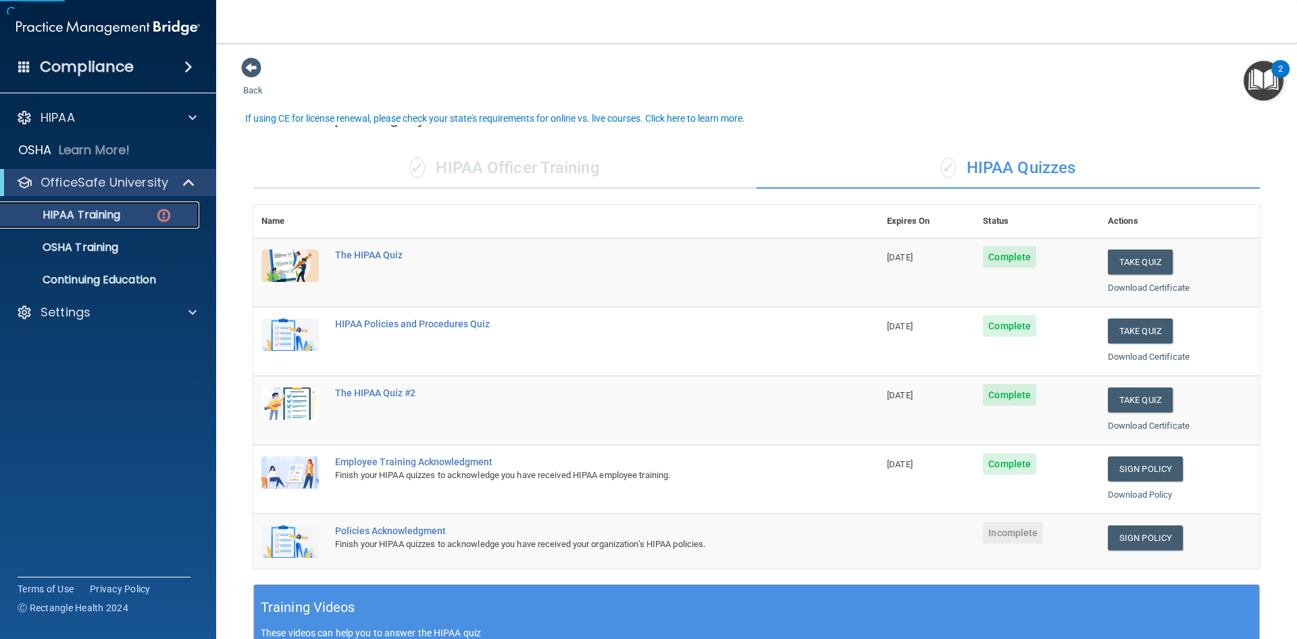
scroll to position [203, 0]
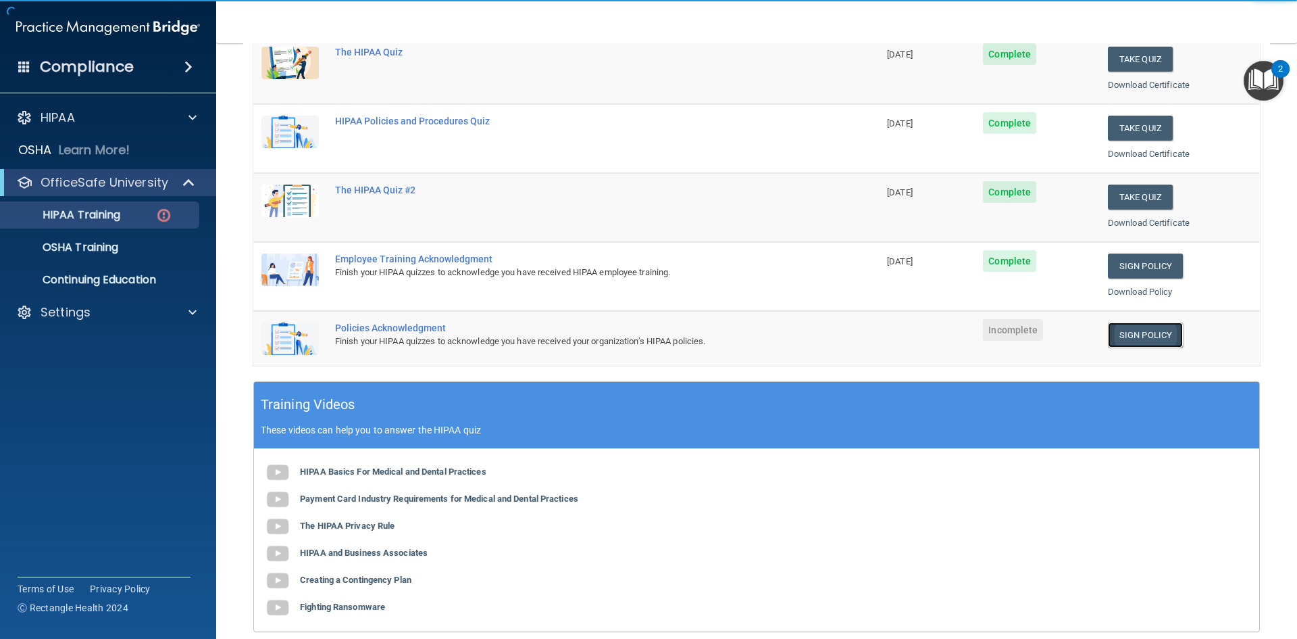
click at [1137, 328] on link "Sign Policy" at bounding box center [1145, 334] width 75 height 25
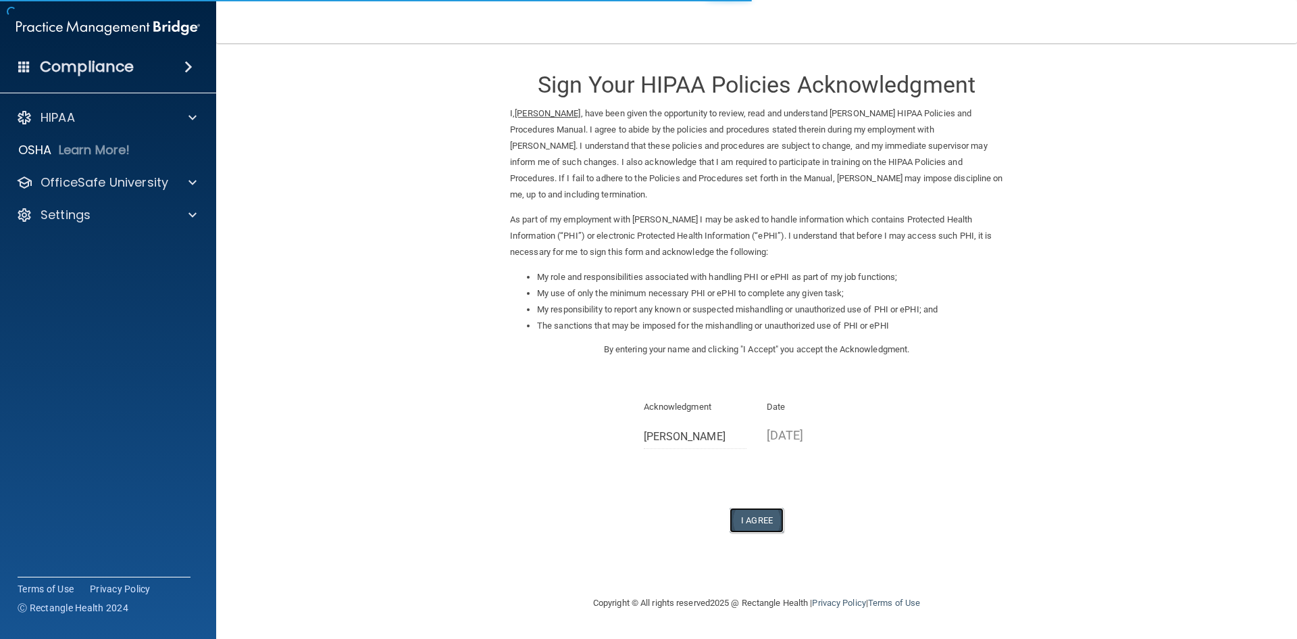
click at [766, 526] on button "I Agree" at bounding box center [757, 519] width 54 height 25
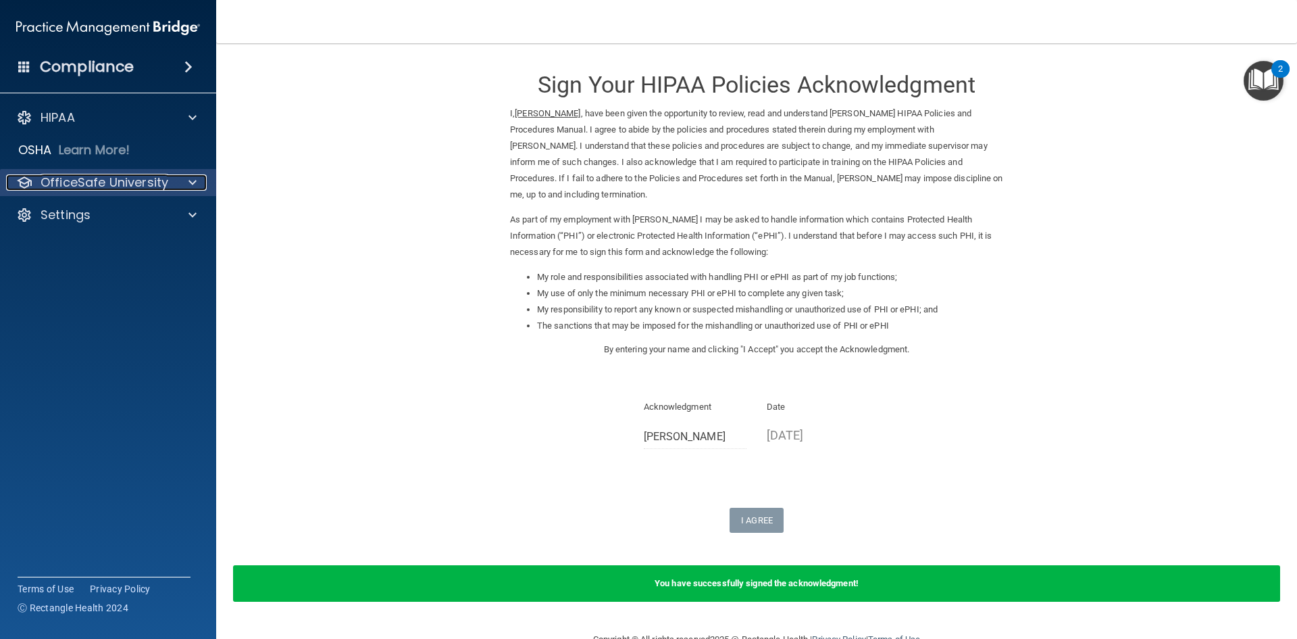
click at [80, 189] on p "OfficeSafe University" at bounding box center [105, 182] width 128 height 16
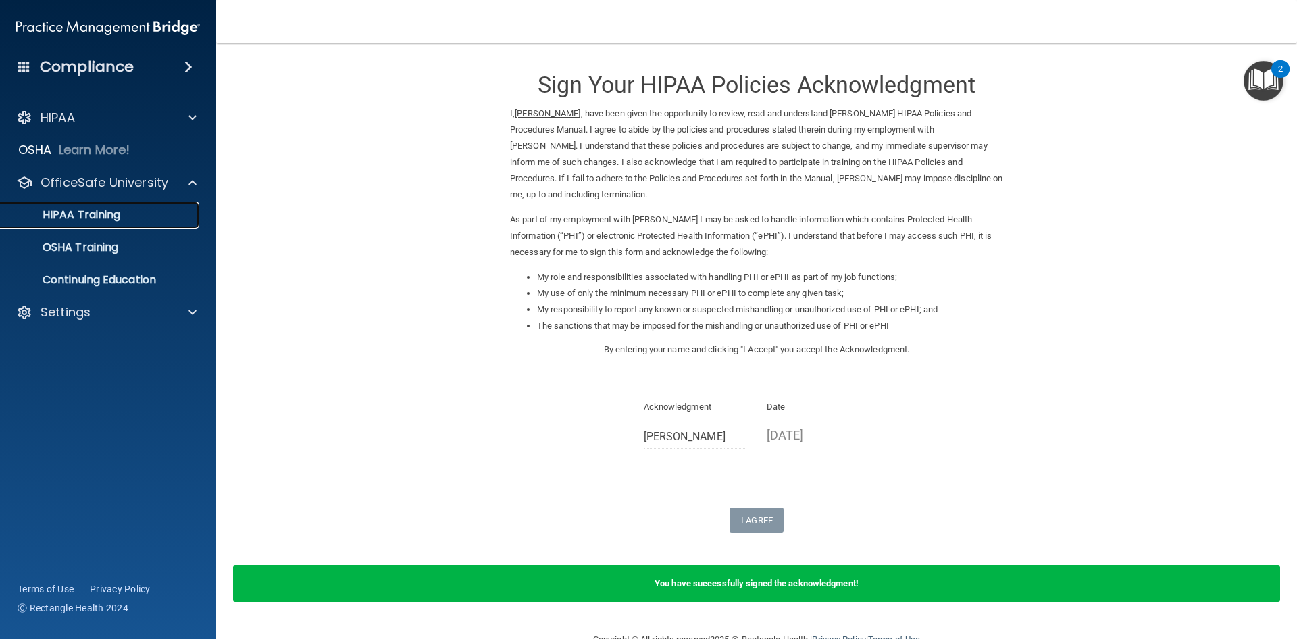
click at [81, 210] on p "HIPAA Training" at bounding box center [64, 215] width 111 height 14
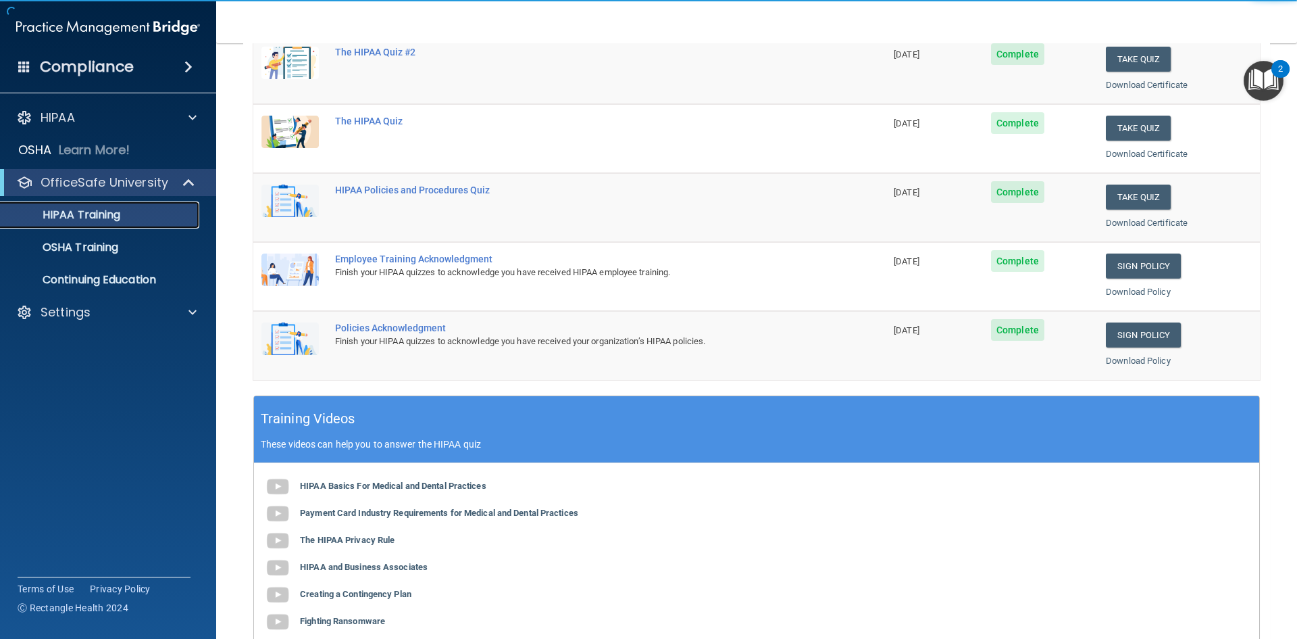
scroll to position [379, 0]
